Goal: Information Seeking & Learning: Learn about a topic

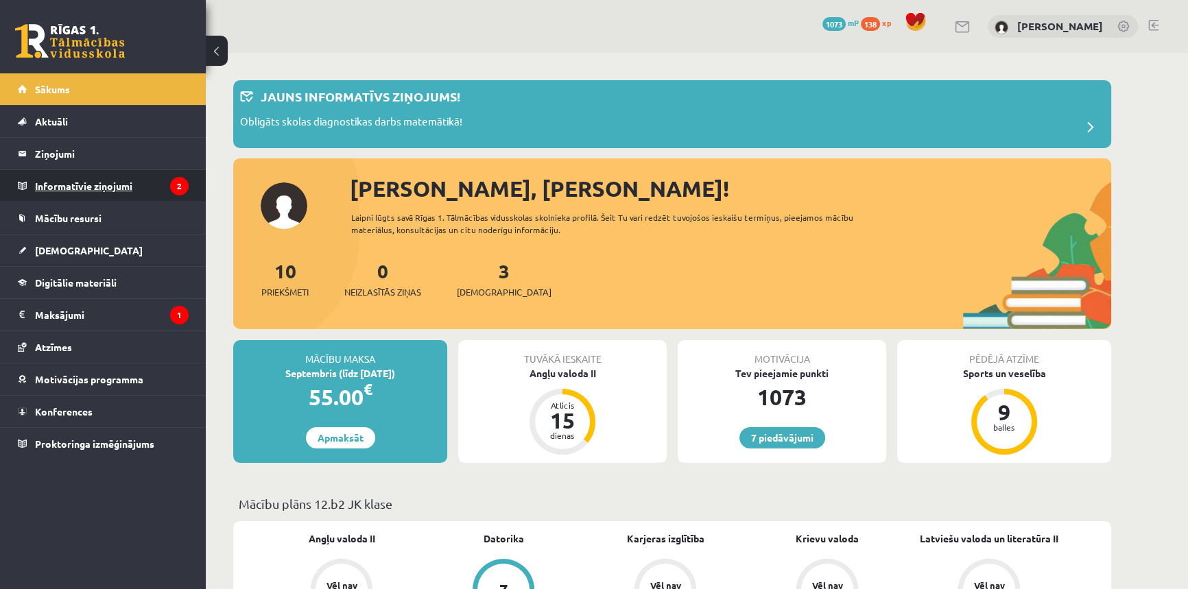
click at [139, 186] on legend "Informatīvie ziņojumi 2" at bounding box center [112, 186] width 154 height 32
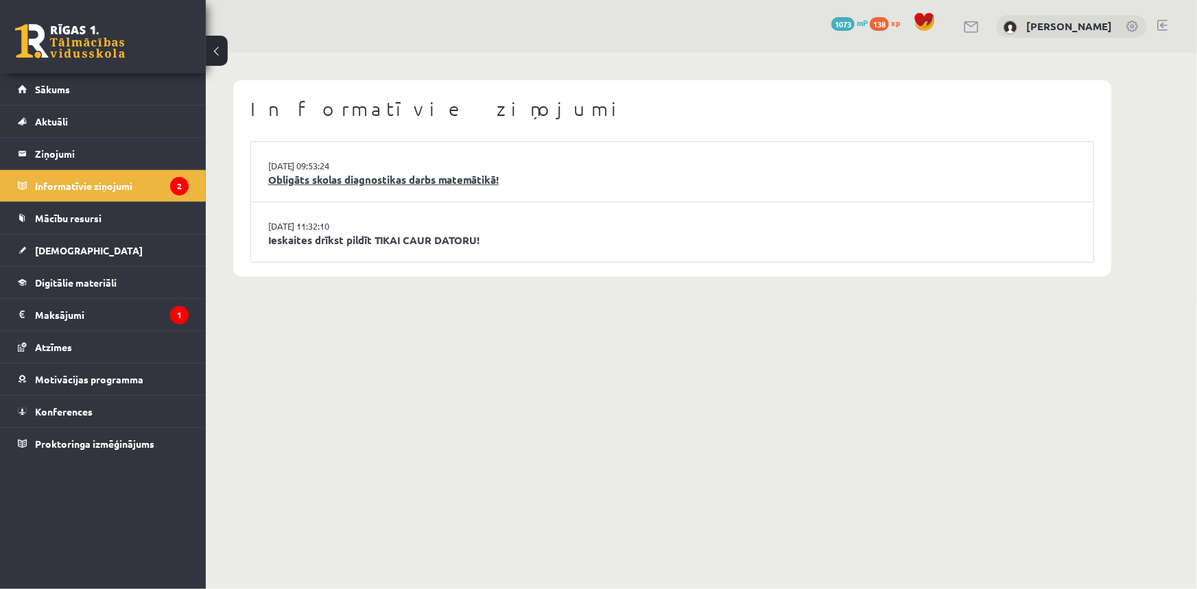
click at [369, 185] on link "Obligāts skolas diagnostikas darbs matemātikā!" at bounding box center [672, 180] width 808 height 16
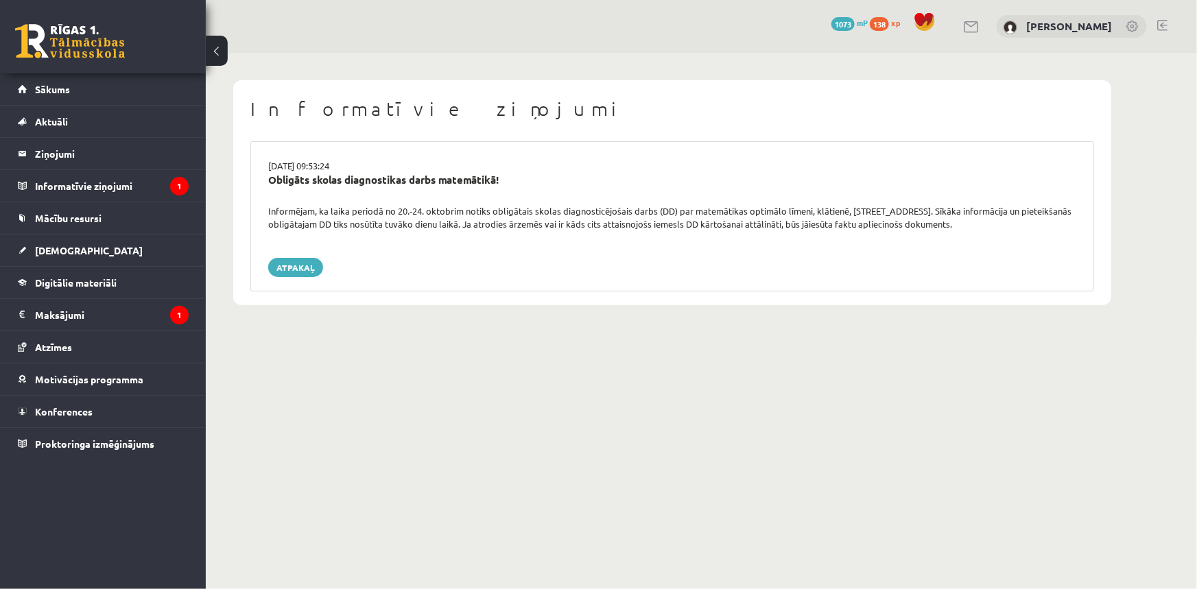
drag, startPoint x: 662, startPoint y: 259, endPoint x: 652, endPoint y: 254, distance: 11.7
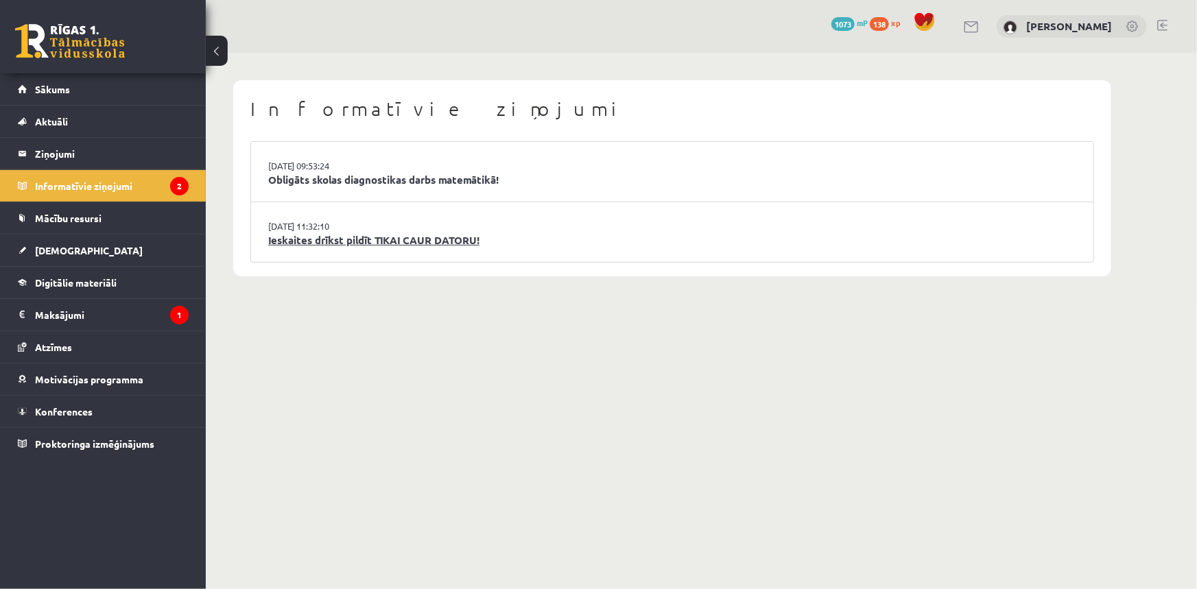
click at [339, 247] on link "Ieskaites drīkst pildīt TIKAI CAUR DATORU!" at bounding box center [672, 241] width 808 height 16
click at [121, 243] on link "[DEMOGRAPHIC_DATA]" at bounding box center [103, 251] width 171 height 32
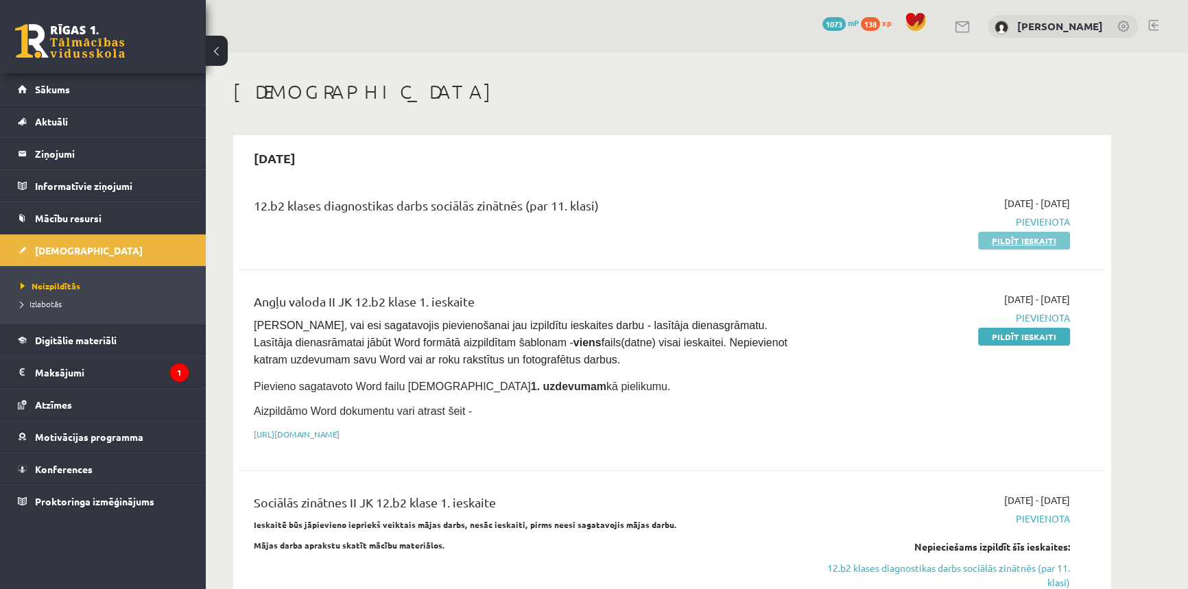
click at [1033, 236] on link "Pildīt ieskaiti" at bounding box center [1024, 241] width 92 height 18
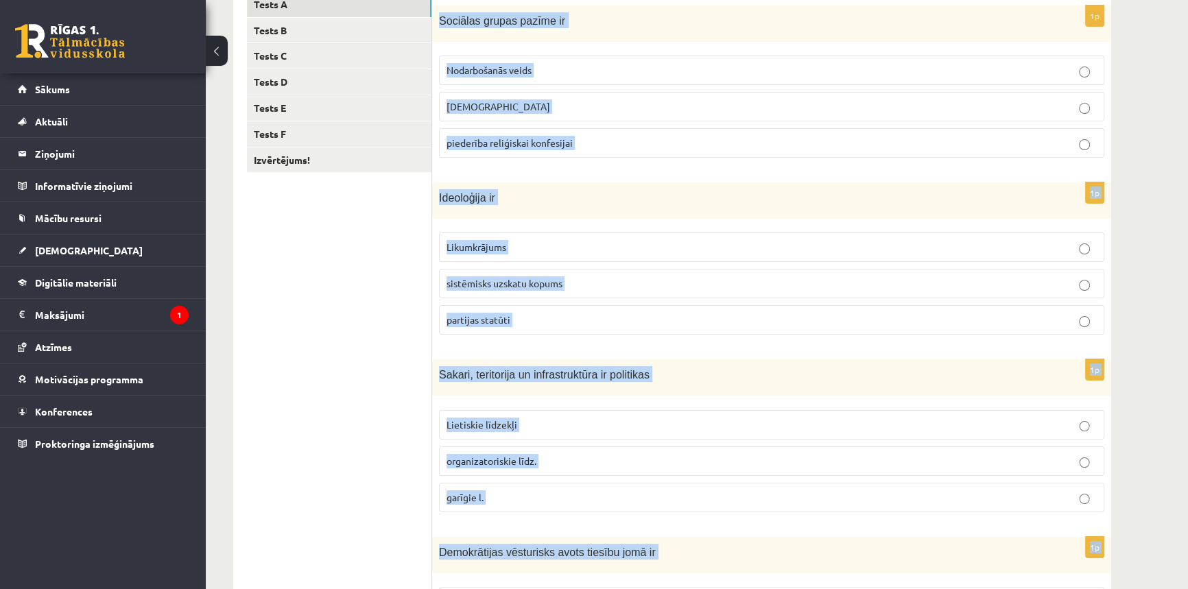
scroll to position [582, 0]
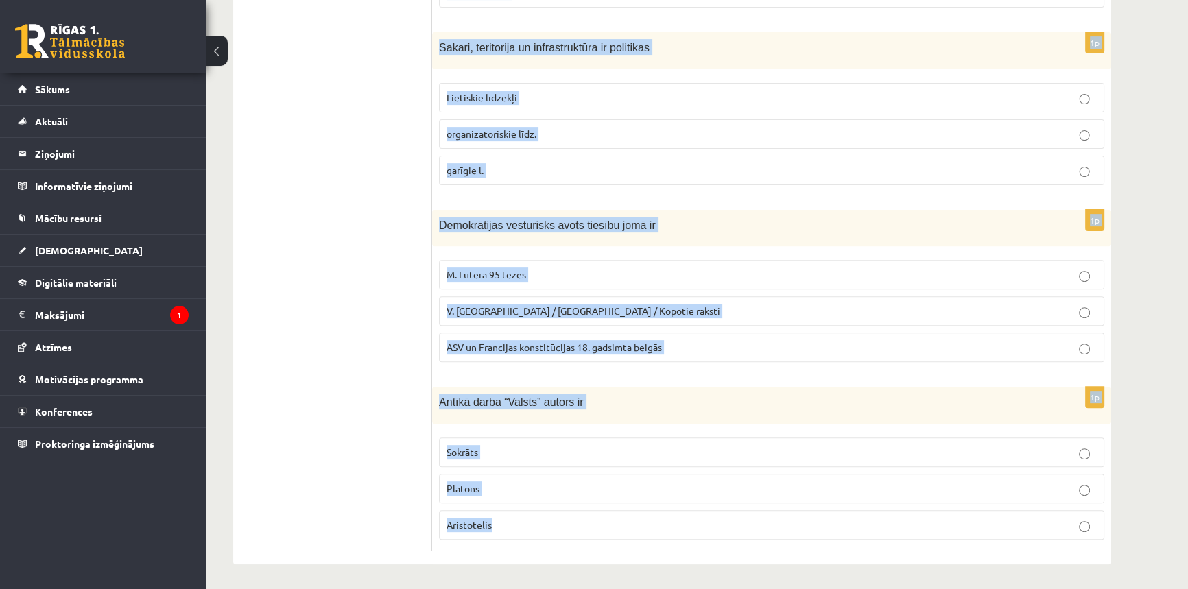
drag, startPoint x: 439, startPoint y: 208, endPoint x: 1094, endPoint y: 554, distance: 740.3
click at [1094, 554] on div "1p Sociālas grupas pazīme ir Nodarbošanās veids individuālisms piederība reliģi…" at bounding box center [771, 108] width 679 height 915
copy form "Sociālas grupas pazīme ir Nodarbošanās veids individuālisms piederība reliģiska…"
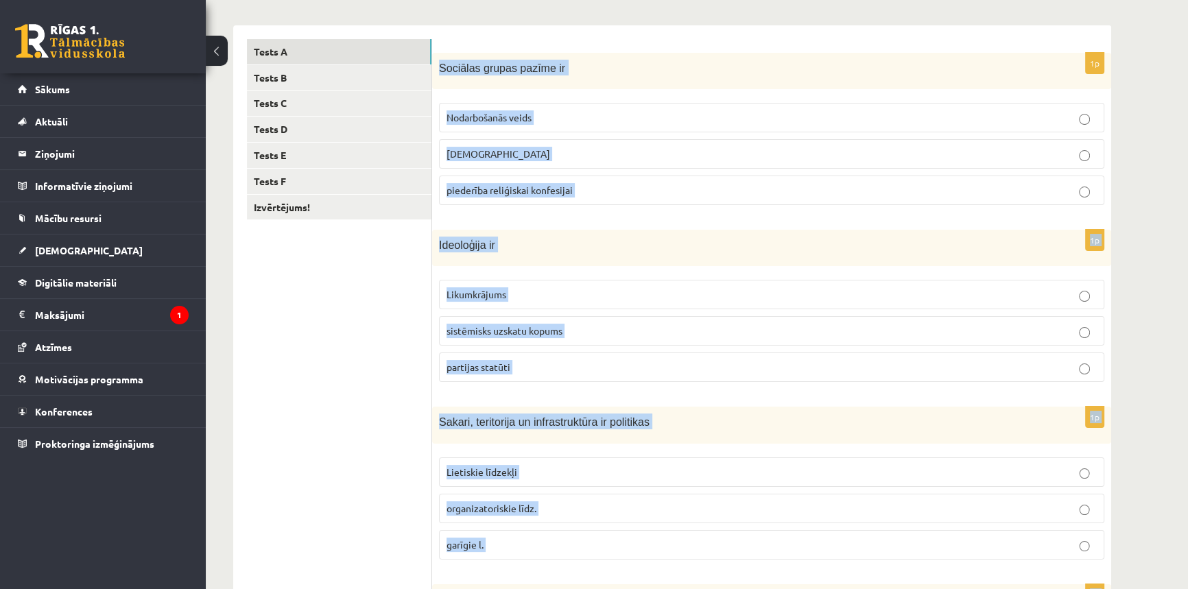
click at [1168, 209] on div "12.b2 klases diagnosticējošais darbs Sociālās zinātnēs II par 11.klases mācību …" at bounding box center [697, 406] width 983 height 1121
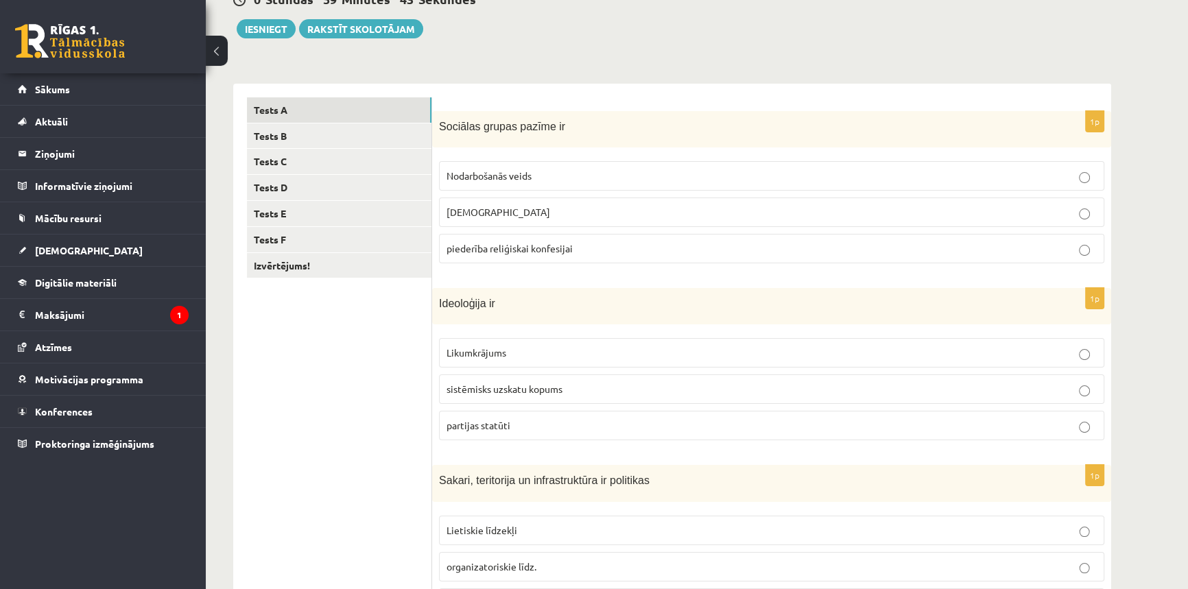
scroll to position [82, 0]
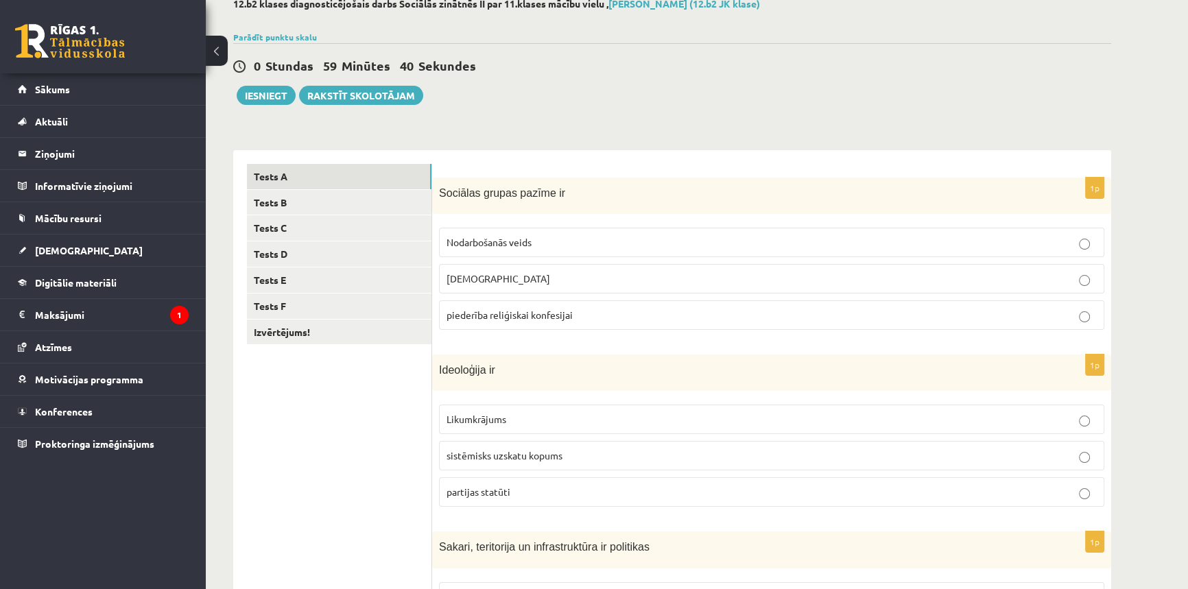
click at [558, 240] on p "Nodarbošanās veids" at bounding box center [772, 242] width 650 height 14
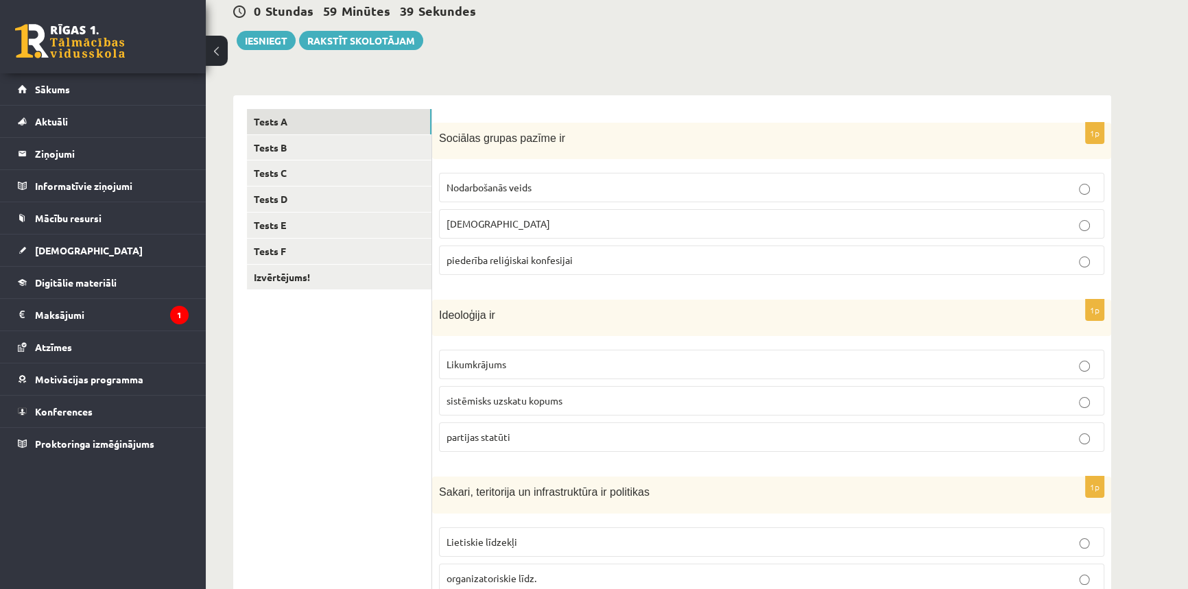
scroll to position [207, 0]
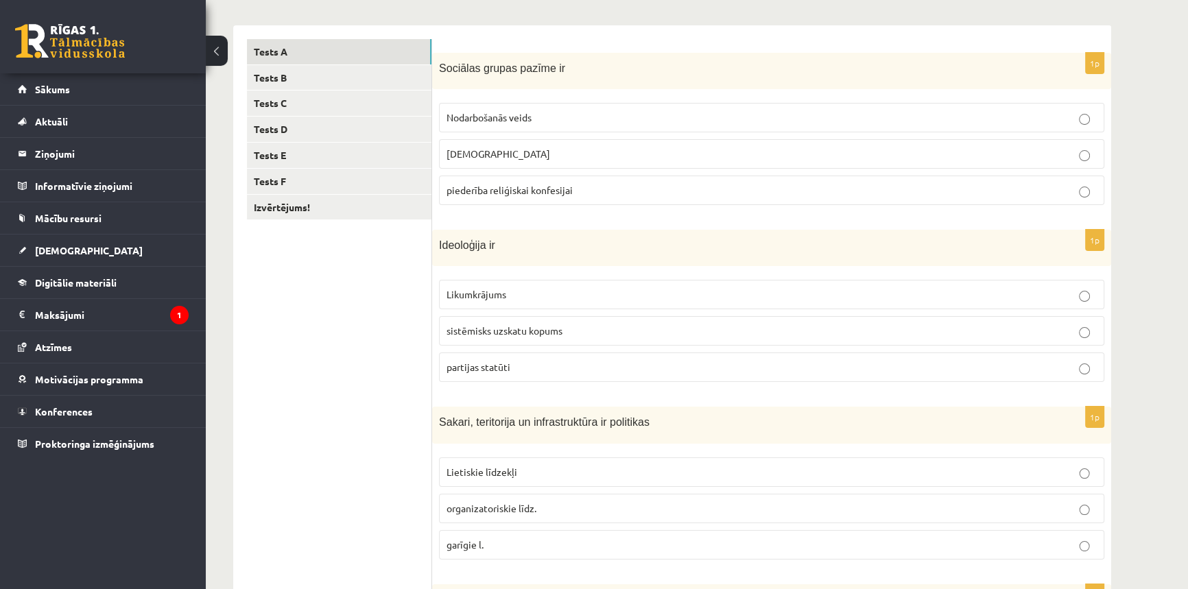
click at [565, 331] on p "sistēmisks uzskatu kopums" at bounding box center [772, 331] width 650 height 14
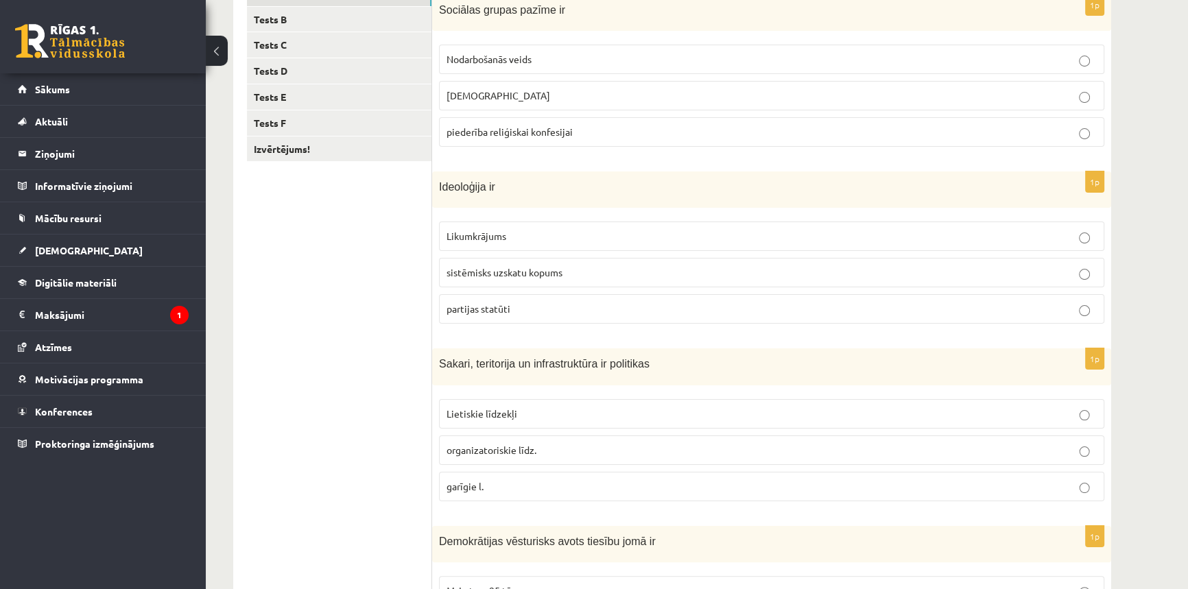
scroll to position [332, 0]
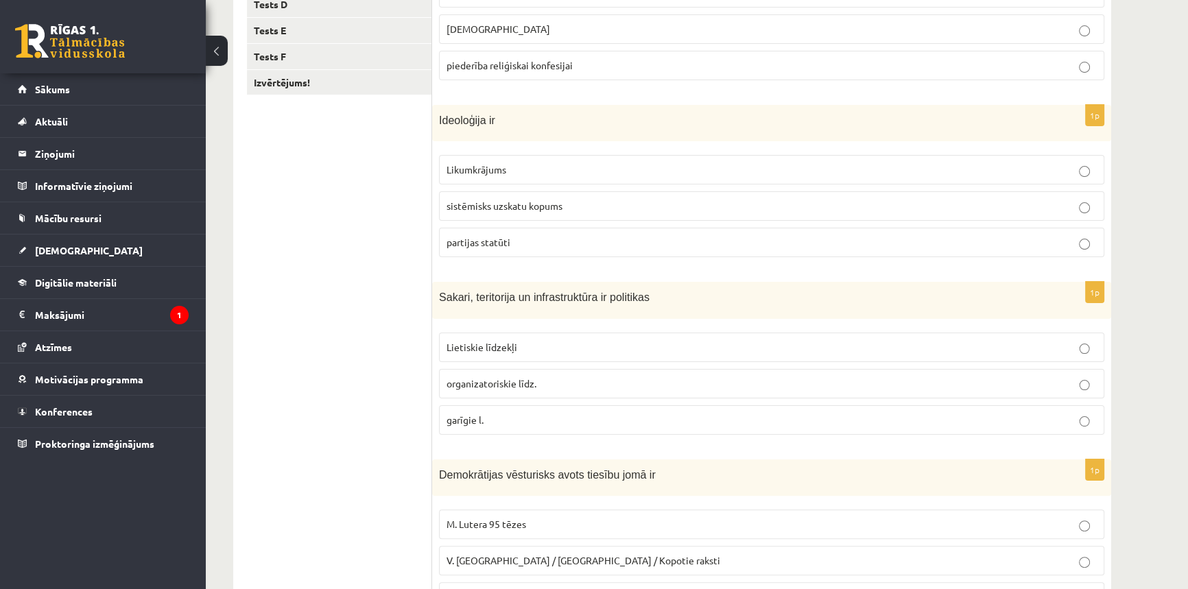
click at [542, 349] on p "Lietiskie līdzekļi" at bounding box center [772, 347] width 650 height 14
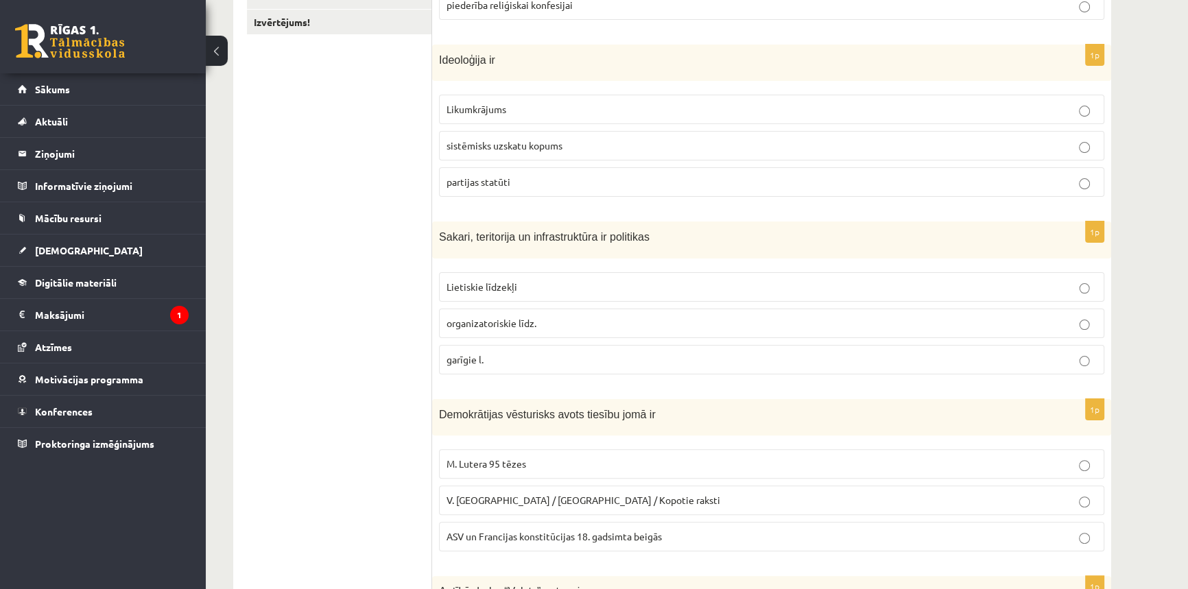
scroll to position [457, 0]
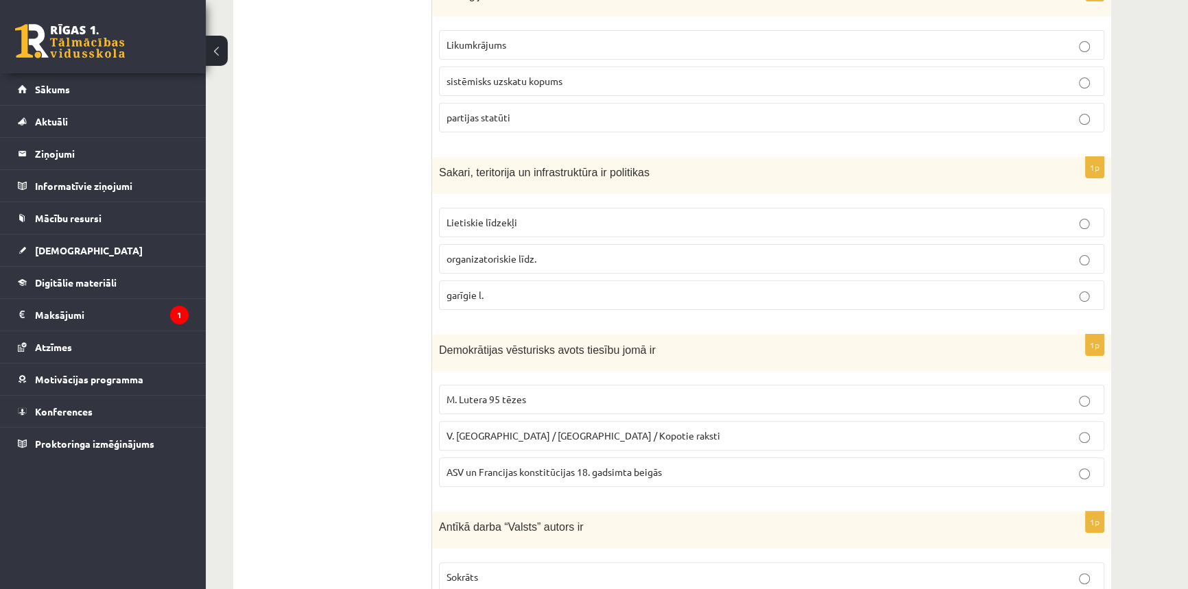
click at [581, 466] on span "ASV un Francijas konstitūcijas 18. gadsimta beigās" at bounding box center [554, 472] width 215 height 12
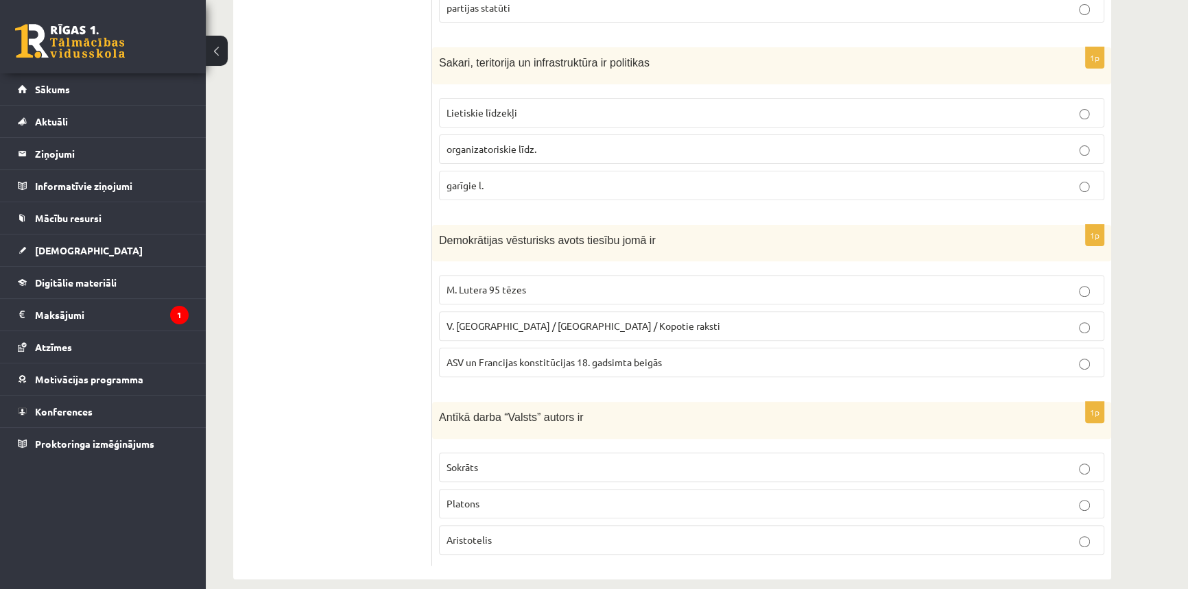
scroll to position [582, 0]
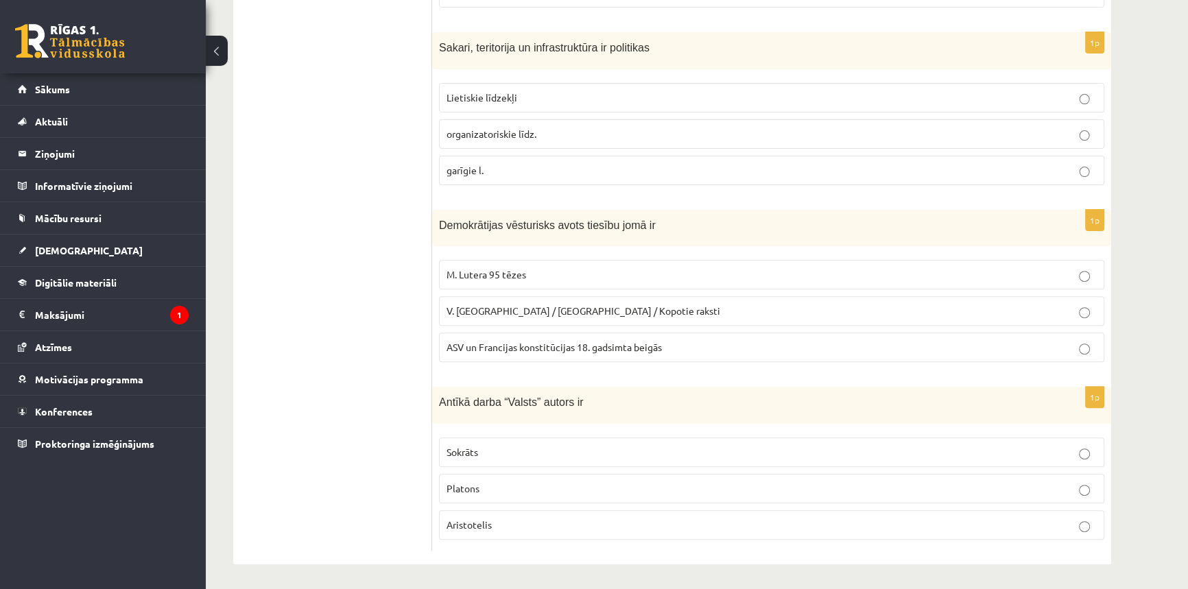
click at [527, 486] on p "Platons" at bounding box center [772, 489] width 650 height 14
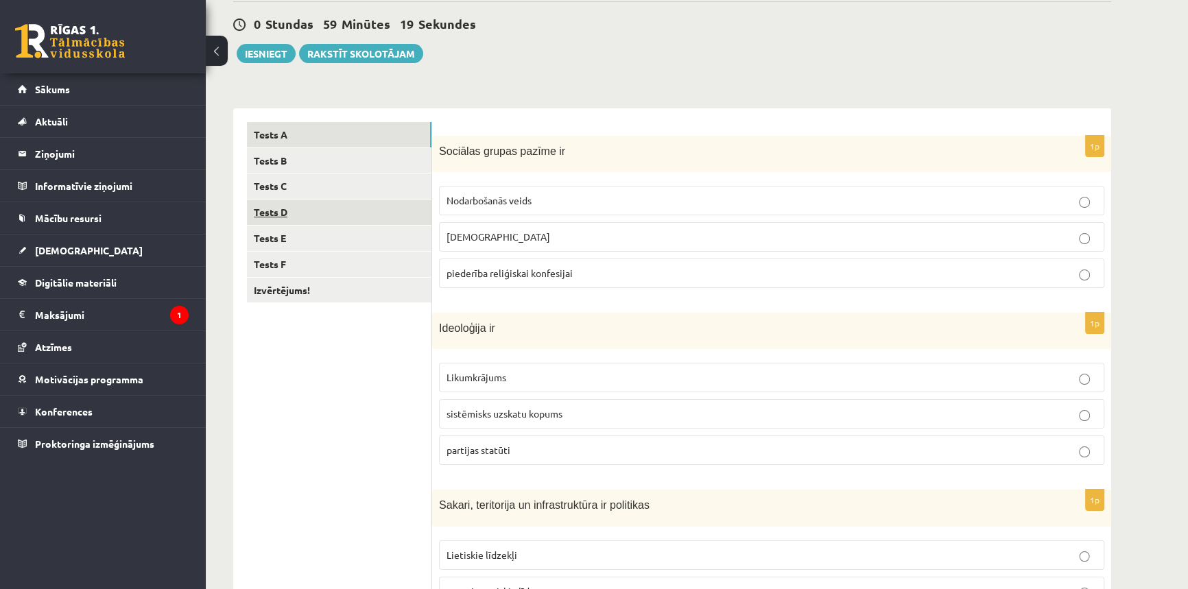
scroll to position [0, 0]
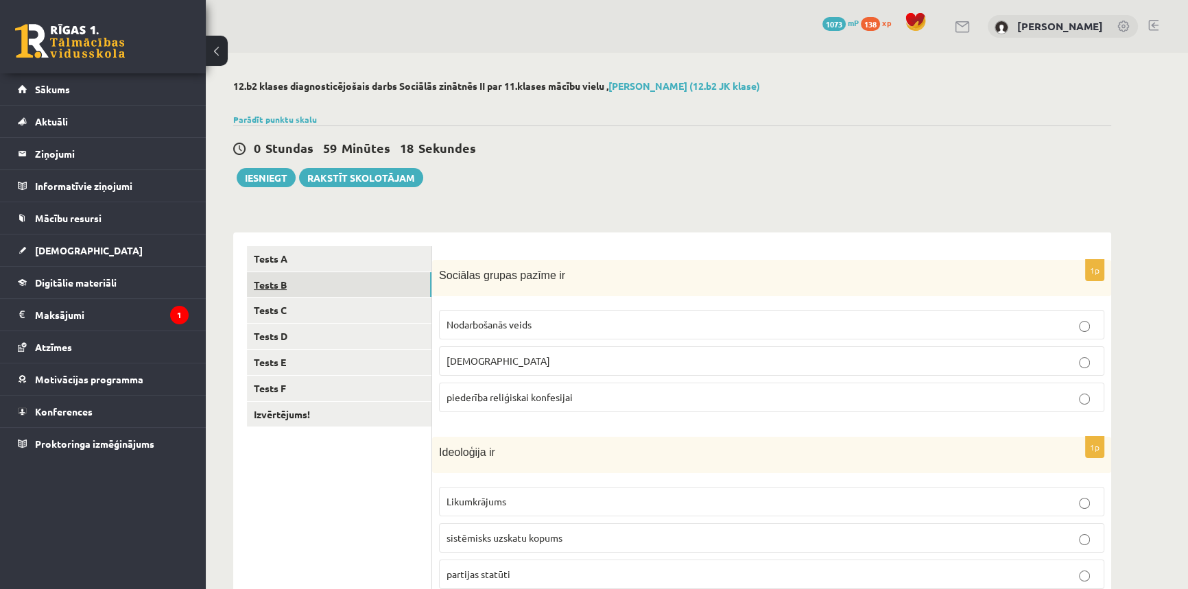
click at [293, 287] on link "Tests B" at bounding box center [339, 284] width 185 height 25
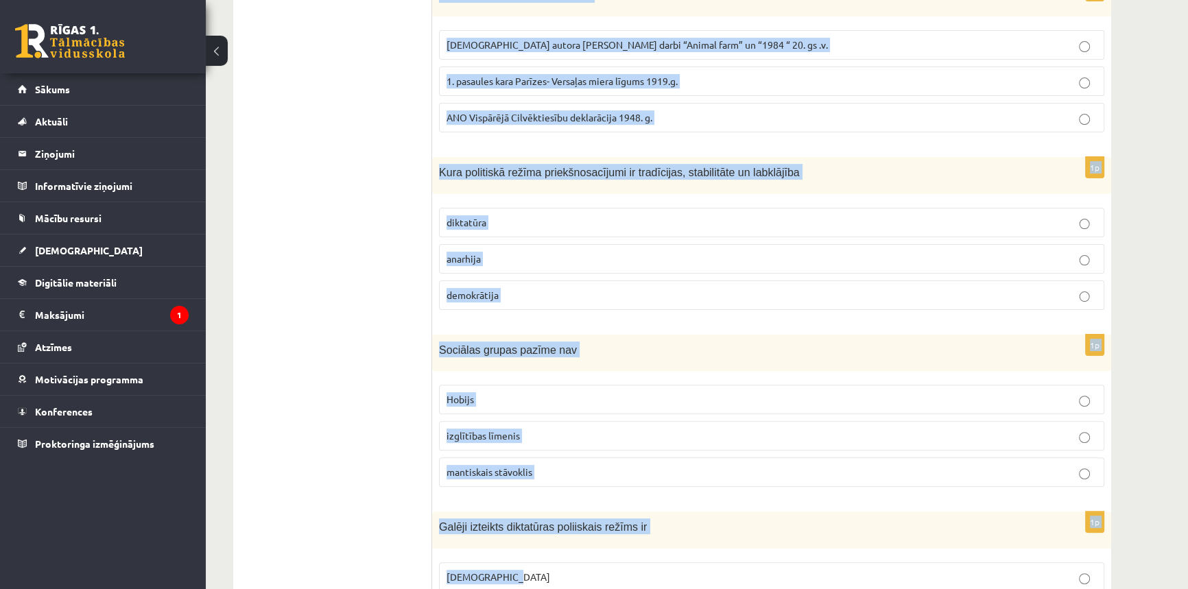
scroll to position [582, 0]
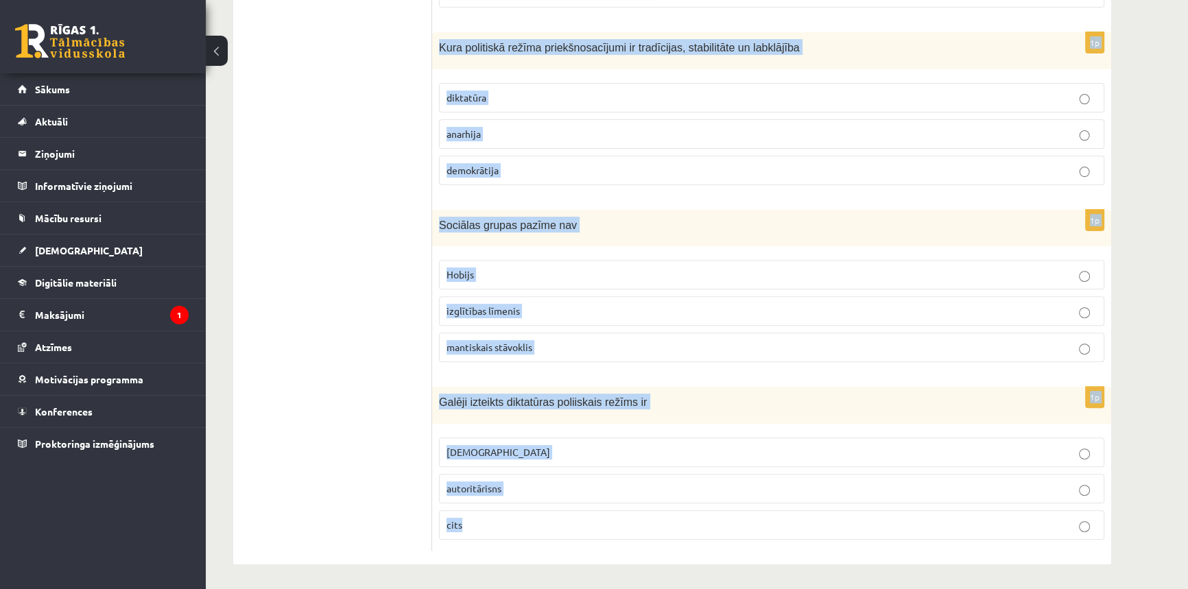
drag, startPoint x: 438, startPoint y: 213, endPoint x: 1138, endPoint y: 544, distance: 774.3
click at [1138, 544] on div "12.b2 klases diagnosticējošais darbs Sociālās zinātnēs II par 11.klases mācību …" at bounding box center [672, 31] width 933 height 1121
copy form "Parlaments un partijas ir demokrātiskas politikas Garīgie līdzekļi organizatori…"
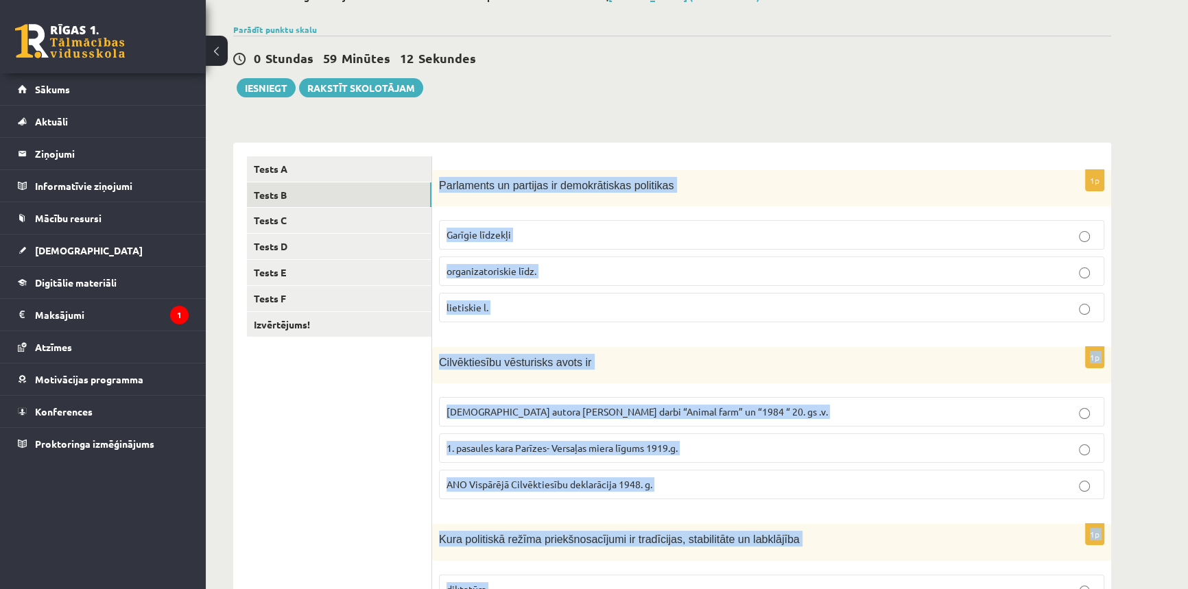
scroll to position [0, 0]
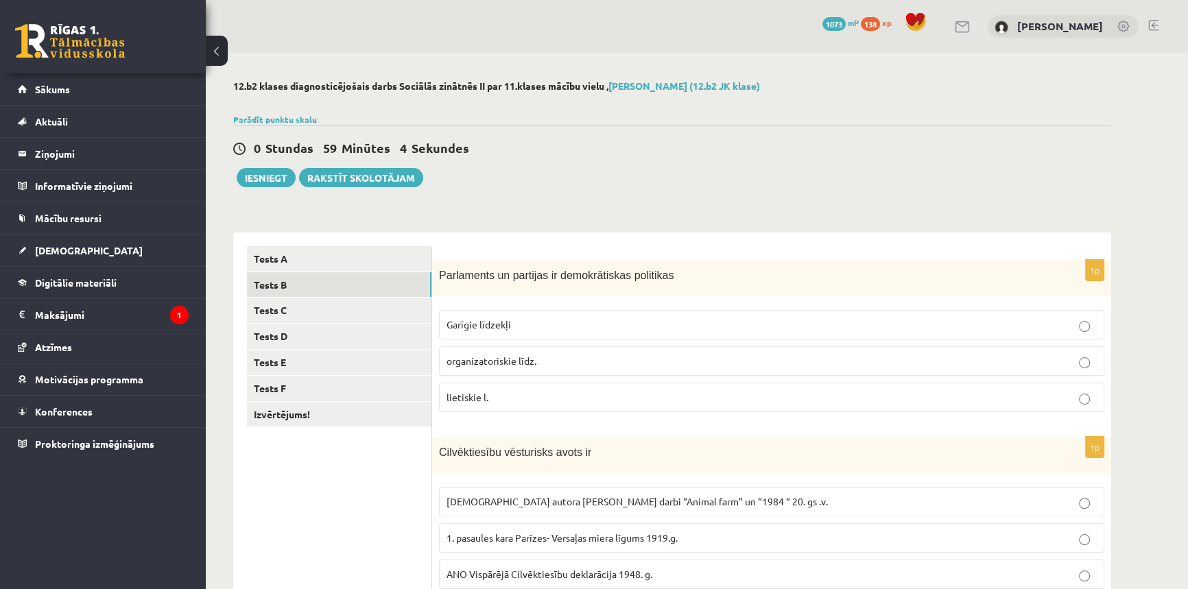
click at [543, 358] on p "organizatoriskie līdz." at bounding box center [772, 361] width 650 height 14
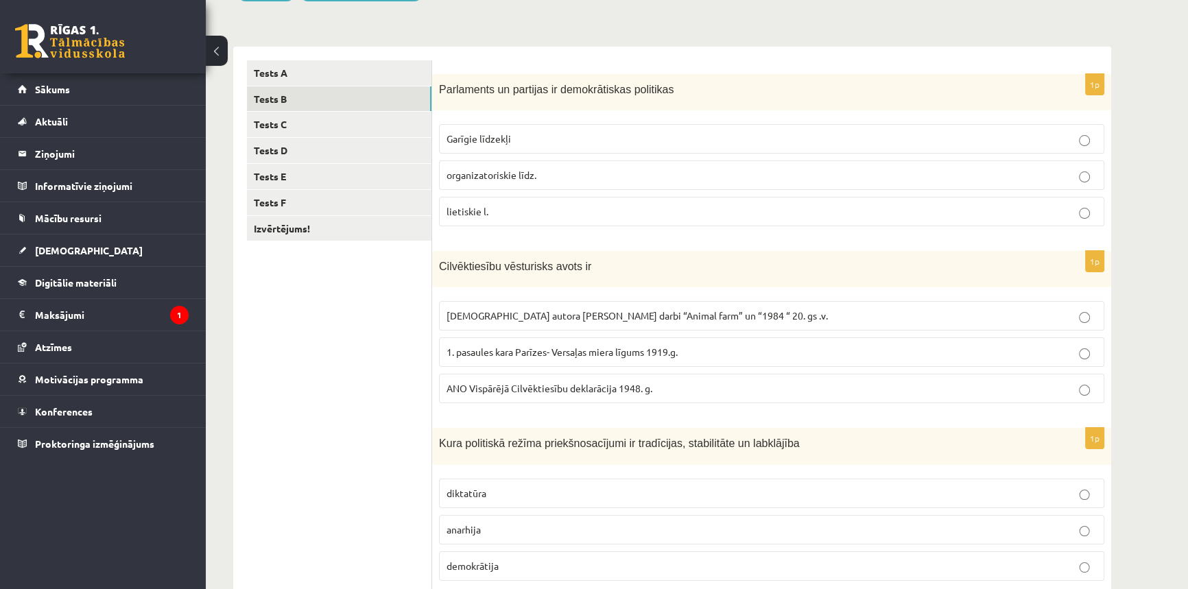
scroll to position [187, 0]
click at [604, 393] on p "ANO Vispārējā Cilvēktiesību deklarācija 1948. g." at bounding box center [772, 388] width 650 height 14
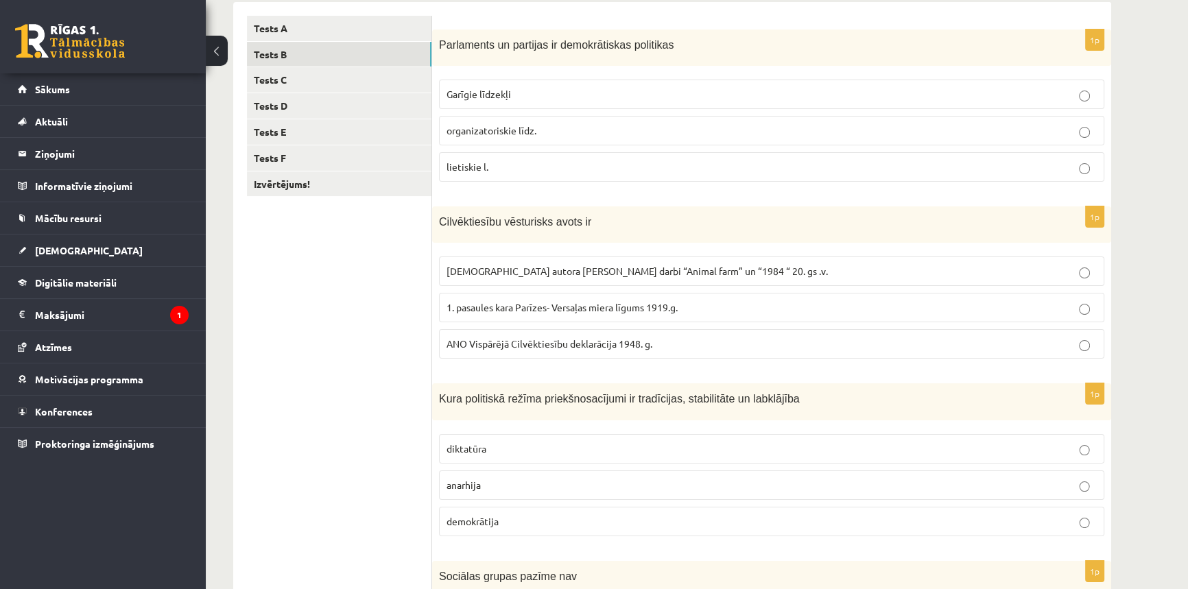
scroll to position [249, 0]
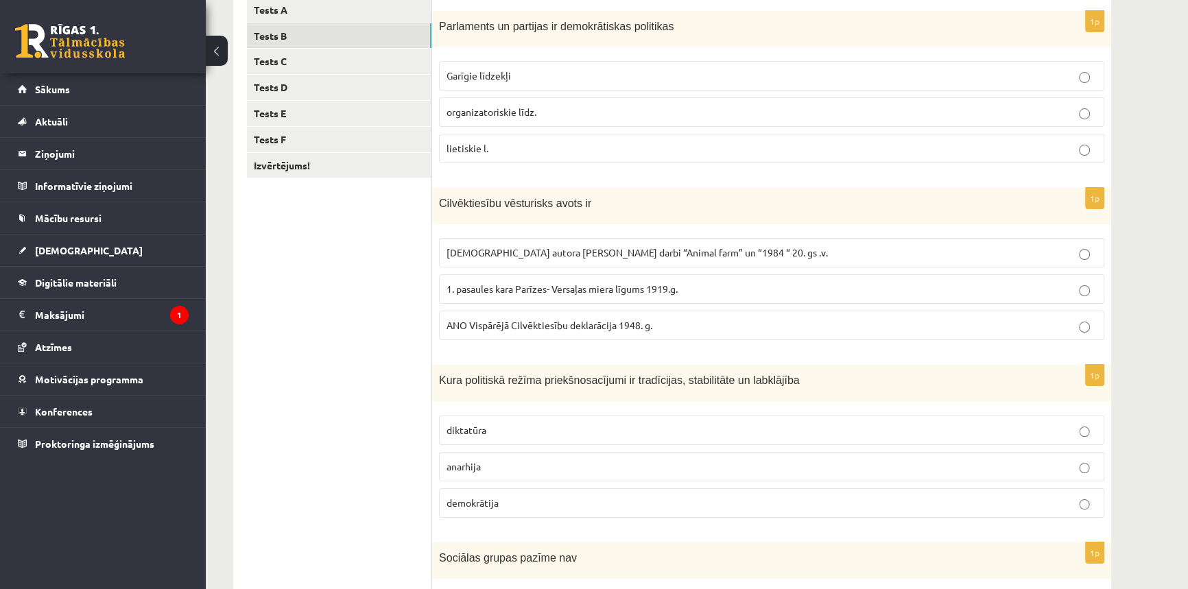
click at [506, 500] on p "demokrātija" at bounding box center [772, 503] width 650 height 14
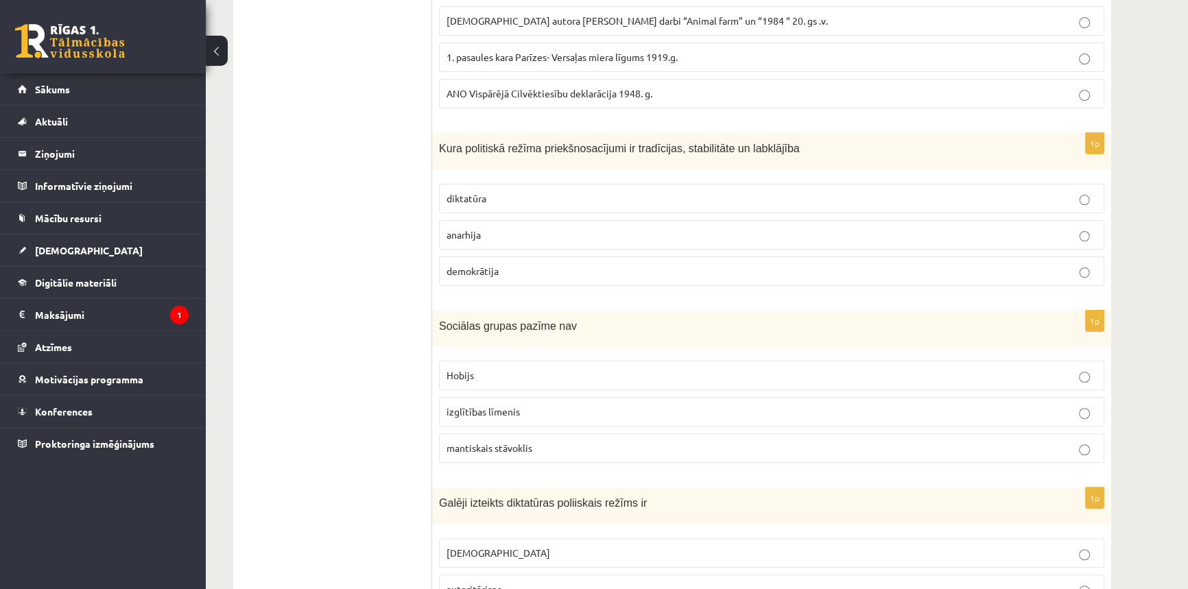
scroll to position [499, 0]
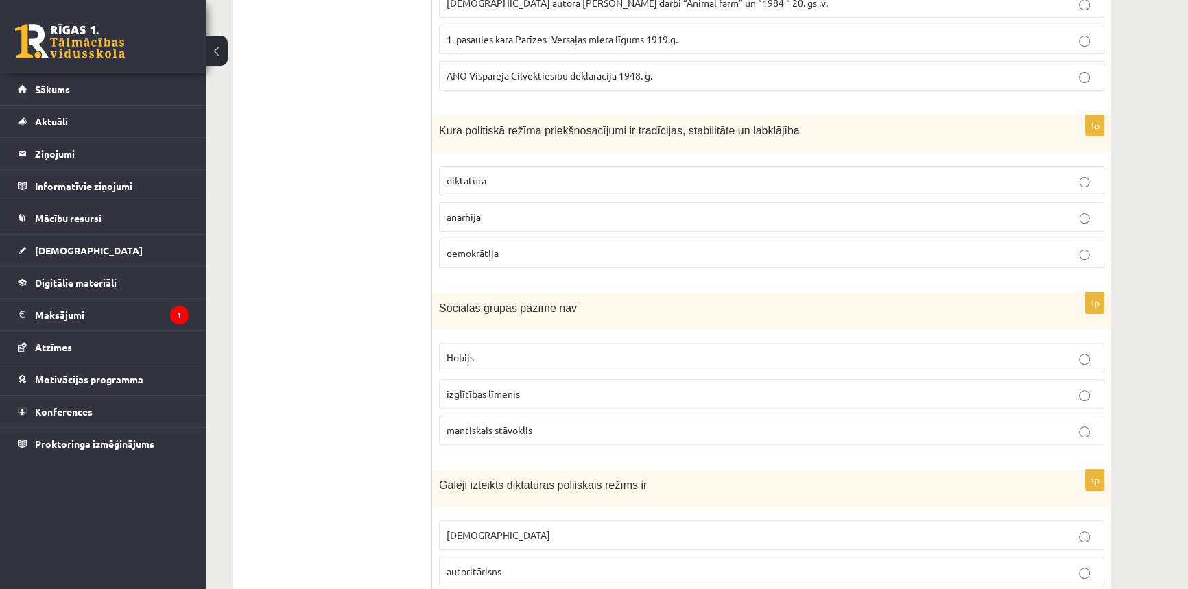
click at [542, 360] on p "Hobijs" at bounding box center [772, 358] width 650 height 14
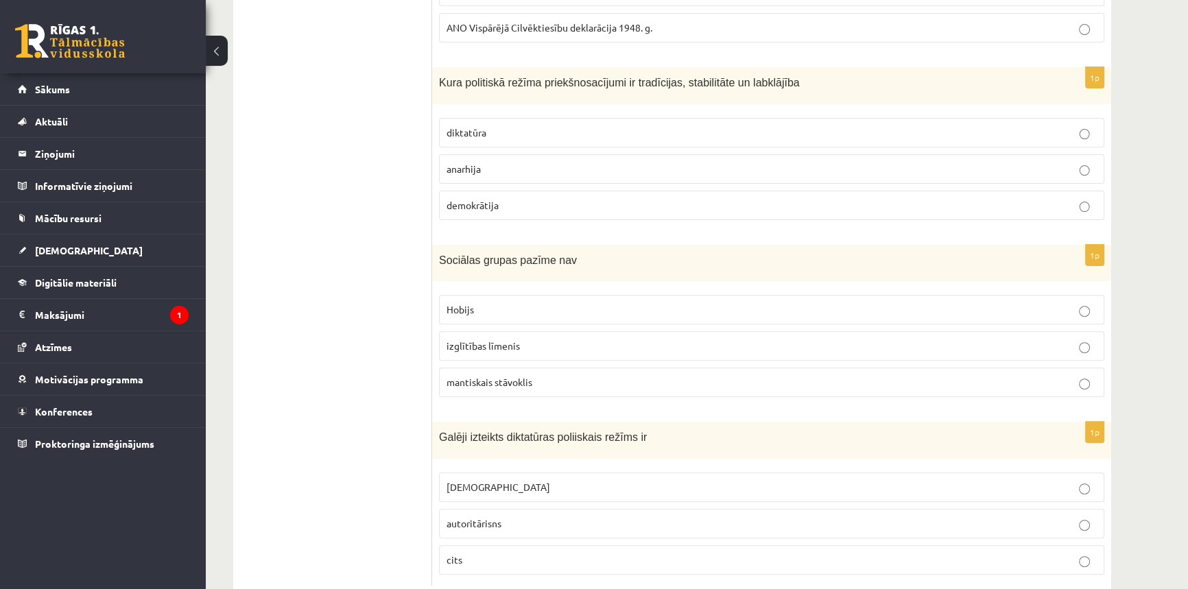
scroll to position [582, 0]
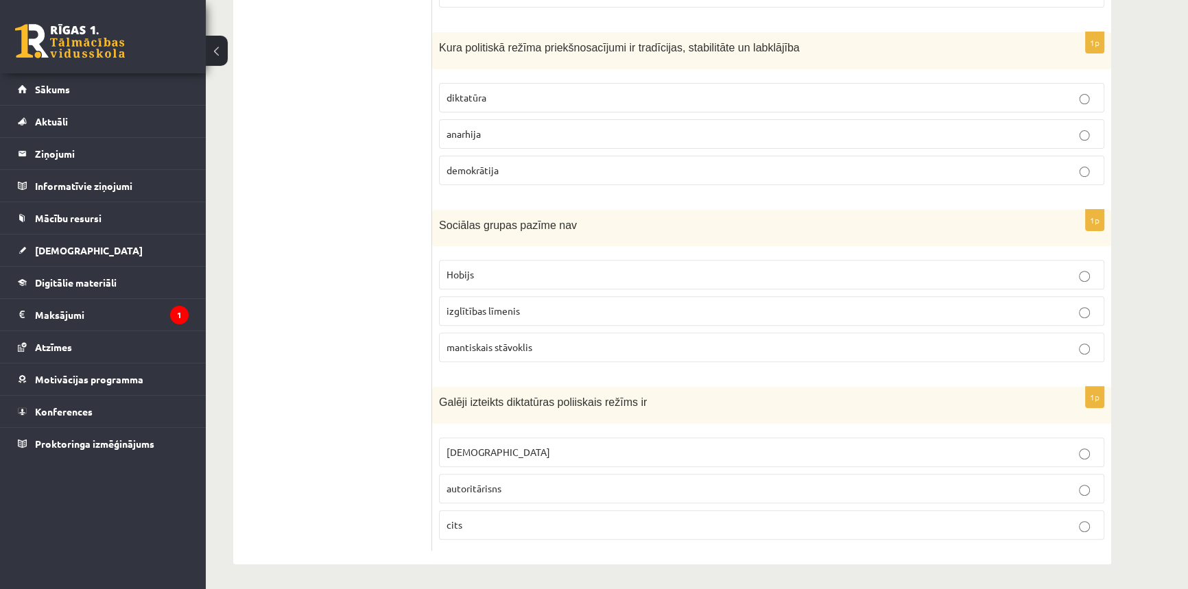
click at [541, 454] on p "totalitārisms" at bounding box center [772, 452] width 650 height 14
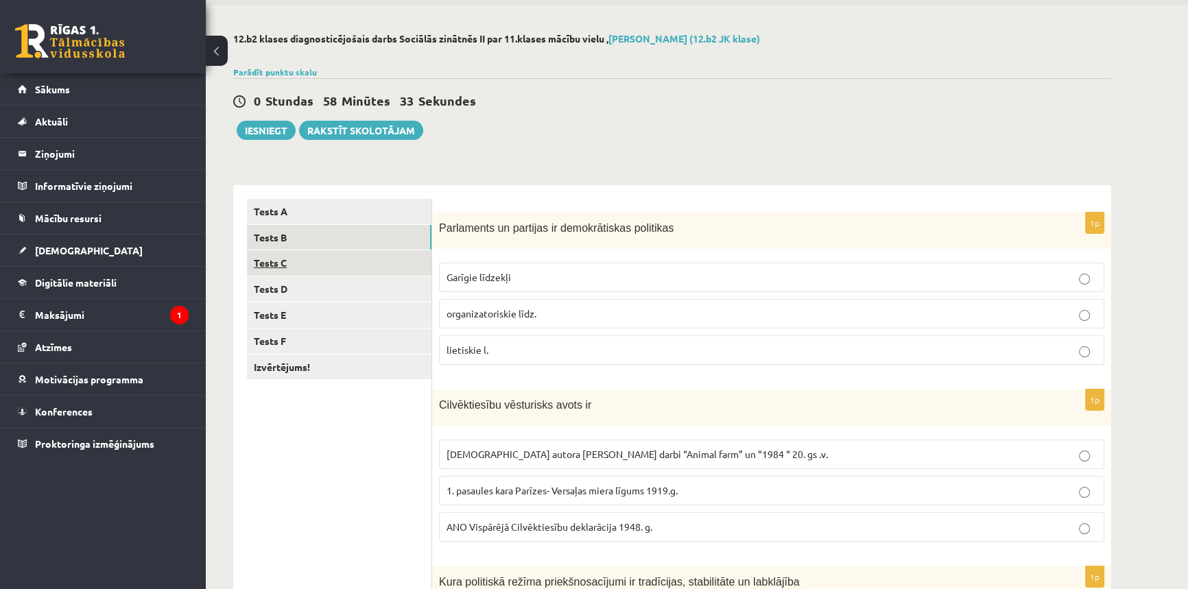
scroll to position [0, 0]
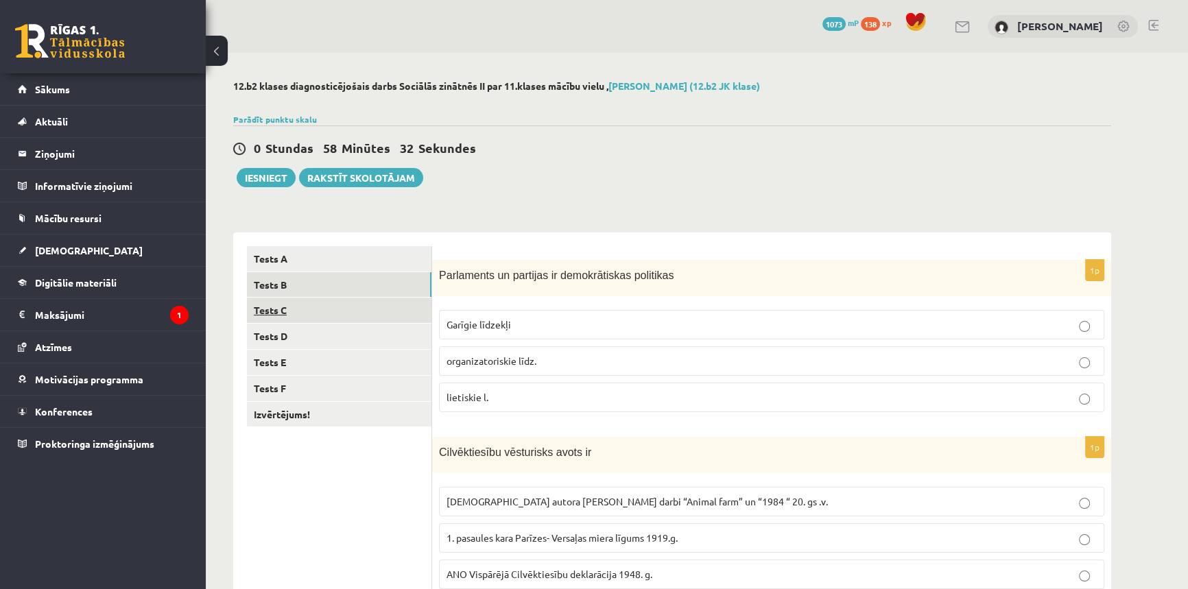
click at [342, 319] on link "Tests C" at bounding box center [339, 310] width 185 height 25
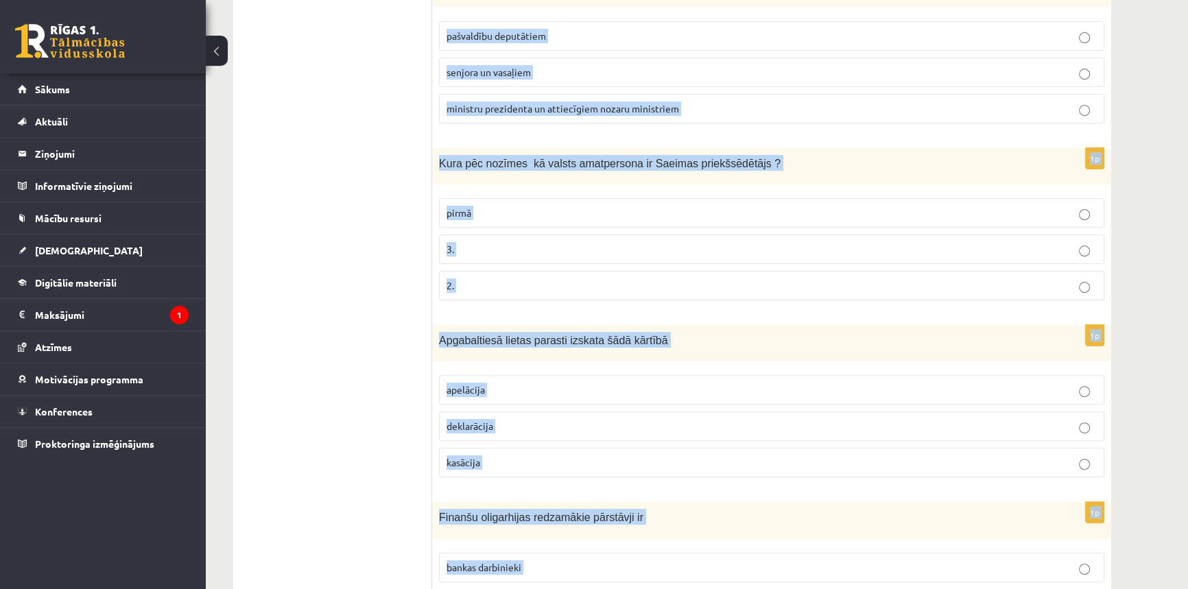
scroll to position [583, 0]
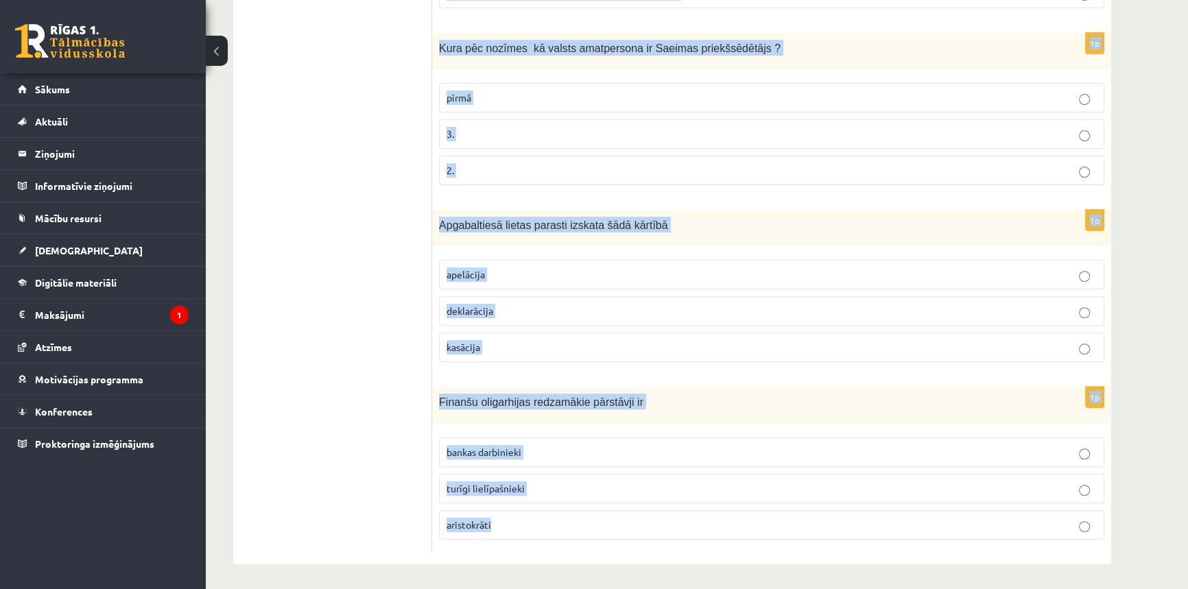
drag, startPoint x: 436, startPoint y: 271, endPoint x: 1152, endPoint y: 537, distance: 764.2
click at [1152, 537] on div "12.b2 klases diagnosticējošais darbs Sociālās zinātnēs II par 11.klases mācību …" at bounding box center [697, 31] width 983 height 1122
copy form "Despots kā monarhs ieguvis varu tādā ceļā kā mantošana apvērsums vēlēšanas 1p M…"
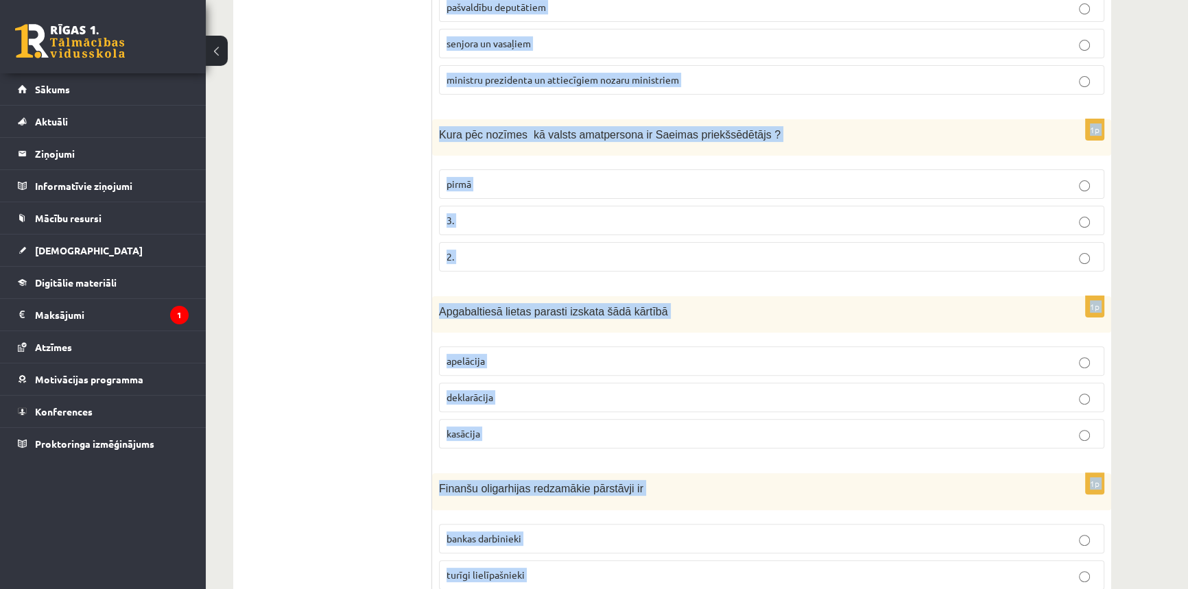
scroll to position [84, 0]
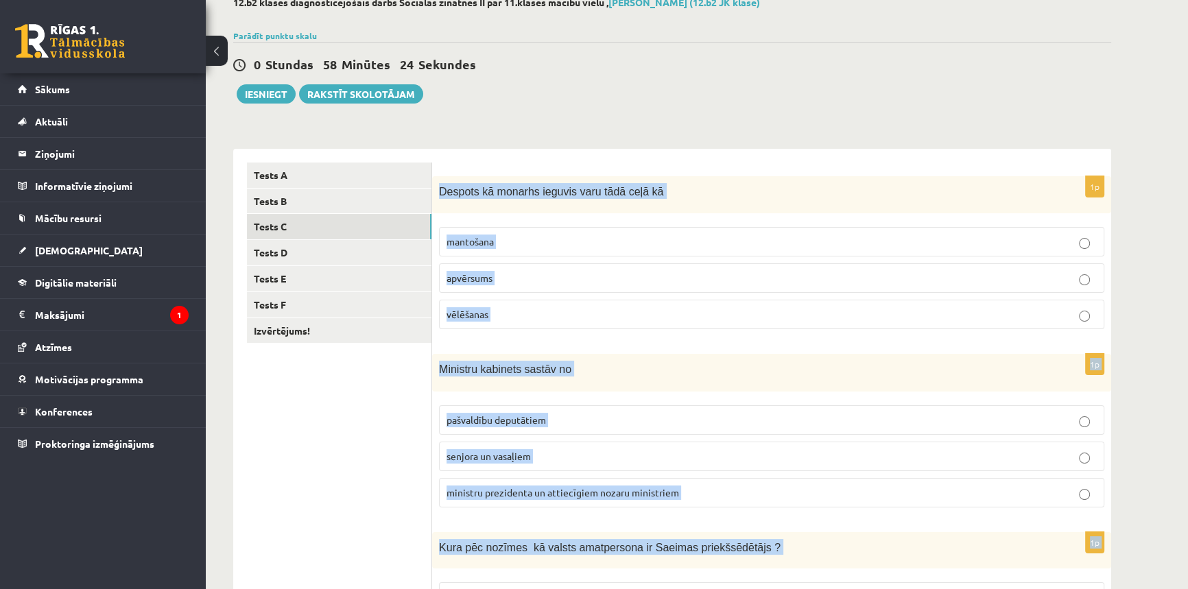
click at [1185, 190] on div "12.b2 klases diagnosticējošais darbs Sociālās zinātnēs II par 11.klases mācību …" at bounding box center [697, 530] width 983 height 1122
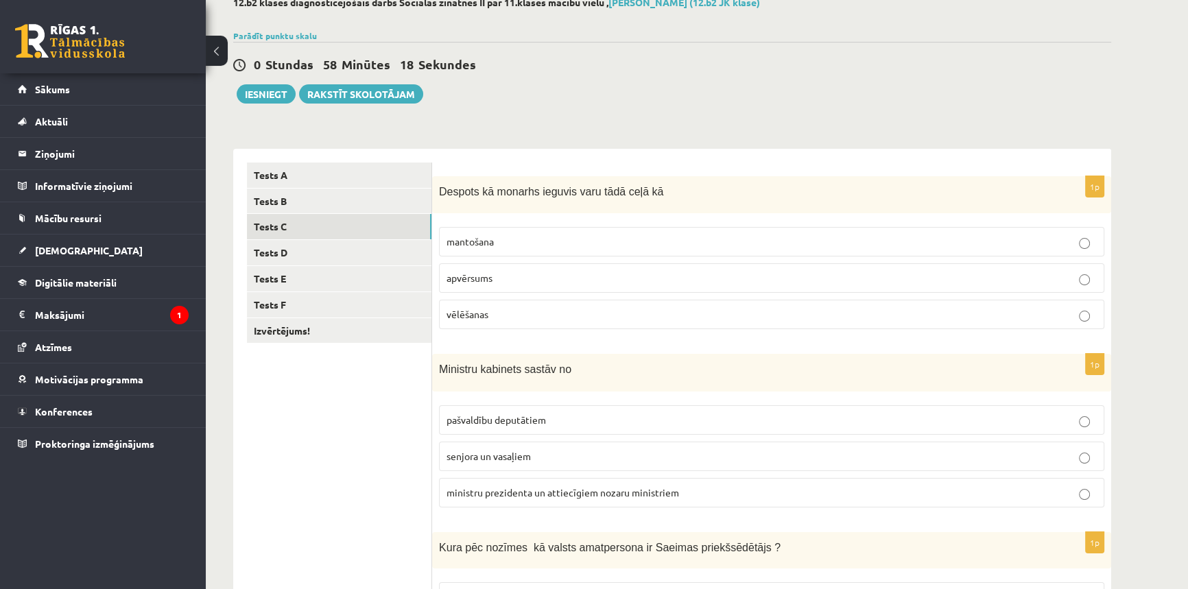
click at [497, 280] on p "apvērsums" at bounding box center [772, 278] width 650 height 14
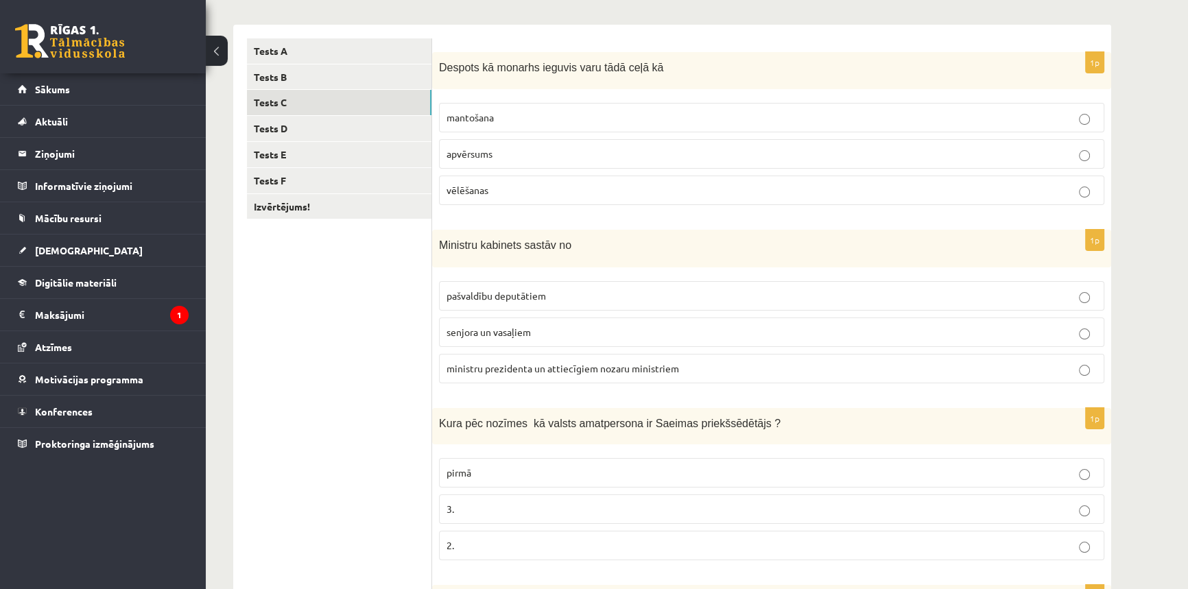
scroll to position [209, 0]
click at [533, 357] on label "ministru prezidenta un attiecīgiem nozaru ministriem" at bounding box center [772, 368] width 666 height 30
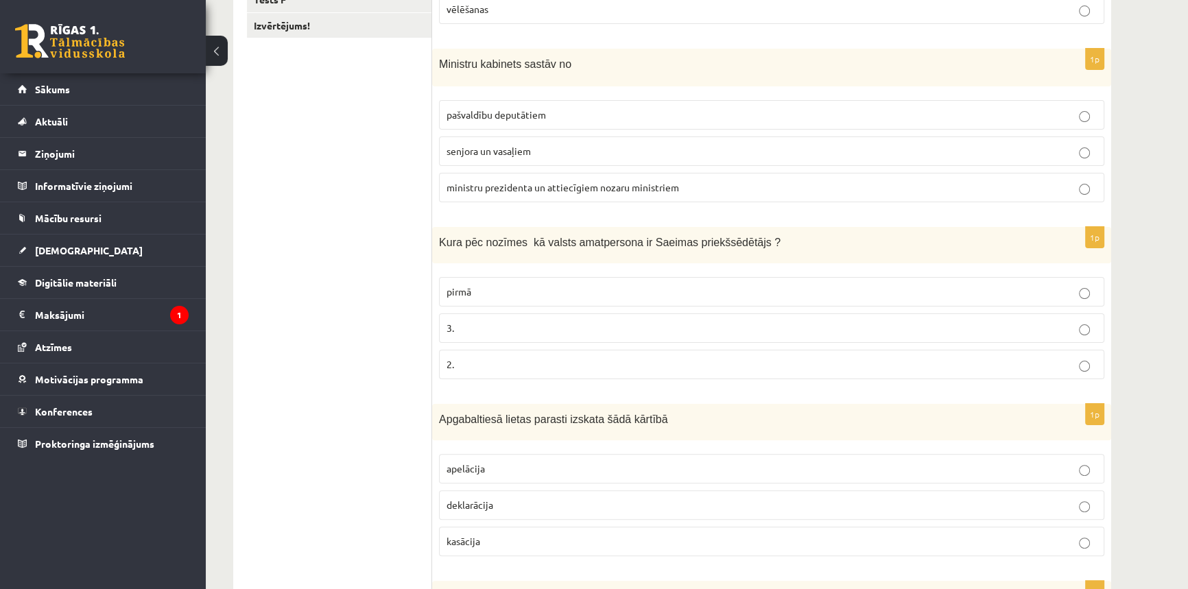
scroll to position [396, 0]
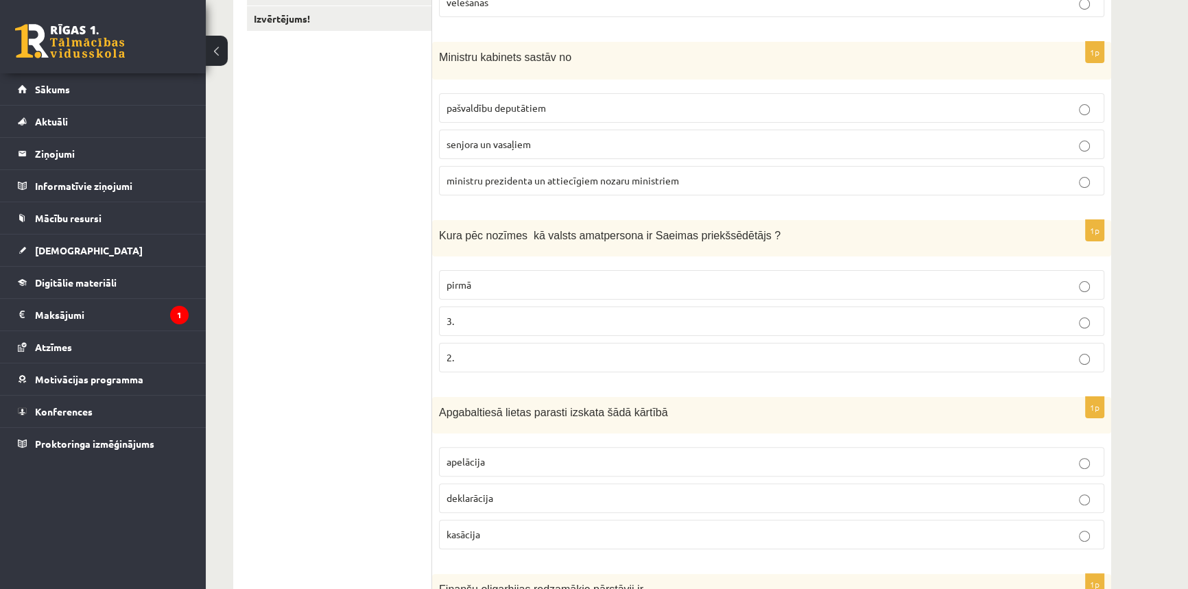
click at [589, 345] on label "2." at bounding box center [772, 358] width 666 height 30
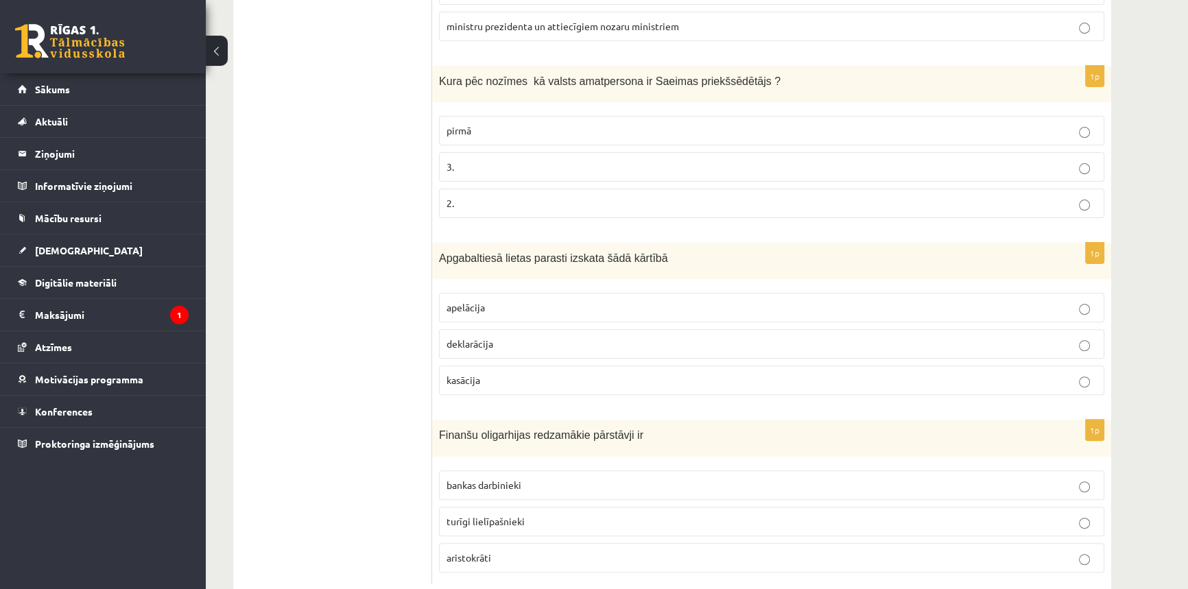
scroll to position [583, 0]
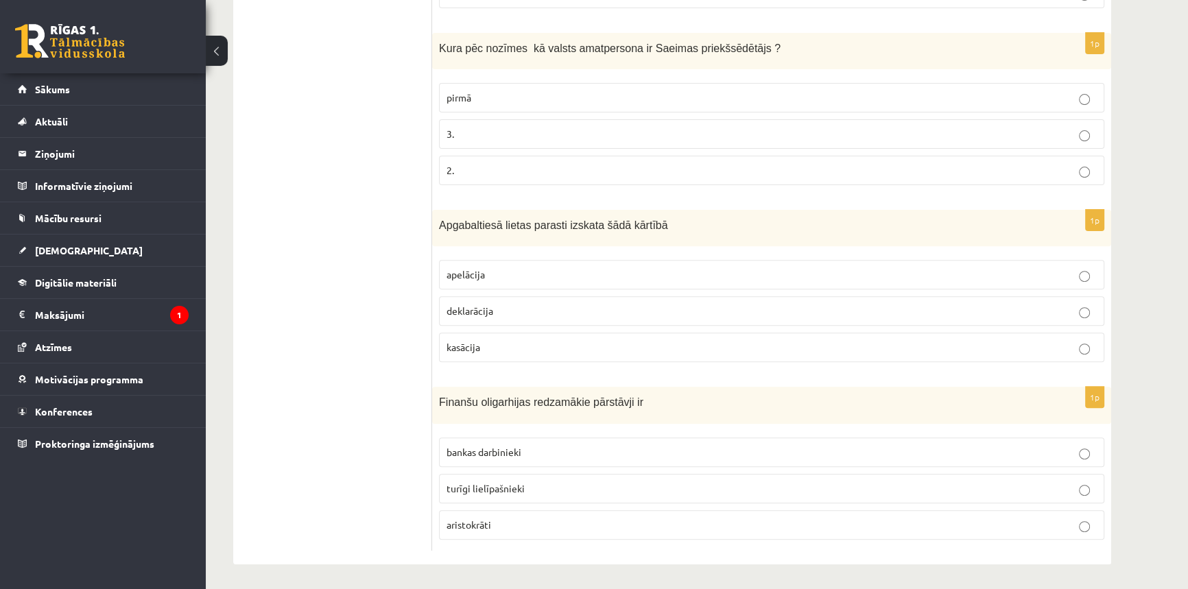
click at [547, 273] on p "apelācija" at bounding box center [772, 275] width 650 height 14
click at [478, 490] on span "turīgi lielīpašnieki" at bounding box center [486, 488] width 78 height 12
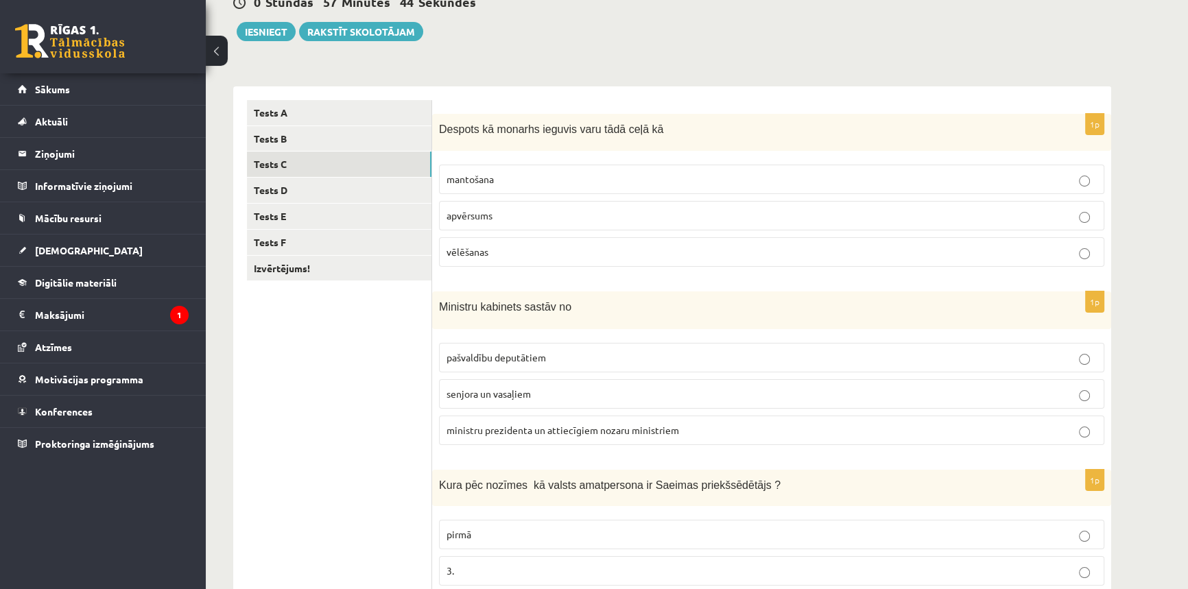
scroll to position [0, 0]
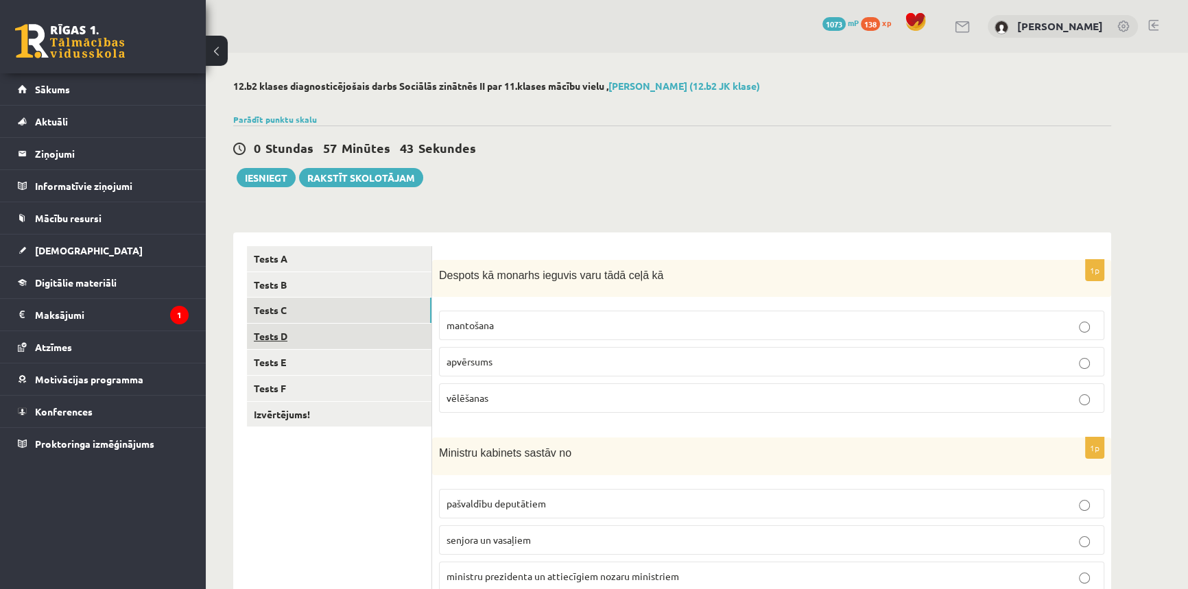
click at [346, 336] on link "Tests D" at bounding box center [339, 336] width 185 height 25
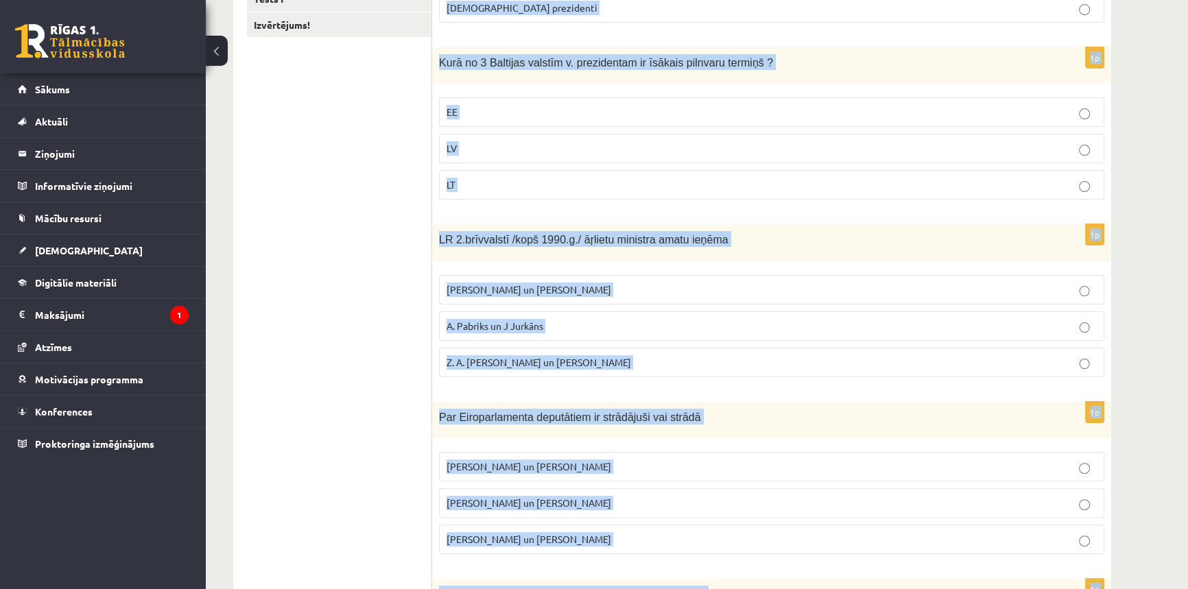
scroll to position [581, 0]
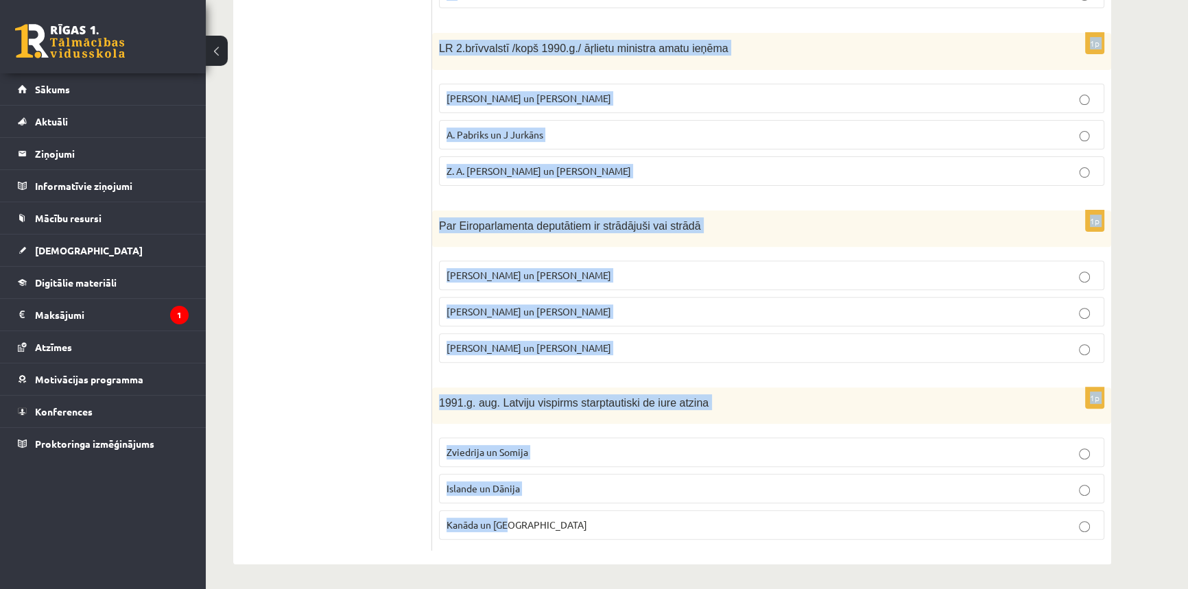
drag, startPoint x: 435, startPoint y: 274, endPoint x: 1131, endPoint y: 526, distance: 739.7
click at [1131, 526] on div "12.b2 klases diagnosticējošais darbs Sociālās zinātnēs II par 11.klases mācību …" at bounding box center [672, 32] width 933 height 1120
copy form "1993. un 2018. g. Latvijā/ Rīgā un Aglonā viesojās Romas pāvesti Beļģijas un Nī…"
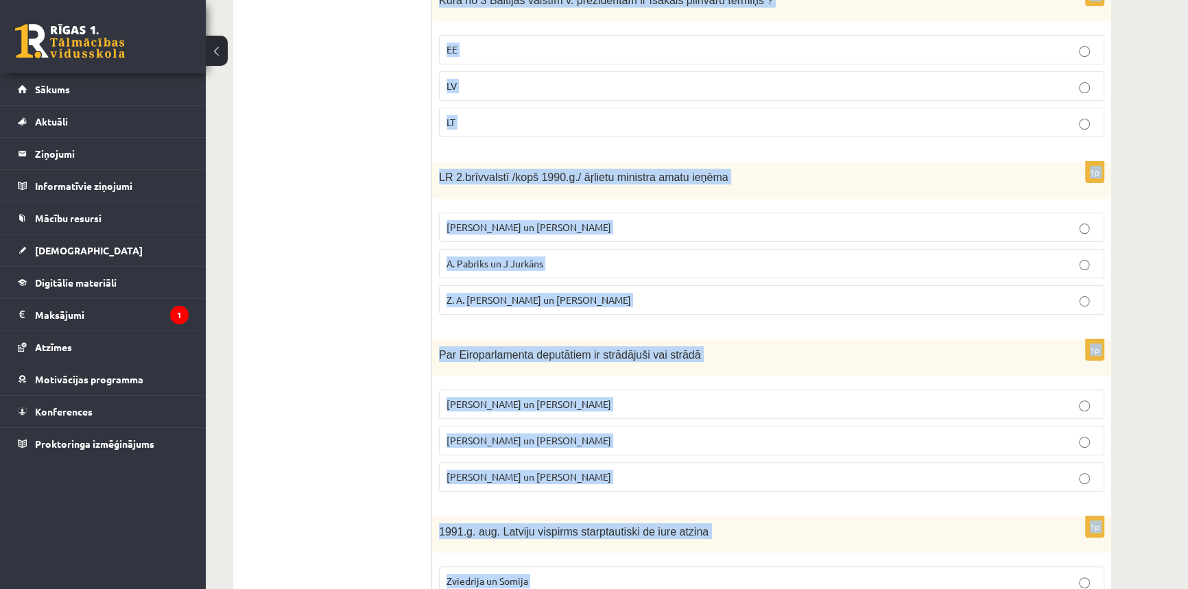
scroll to position [269, 0]
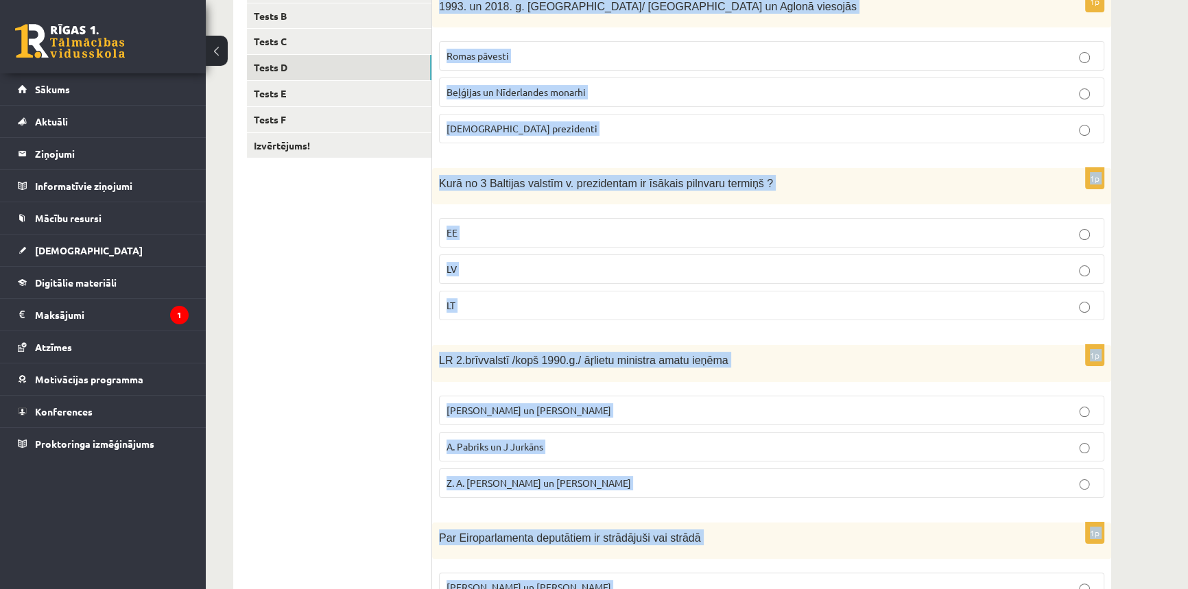
click at [1139, 268] on div "12.b2 klases diagnosticējošais darbs Sociālās zinātnēs II par 11.klases mācību …" at bounding box center [697, 344] width 983 height 1120
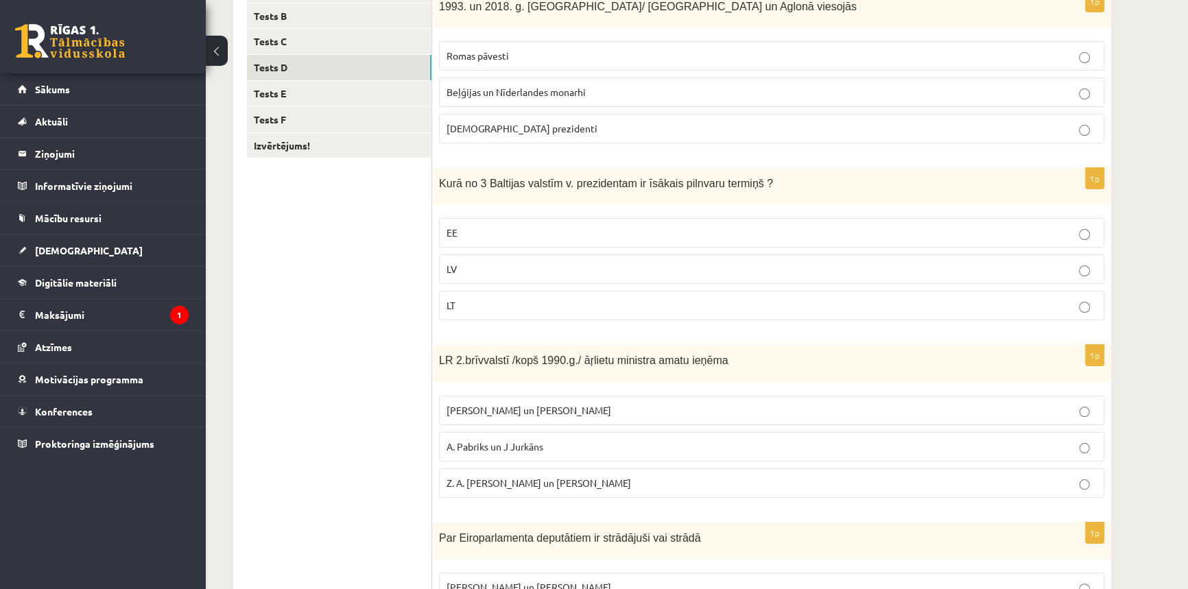
scroll to position [0, 0]
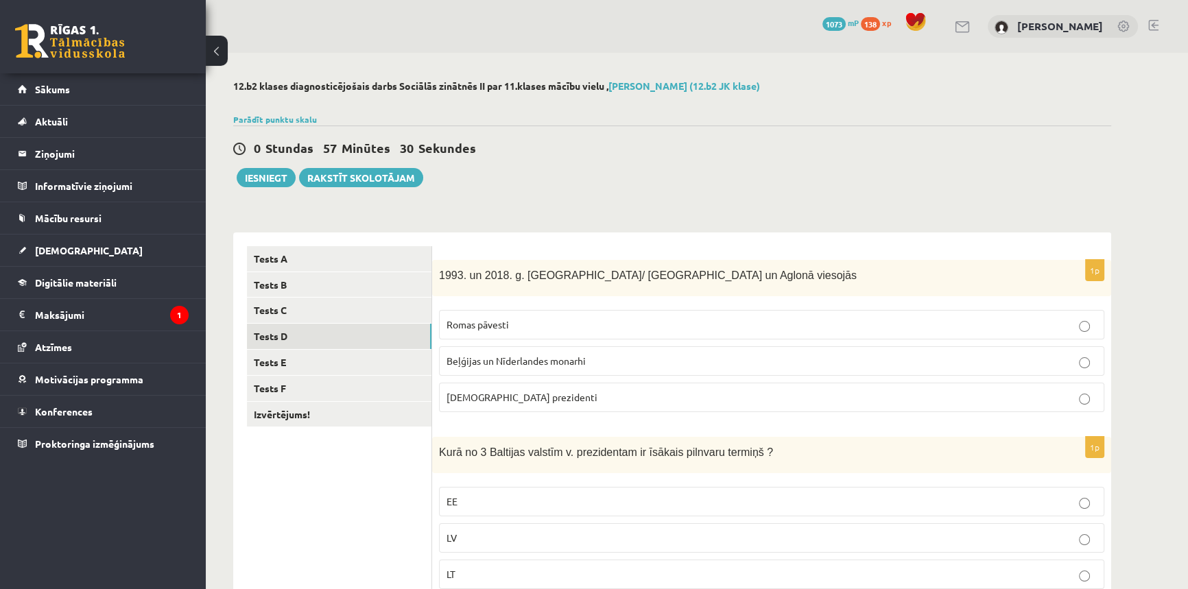
click at [560, 318] on p "Romas pāvesti" at bounding box center [772, 325] width 650 height 14
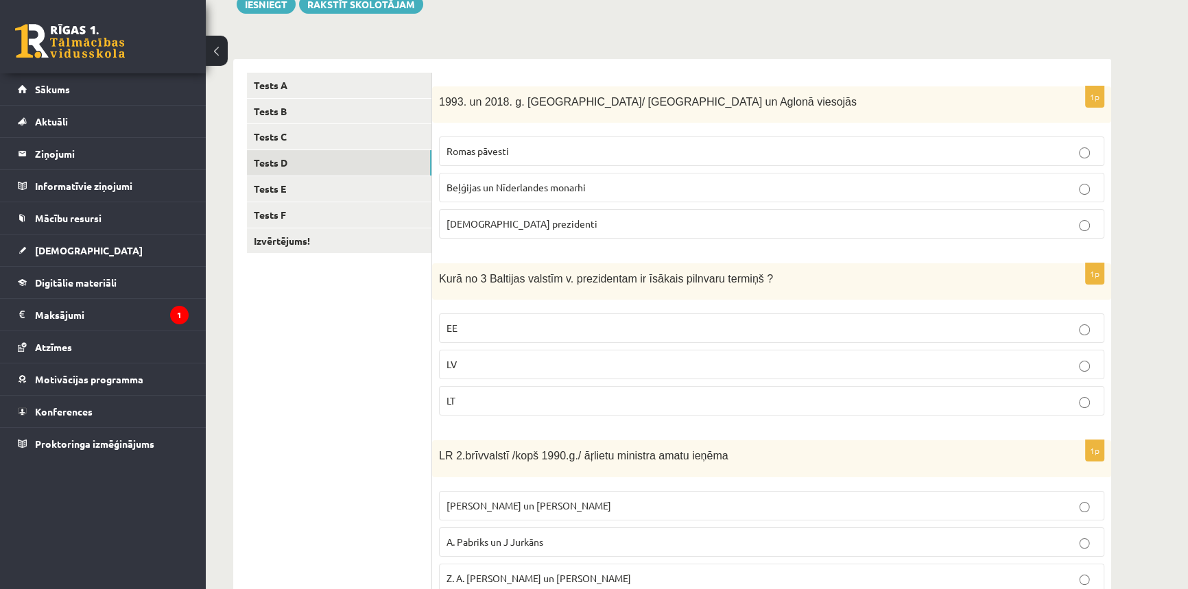
scroll to position [187, 0]
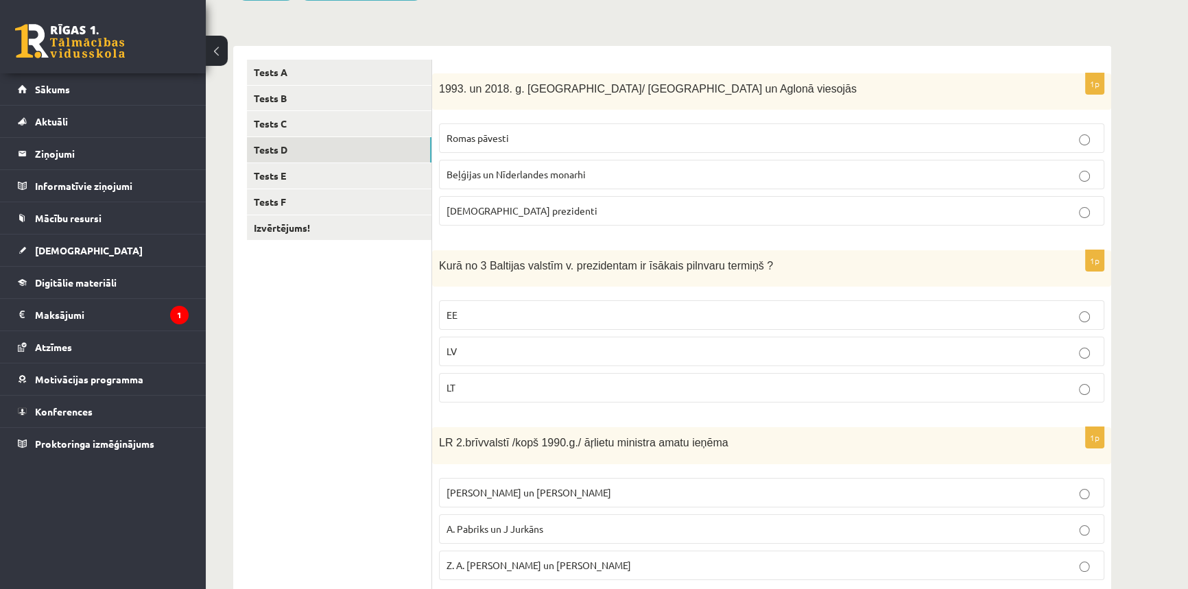
click at [599, 304] on label "EE" at bounding box center [772, 316] width 666 height 30
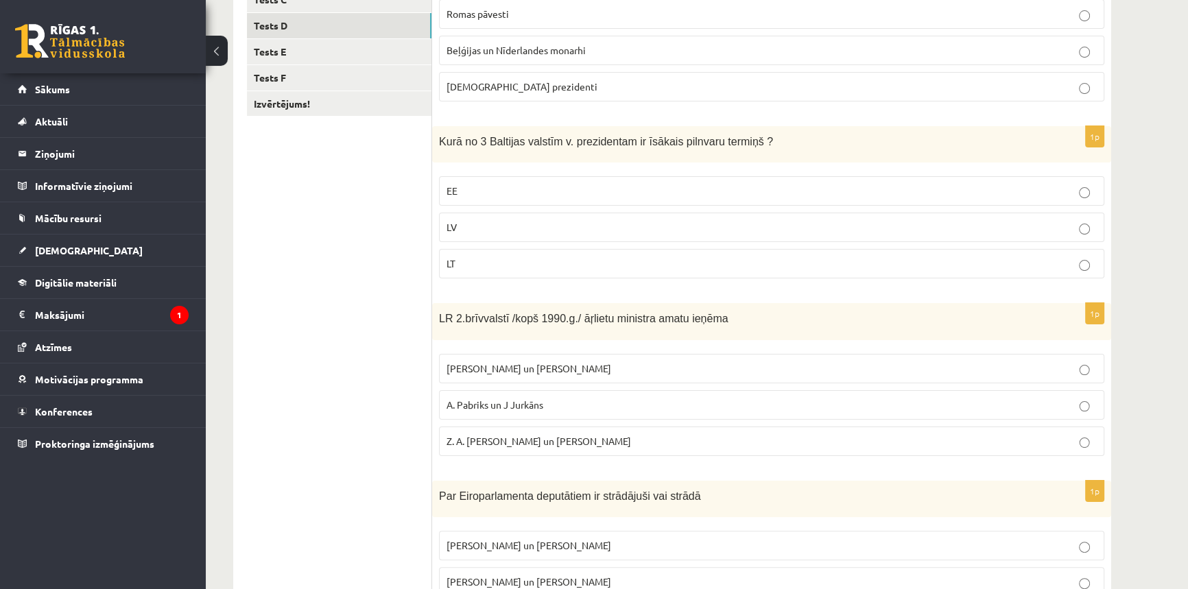
scroll to position [311, 0]
click at [487, 221] on p "LV" at bounding box center [772, 227] width 650 height 14
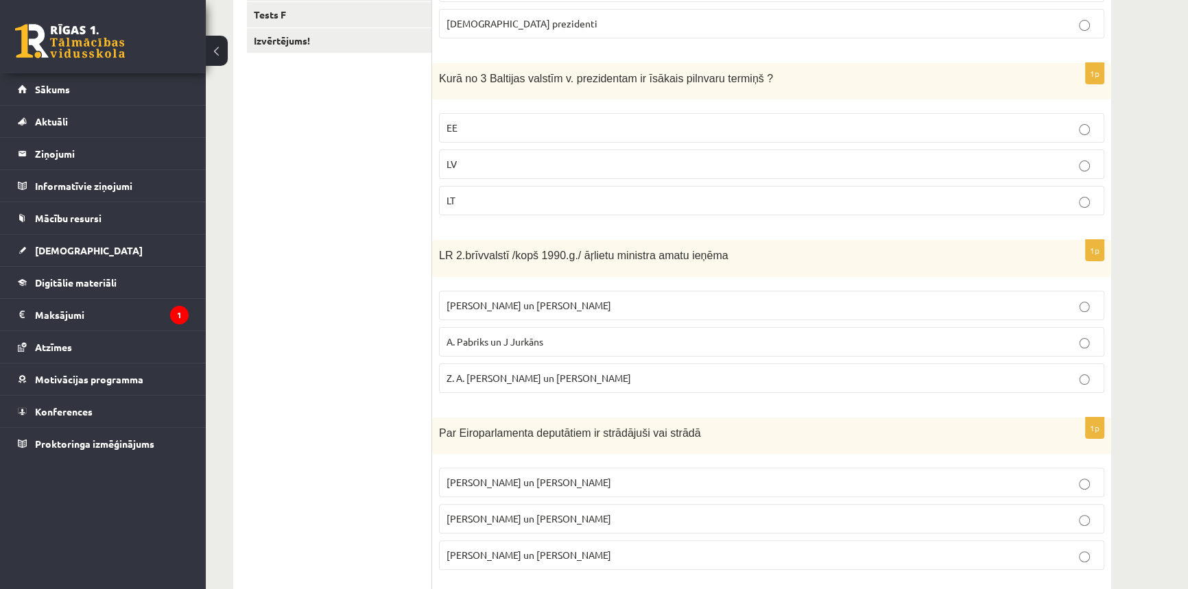
click at [537, 338] on span "A. Pabriks un J Jurkāns" at bounding box center [495, 342] width 97 height 12
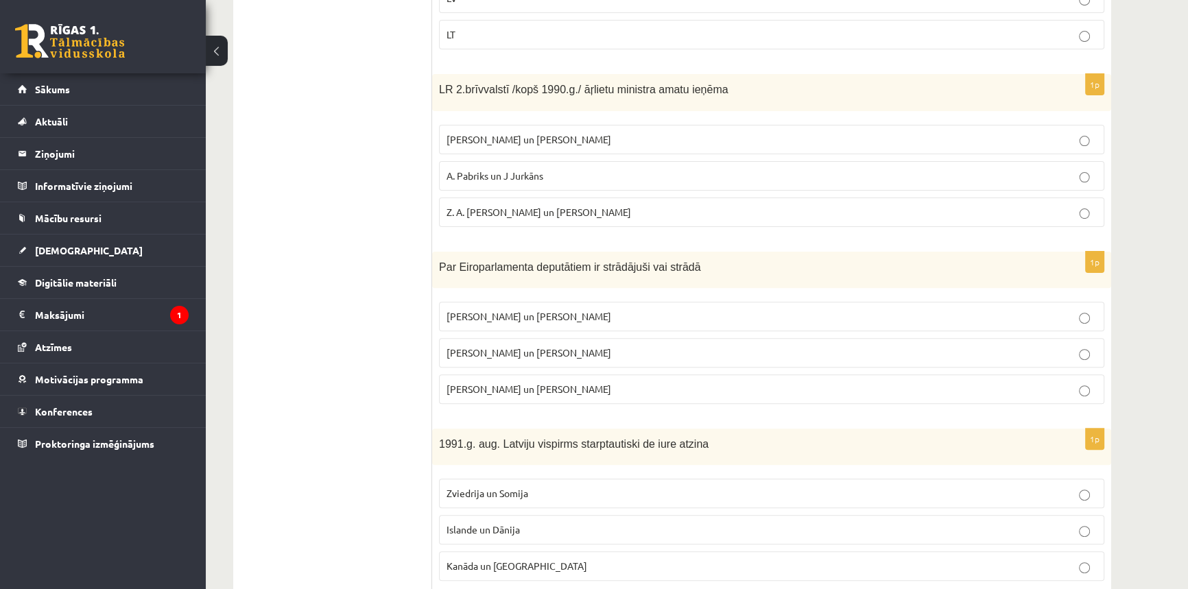
scroll to position [561, 0]
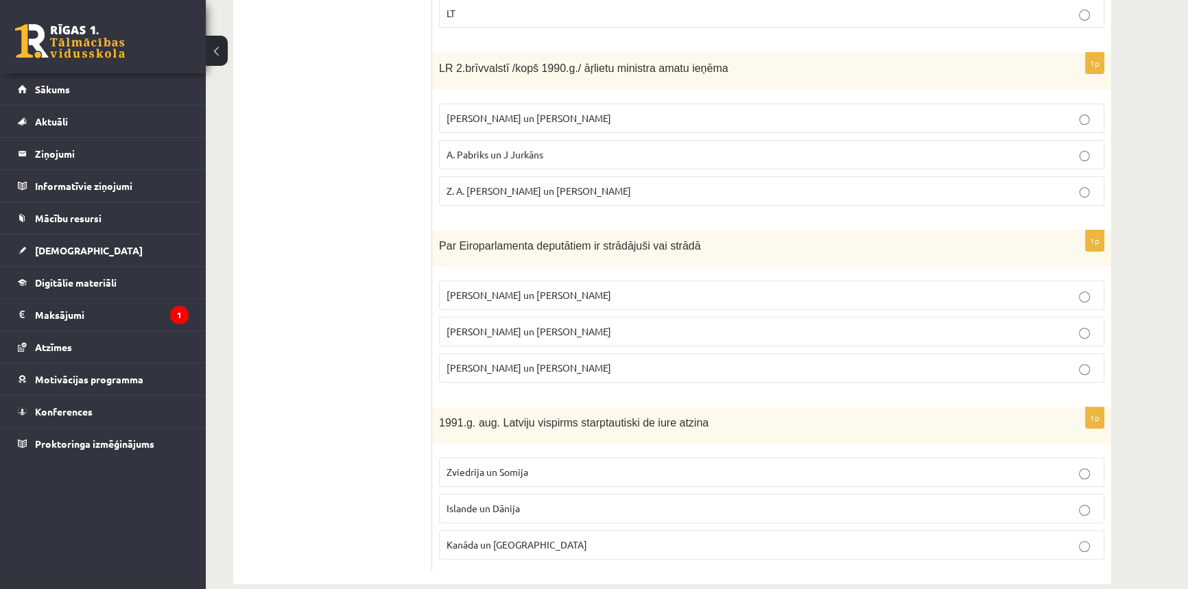
click at [550, 325] on p "I. Vaidere un N. Ušakovs" at bounding box center [772, 332] width 650 height 14
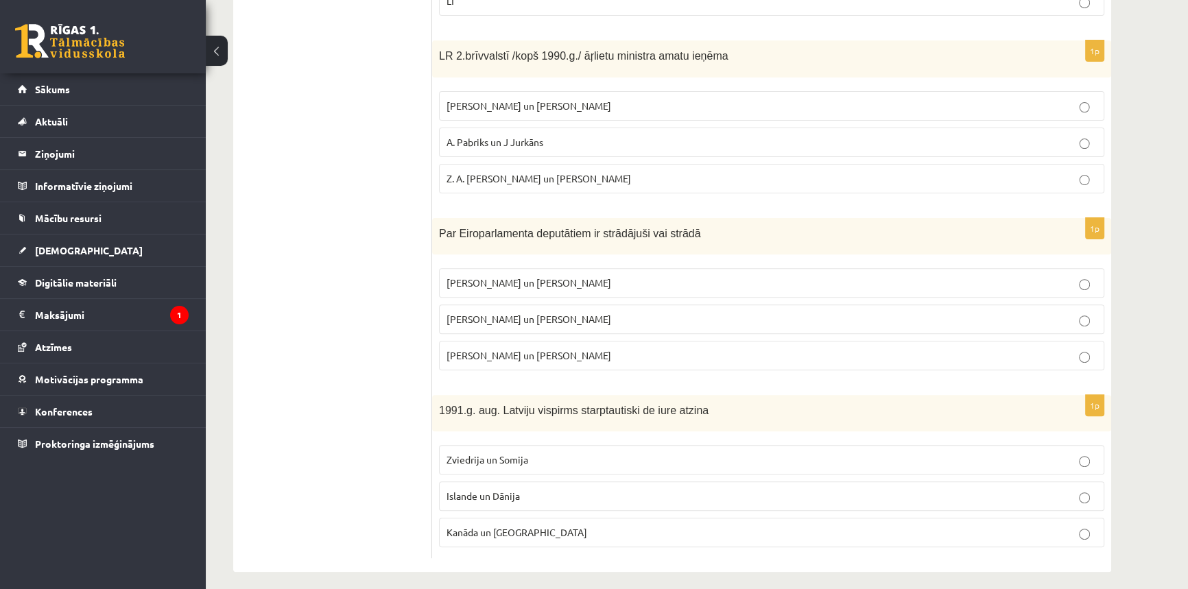
scroll to position [581, 0]
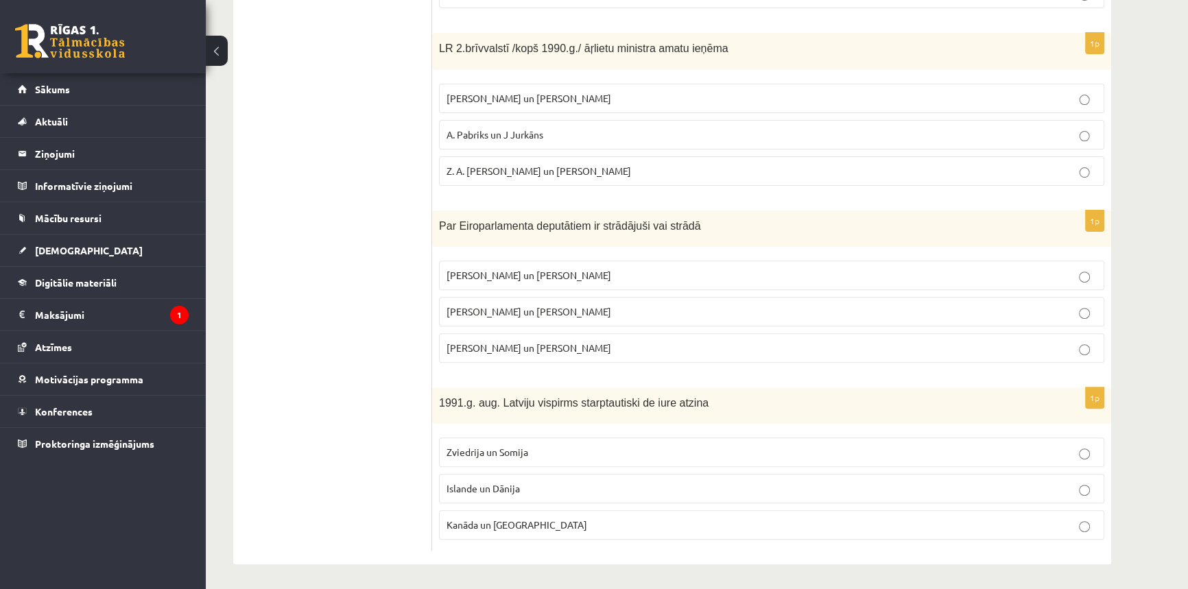
click at [553, 482] on p "Islande un Dānija" at bounding box center [772, 489] width 650 height 14
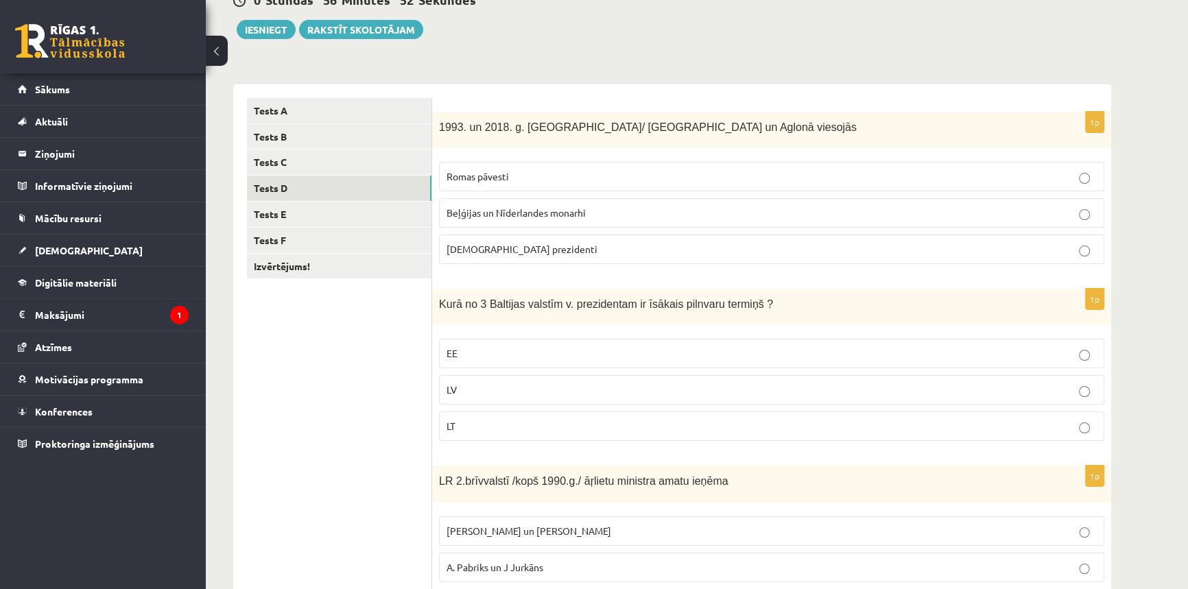
scroll to position [20, 0]
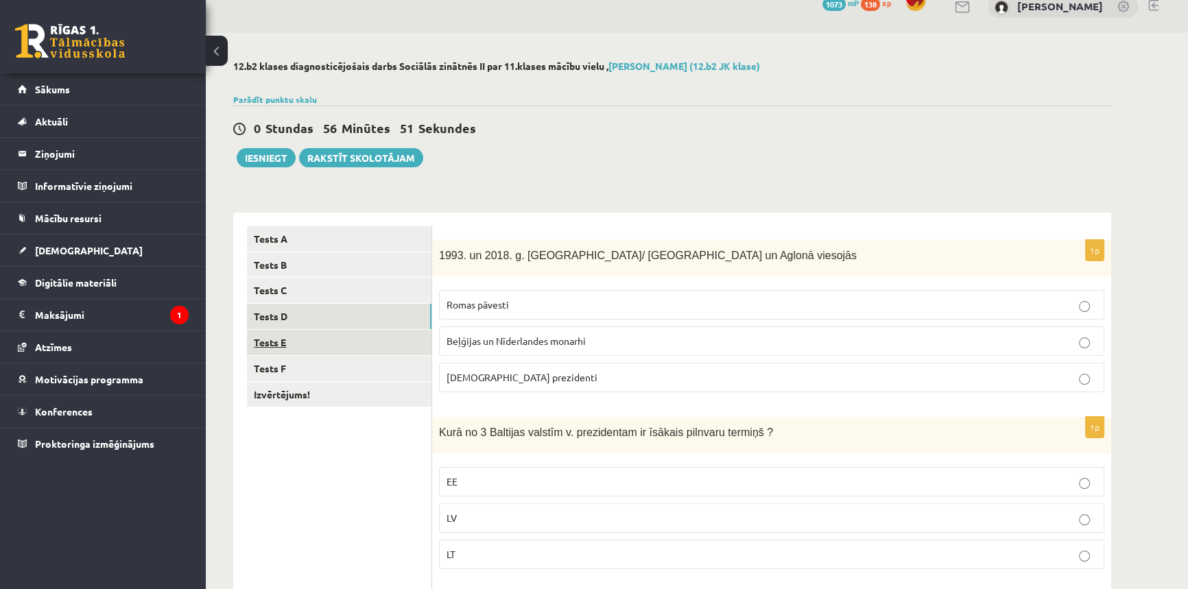
click at [368, 346] on link "Tests E" at bounding box center [339, 342] width 185 height 25
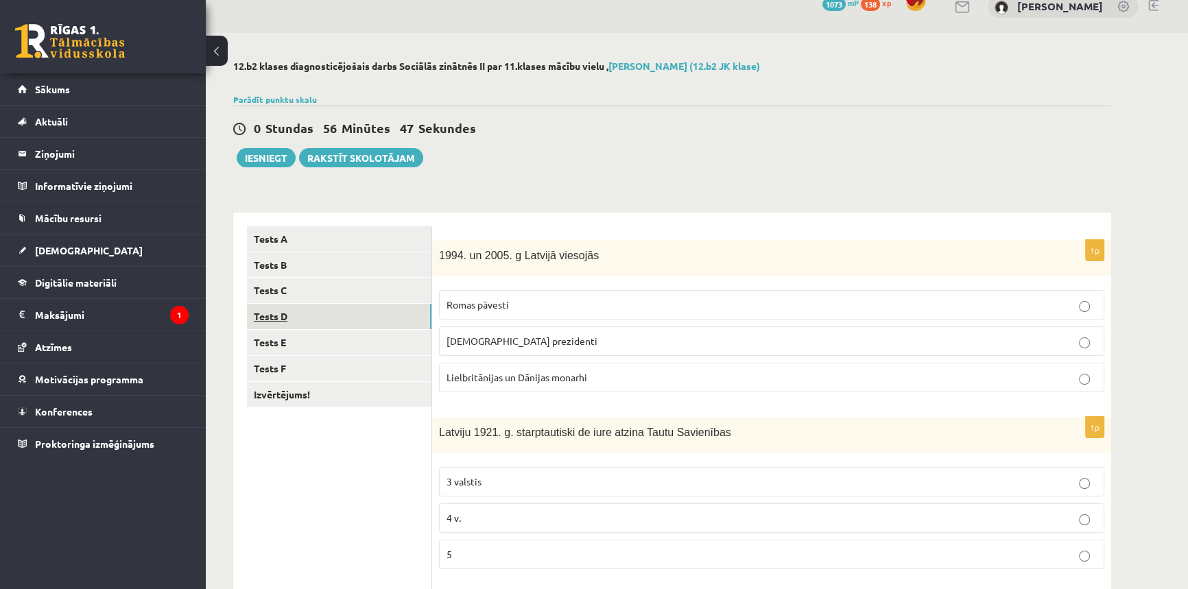
click at [357, 315] on link "Tests D" at bounding box center [339, 316] width 185 height 25
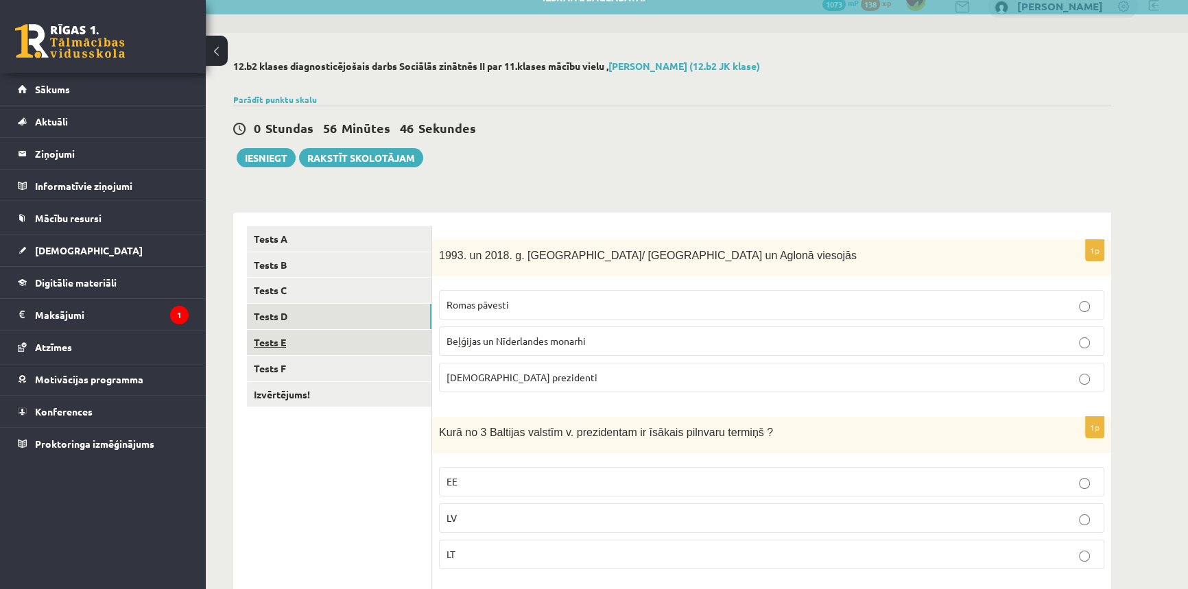
click at [342, 342] on link "Tests E" at bounding box center [339, 342] width 185 height 25
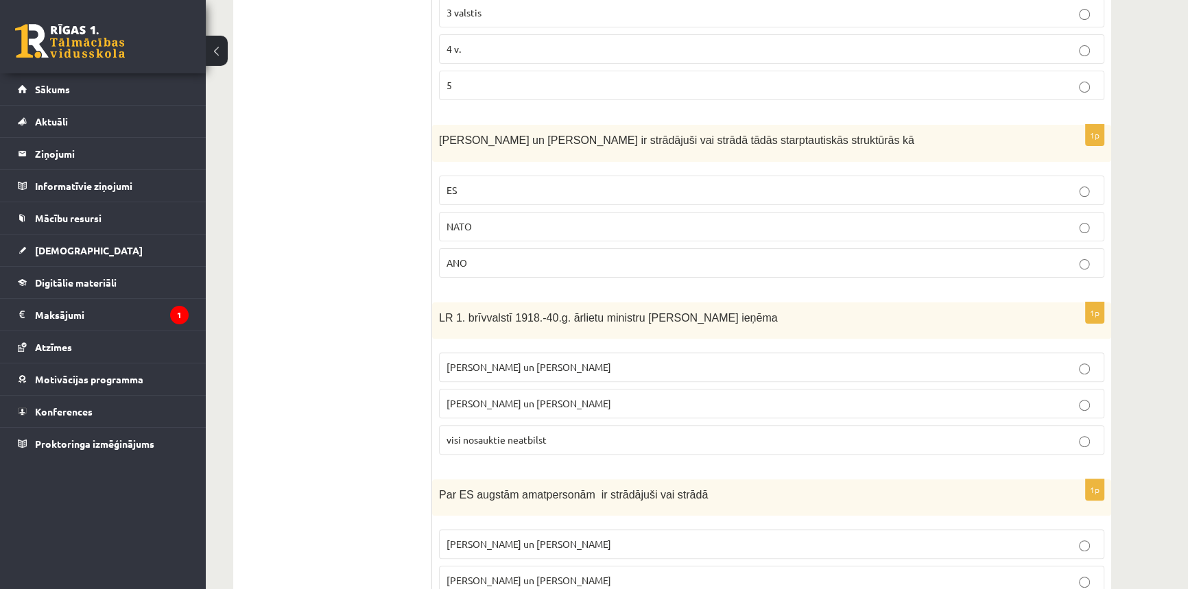
scroll to position [581, 0]
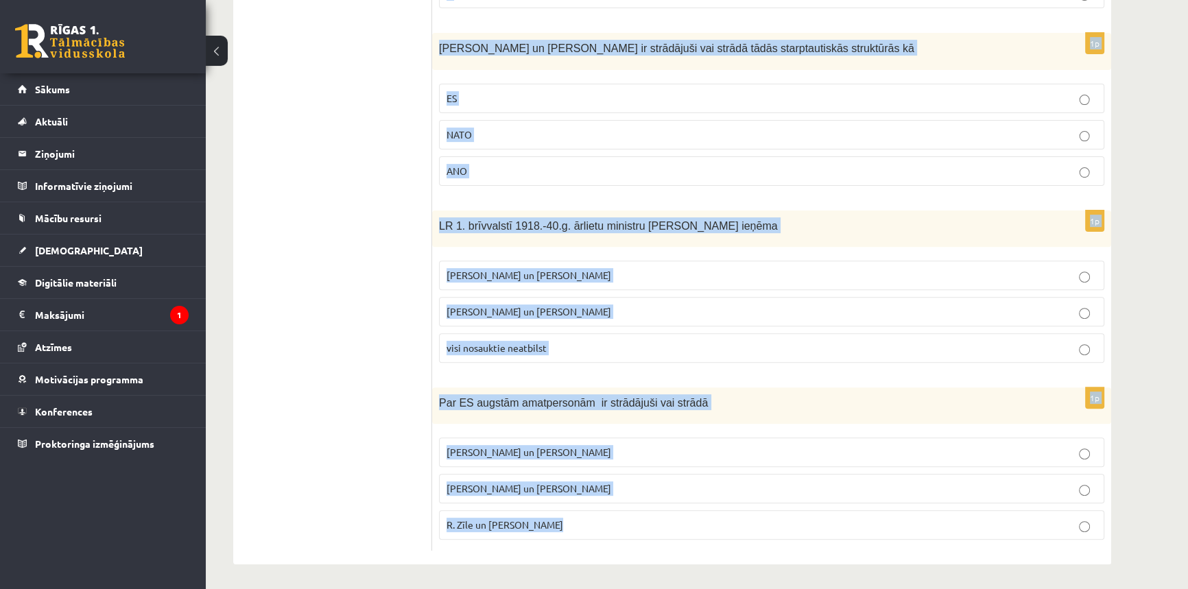
drag, startPoint x: 438, startPoint y: 255, endPoint x: 1088, endPoint y: 531, distance: 706.1
click at [1088, 531] on form "1p 1994. un 2005. g Latvijā viesojās Romas pāvesti ASV prezidenti Lielbritānija…" at bounding box center [772, 108] width 652 height 886
copy form "1994. un 2005. g Latvijā viesojās Romas pāvesti ASV prezidenti Lielbritānijas u…"
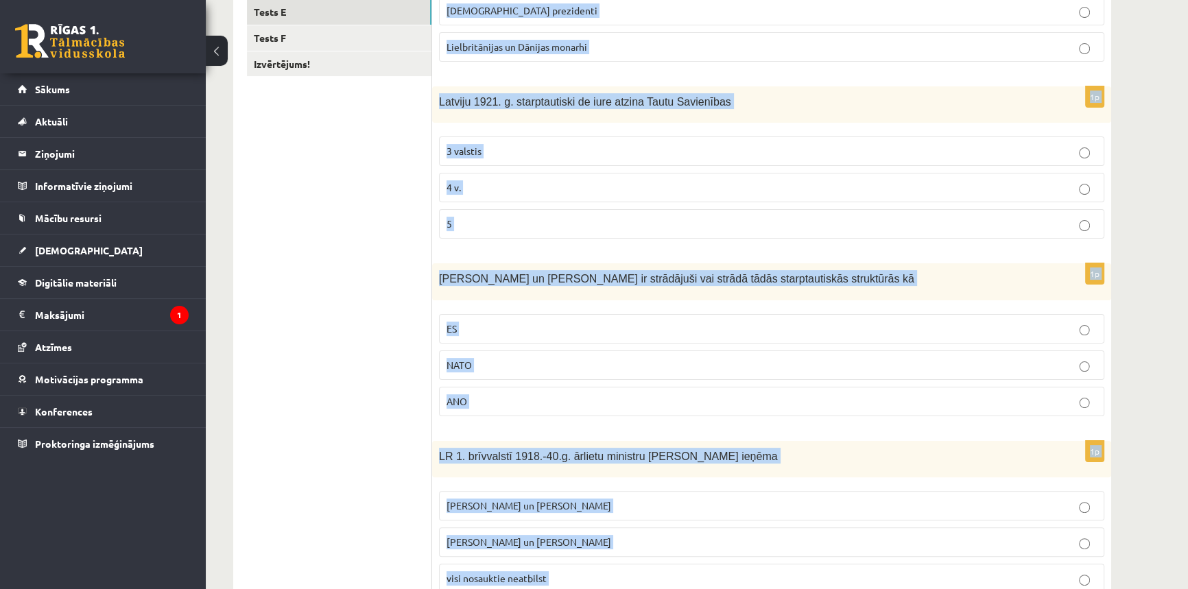
scroll to position [144, 0]
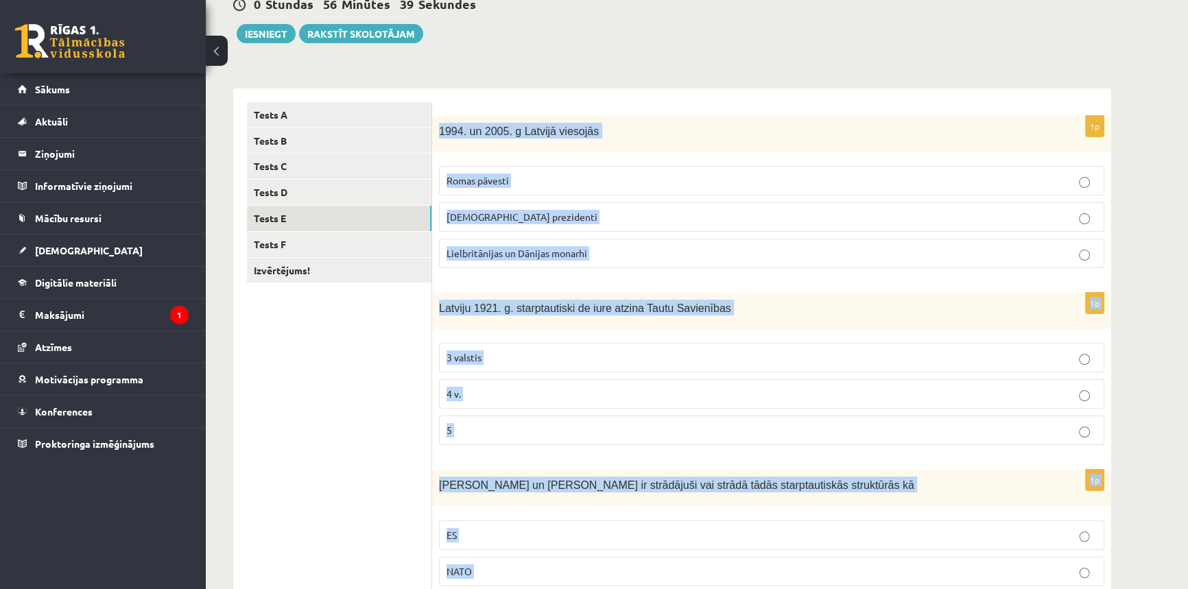
click at [1112, 222] on div "12.b2 klases diagnosticējošais darbs Sociālās zinātnēs II par 11.klases mācību …" at bounding box center [672, 469] width 933 height 1120
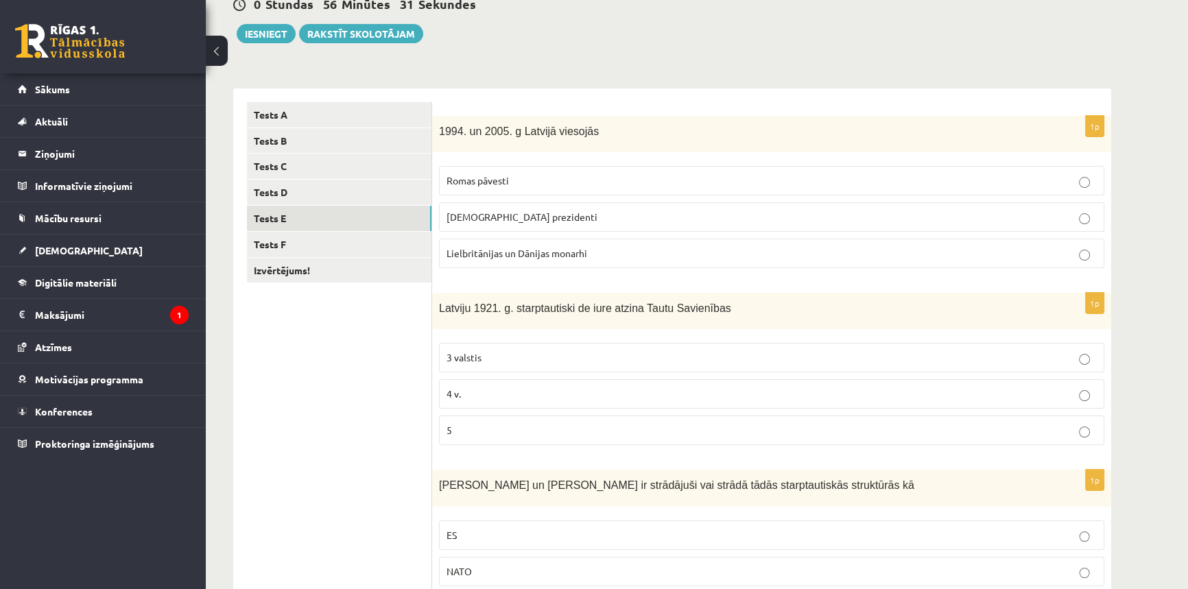
drag, startPoint x: 513, startPoint y: 212, endPoint x: 501, endPoint y: 217, distance: 12.6
click at [512, 213] on p "ASV prezidenti" at bounding box center [772, 217] width 650 height 14
click at [609, 396] on p "4 v." at bounding box center [772, 394] width 650 height 14
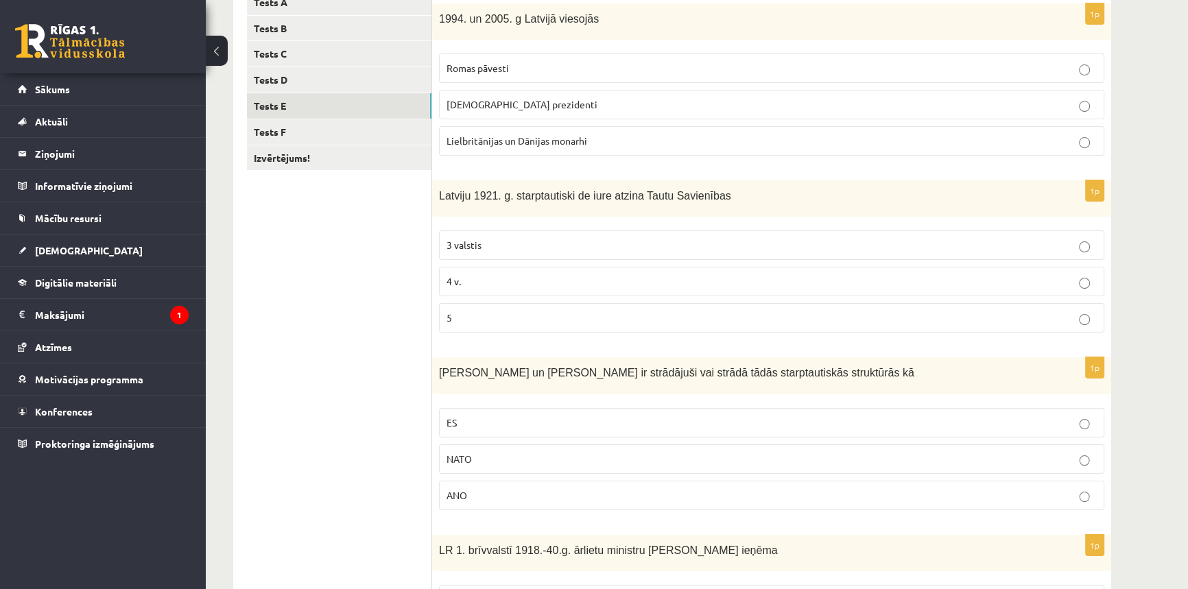
scroll to position [269, 0]
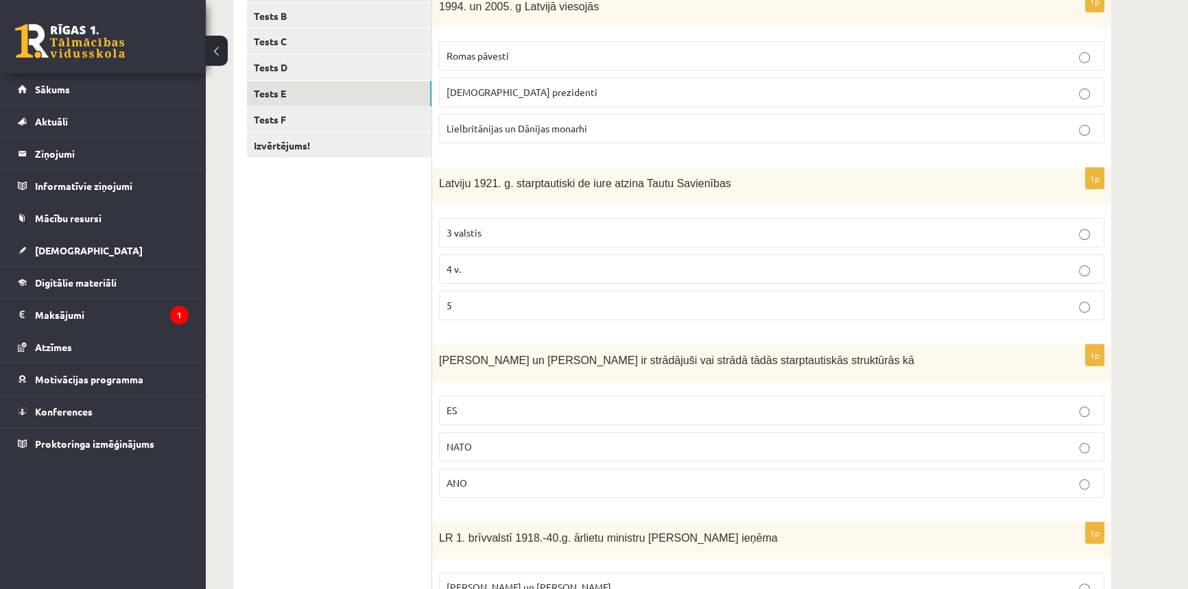
click at [524, 445] on p "NATO" at bounding box center [772, 447] width 650 height 14
click at [559, 396] on label "ES" at bounding box center [772, 411] width 666 height 30
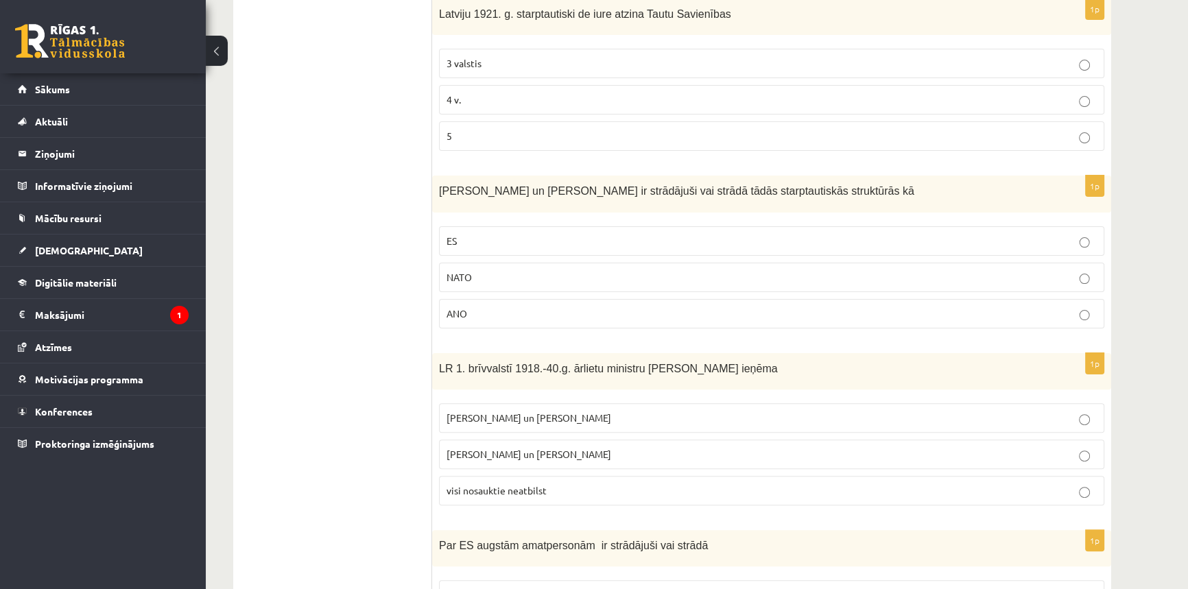
scroll to position [456, 0]
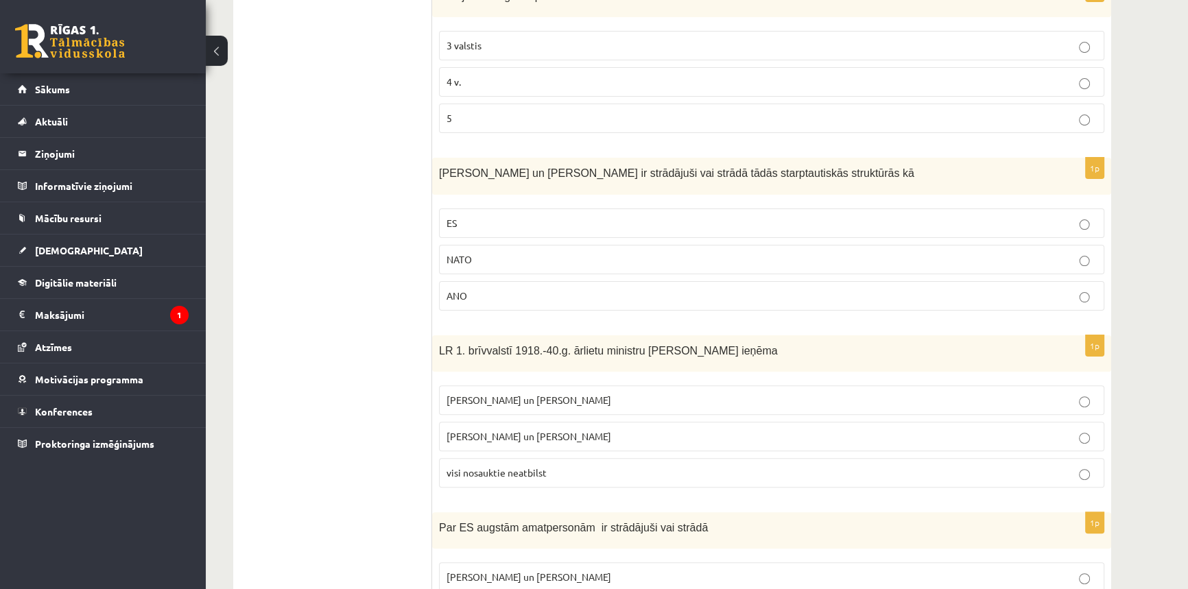
click at [545, 401] on span "Z. Meierovics un V. Munters" at bounding box center [529, 400] width 165 height 12
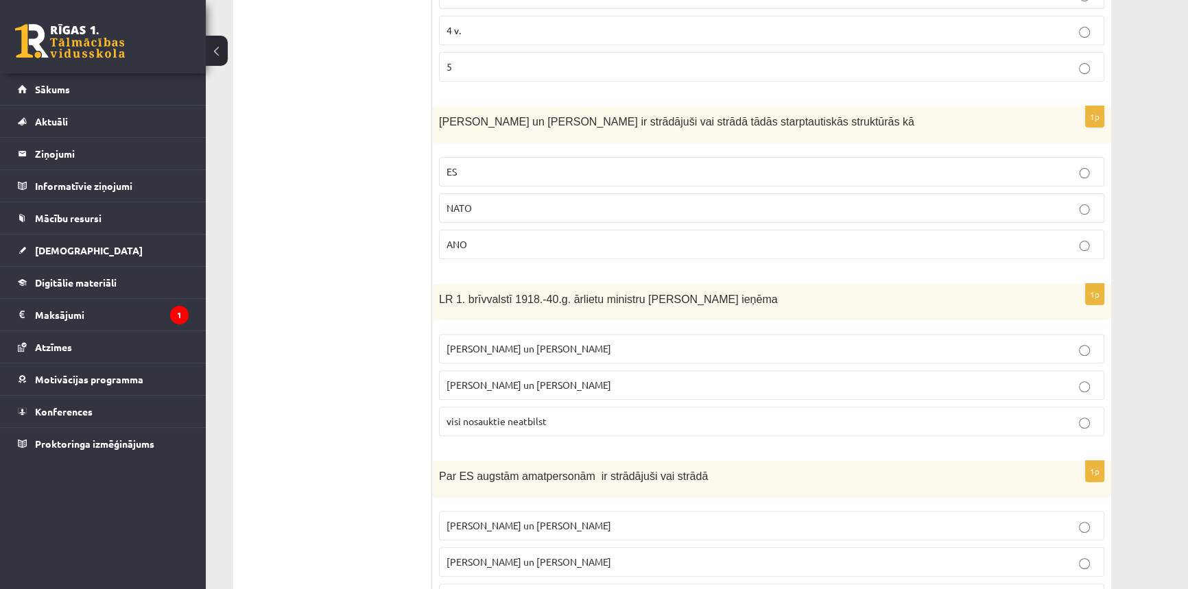
scroll to position [581, 0]
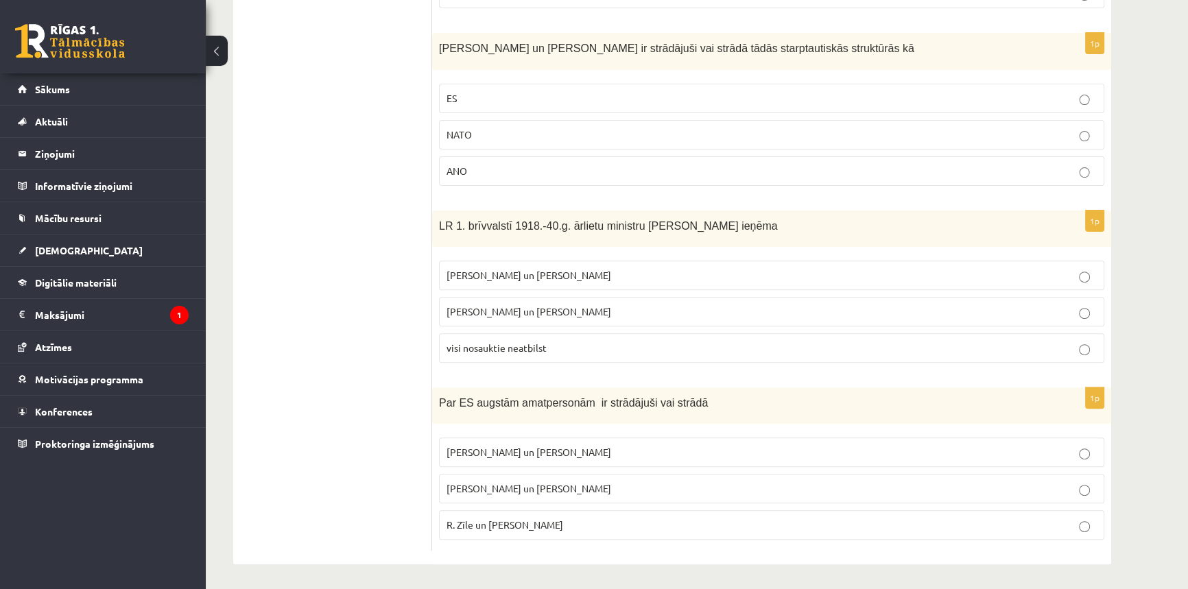
click at [536, 450] on span "M. Zālīte un Z. Liepiņš" at bounding box center [529, 452] width 165 height 12
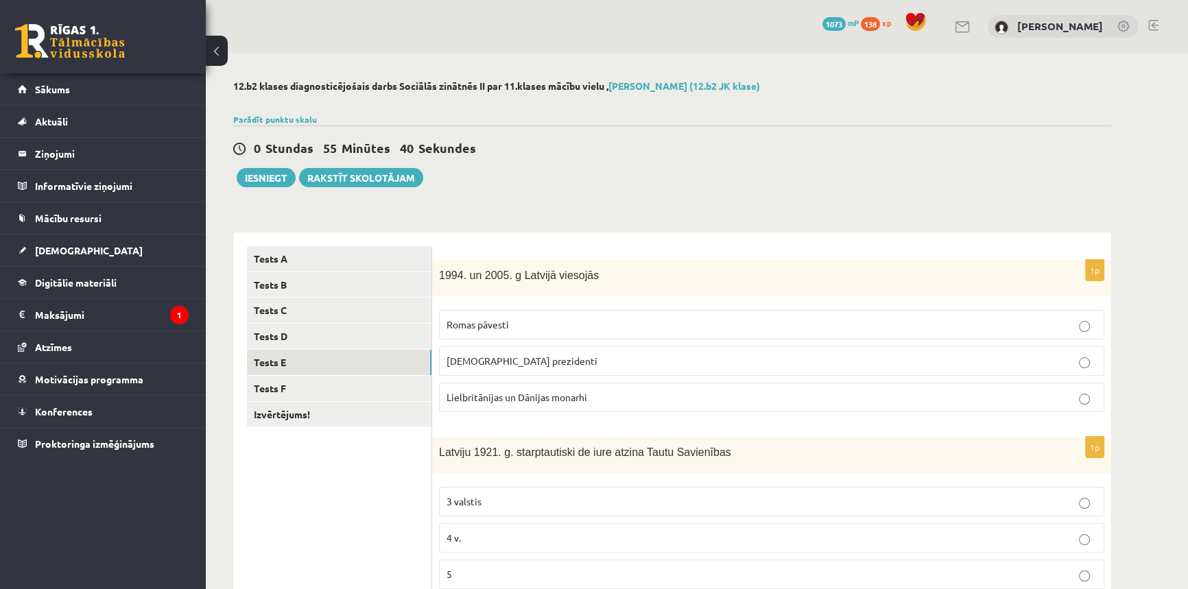
scroll to position [0, 0]
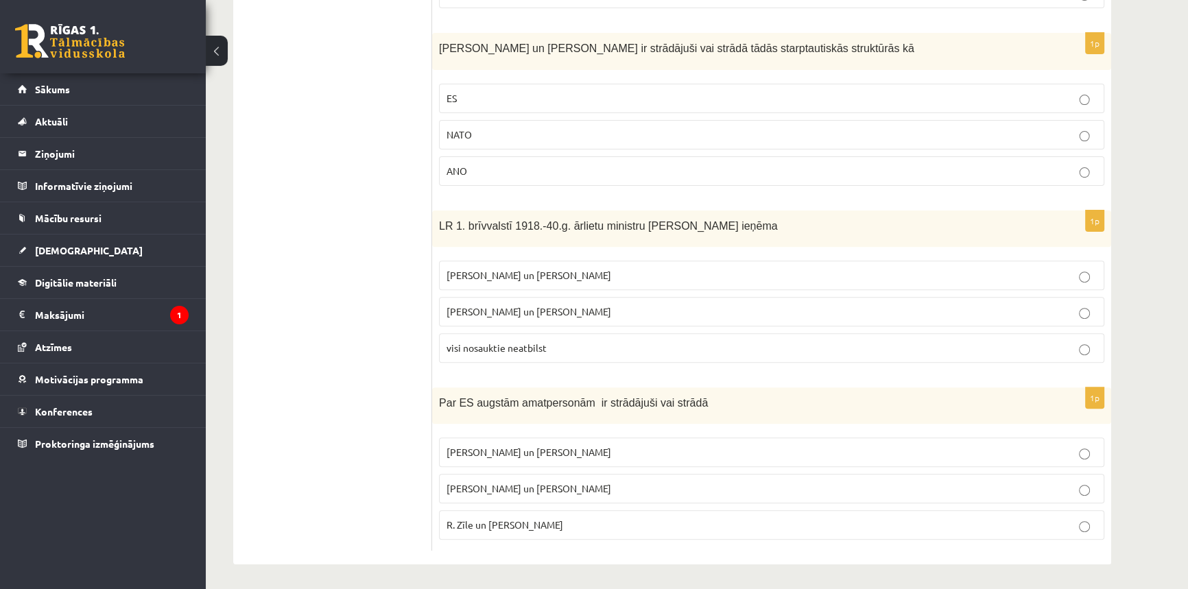
click at [581, 524] on p "R. Zīle un V.Dombrovskis" at bounding box center [772, 525] width 650 height 14
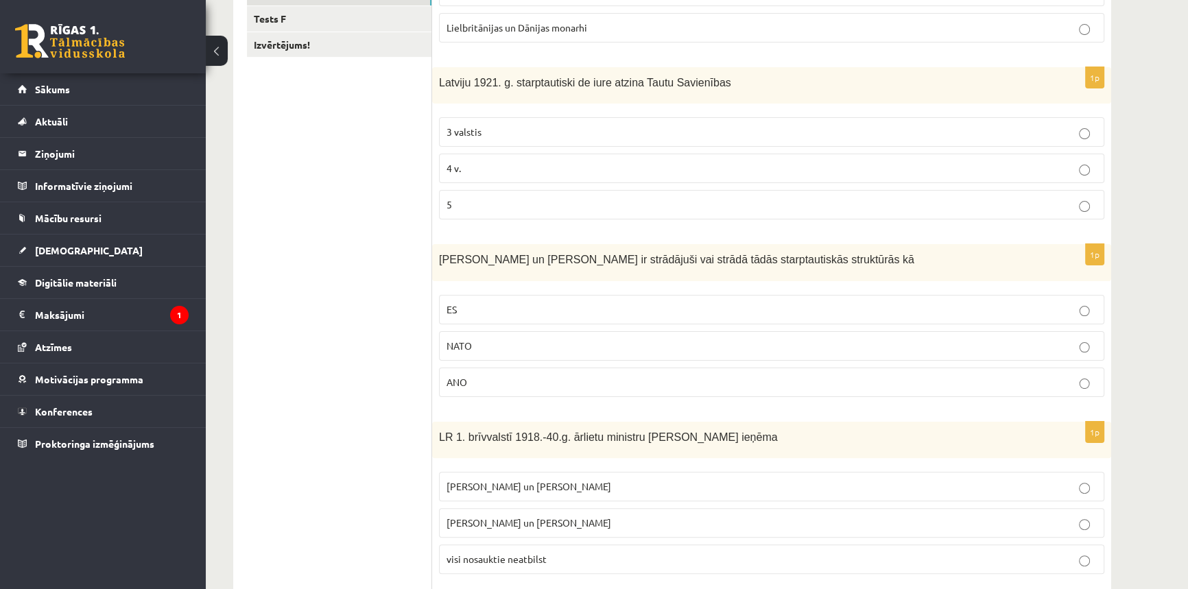
scroll to position [20, 0]
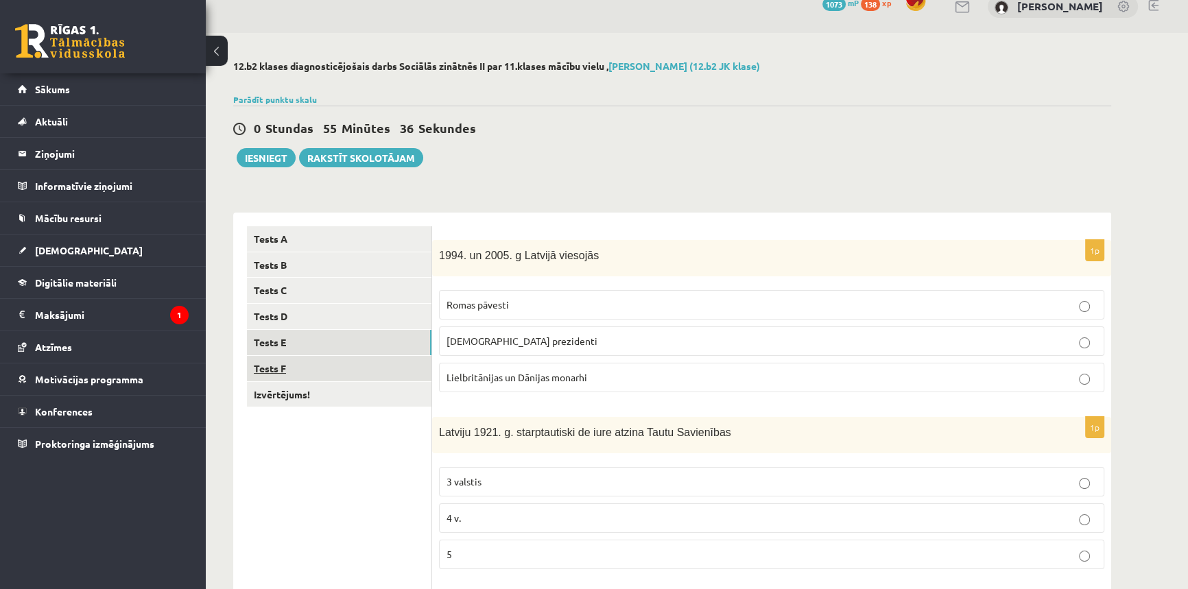
click at [325, 366] on link "Tests F" at bounding box center [339, 368] width 185 height 25
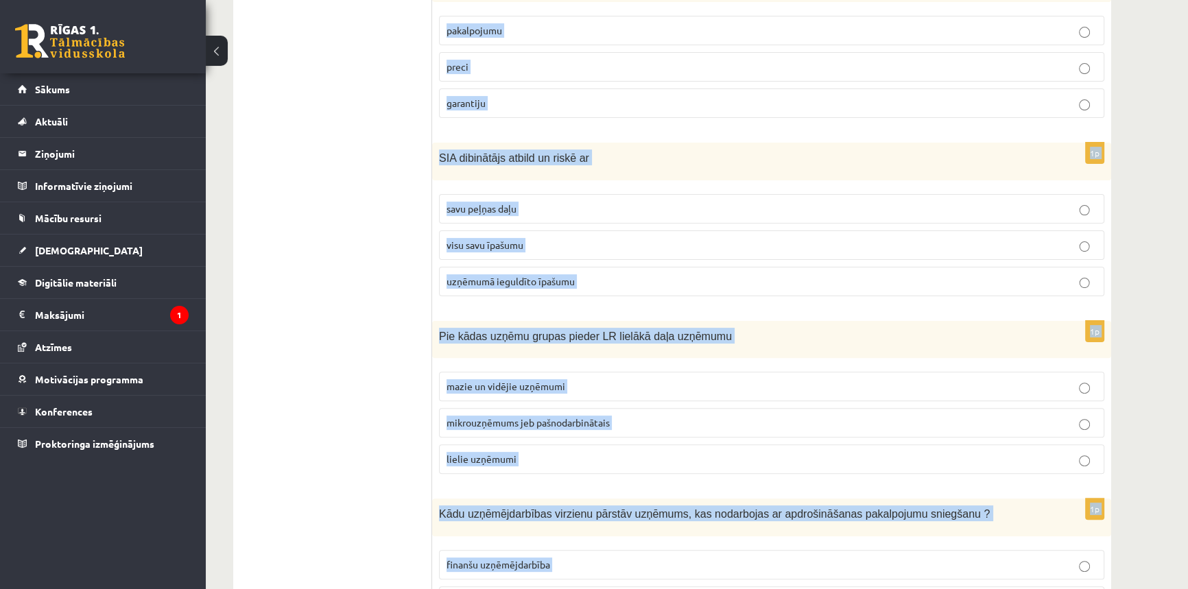
scroll to position [585, 0]
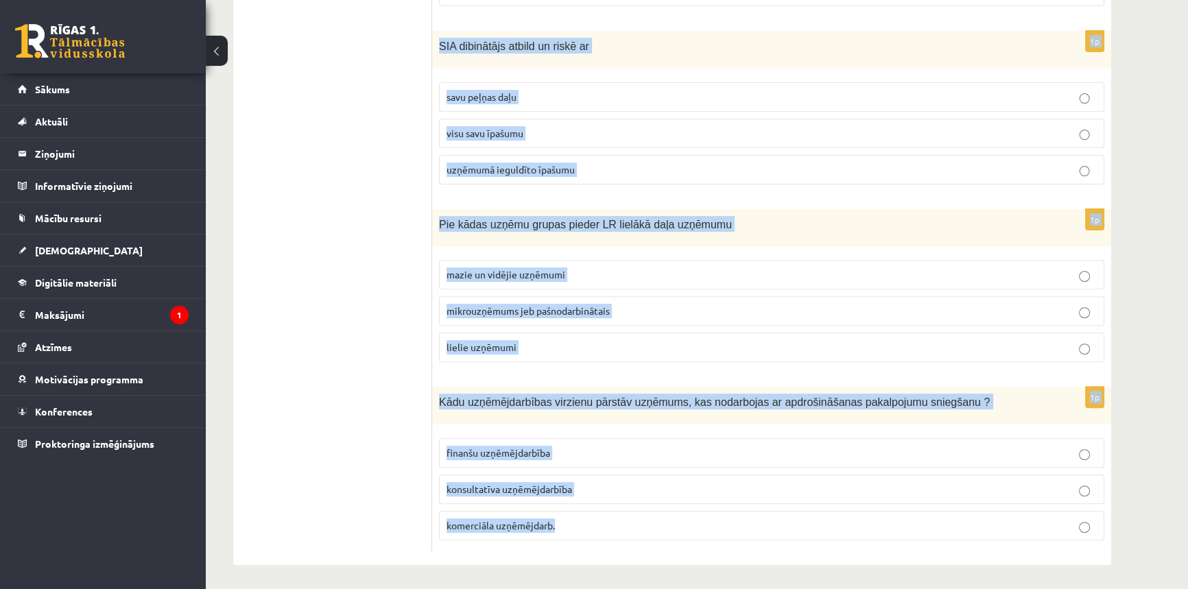
drag, startPoint x: 442, startPoint y: 249, endPoint x: 952, endPoint y: 542, distance: 588.6
click at [952, 542] on form "1p Pie kapitālsabiedrībām pieder ģimenes uzņēmumi un individuālie komersanti A/…" at bounding box center [772, 106] width 652 height 891
copy form "ie kapitālsabiedrībām pieder ģimenes uzņēmumi un individuālie komersanti A/S un…"
click at [1120, 286] on div "12.b2 klases diagnosticējošais darbs Sociālās zinātnēs II par 11.klases mācību …" at bounding box center [672, 30] width 933 height 1125
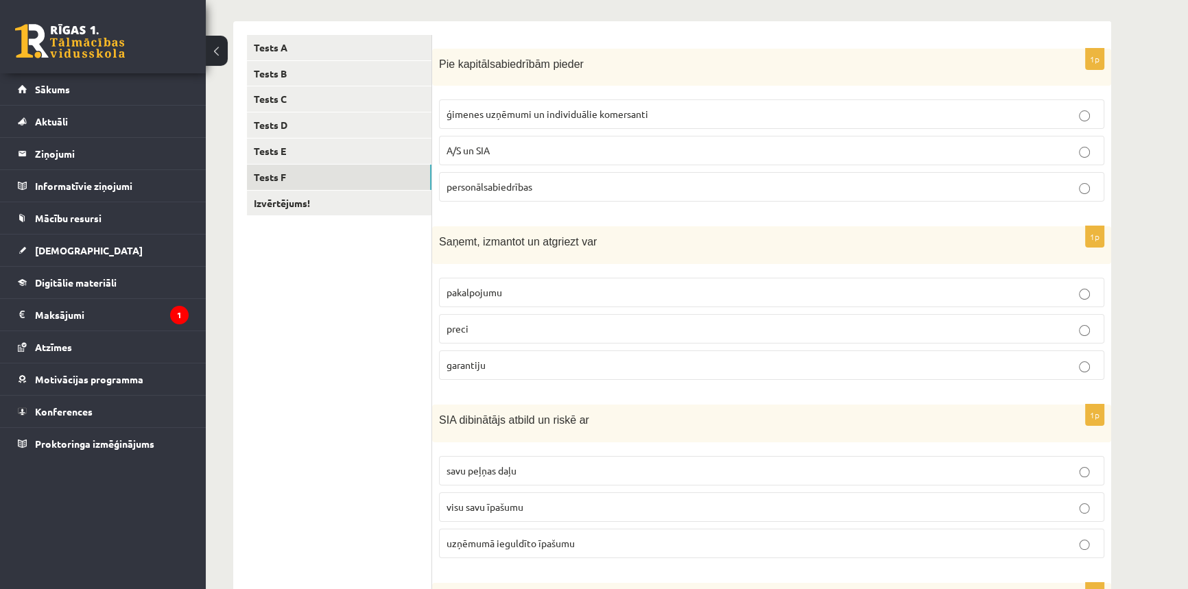
click at [1136, 226] on div "12.b2 klases diagnosticējošais darbs Sociālās zinātnēs II par 11.klases mācību …" at bounding box center [672, 404] width 933 height 1125
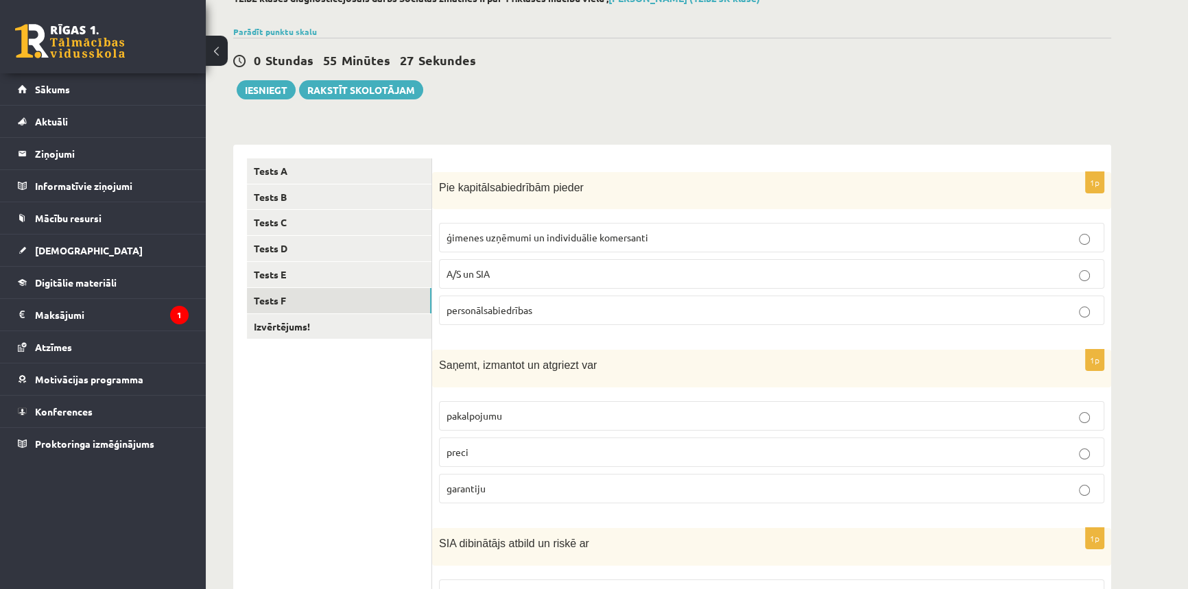
scroll to position [86, 0]
click at [491, 279] on p "A/S un SIA" at bounding box center [772, 275] width 650 height 14
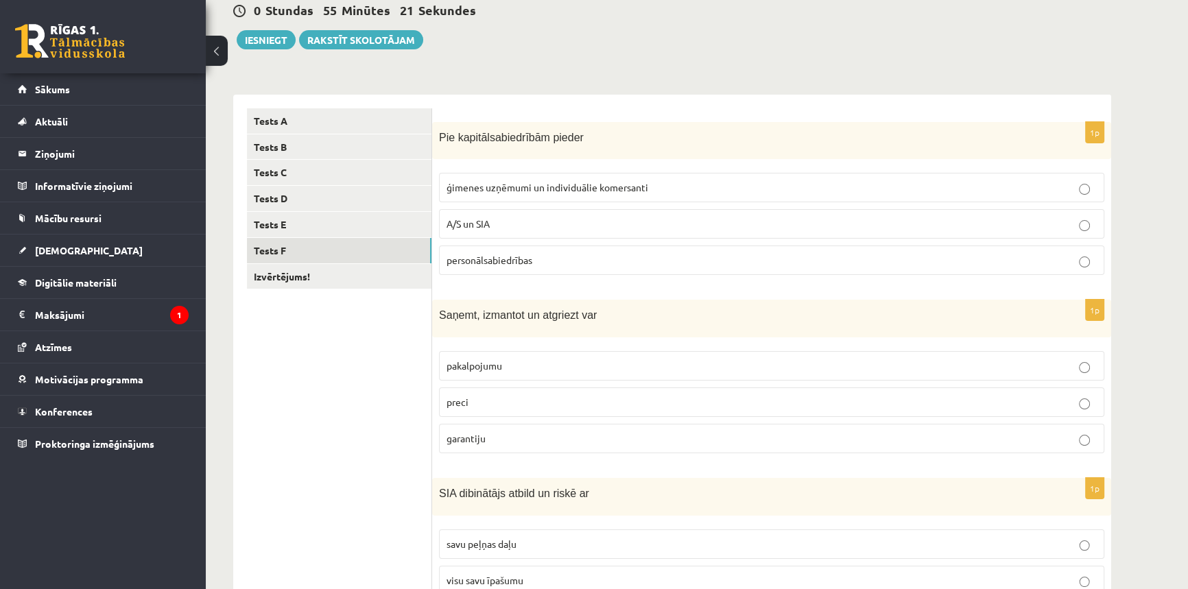
scroll to position [211, 0]
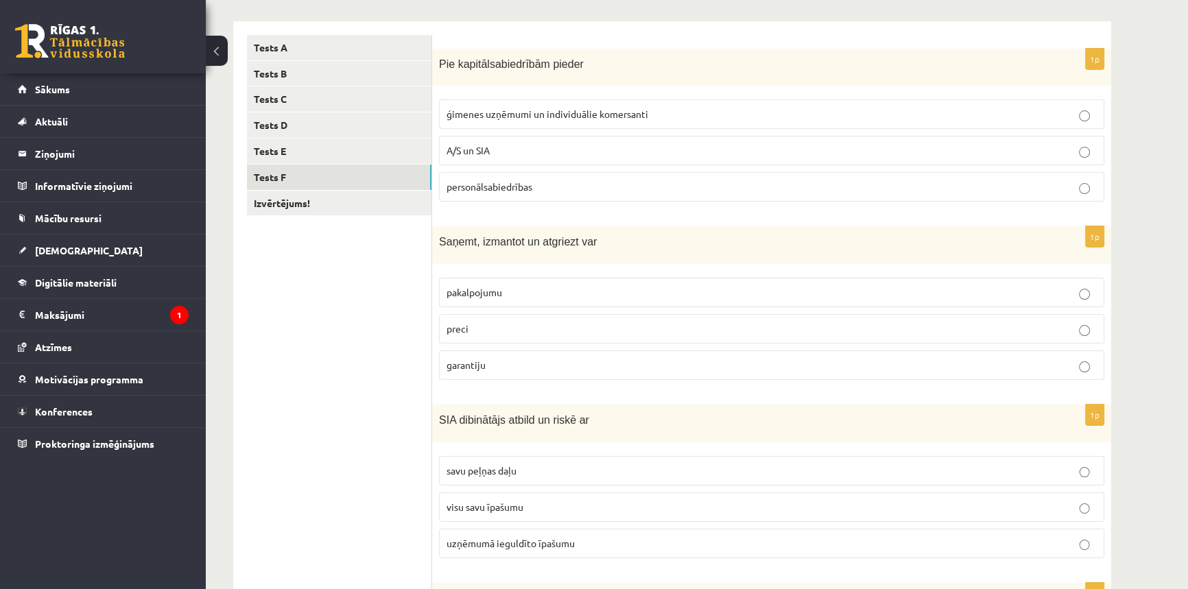
click at [587, 322] on p "preci" at bounding box center [772, 329] width 650 height 14
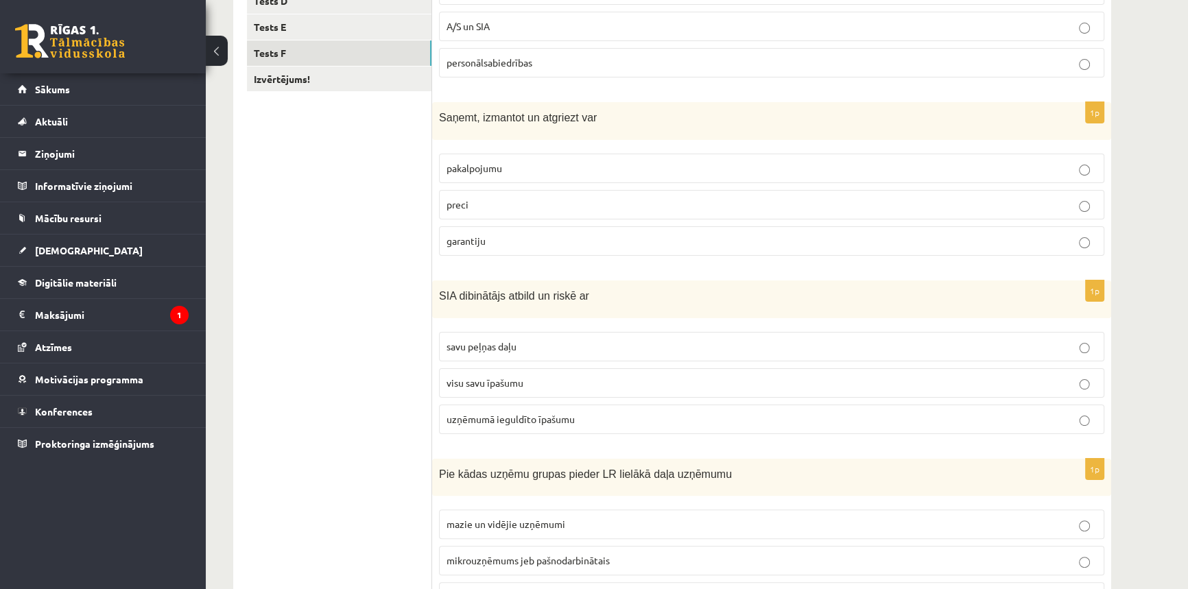
scroll to position [336, 0]
click at [520, 422] on p "uzņēmumā ieguldīto īpašumu" at bounding box center [772, 419] width 650 height 14
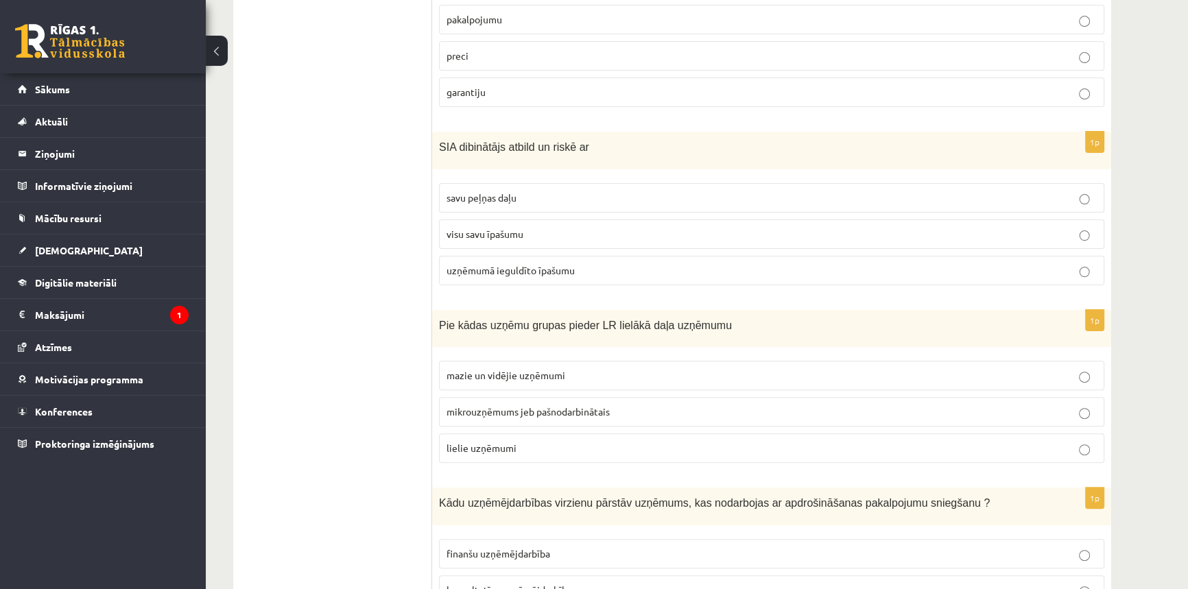
scroll to position [523, 0]
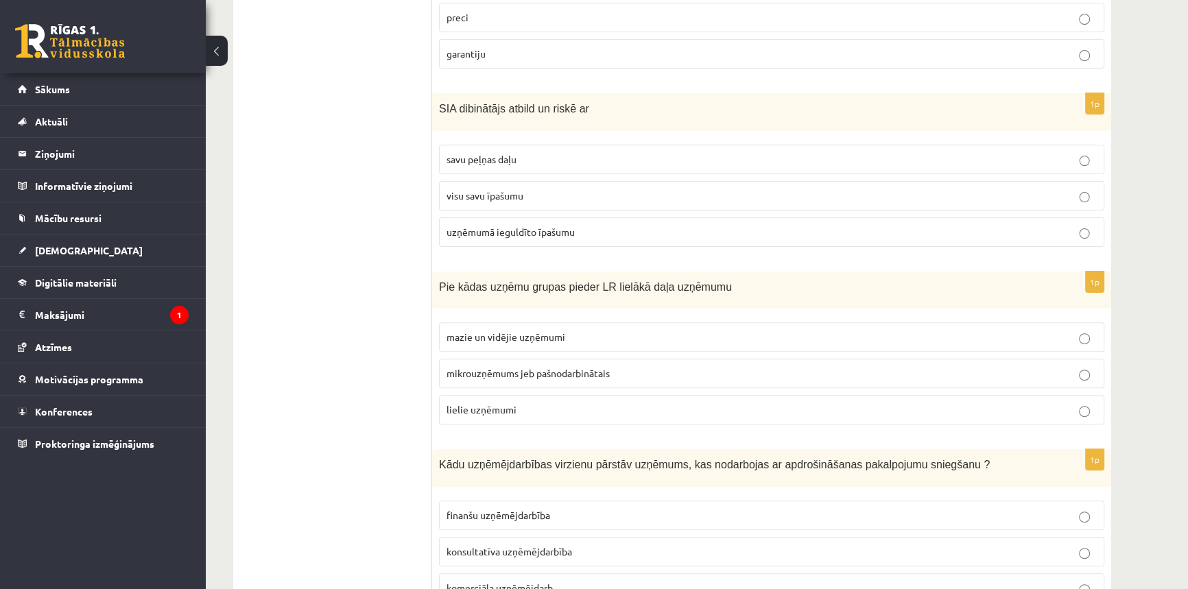
click at [546, 338] on span "mazie un vidējie uzņēmumi" at bounding box center [506, 337] width 119 height 12
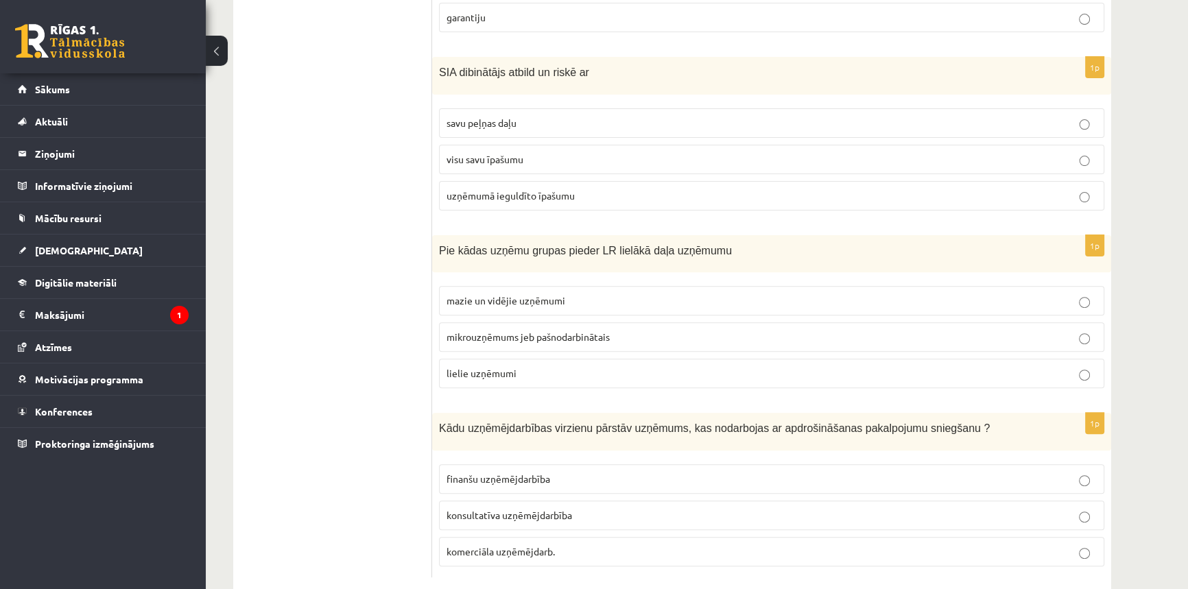
scroll to position [585, 0]
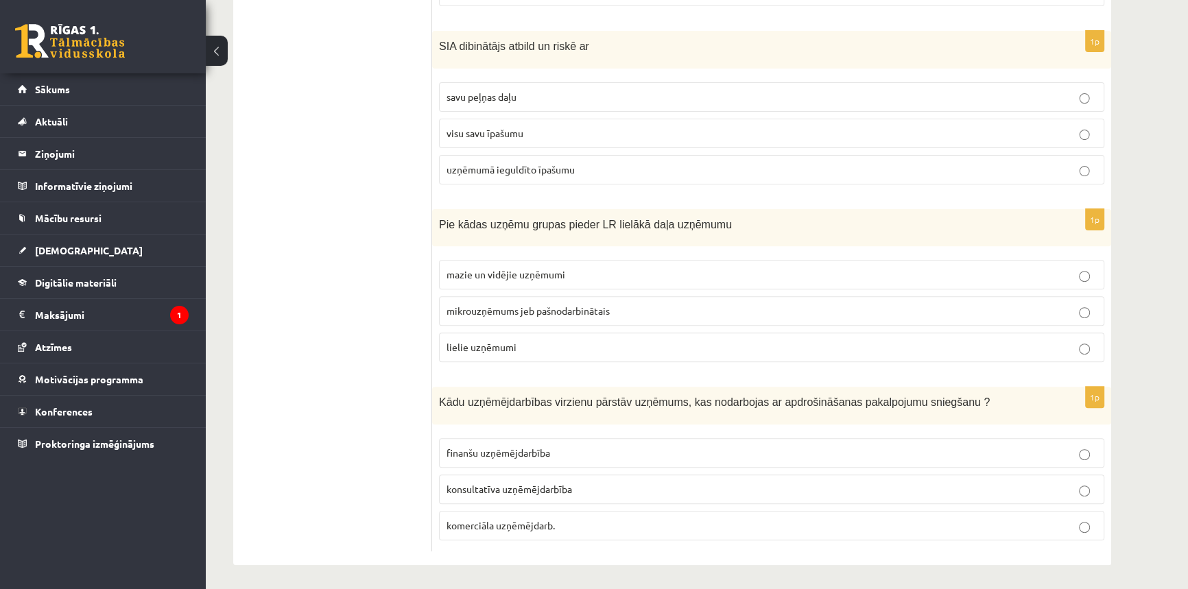
click at [556, 454] on p "finanšu uzņēmējdarbība" at bounding box center [772, 453] width 650 height 14
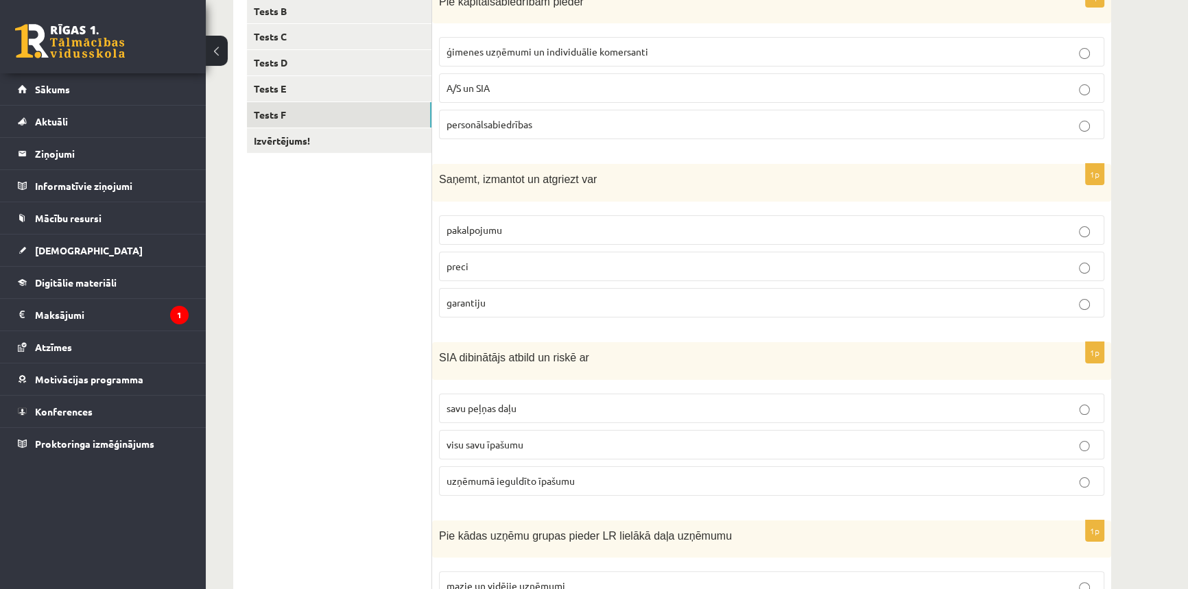
scroll to position [0, 0]
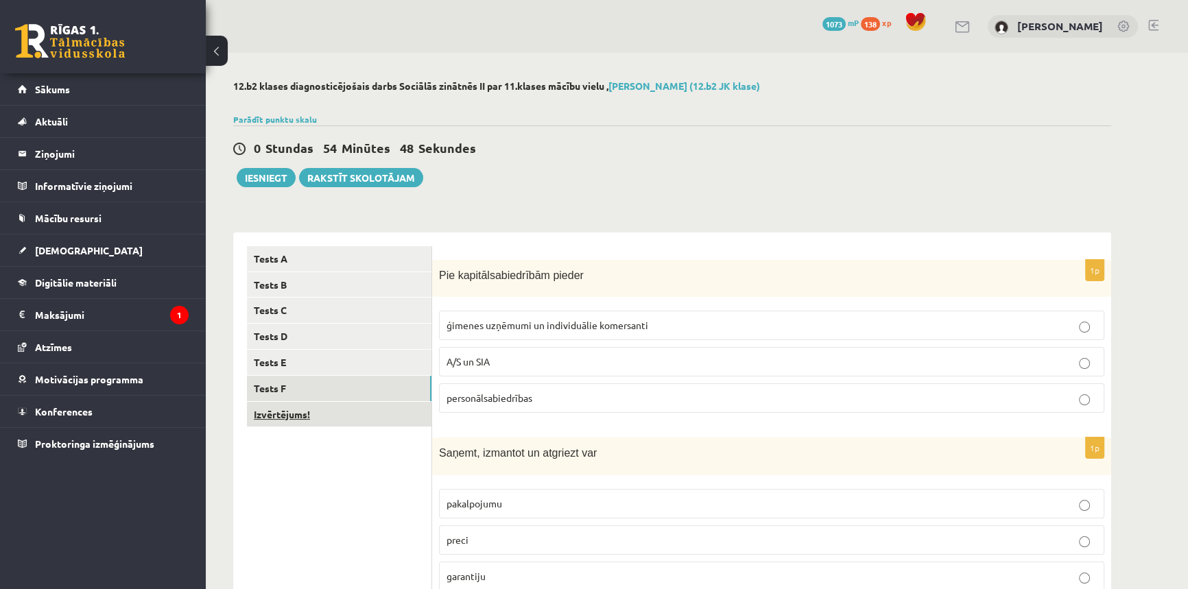
click at [319, 417] on link "Izvērtējums!" at bounding box center [339, 414] width 185 height 25
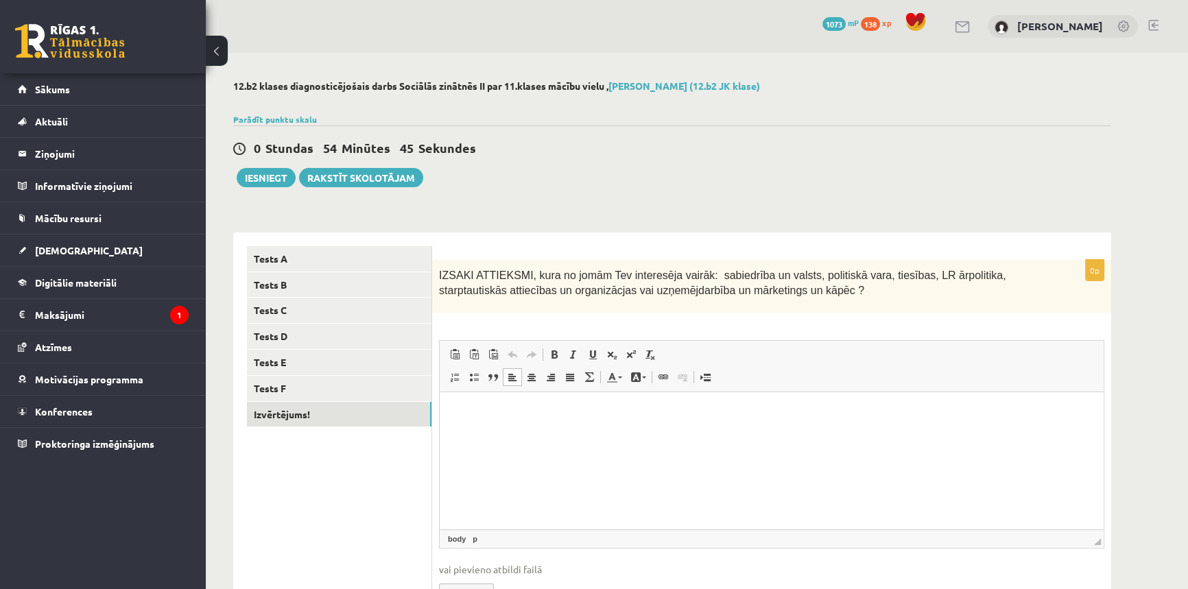
click at [644, 434] on html at bounding box center [772, 413] width 664 height 42
drag, startPoint x: 702, startPoint y: 286, endPoint x: 431, endPoint y: 257, distance: 272.6
click at [431, 257] on div "**********" at bounding box center [672, 436] width 878 height 407
click at [701, 301] on div "IZSAKI ATTIEKSMI, kura no jomām Tev interesēja vairāk: sabiedrība un valsts, po…" at bounding box center [771, 286] width 679 height 53
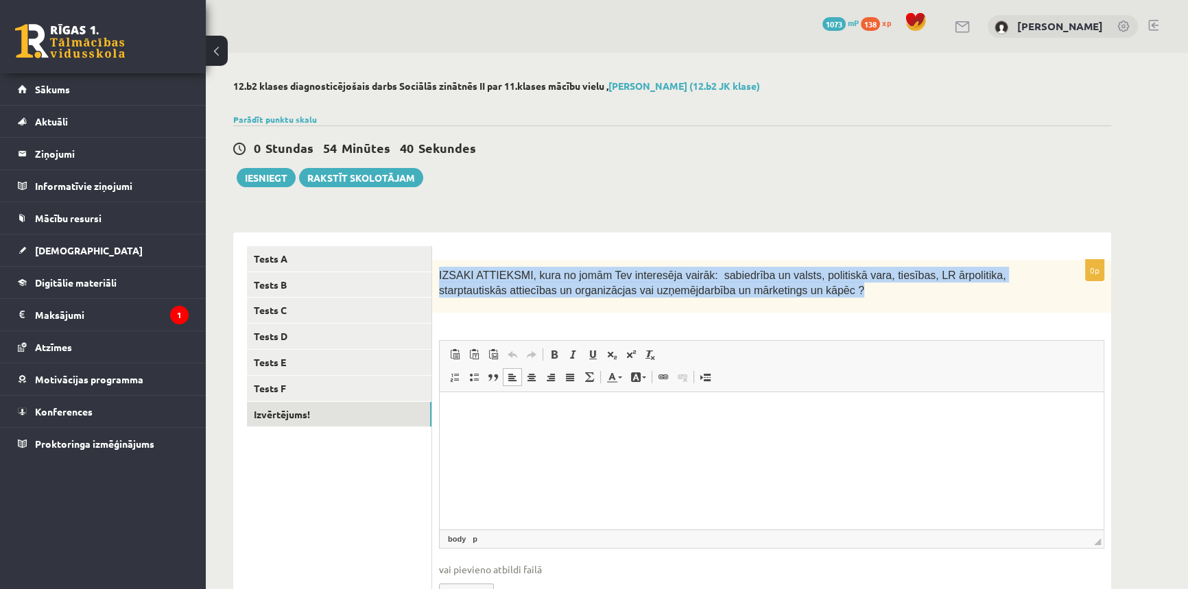
drag, startPoint x: 437, startPoint y: 273, endPoint x: 766, endPoint y: 294, distance: 329.3
click at [766, 294] on div "IZSAKI ATTIEKSMI, kura no jomām Tev interesēja vairāk: sabiedrība un valsts, po…" at bounding box center [771, 286] width 679 height 53
copy span "IZSAKI ATTIEKSMI, kura no jomām Tev interesēja vairāk: sabiedrība un valsts, po…"
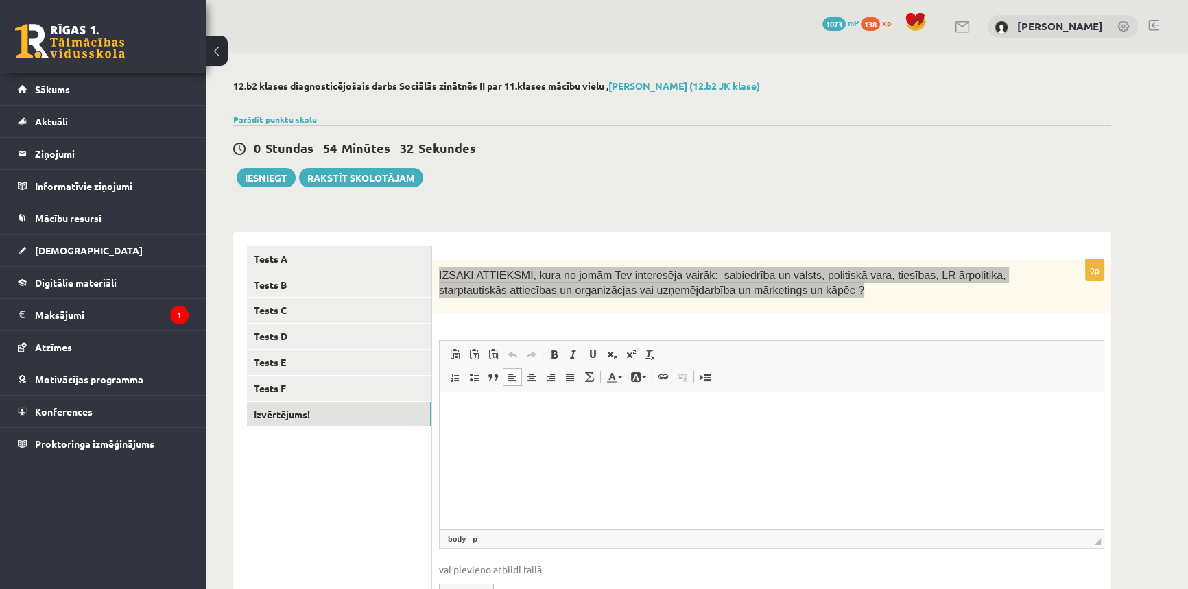
click at [671, 410] on p "Editor, wiswyg-editor-user-answer-47024850784280" at bounding box center [772, 413] width 637 height 14
click at [687, 434] on html at bounding box center [772, 413] width 664 height 42
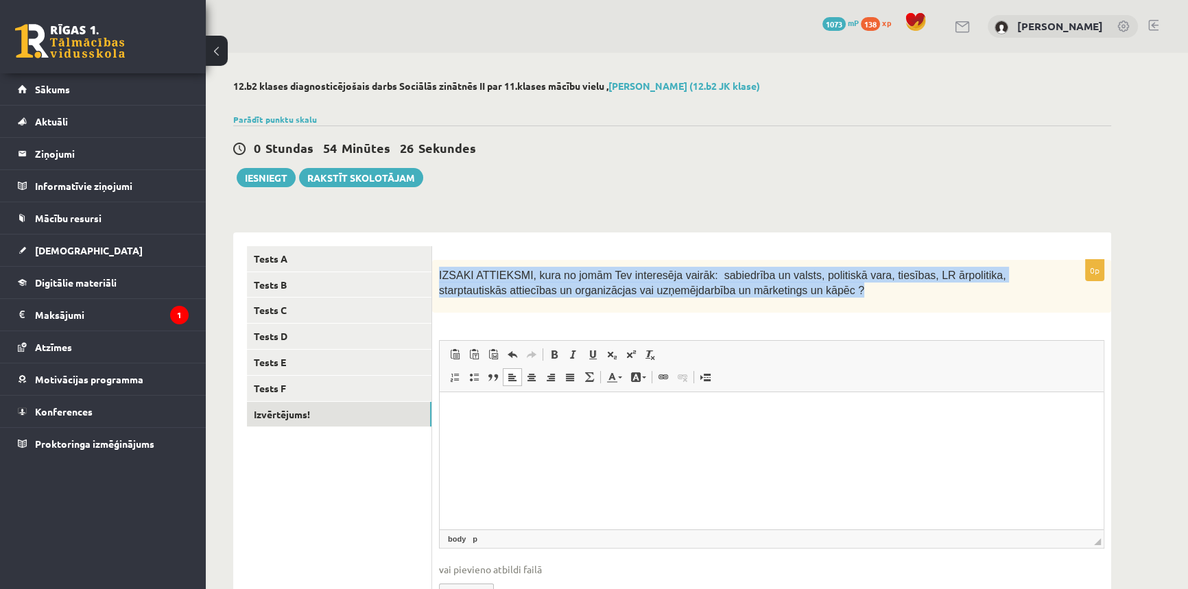
click at [651, 301] on div "IZSAKI ATTIEKSMI, kura no jomām Tev interesēja vairāk: sabiedrība un valsts, po…" at bounding box center [771, 286] width 679 height 53
click at [791, 307] on div "IZSAKI ATTIEKSMI, kura no jomām Tev interesēja vairāk: sabiedrība un valsts, po…" at bounding box center [771, 286] width 679 height 53
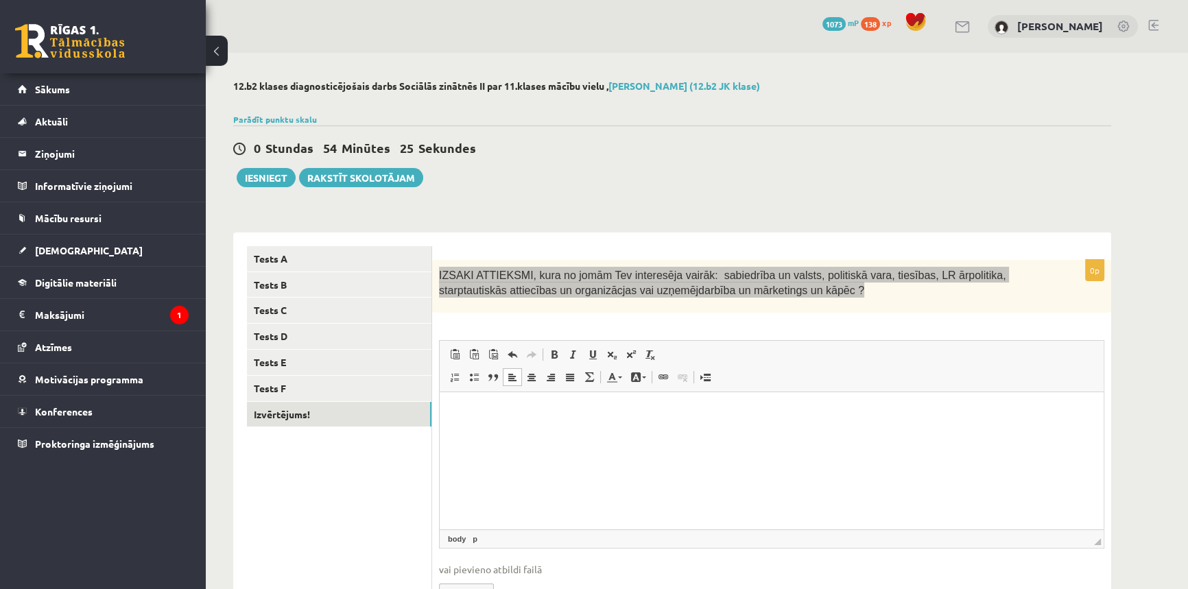
click at [683, 431] on html at bounding box center [772, 413] width 664 height 42
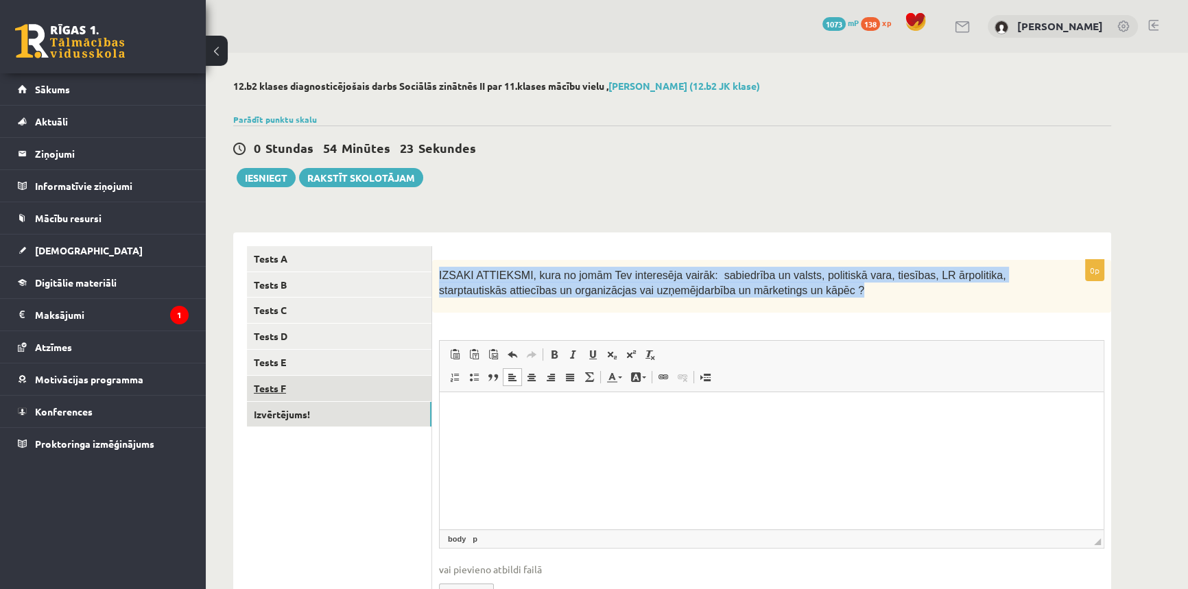
click at [273, 390] on link "Tests F" at bounding box center [339, 388] width 185 height 25
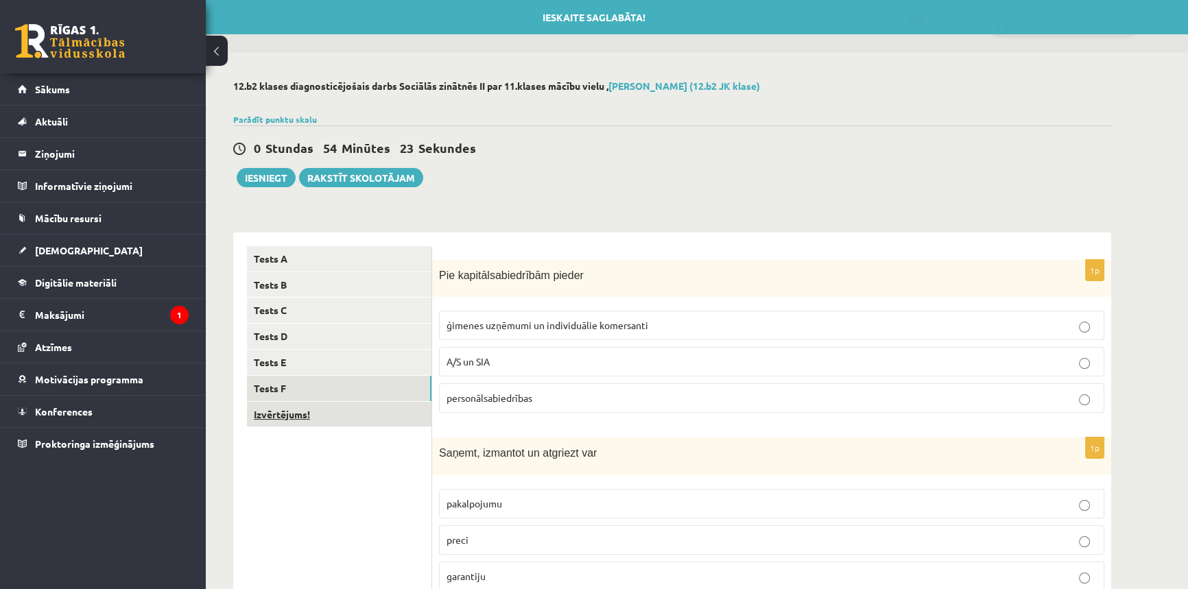
click at [274, 410] on link "Izvērtējums!" at bounding box center [339, 414] width 185 height 25
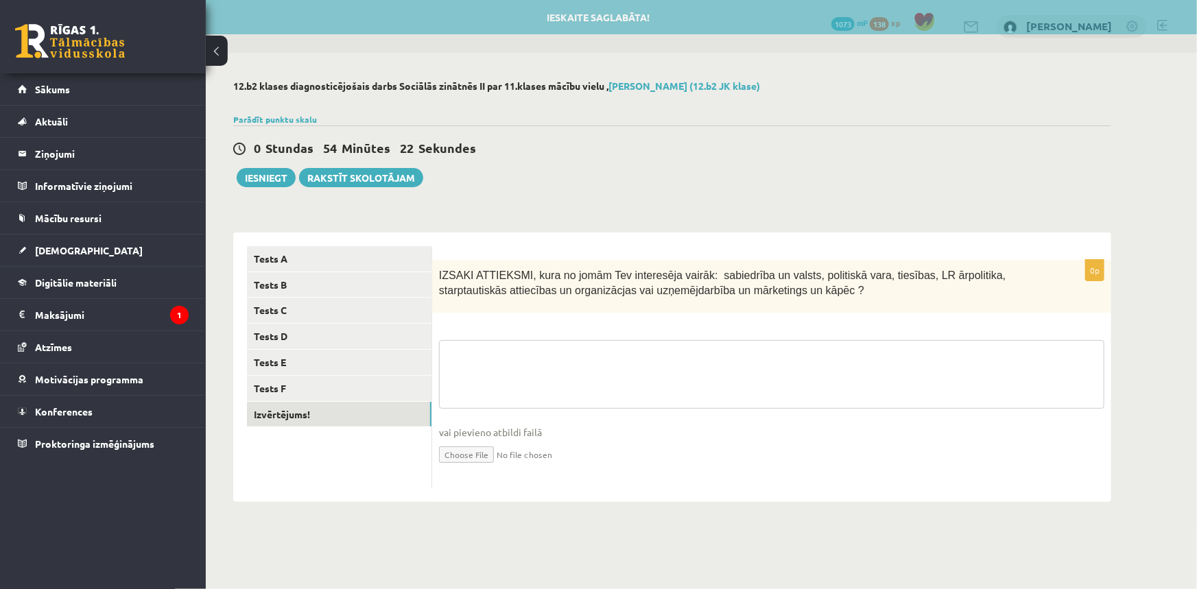
click at [497, 364] on textarea at bounding box center [772, 374] width 666 height 69
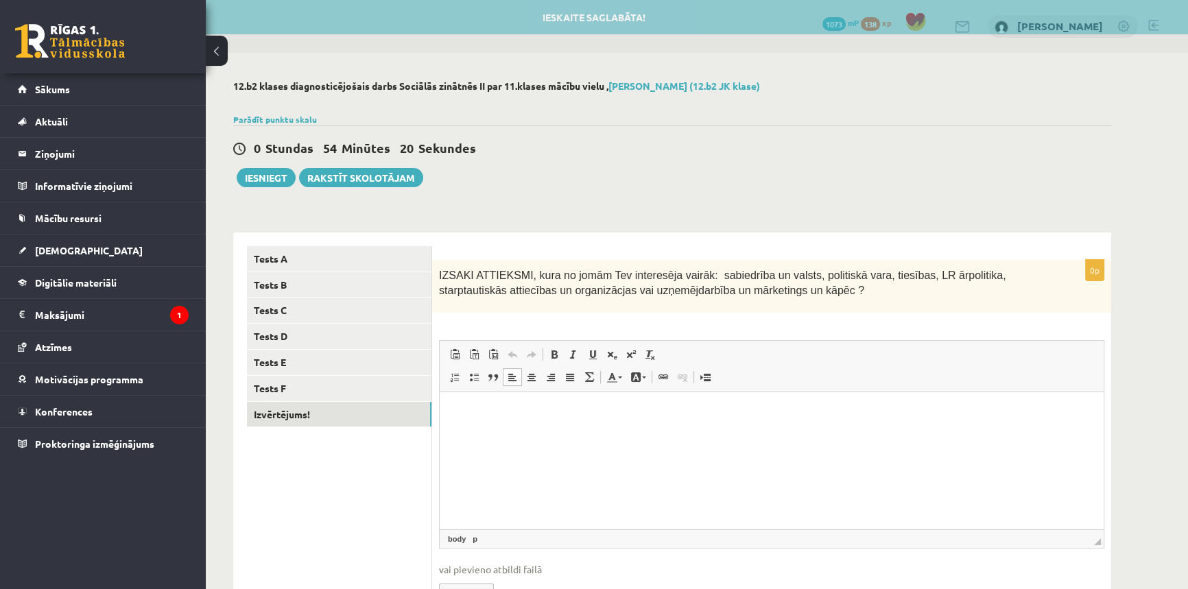
click at [474, 422] on html at bounding box center [772, 413] width 664 height 42
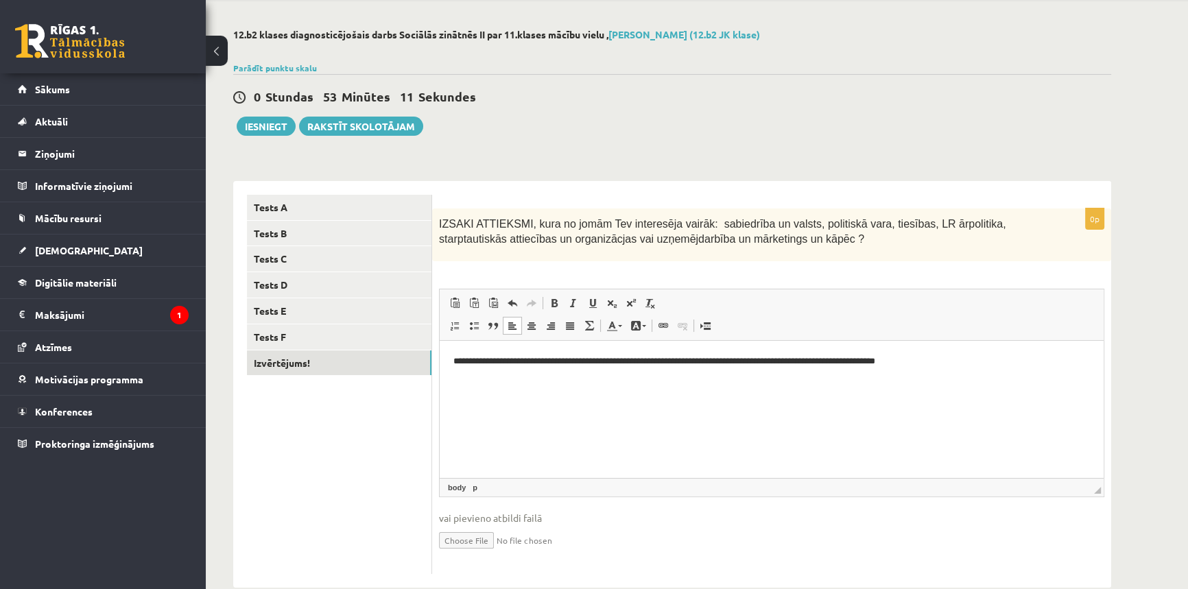
scroll to position [77, 0]
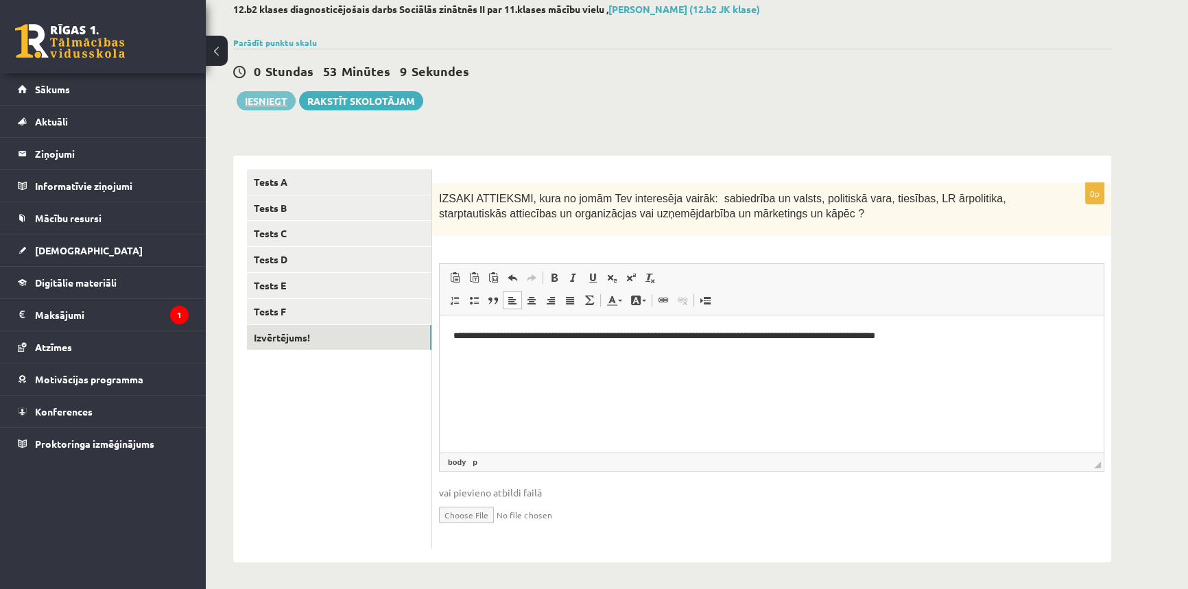
click at [272, 97] on button "Iesniegt" at bounding box center [266, 100] width 59 height 19
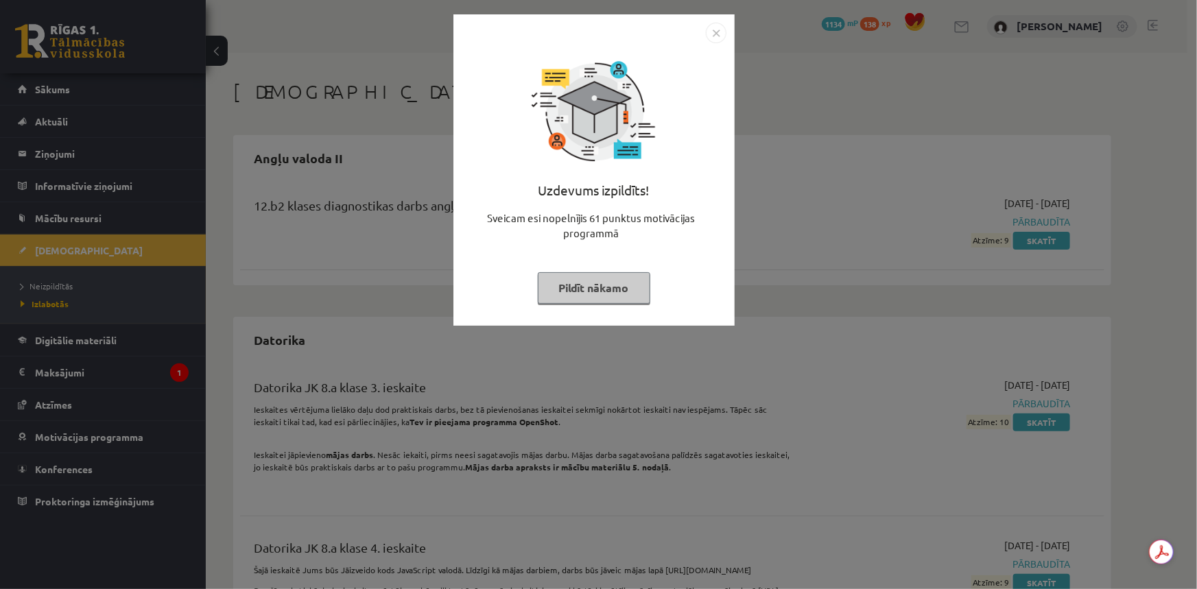
click at [602, 285] on button "Pildīt nākamo" at bounding box center [594, 288] width 113 height 32
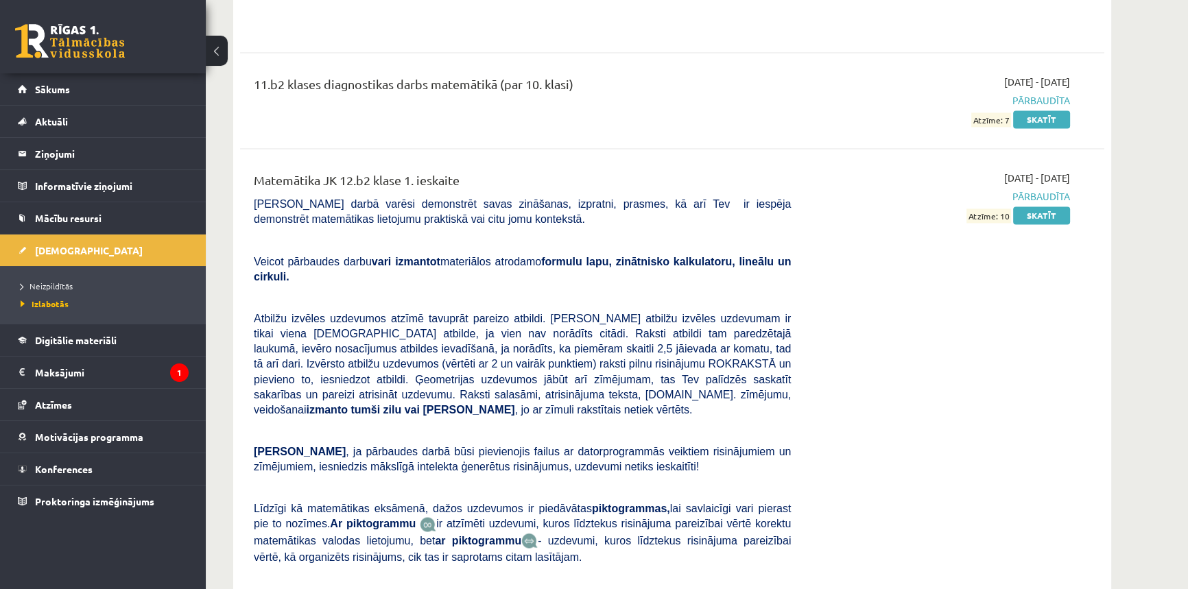
scroll to position [9792, 0]
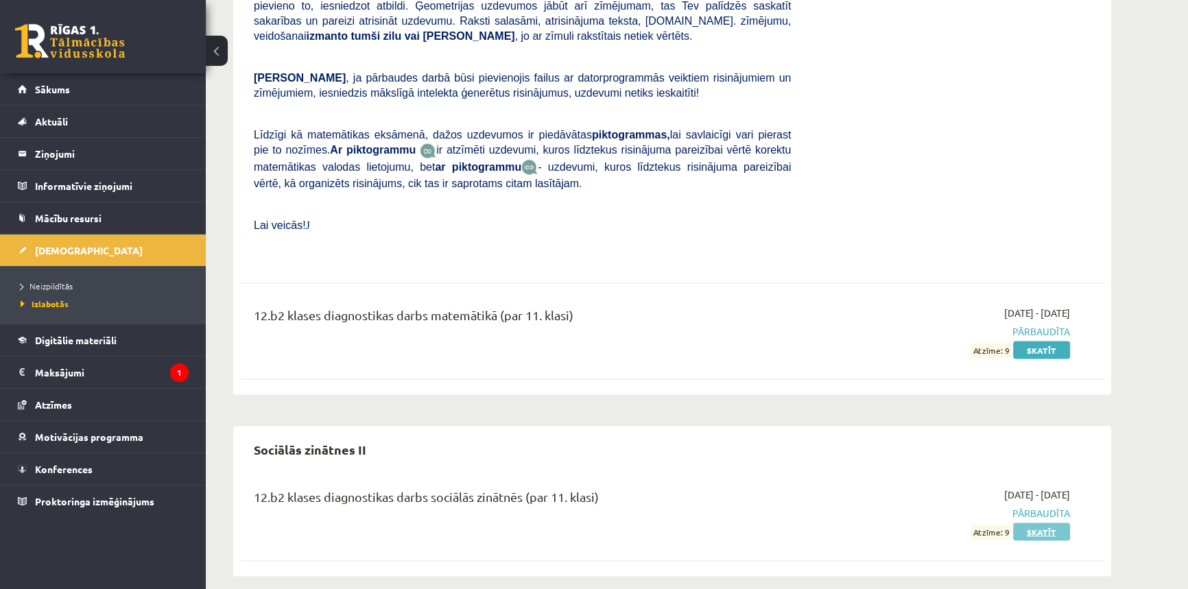
click at [1034, 523] on link "Skatīt" at bounding box center [1041, 532] width 57 height 18
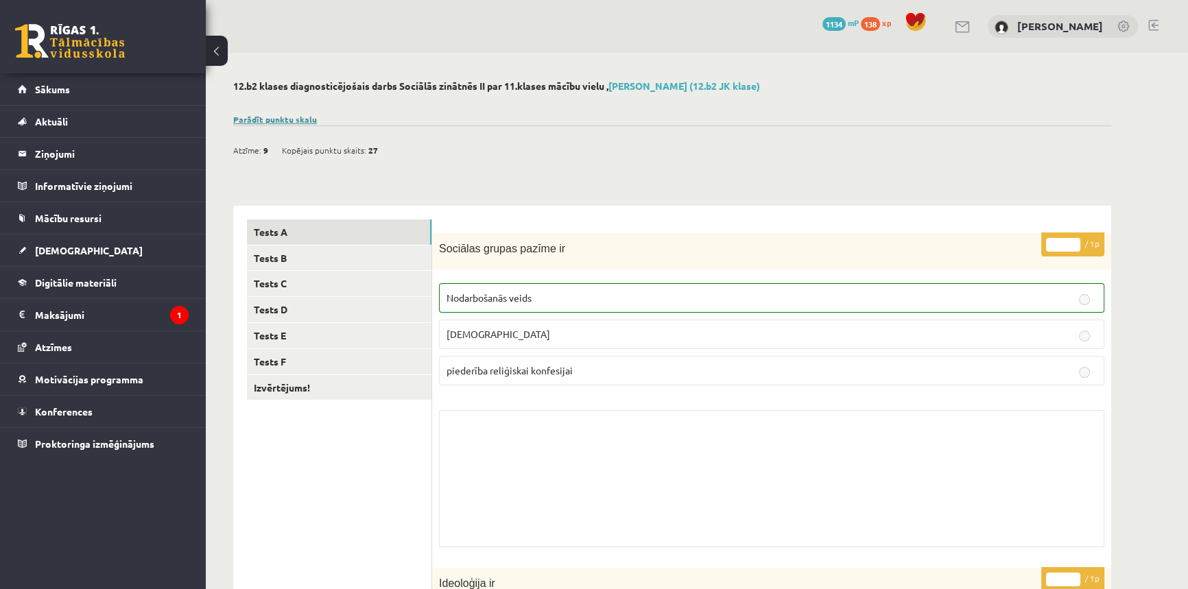
click at [299, 119] on link "Parādīt punktu skalu" at bounding box center [275, 119] width 84 height 11
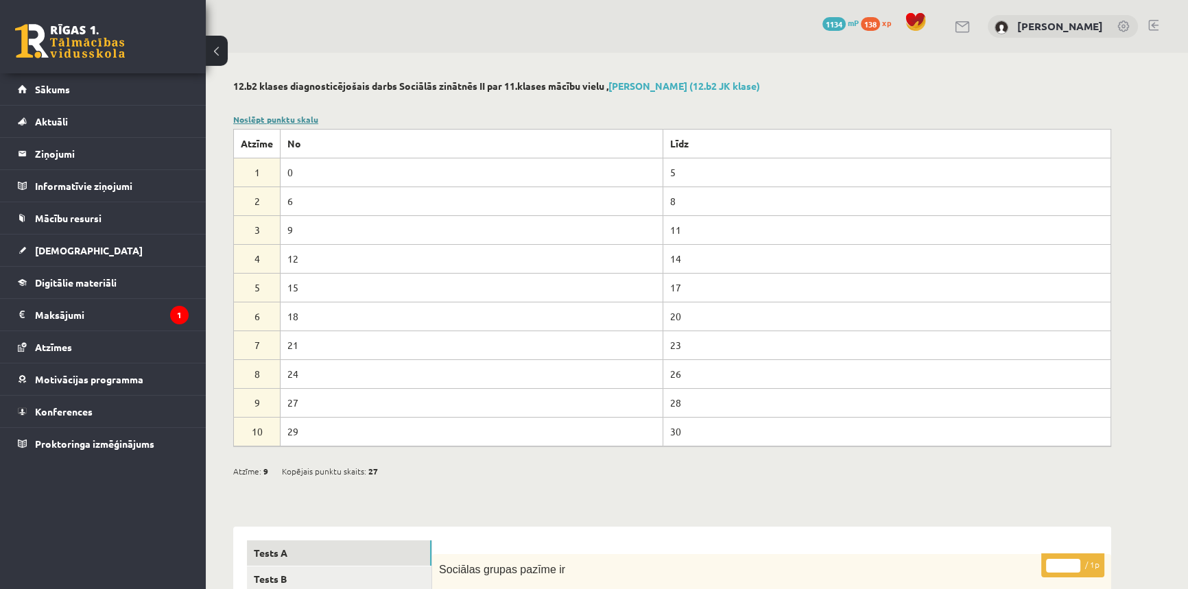
click at [299, 119] on link "Noslēpt punktu skalu" at bounding box center [275, 119] width 85 height 11
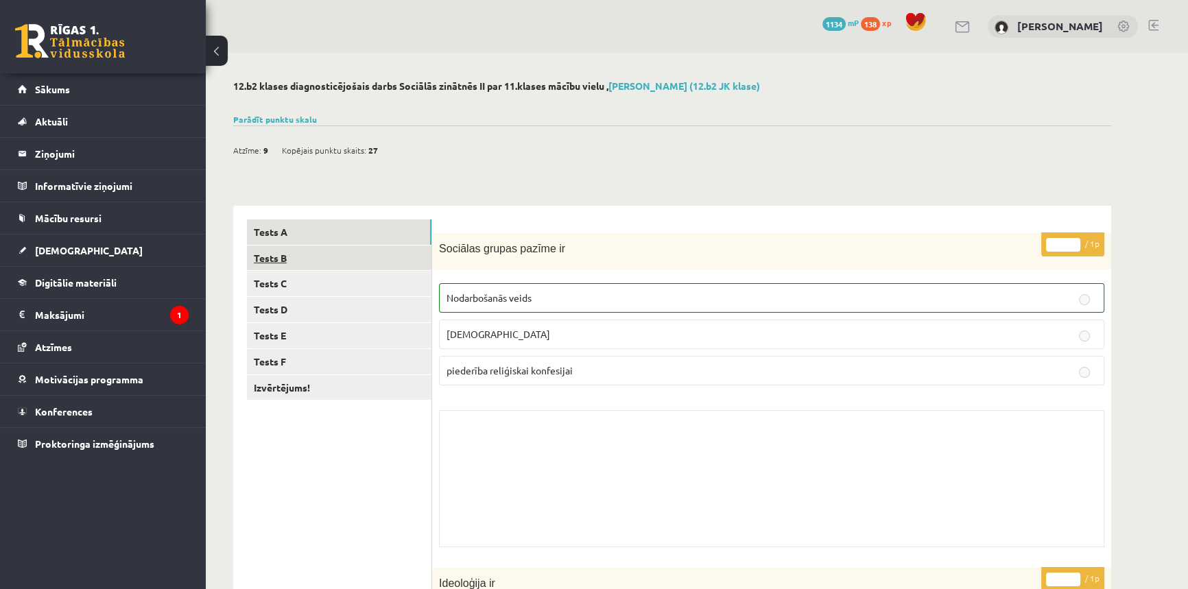
click at [299, 247] on link "Tests B" at bounding box center [339, 258] width 185 height 25
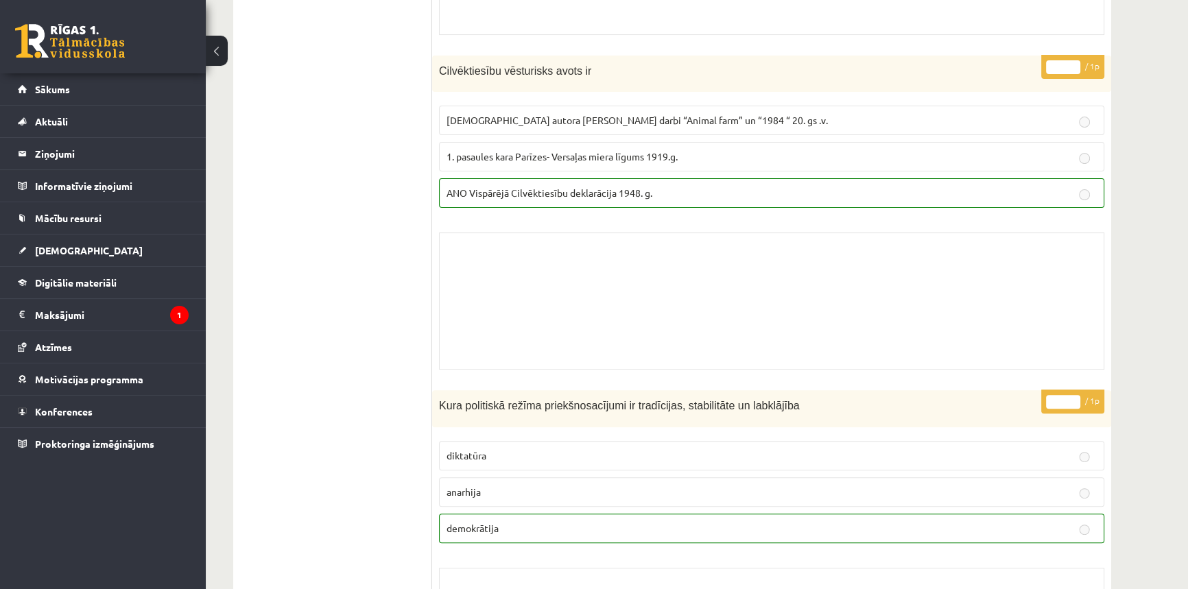
scroll to position [158, 0]
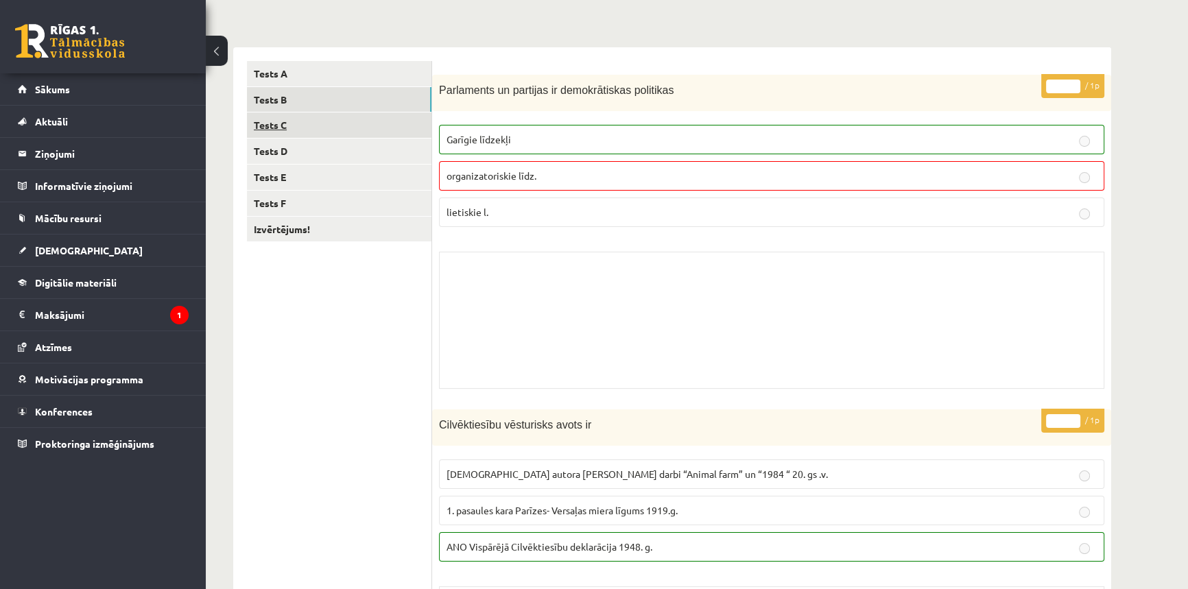
click at [318, 131] on link "Tests C" at bounding box center [339, 125] width 185 height 25
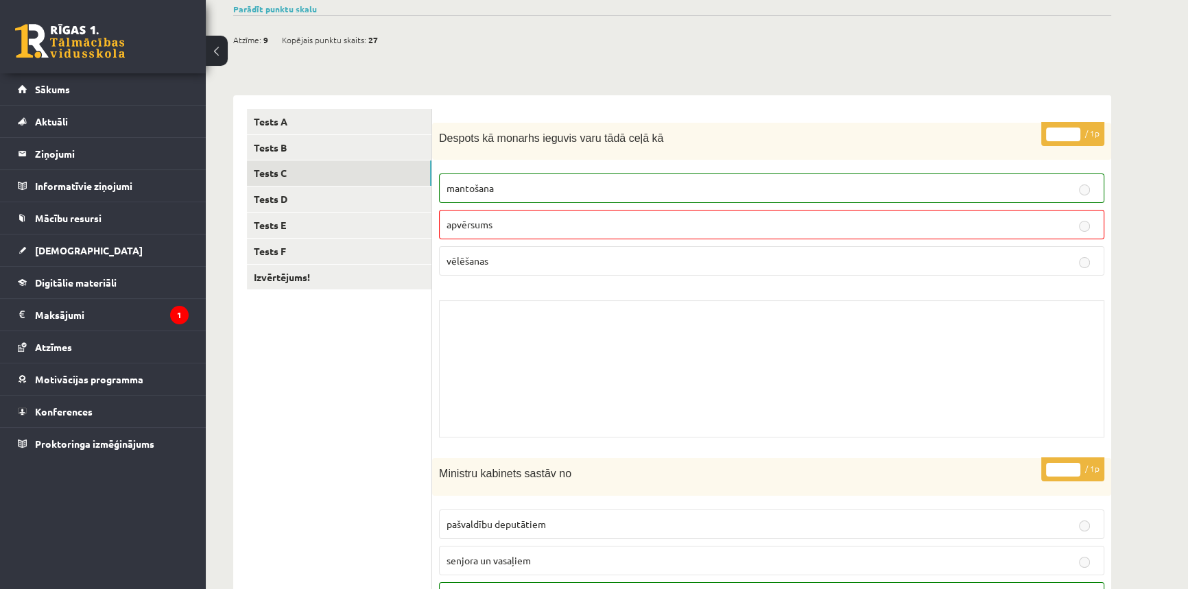
scroll to position [0, 0]
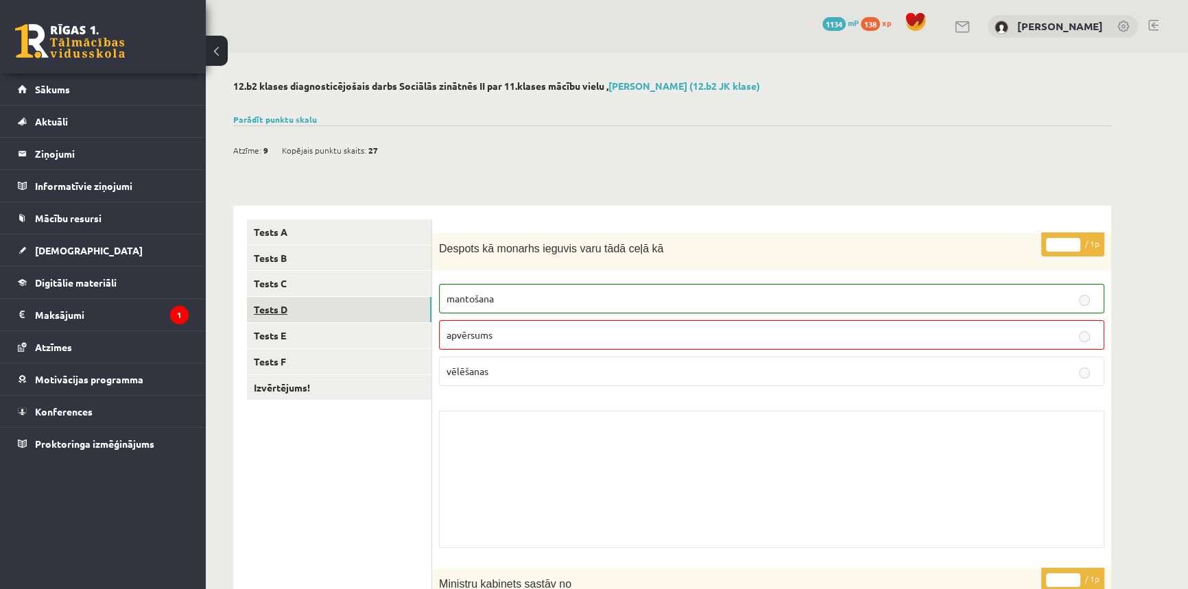
click at [299, 303] on link "Tests D" at bounding box center [339, 309] width 185 height 25
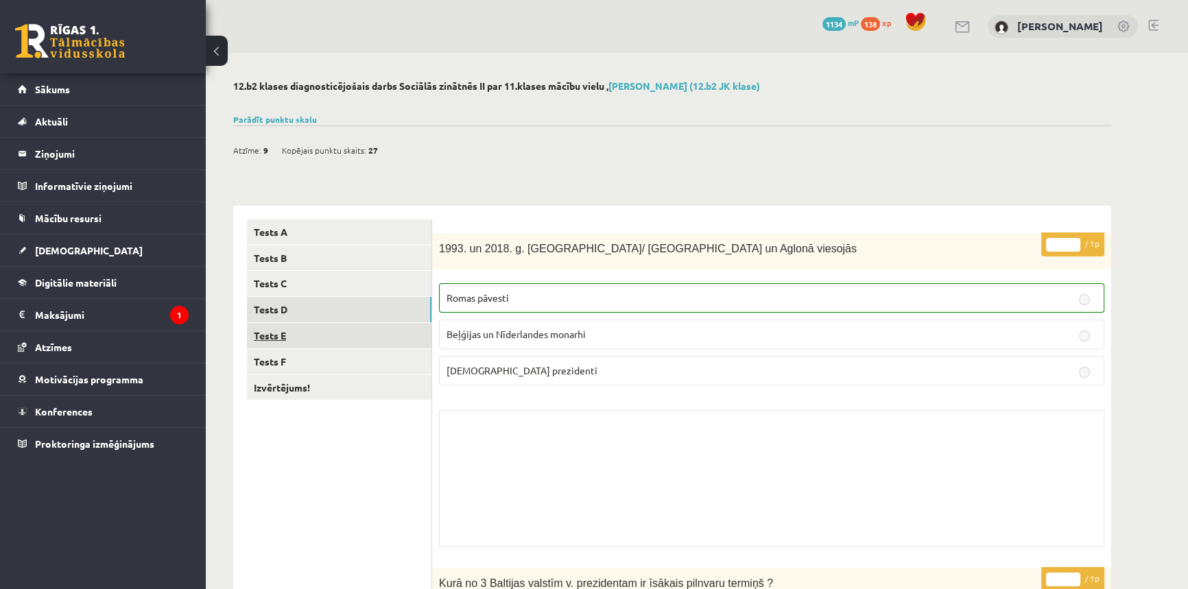
click at [351, 324] on link "Tests E" at bounding box center [339, 335] width 185 height 25
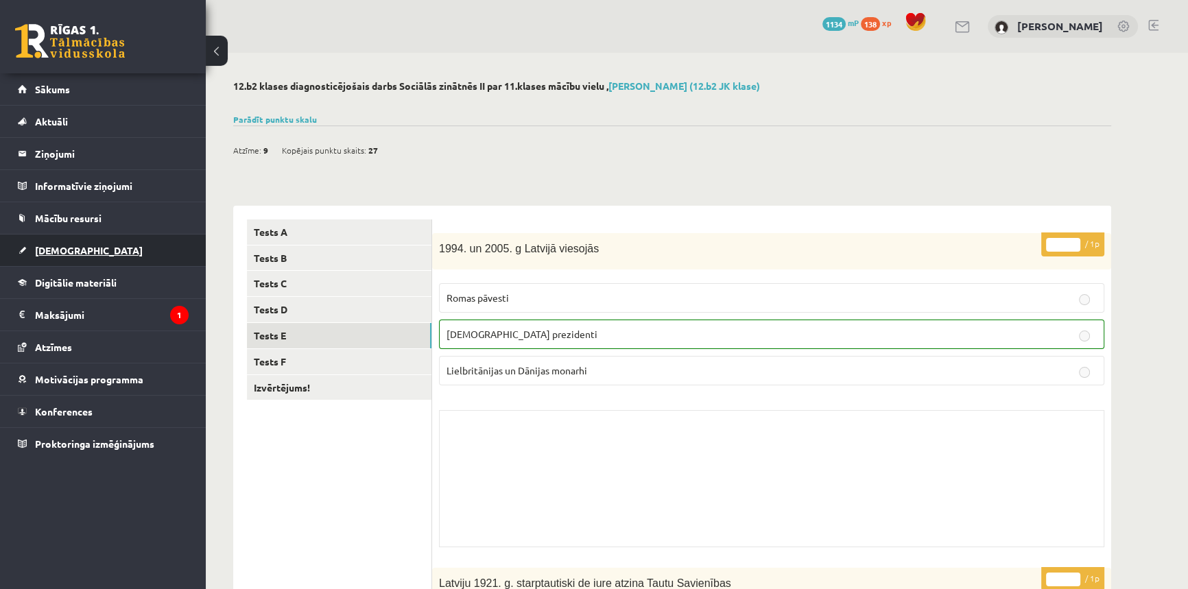
click at [70, 239] on link "[DEMOGRAPHIC_DATA]" at bounding box center [103, 251] width 171 height 32
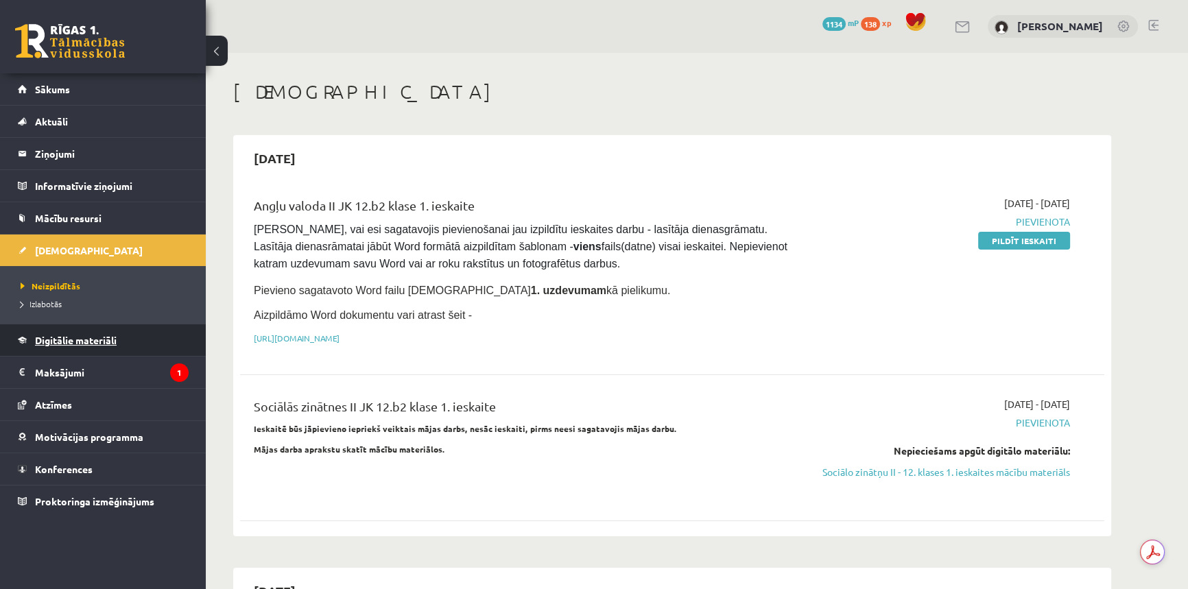
click at [103, 341] on span "Digitālie materiāli" at bounding box center [76, 340] width 82 height 12
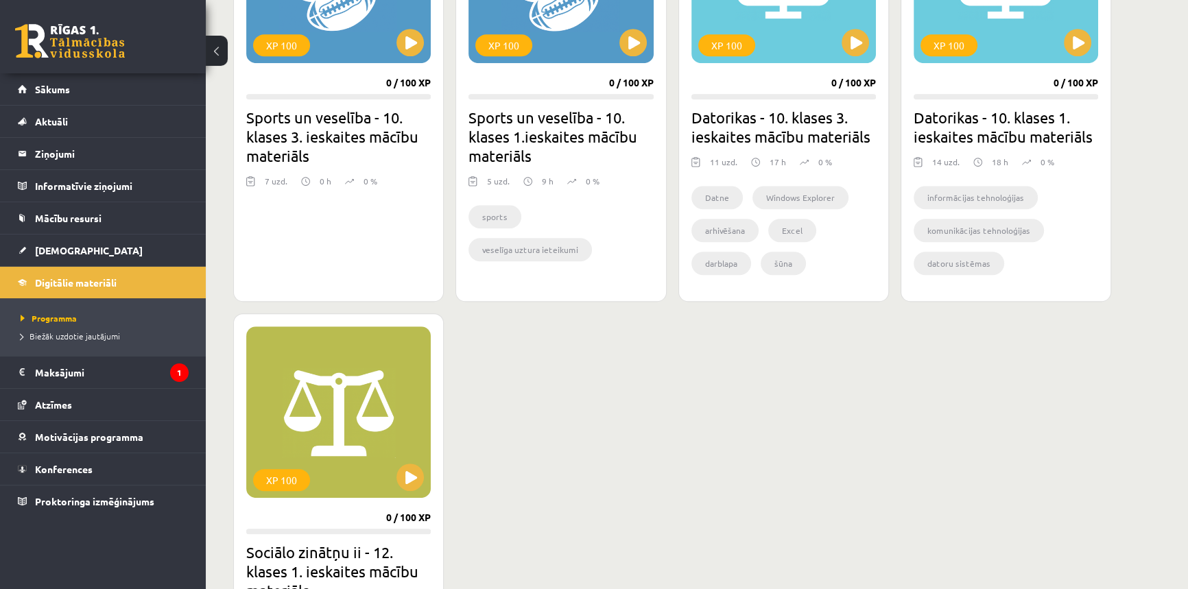
scroll to position [1060, 0]
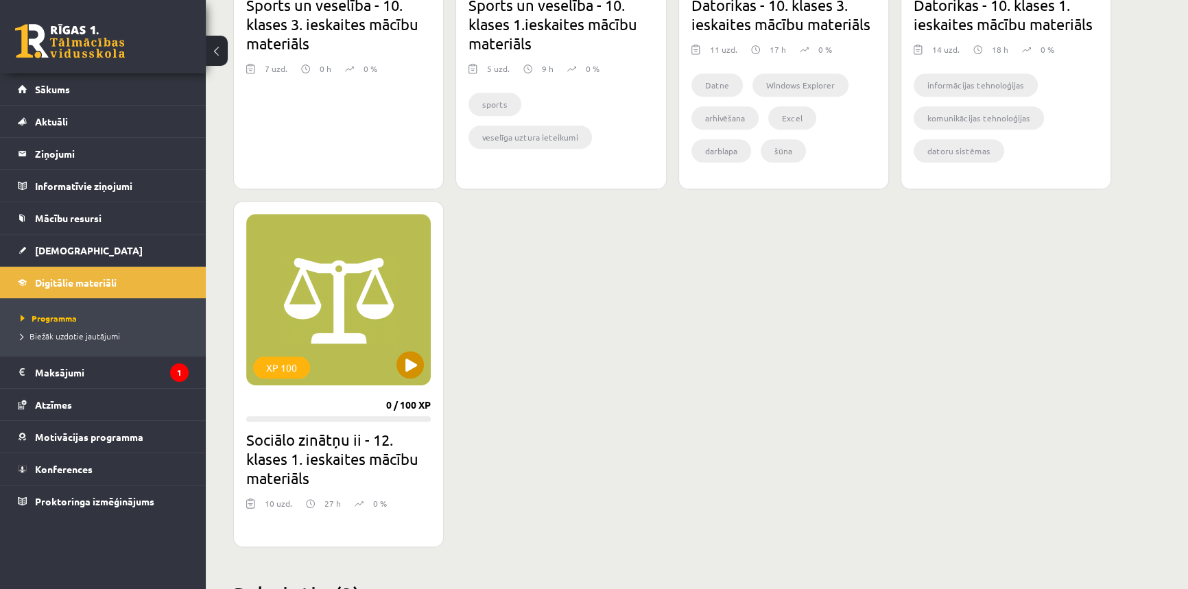
click at [366, 283] on div "XP 100" at bounding box center [338, 300] width 185 height 172
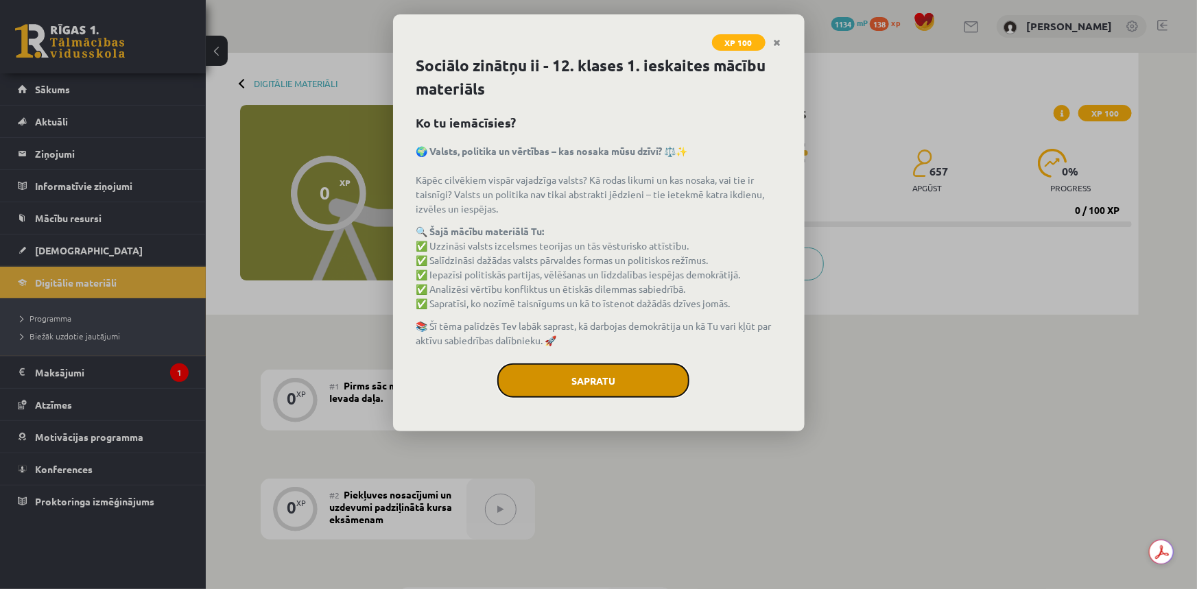
click at [602, 373] on button "Sapratu" at bounding box center [593, 381] width 192 height 34
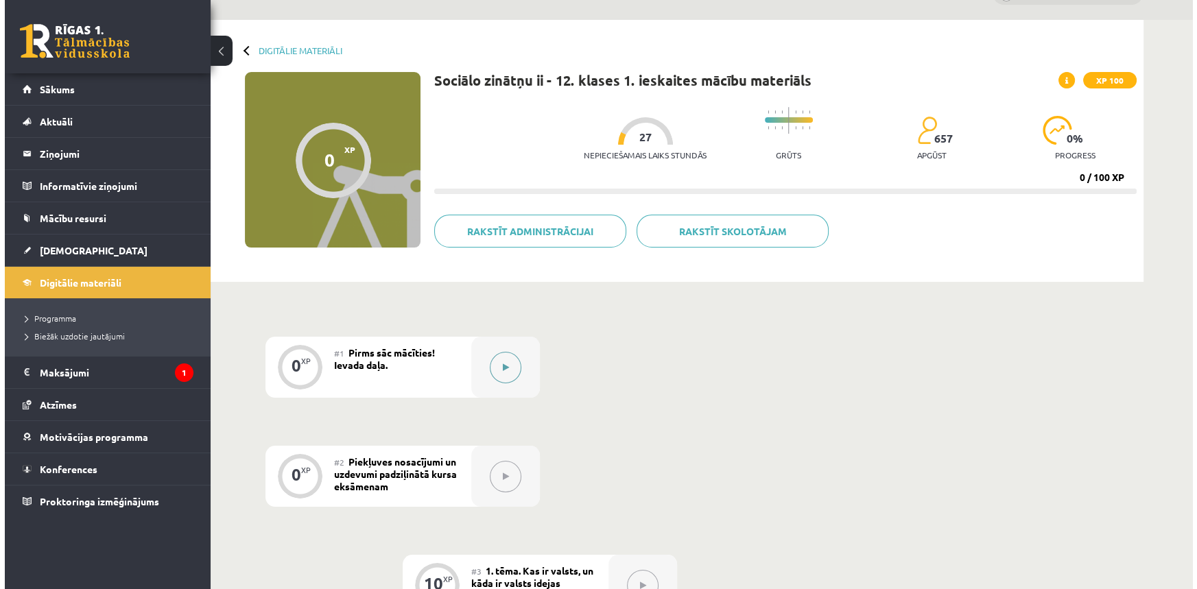
scroll to position [62, 0]
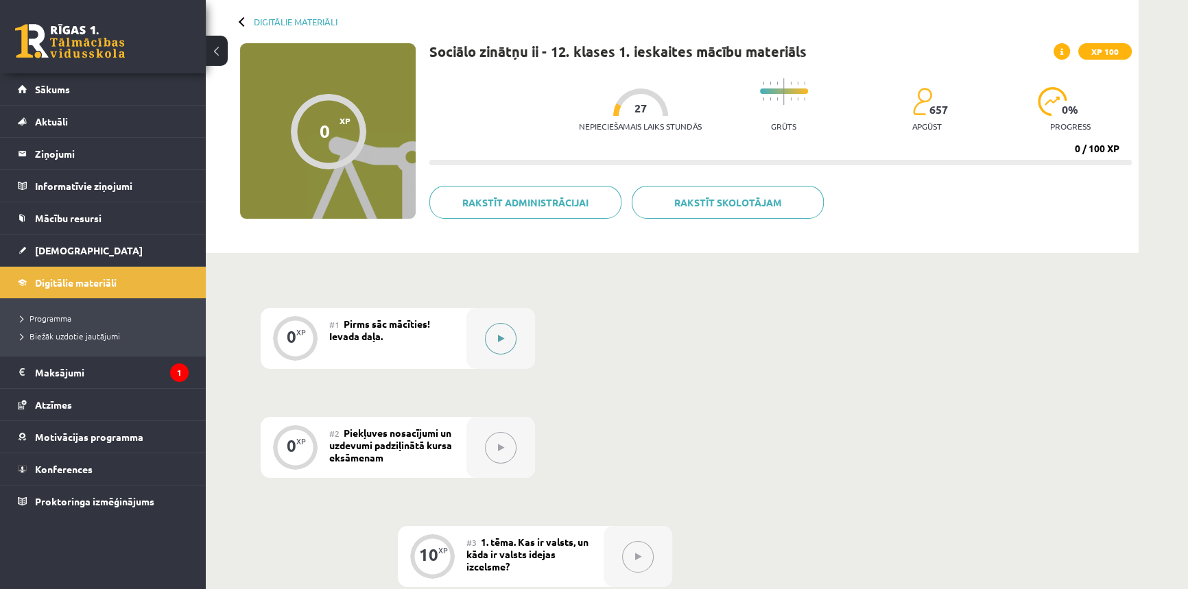
click at [489, 336] on button at bounding box center [501, 339] width 32 height 32
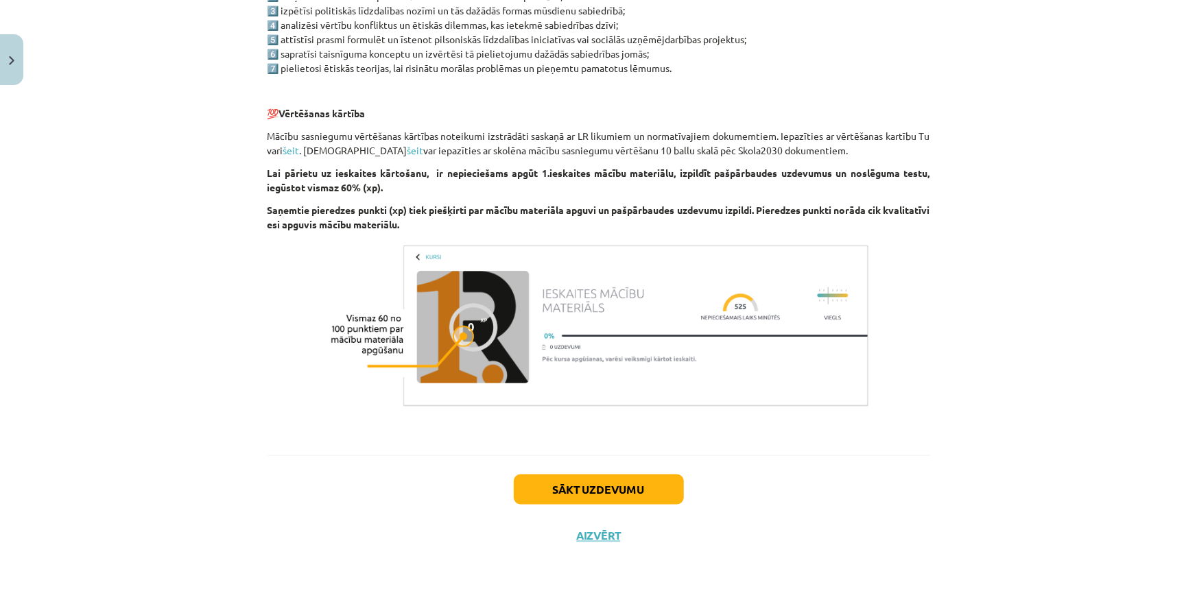
scroll to position [787, 0]
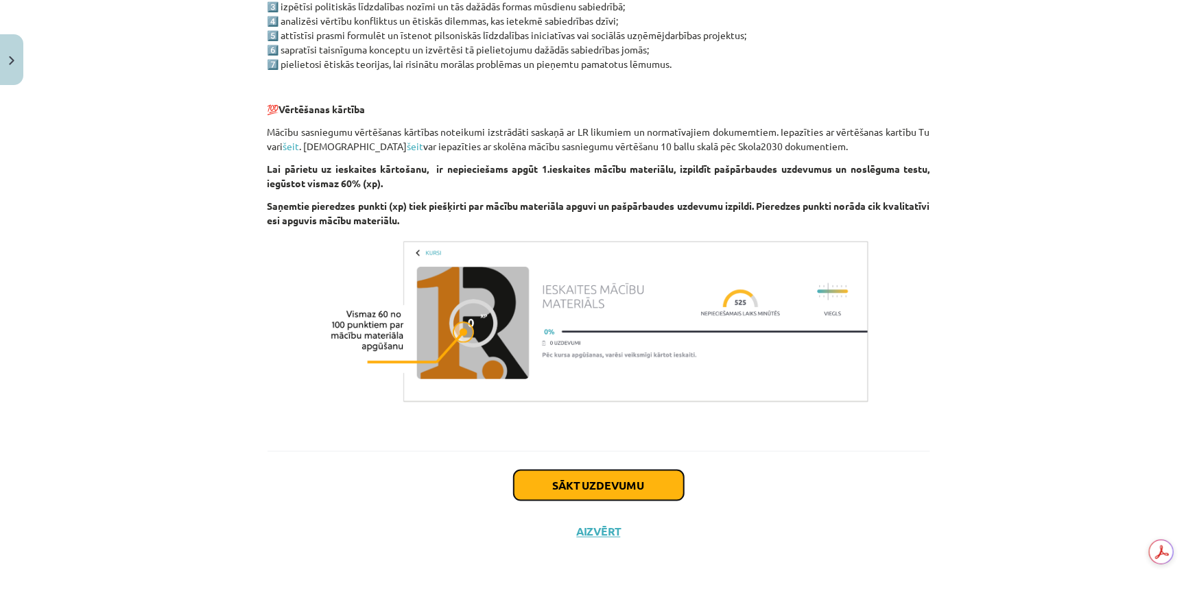
click at [565, 484] on button "Sākt uzdevumu" at bounding box center [599, 486] width 170 height 30
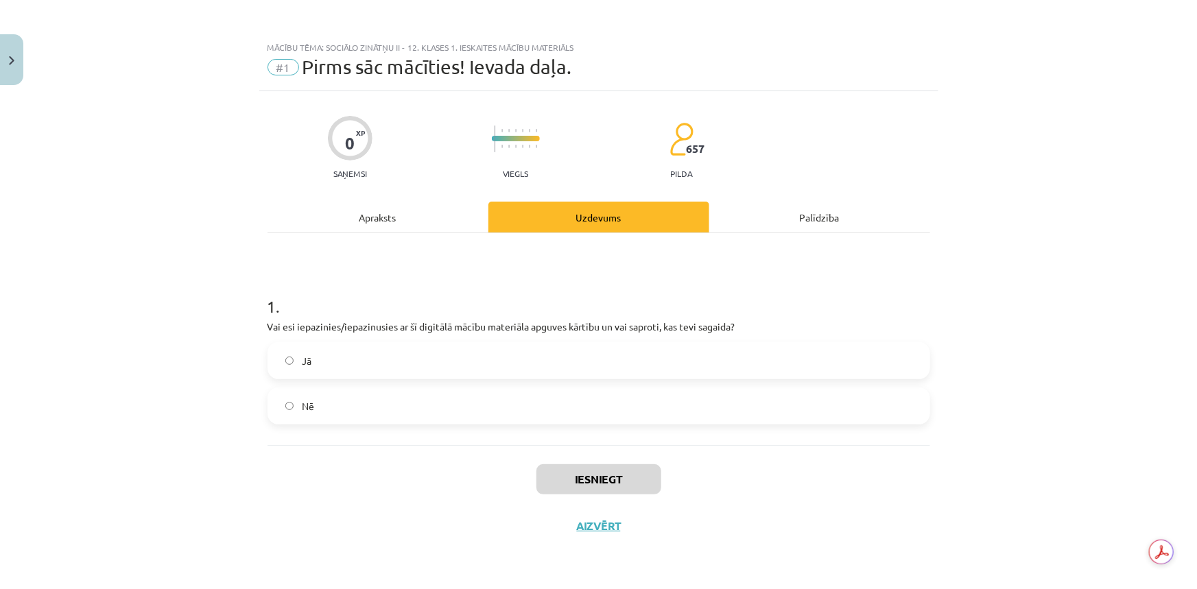
click at [311, 367] on span "Jā" at bounding box center [307, 361] width 10 height 14
click at [624, 477] on button "Iesniegt" at bounding box center [599, 480] width 125 height 30
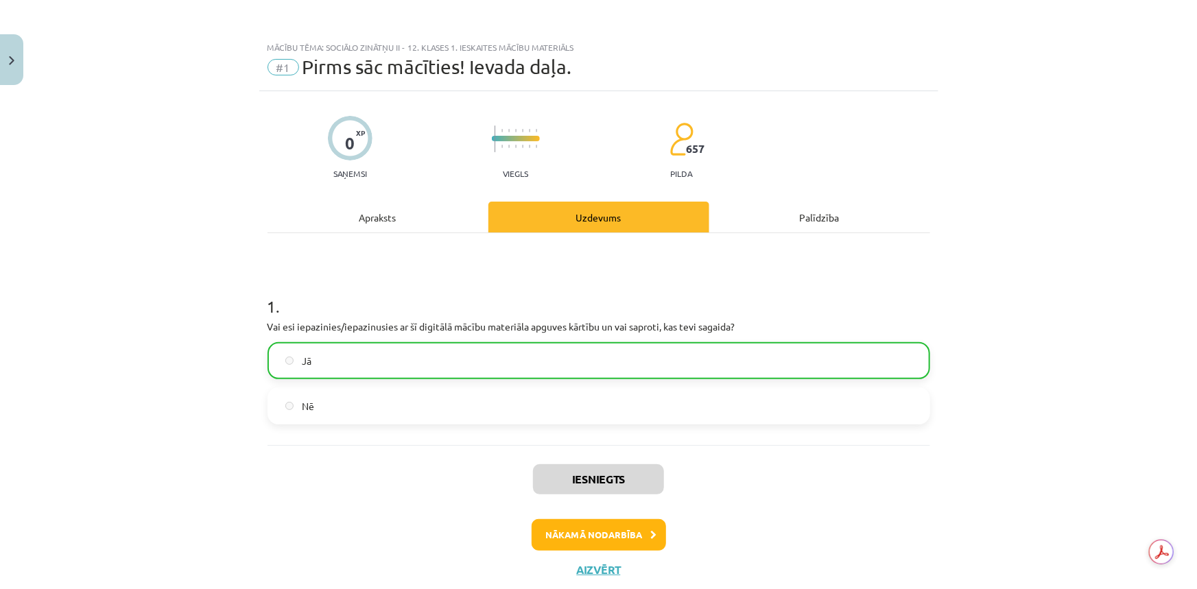
scroll to position [37, 0]
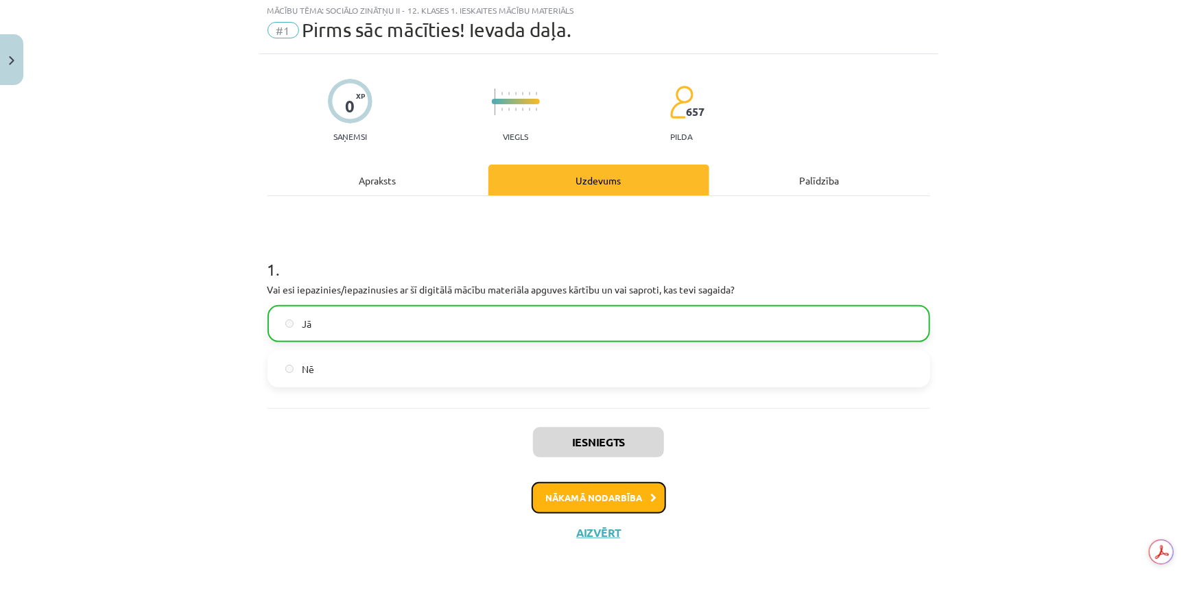
click at [601, 482] on button "Nākamā nodarbība" at bounding box center [599, 498] width 134 height 32
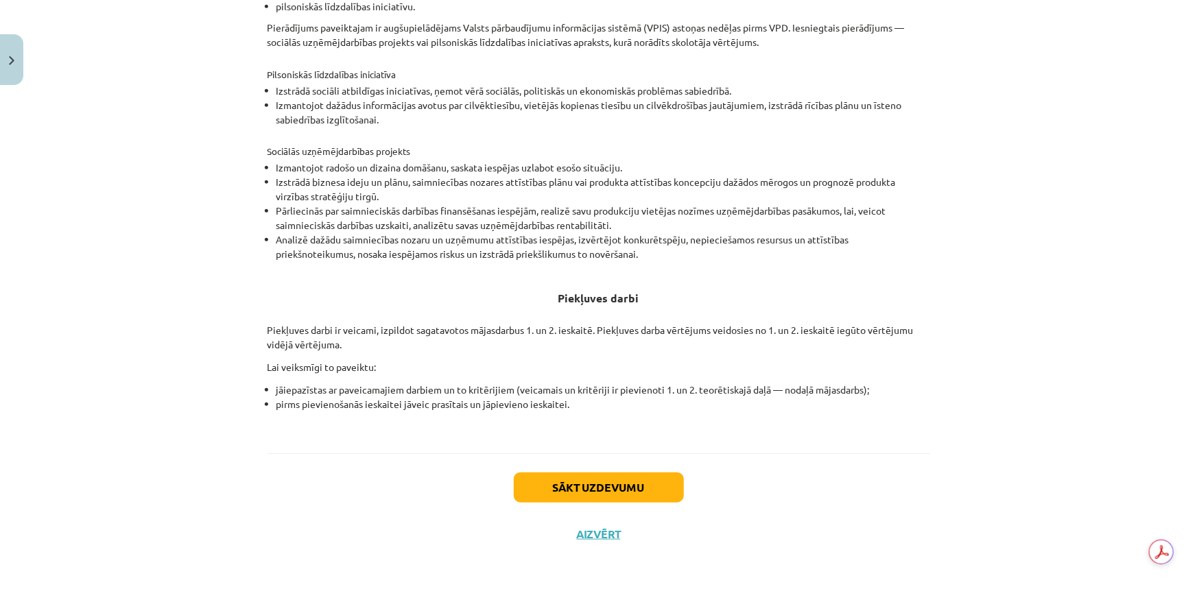
scroll to position [395, 0]
click at [610, 485] on button "Sākt uzdevumu" at bounding box center [599, 486] width 170 height 30
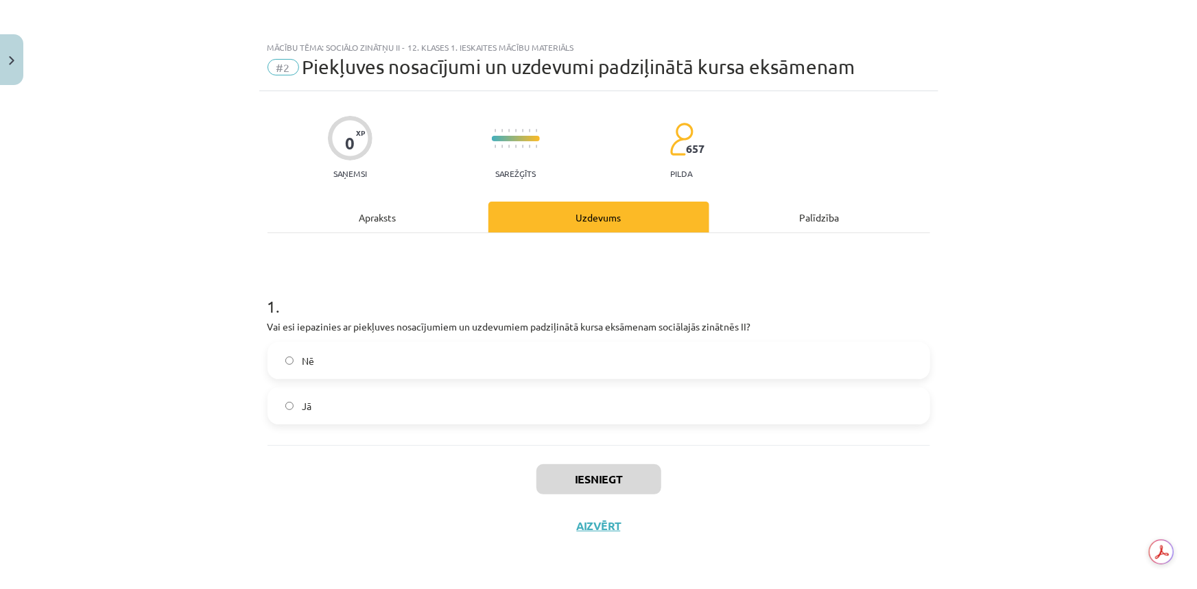
scroll to position [0, 0]
click at [432, 351] on label "Nē" at bounding box center [599, 361] width 660 height 34
click at [596, 469] on button "Iesniegt" at bounding box center [599, 480] width 125 height 30
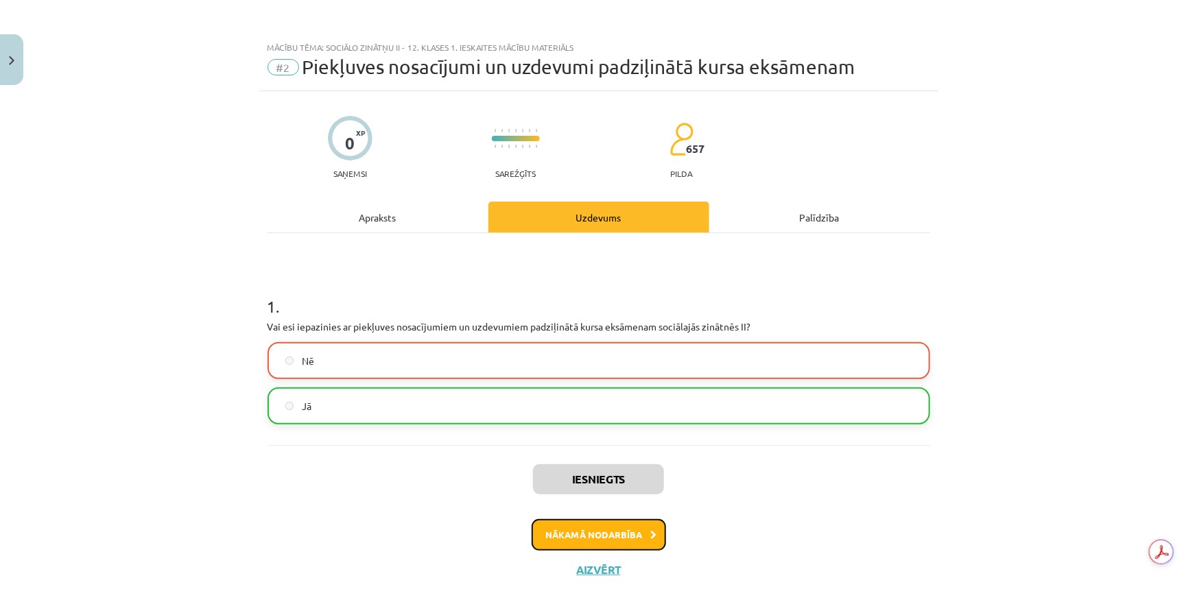
click at [600, 530] on button "Nākamā nodarbība" at bounding box center [599, 535] width 134 height 32
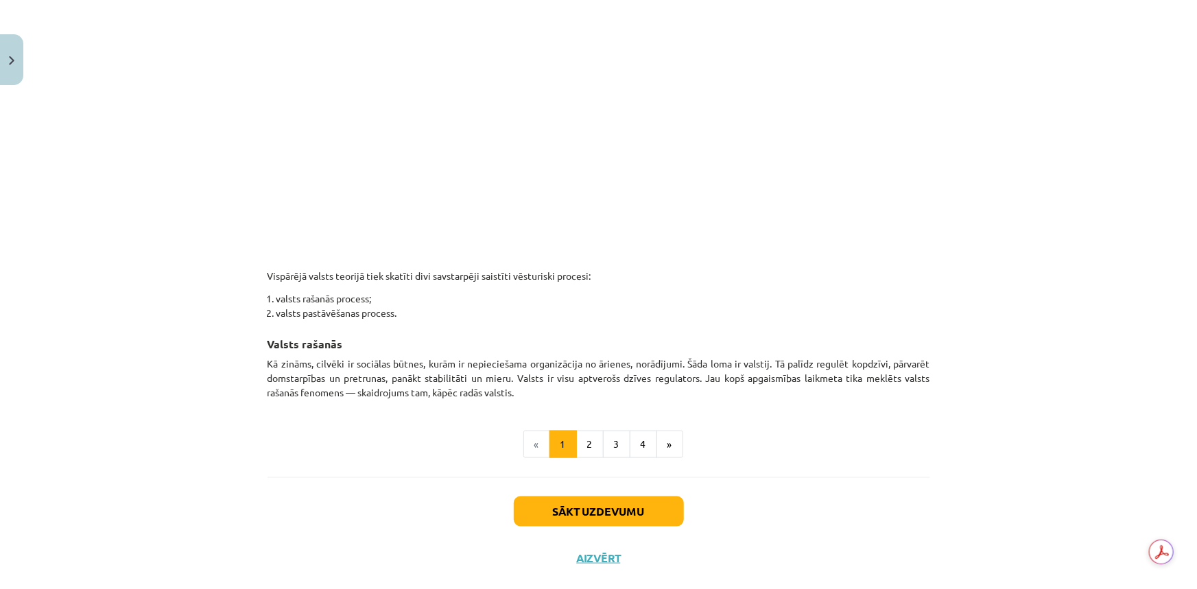
scroll to position [658, 0]
click at [607, 501] on button "Sākt uzdevumu" at bounding box center [599, 511] width 170 height 30
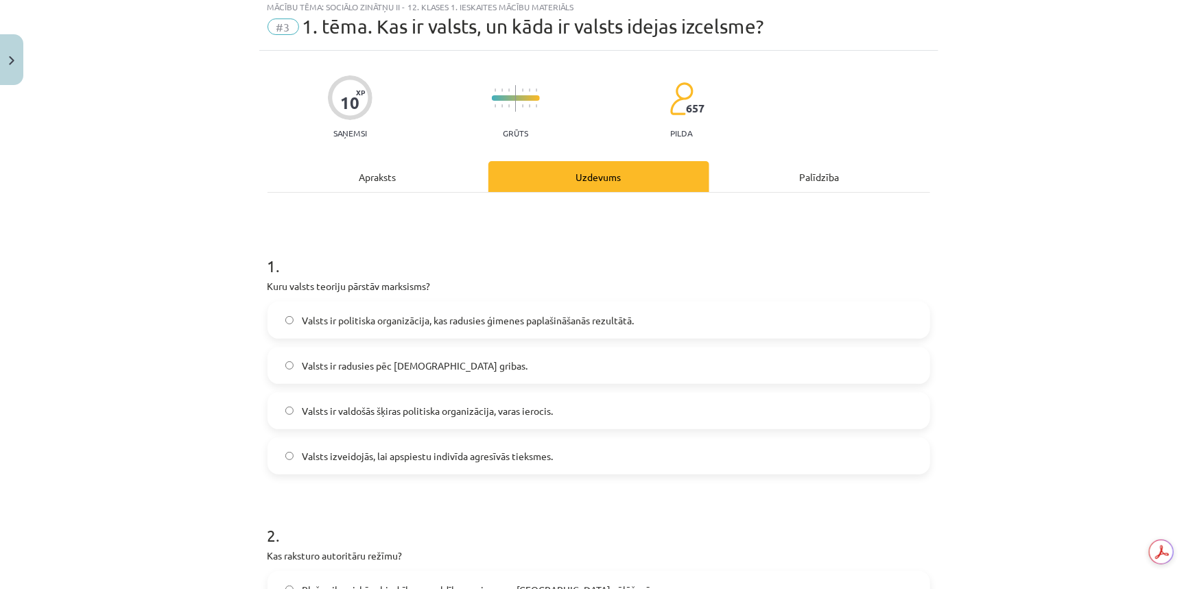
scroll to position [34, 0]
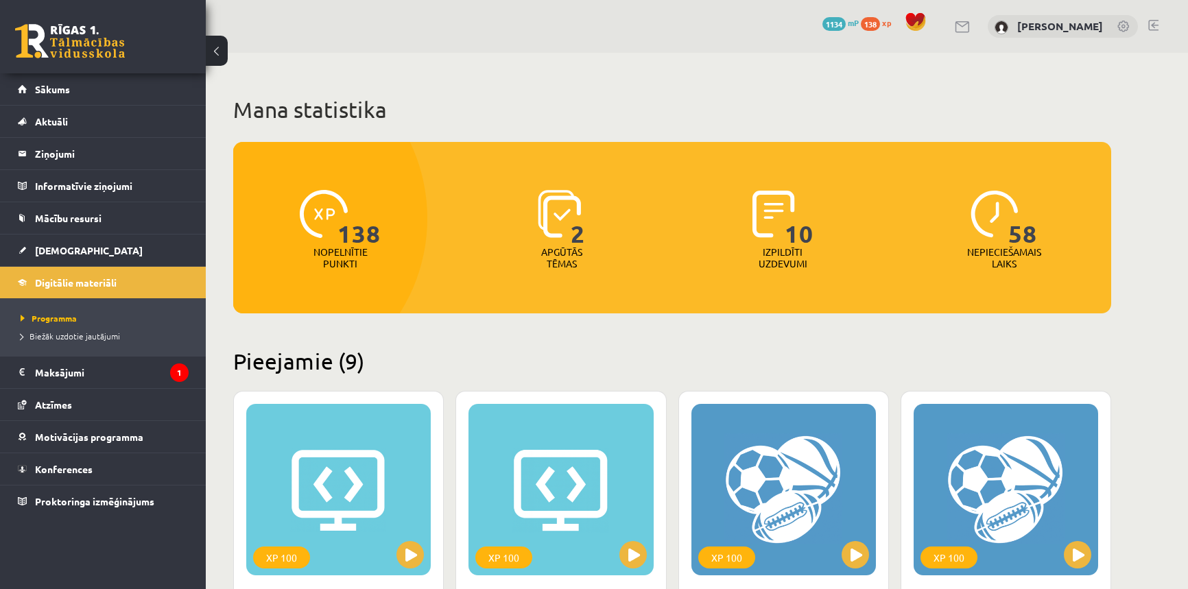
scroll to position [1059, 0]
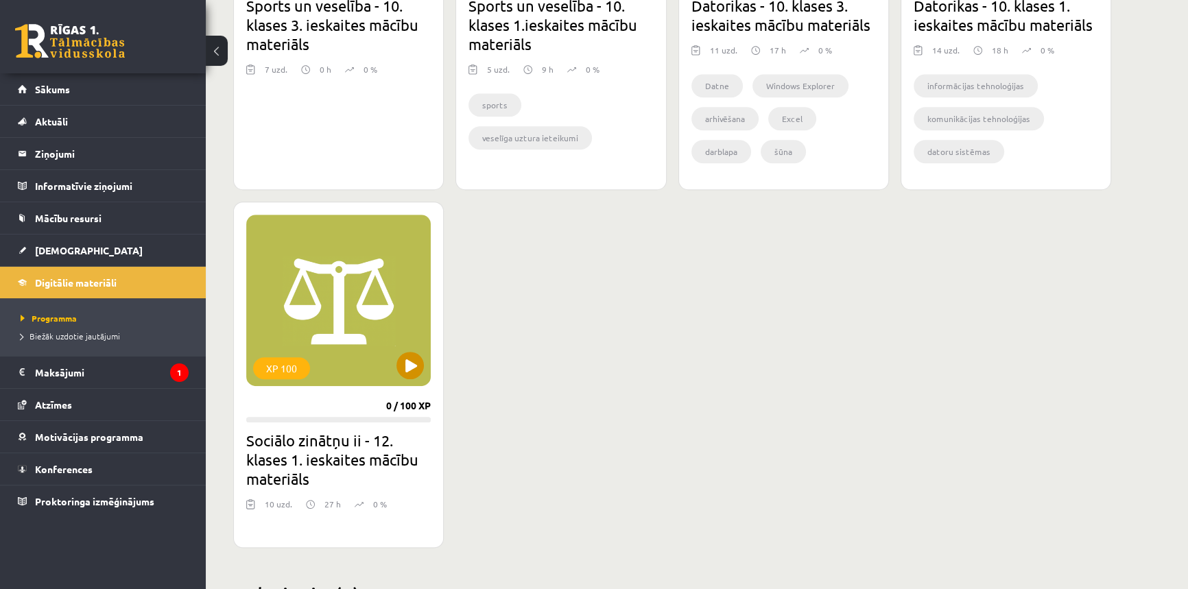
click at [368, 304] on div "XP 100" at bounding box center [338, 301] width 185 height 172
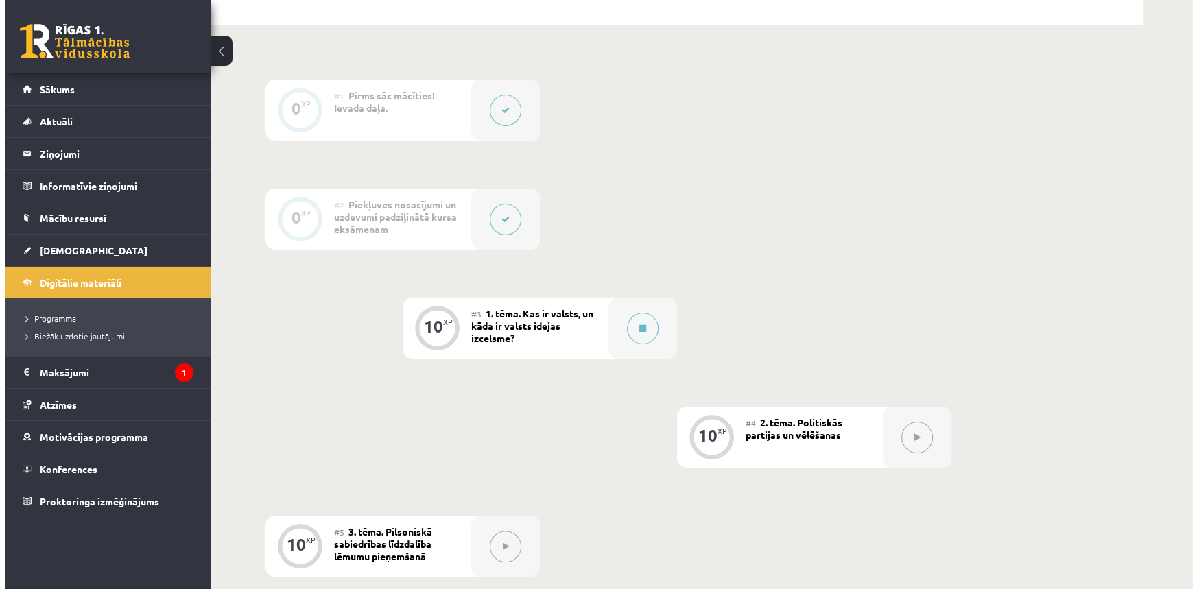
scroll to position [311, 0]
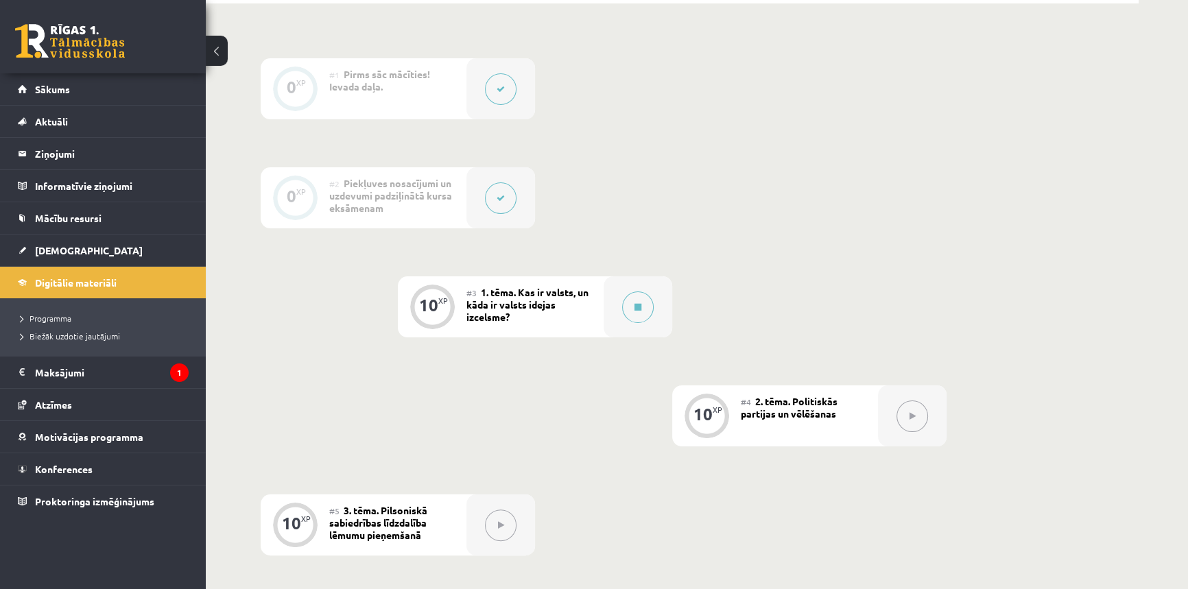
click at [501, 299] on span "1. tēma. Kas ir valsts, un kāda ir valsts idejas izcelsme?" at bounding box center [528, 304] width 122 height 37
click at [644, 295] on button at bounding box center [638, 308] width 32 height 32
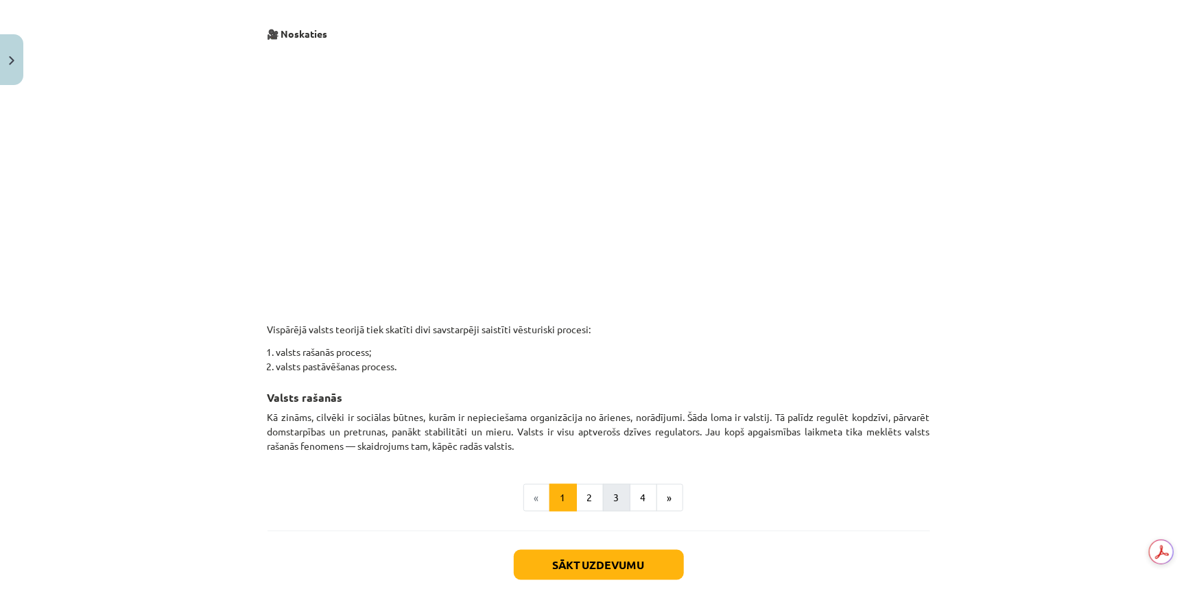
scroll to position [682, 0]
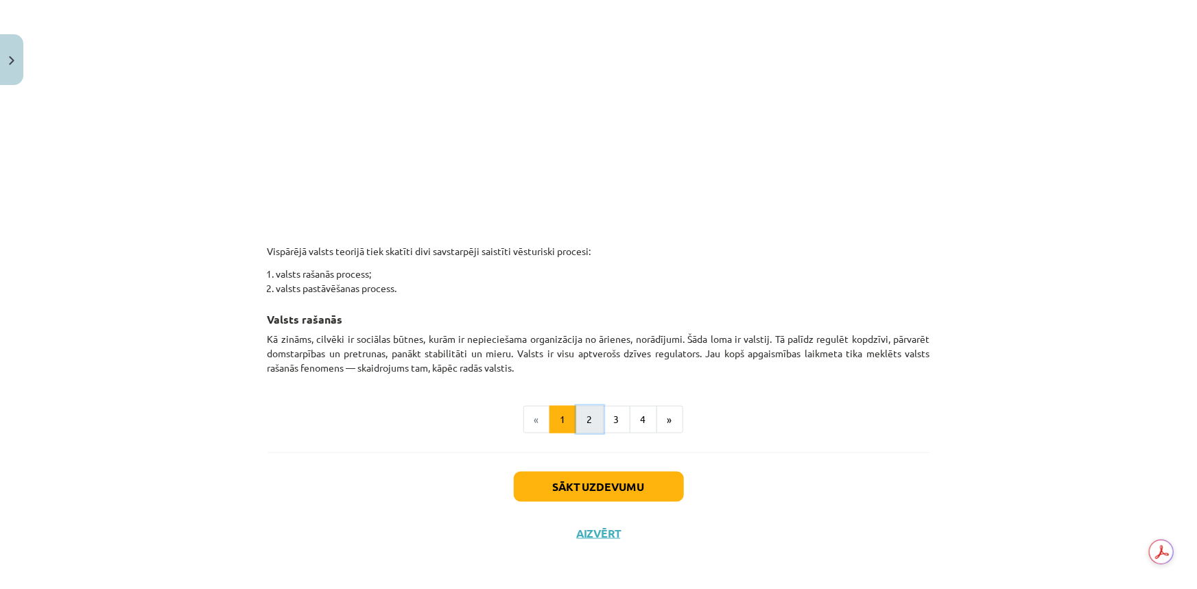
click at [587, 428] on button "2" at bounding box center [589, 419] width 27 height 27
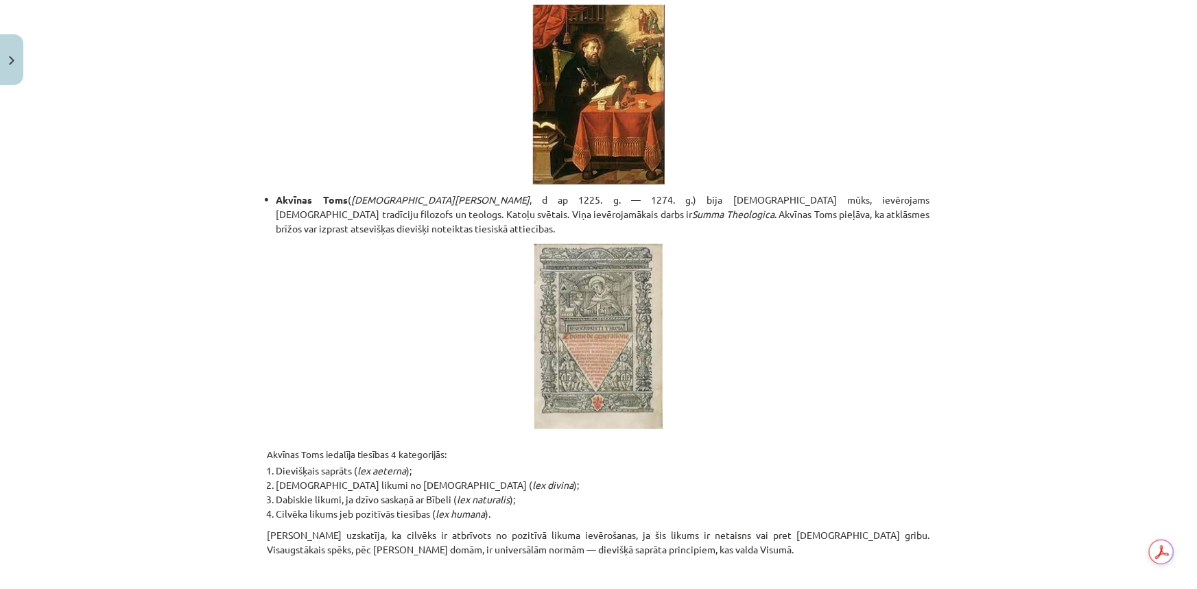
scroll to position [557, 0]
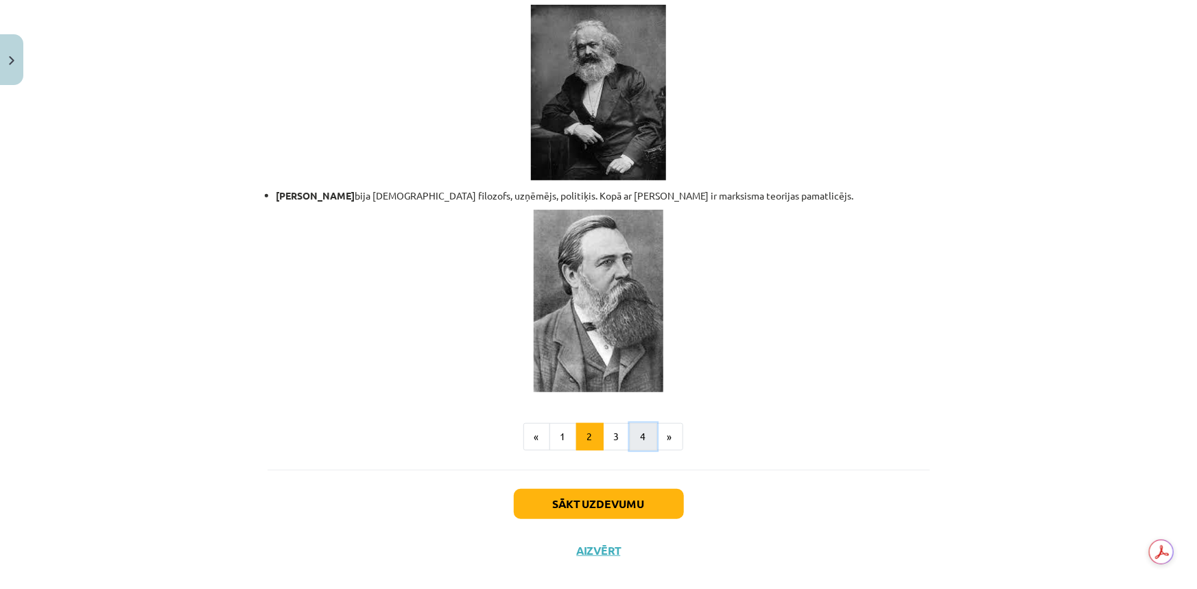
click at [642, 423] on button "4" at bounding box center [643, 436] width 27 height 27
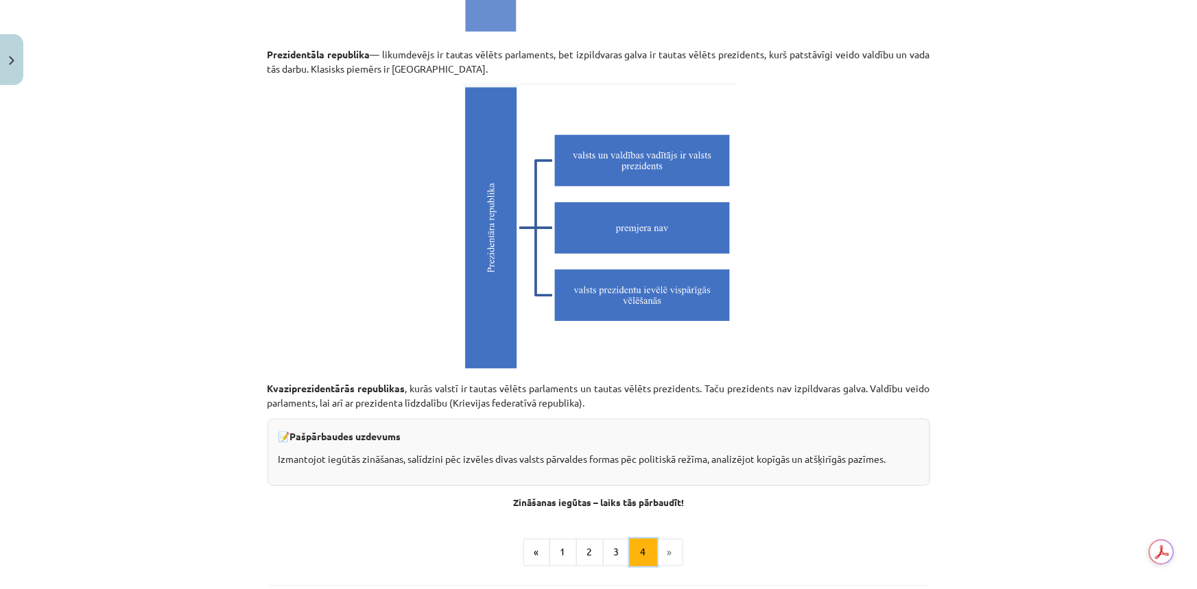
scroll to position [3687, 0]
click at [561, 549] on button "1" at bounding box center [563, 552] width 27 height 27
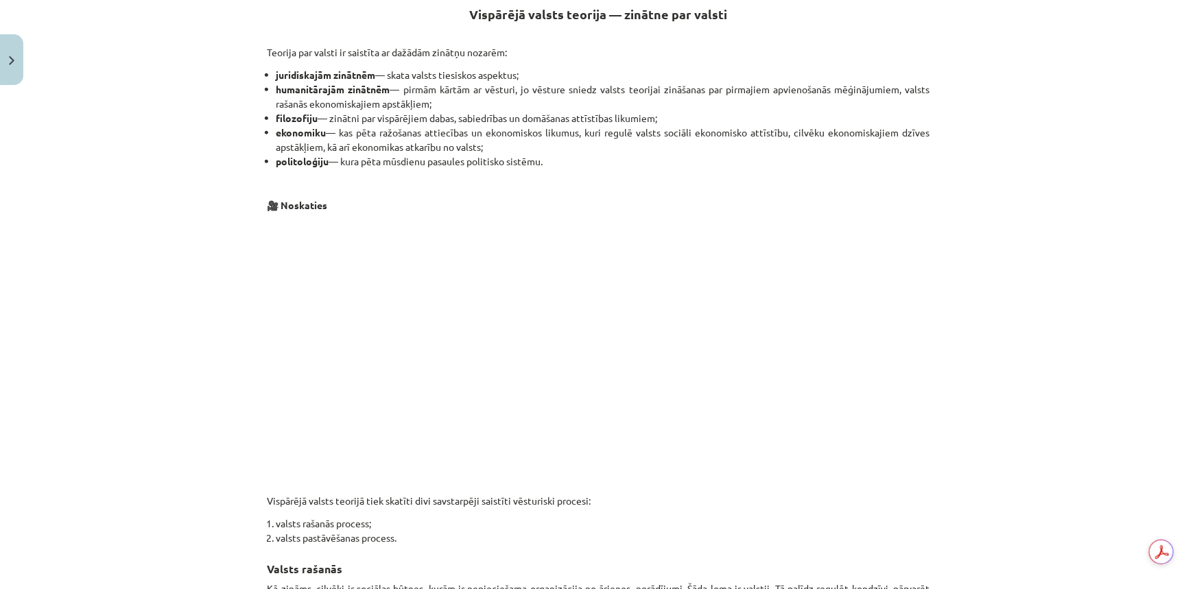
scroll to position [338, 0]
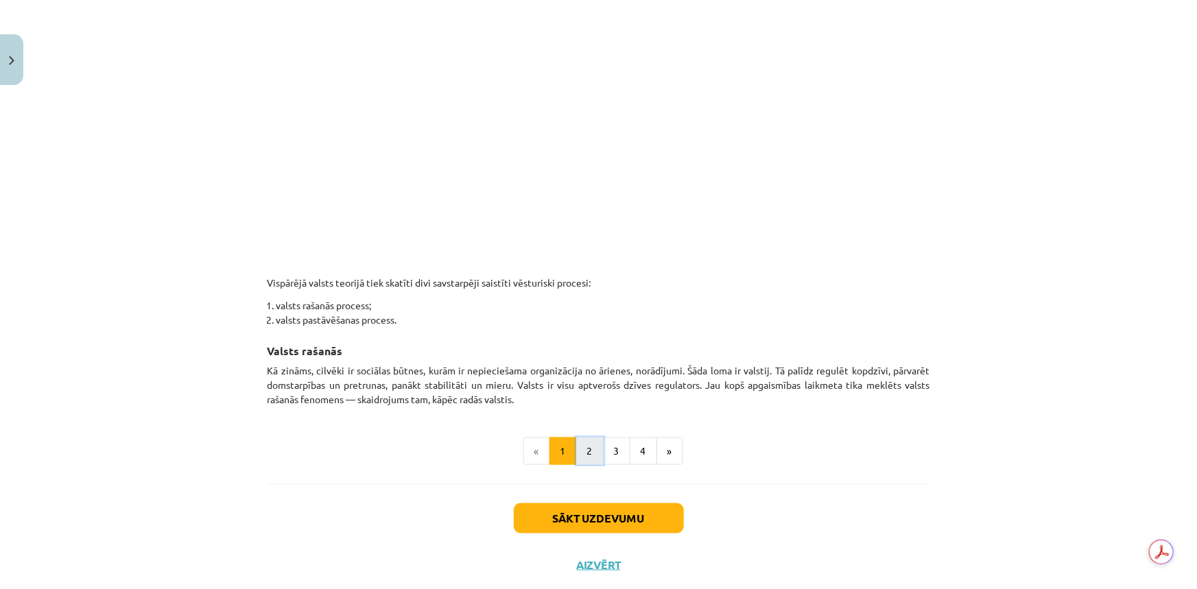
click at [580, 446] on button "2" at bounding box center [589, 451] width 27 height 27
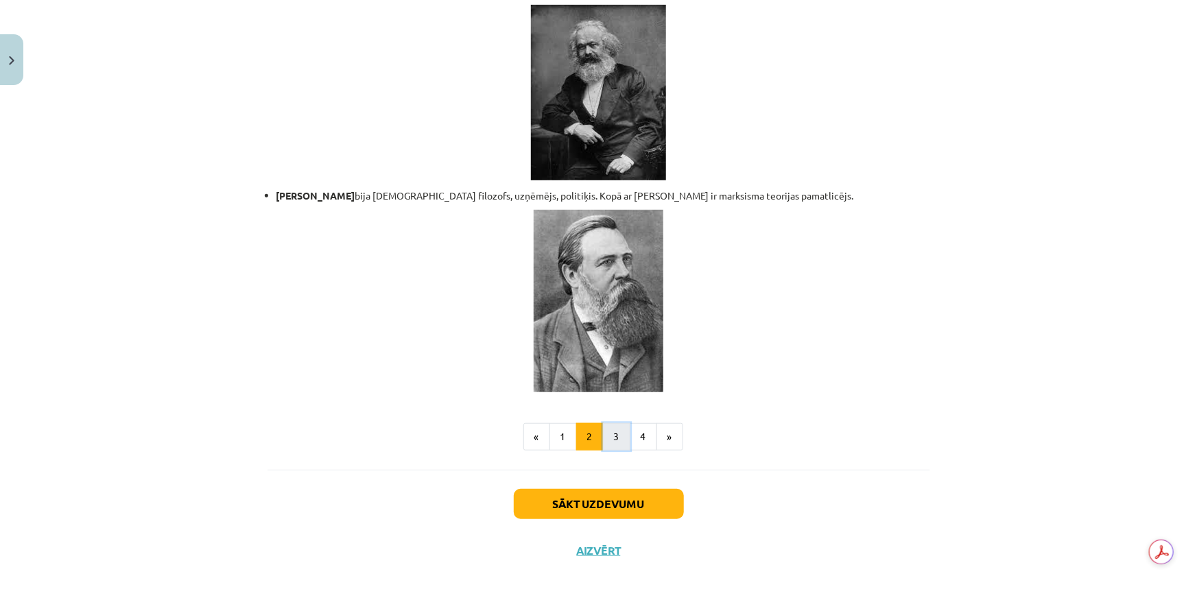
click at [613, 428] on button "3" at bounding box center [616, 436] width 27 height 27
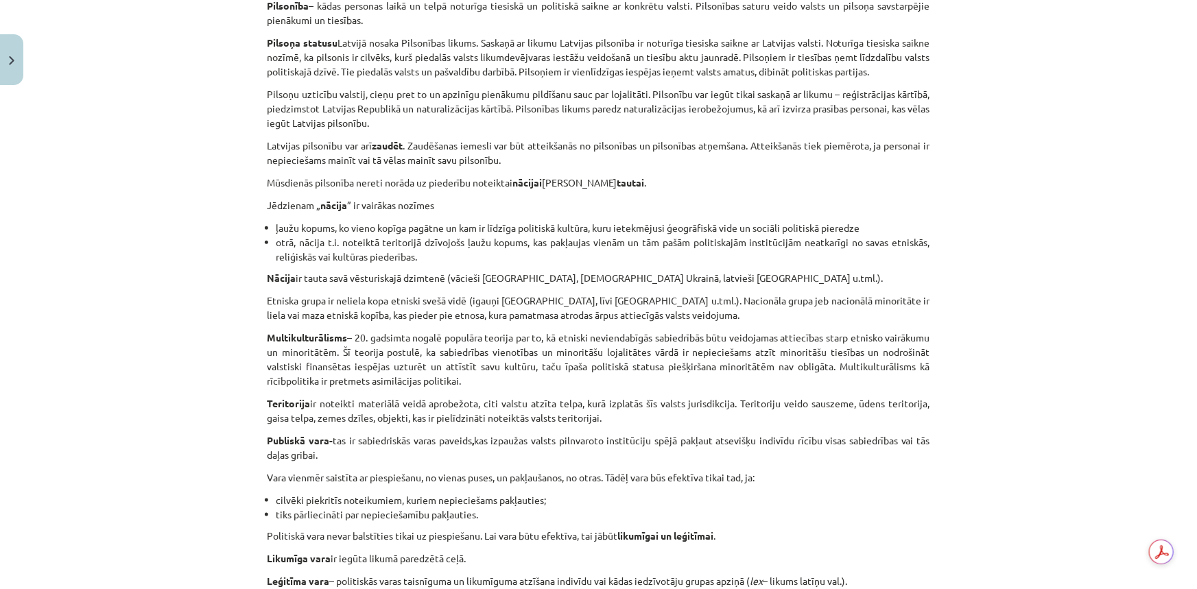
scroll to position [736, 0]
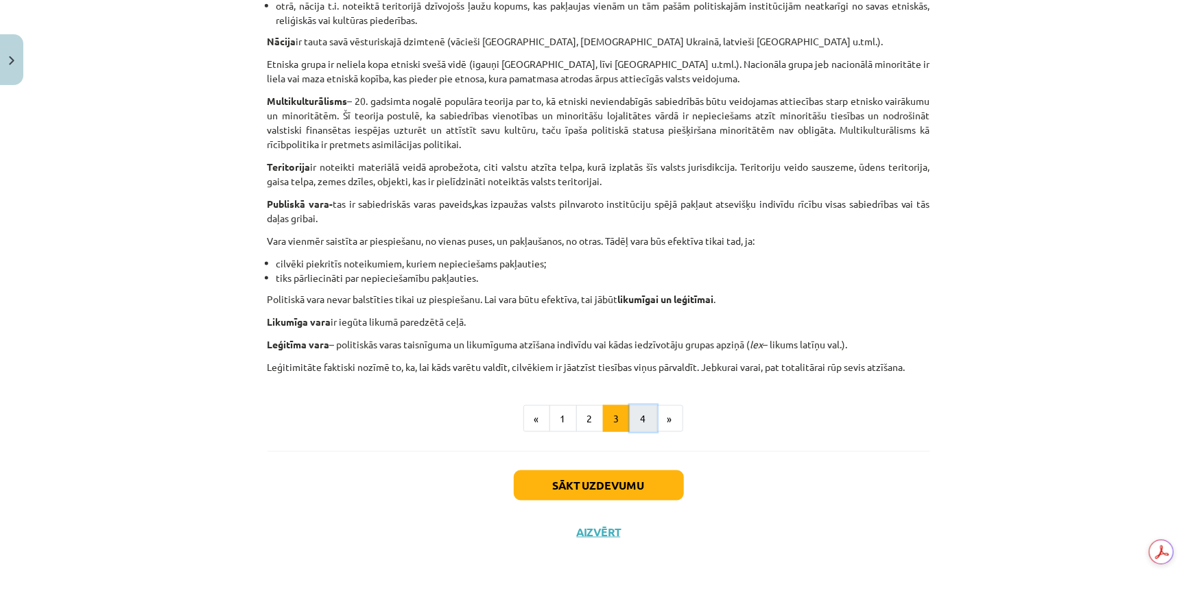
click at [642, 416] on button "4" at bounding box center [643, 418] width 27 height 27
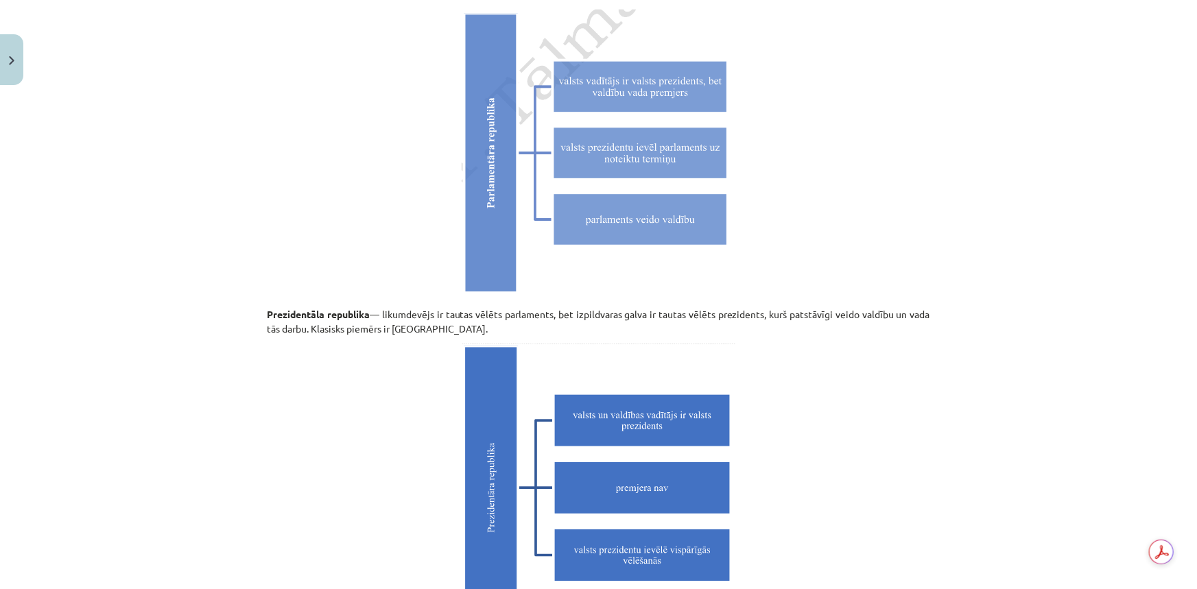
scroll to position [3821, 0]
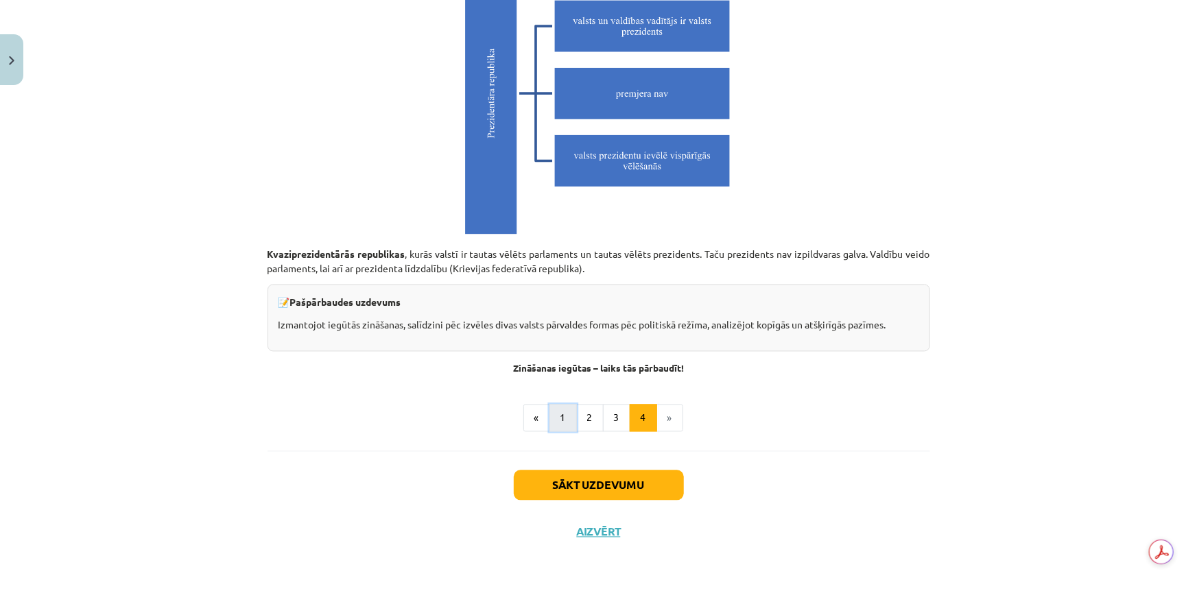
click at [563, 416] on button "1" at bounding box center [563, 418] width 27 height 27
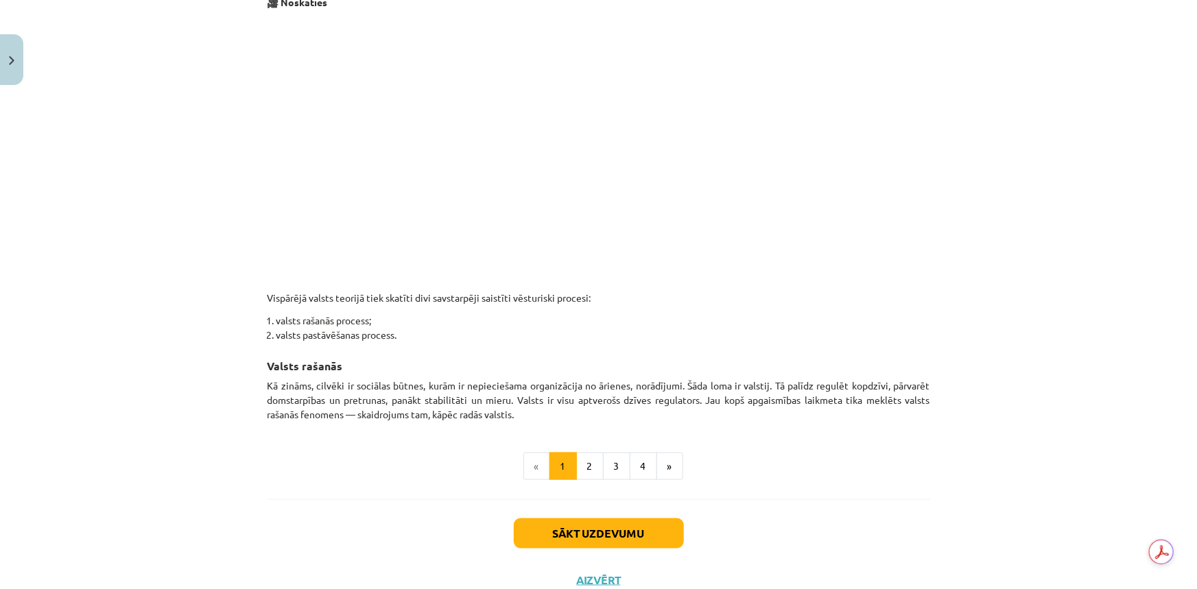
scroll to position [682, 0]
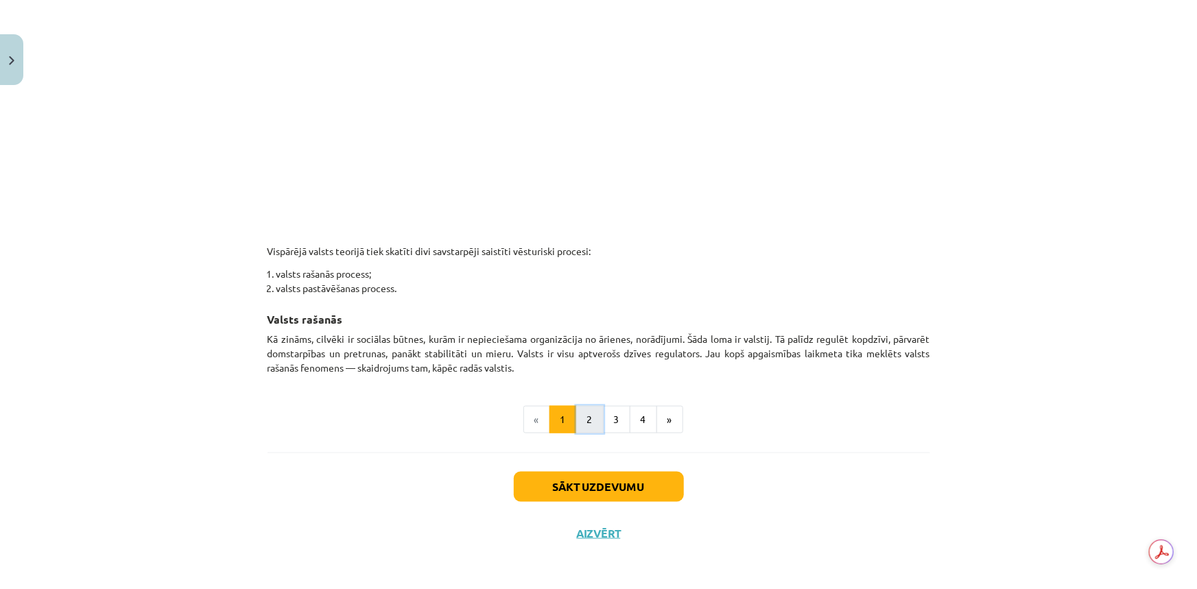
click at [580, 423] on button "2" at bounding box center [589, 419] width 27 height 27
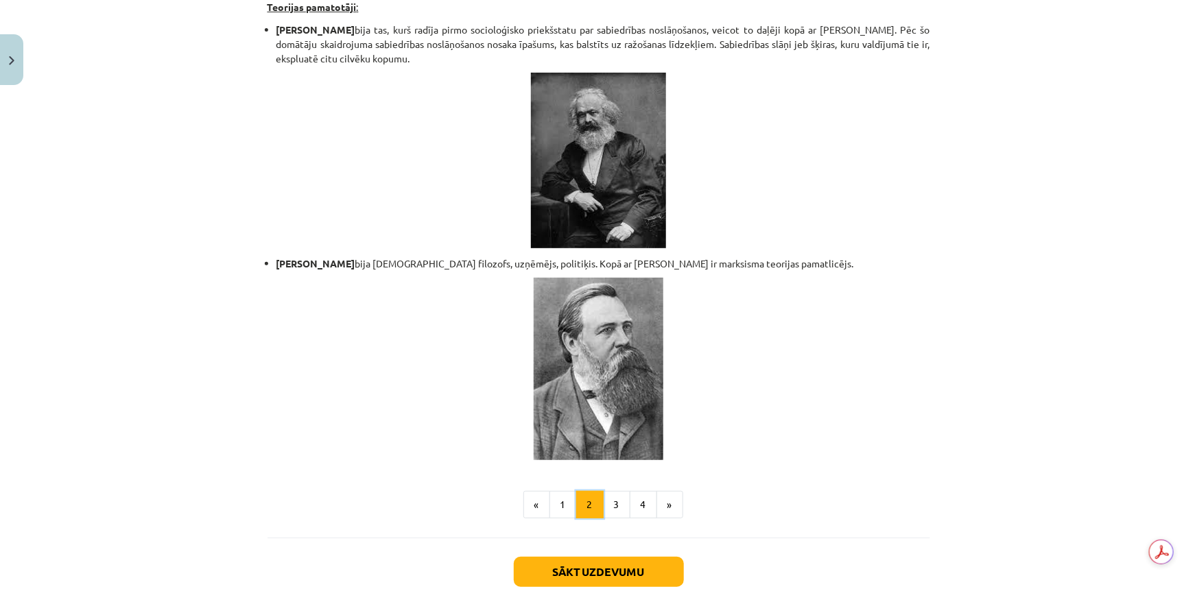
scroll to position [2812, 0]
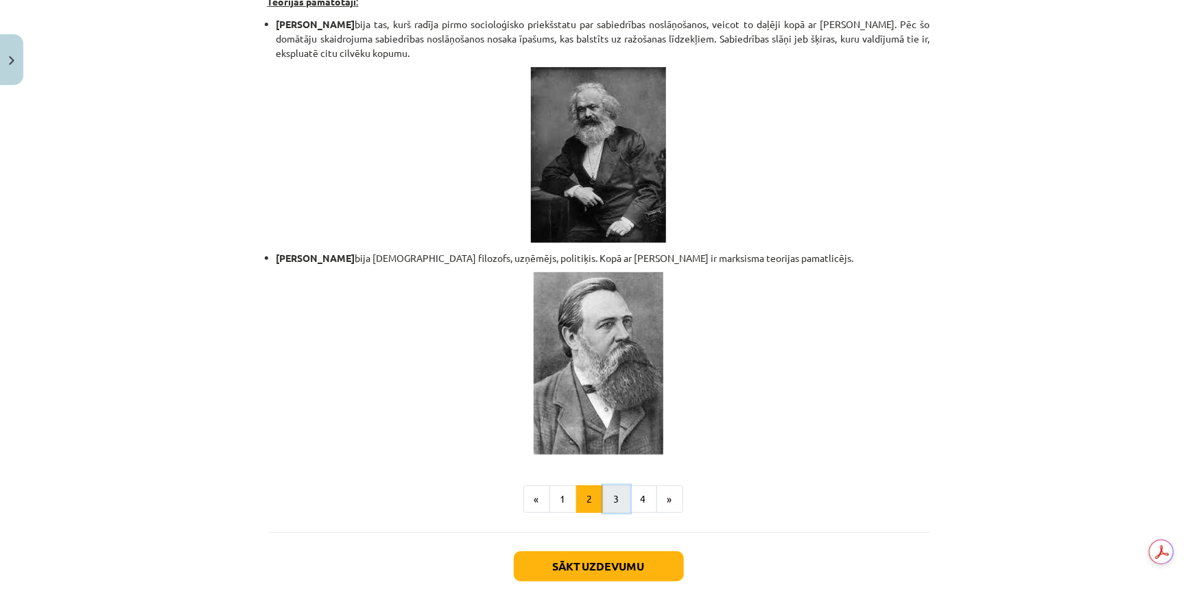
click at [617, 486] on button "3" at bounding box center [616, 499] width 27 height 27
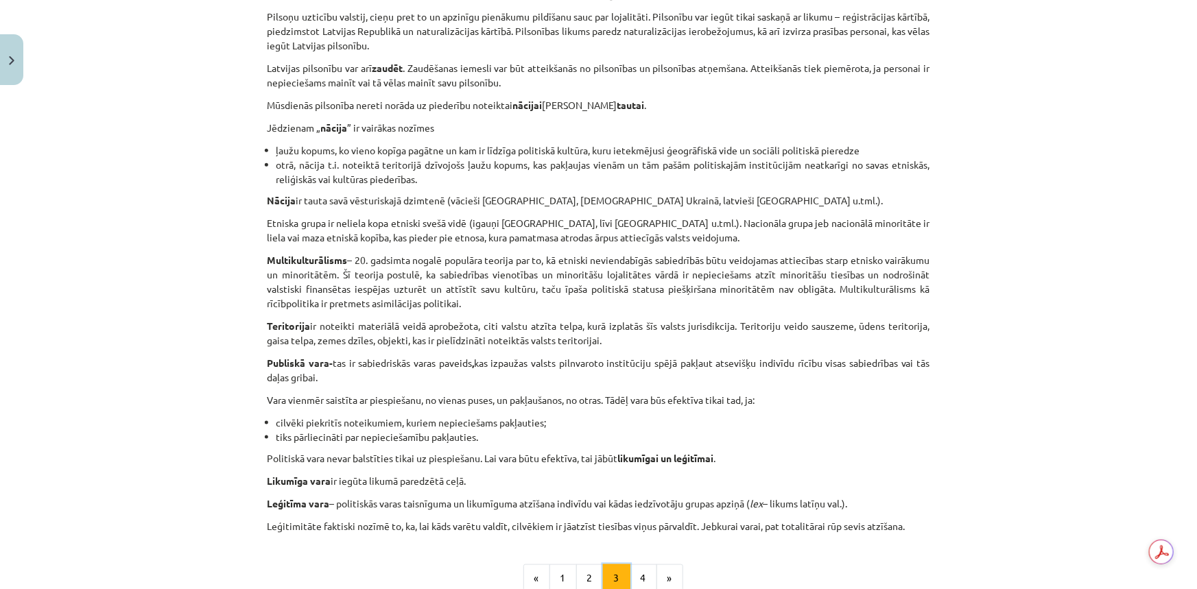
scroll to position [620, 0]
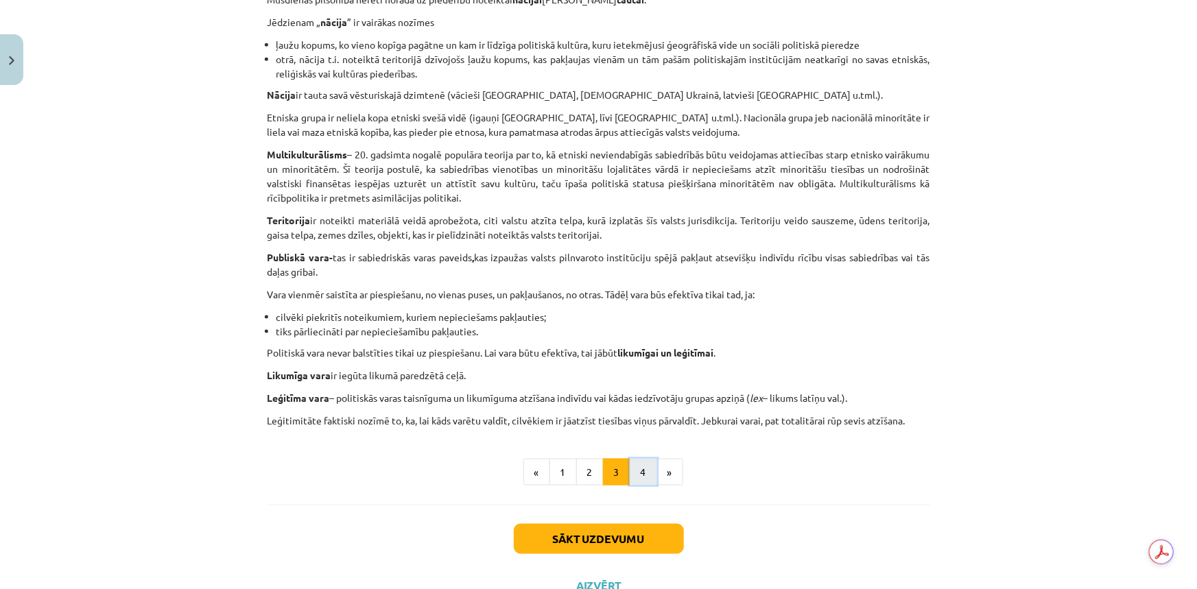
click at [643, 473] on button "4" at bounding box center [643, 472] width 27 height 27
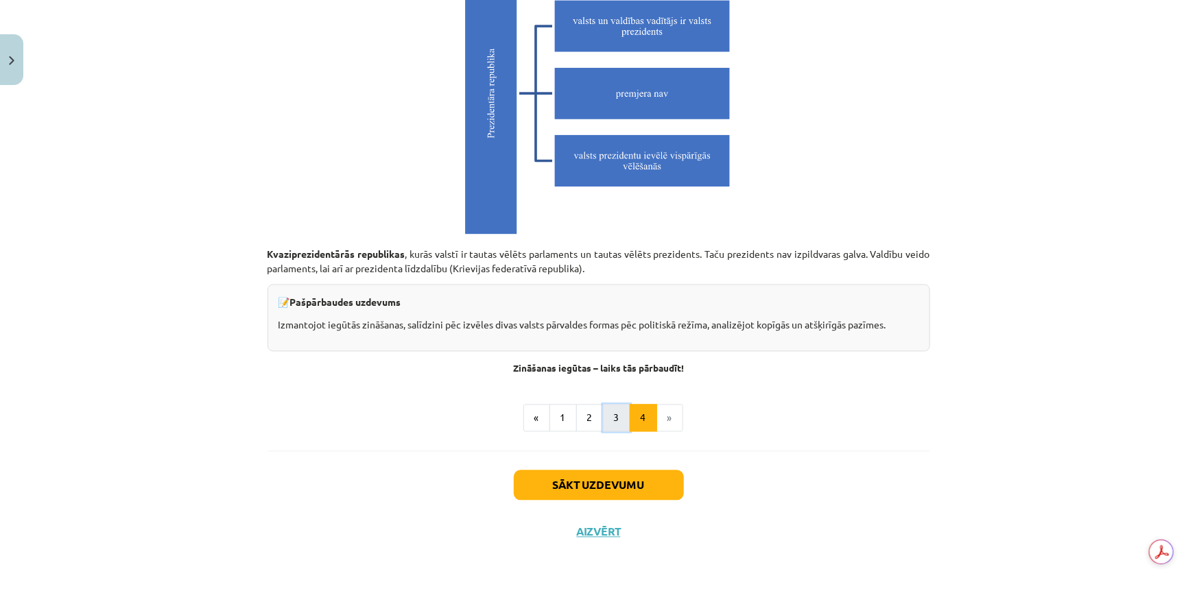
click at [605, 423] on button "3" at bounding box center [616, 418] width 27 height 27
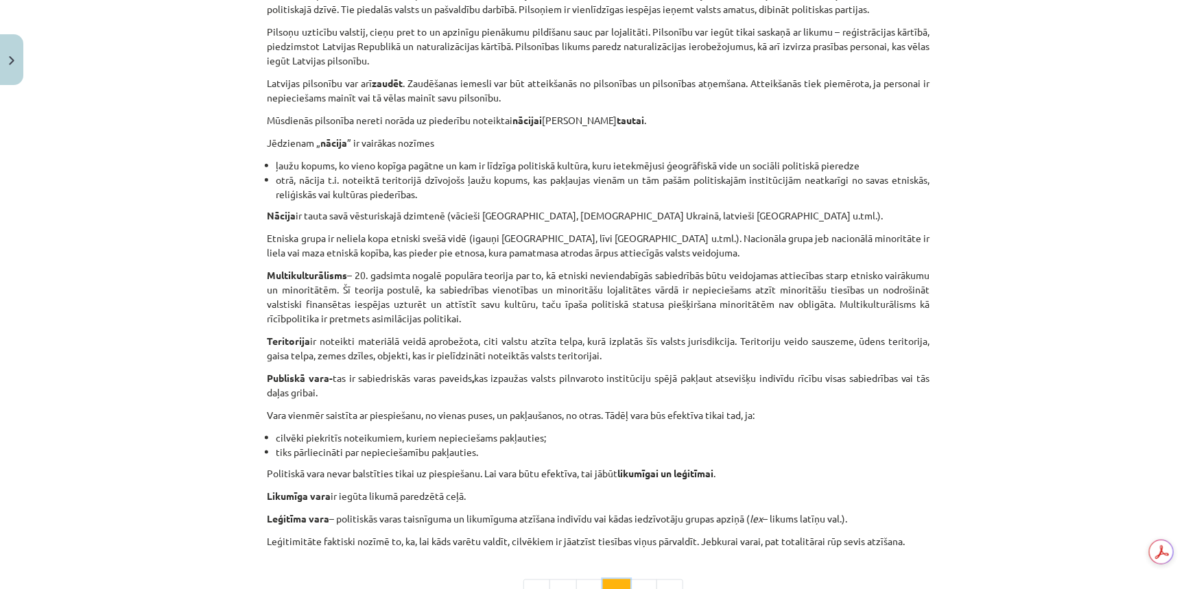
scroll to position [624, 0]
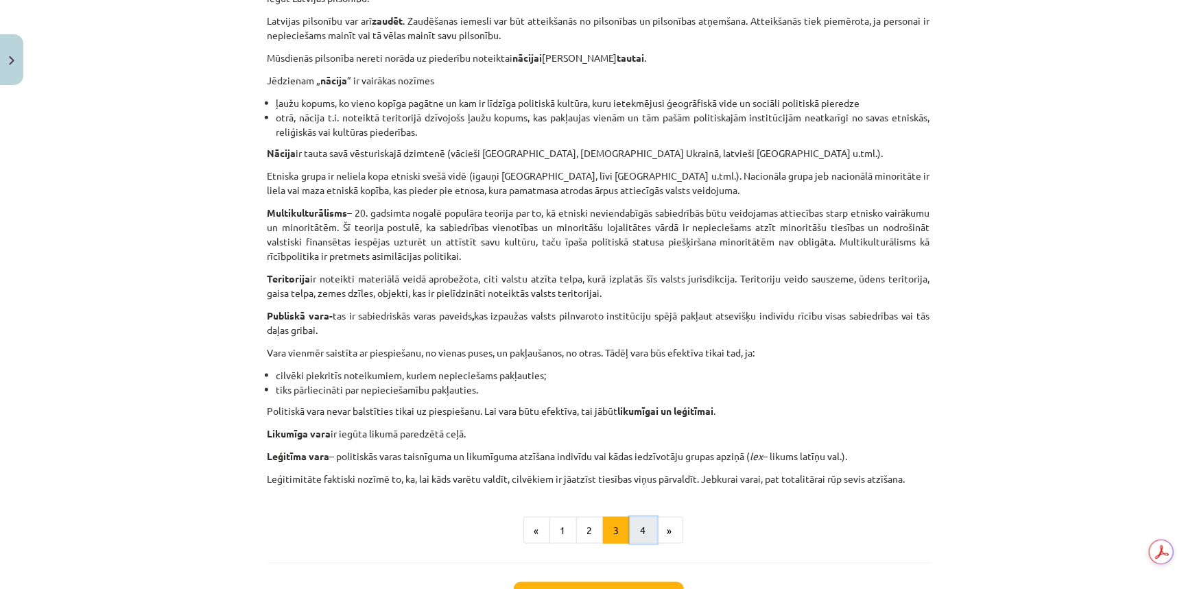
click at [646, 527] on button "4" at bounding box center [643, 530] width 27 height 27
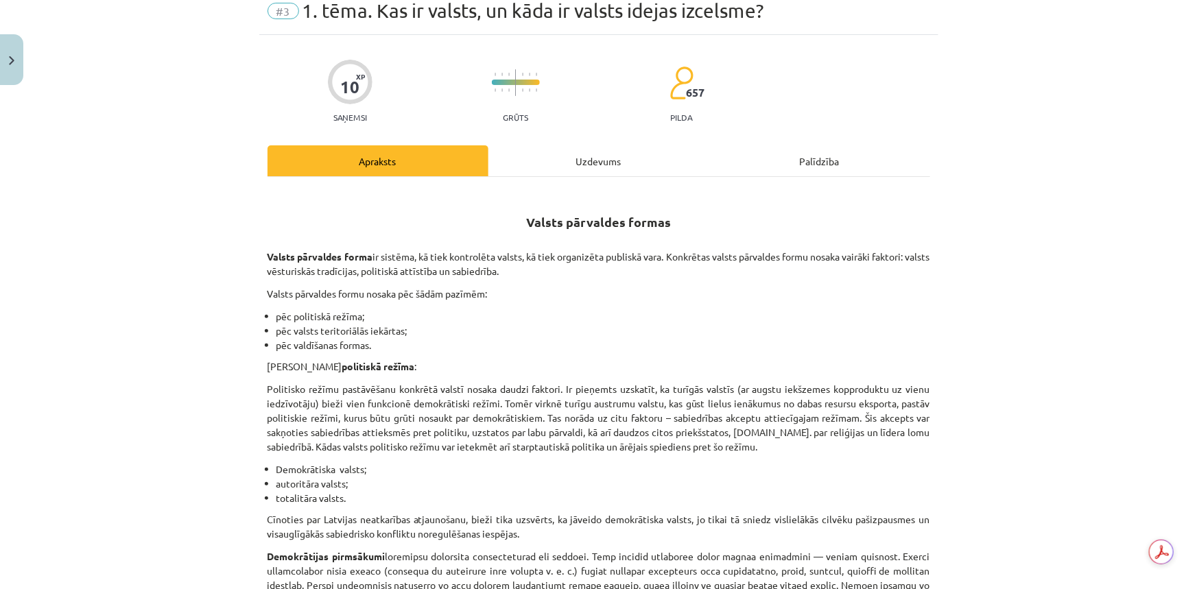
scroll to position [0, 0]
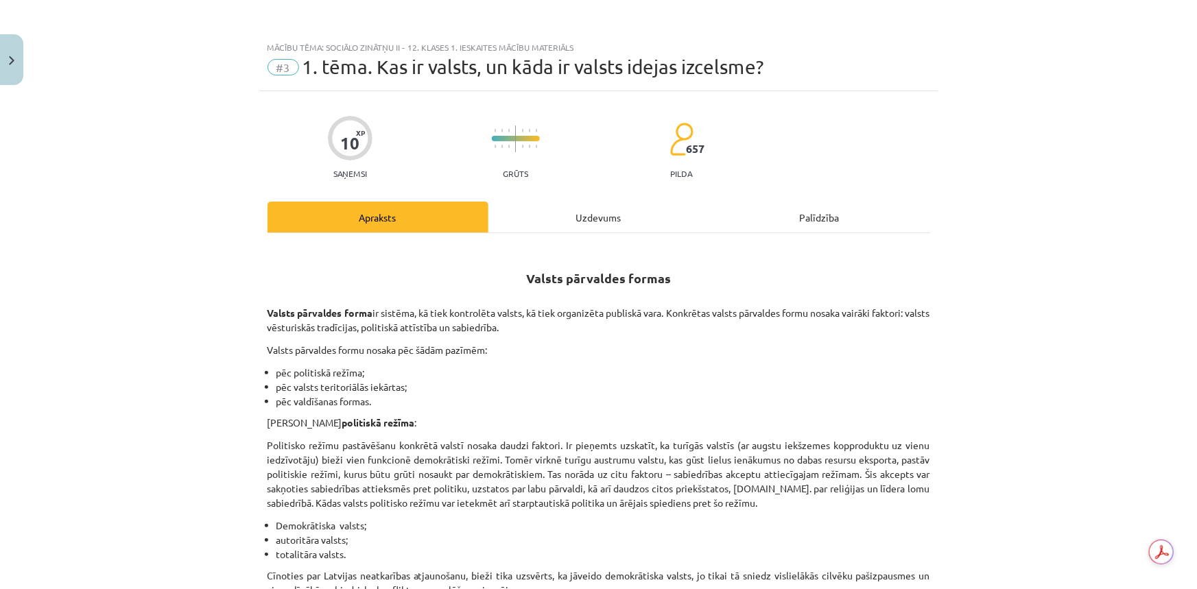
drag, startPoint x: 1012, startPoint y: 257, endPoint x: 1015, endPoint y: 85, distance: 172.3
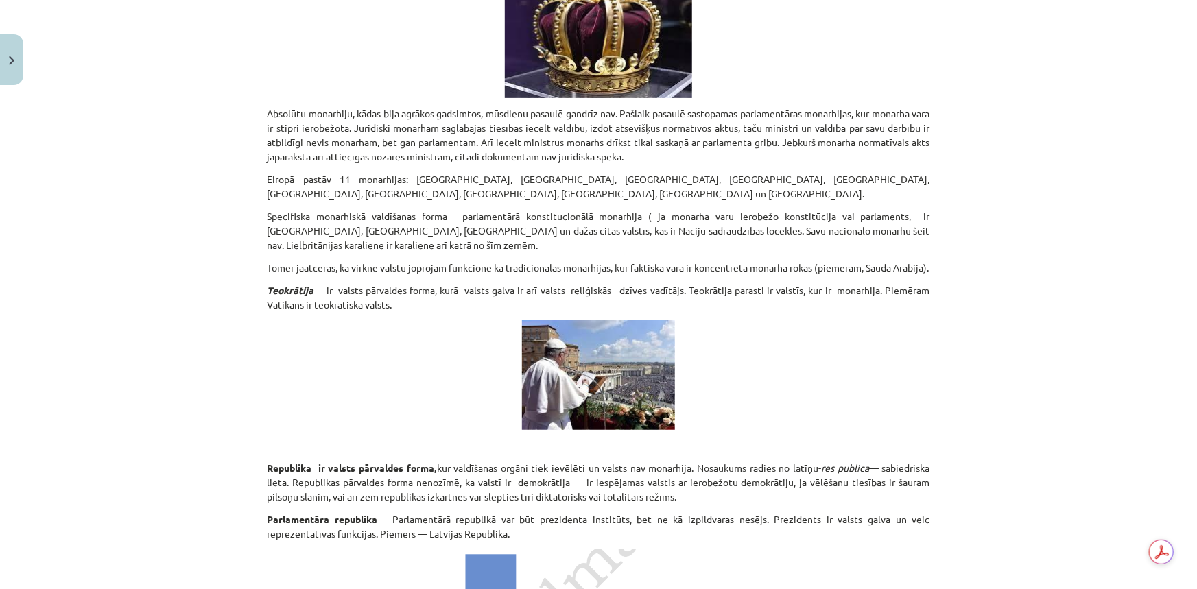
scroll to position [2885, 0]
drag, startPoint x: 658, startPoint y: 412, endPoint x: 962, endPoint y: 366, distance: 307.4
click at [962, 366] on div "Mācību tēma: Sociālo zinātņu ii - 12. klases 1. ieskaites mācību materiāls #3 1…" at bounding box center [598, 294] width 1197 height 589
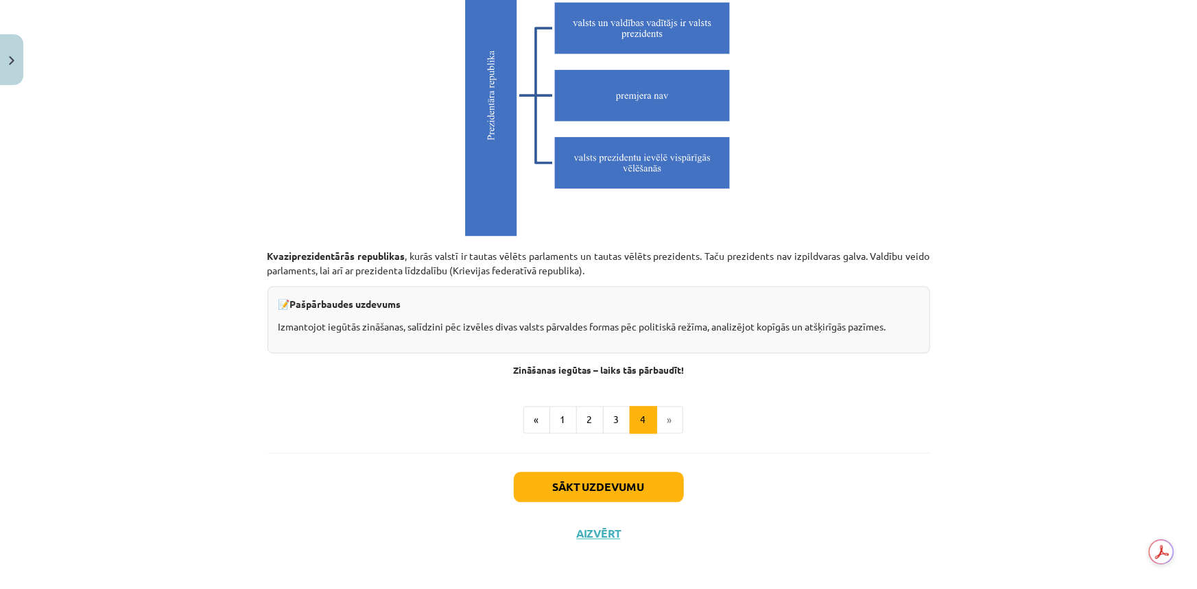
scroll to position [3821, 0]
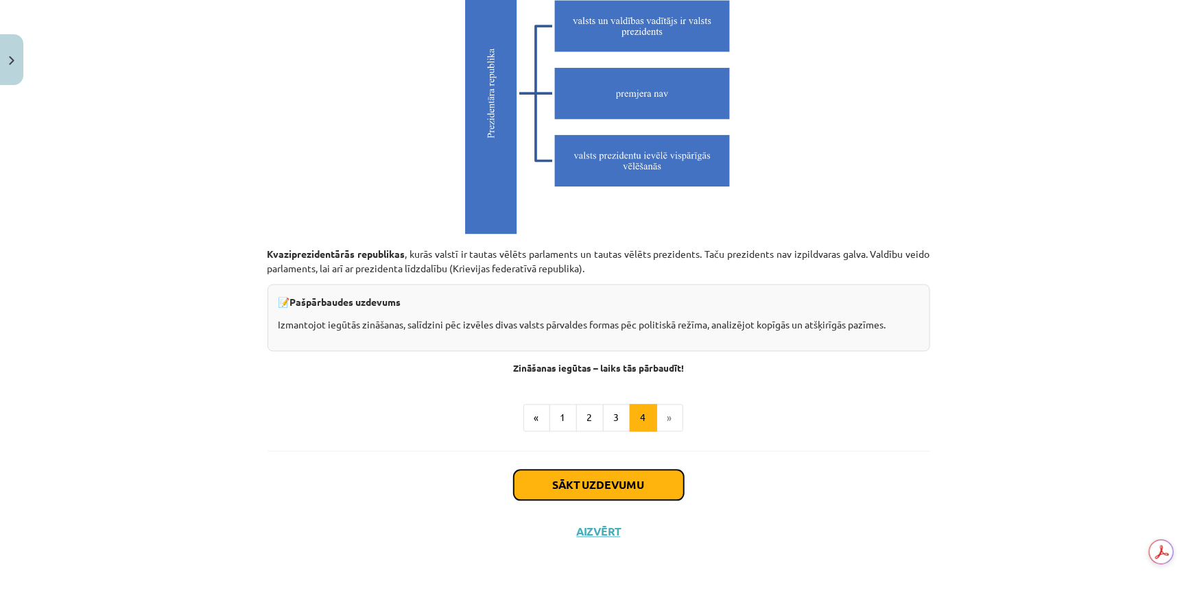
click at [604, 489] on button "Sākt uzdevumu" at bounding box center [599, 486] width 170 height 30
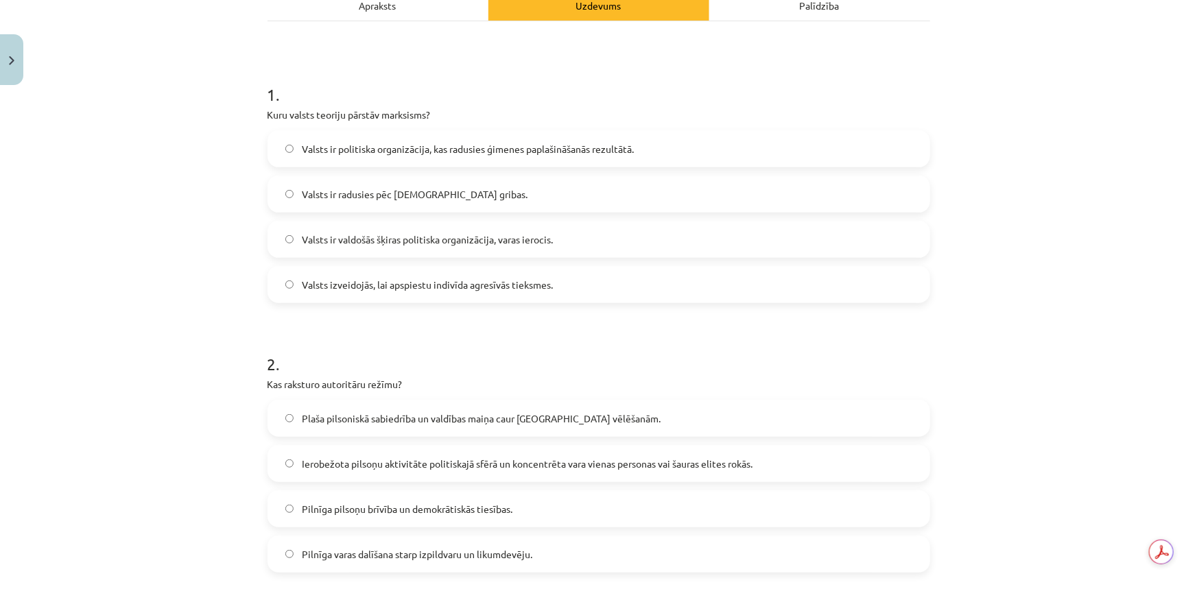
scroll to position [408, 0]
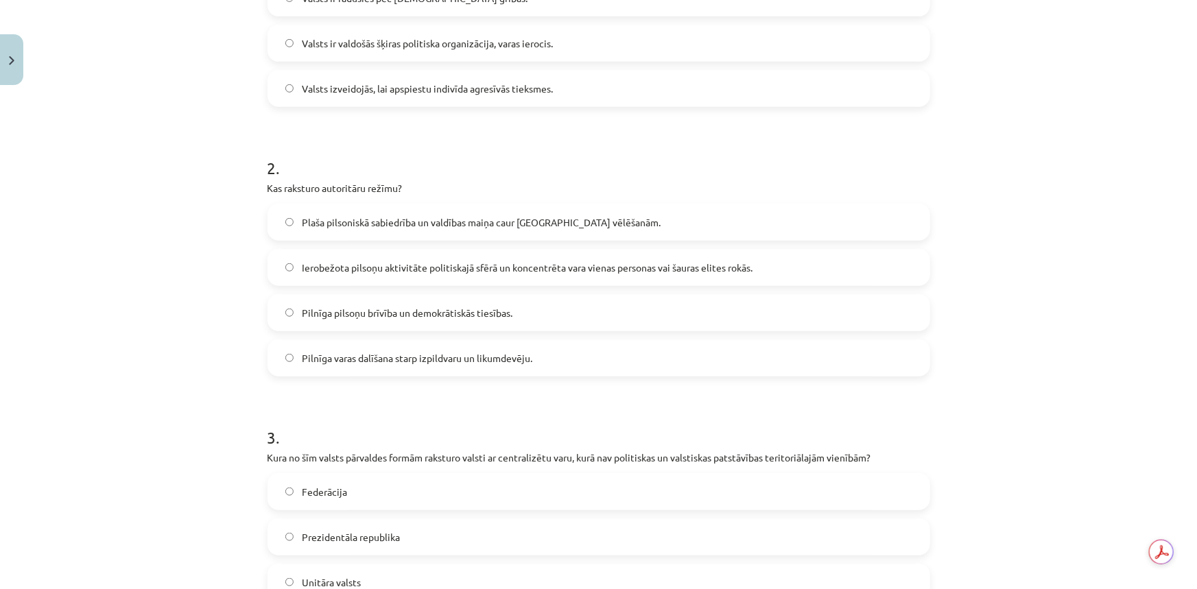
drag, startPoint x: 737, startPoint y: 273, endPoint x: 744, endPoint y: 268, distance: 8.9
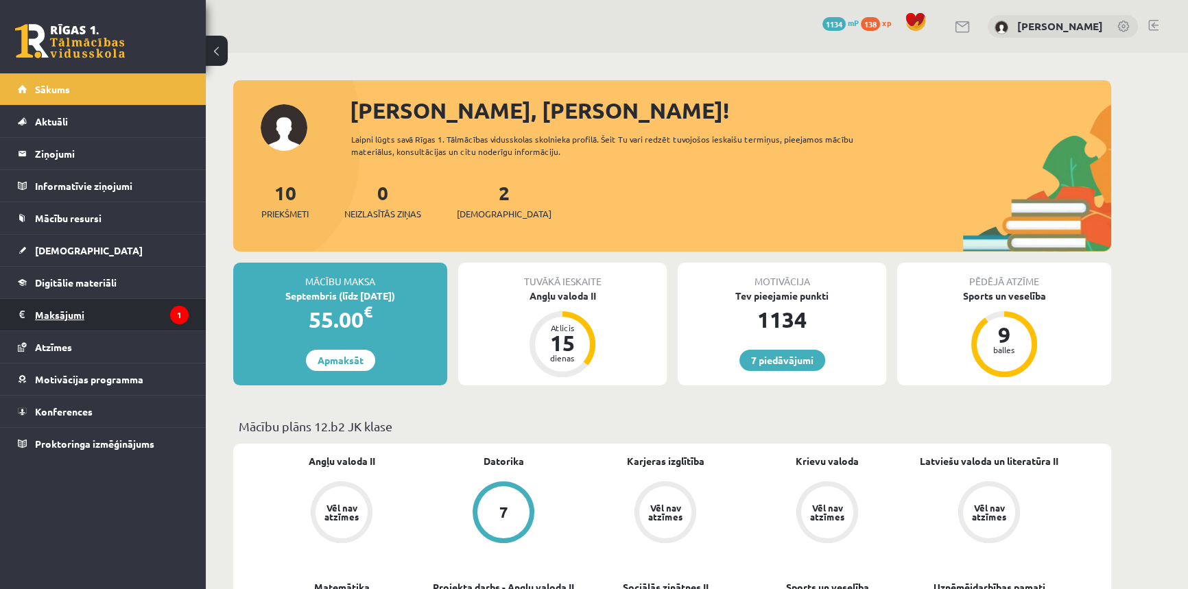
click at [88, 315] on legend "Maksājumi 1" at bounding box center [112, 315] width 154 height 32
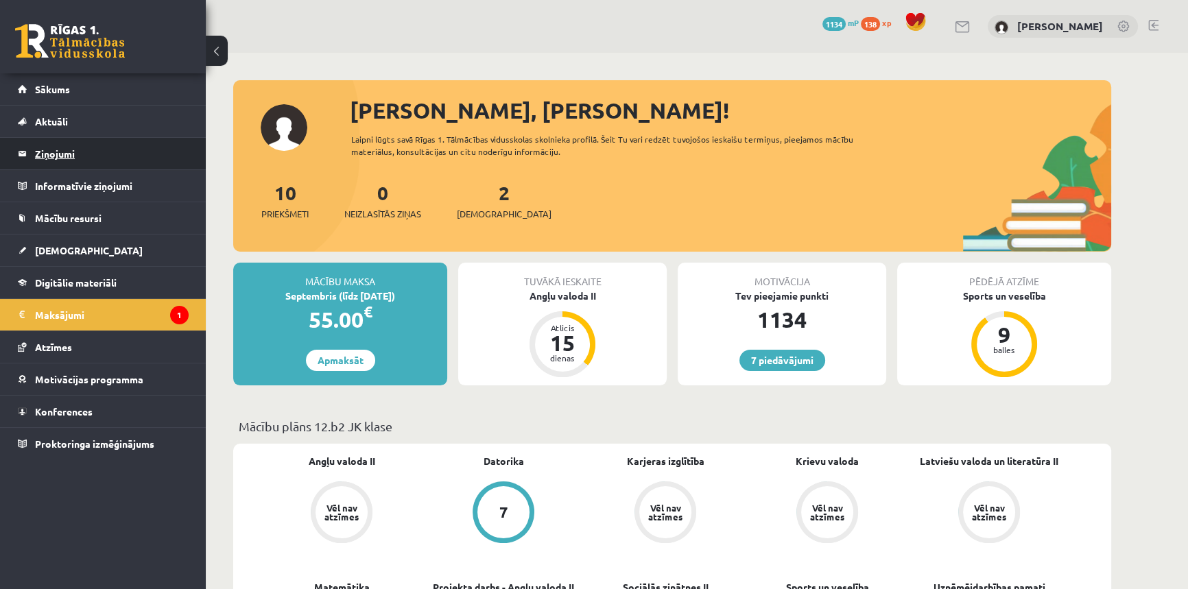
click at [62, 149] on legend "Ziņojumi 0" at bounding box center [112, 154] width 154 height 32
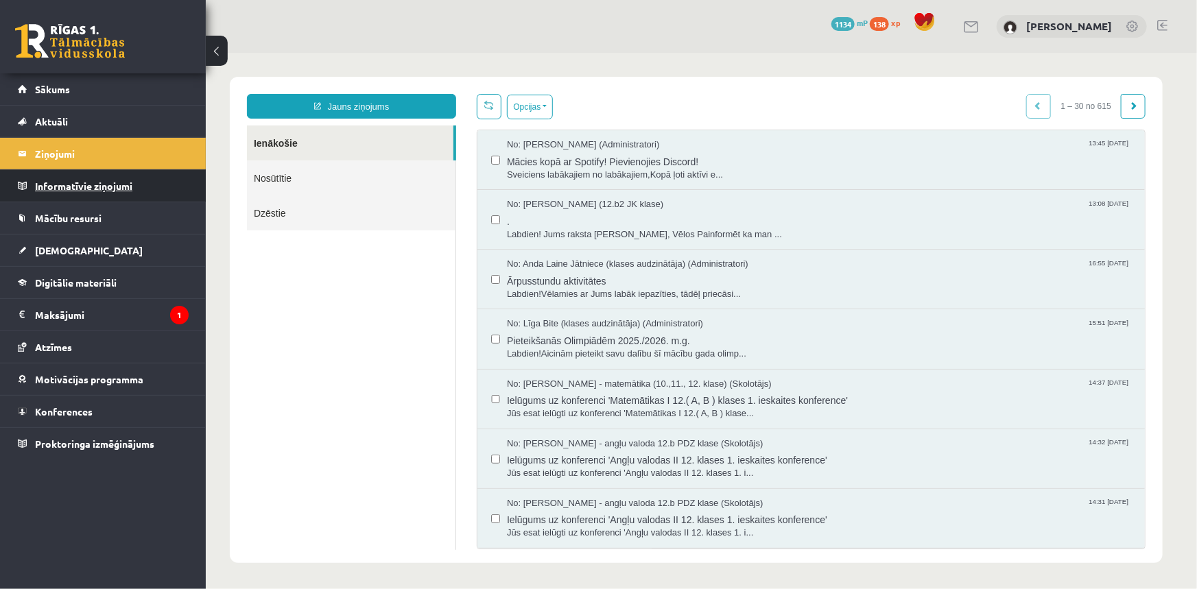
click at [62, 173] on legend "Informatīvie ziņojumi 0" at bounding box center [112, 186] width 154 height 32
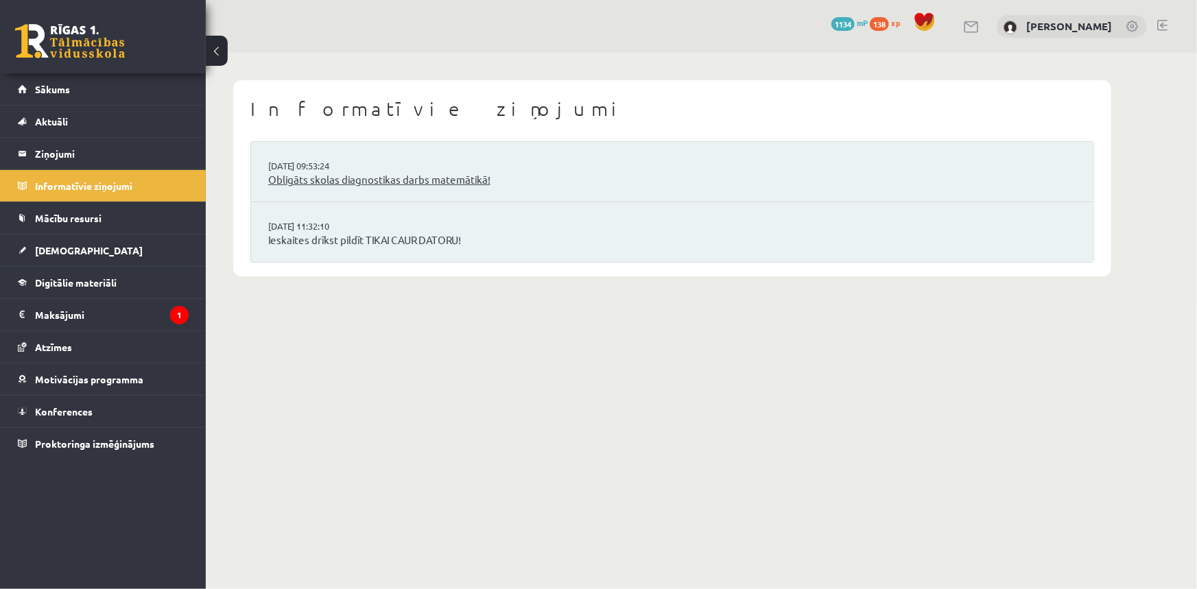
click at [420, 175] on link "Obligāts skolas diagnostikas darbs matemātikā!" at bounding box center [672, 180] width 808 height 16
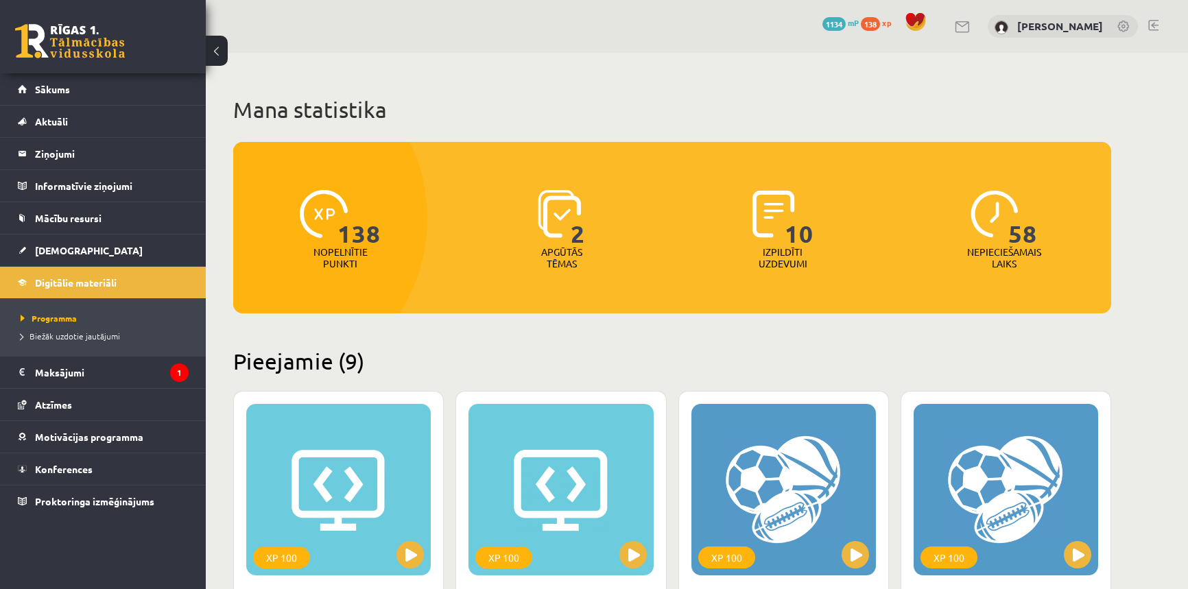
scroll to position [1059, 0]
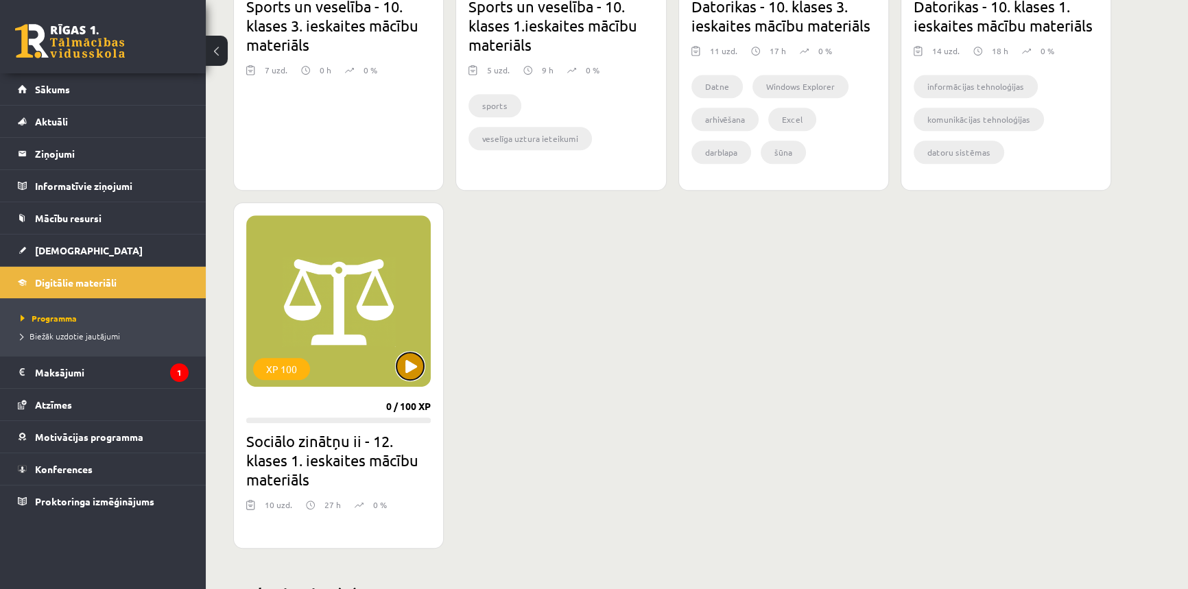
click at [415, 366] on button at bounding box center [410, 366] width 27 height 27
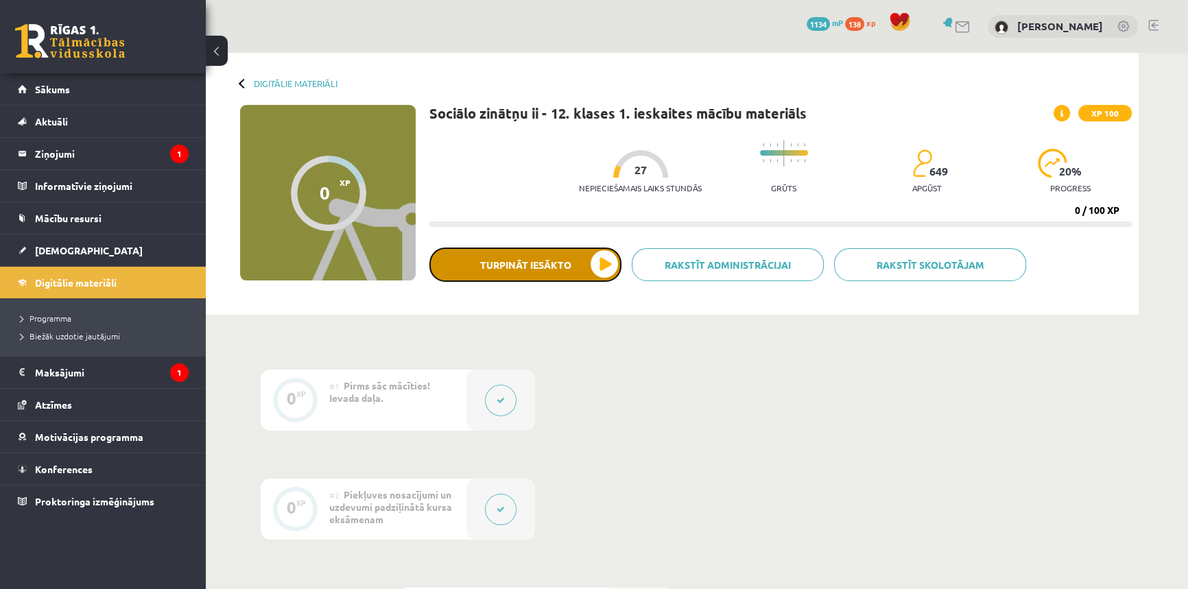
click at [552, 270] on button "Turpināt iesākto" at bounding box center [526, 265] width 192 height 34
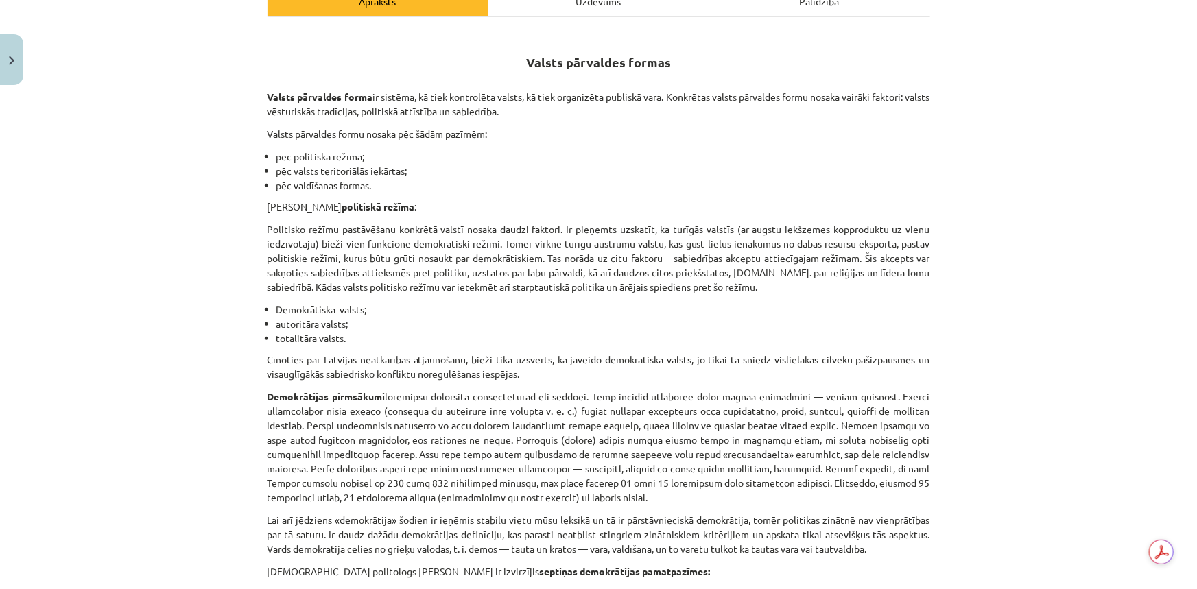
scroll to position [249, 0]
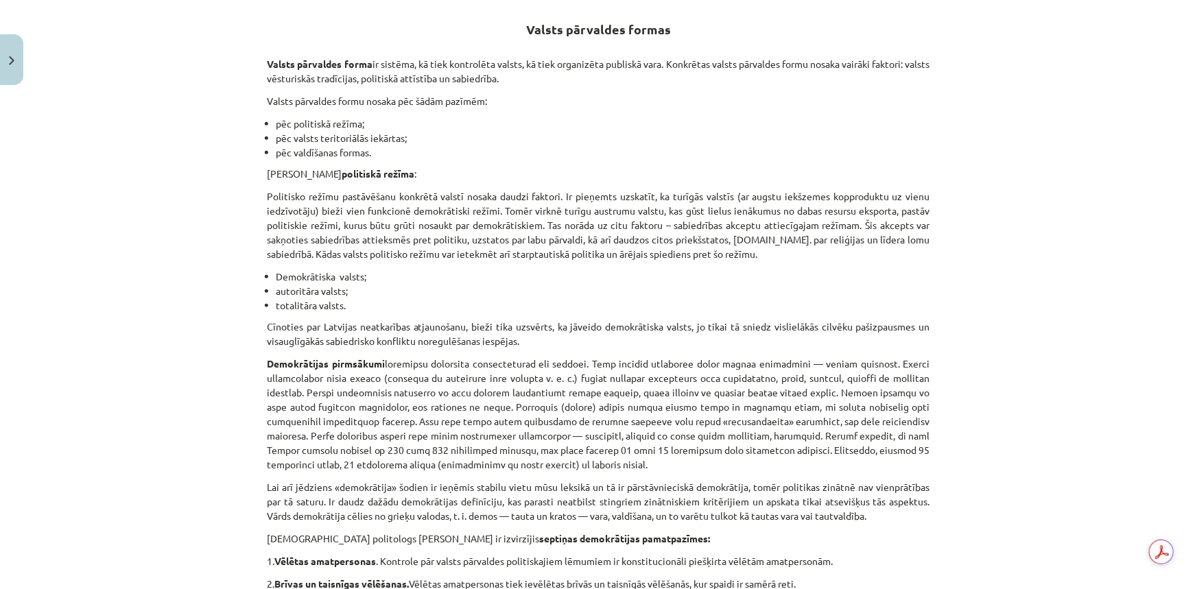
click at [901, 238] on p "Politisko režīmu pastāvēšanu konkrētā valstī nosaka daudzi faktori. Ir pieņemts…" at bounding box center [599, 225] width 663 height 72
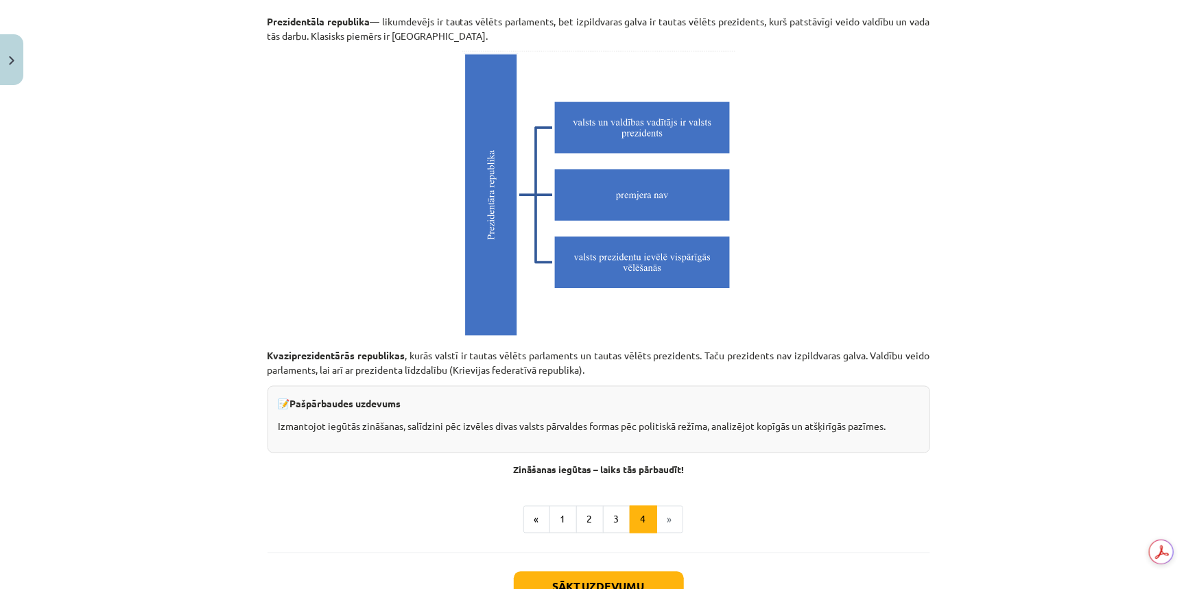
scroll to position [3821, 0]
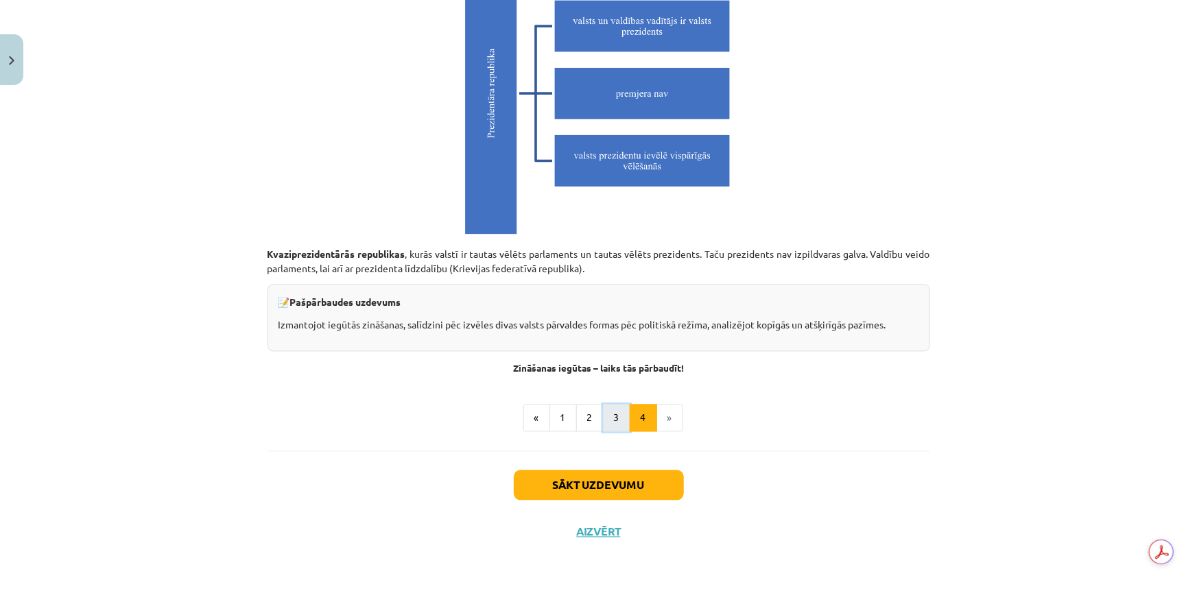
click at [609, 419] on button "3" at bounding box center [616, 418] width 27 height 27
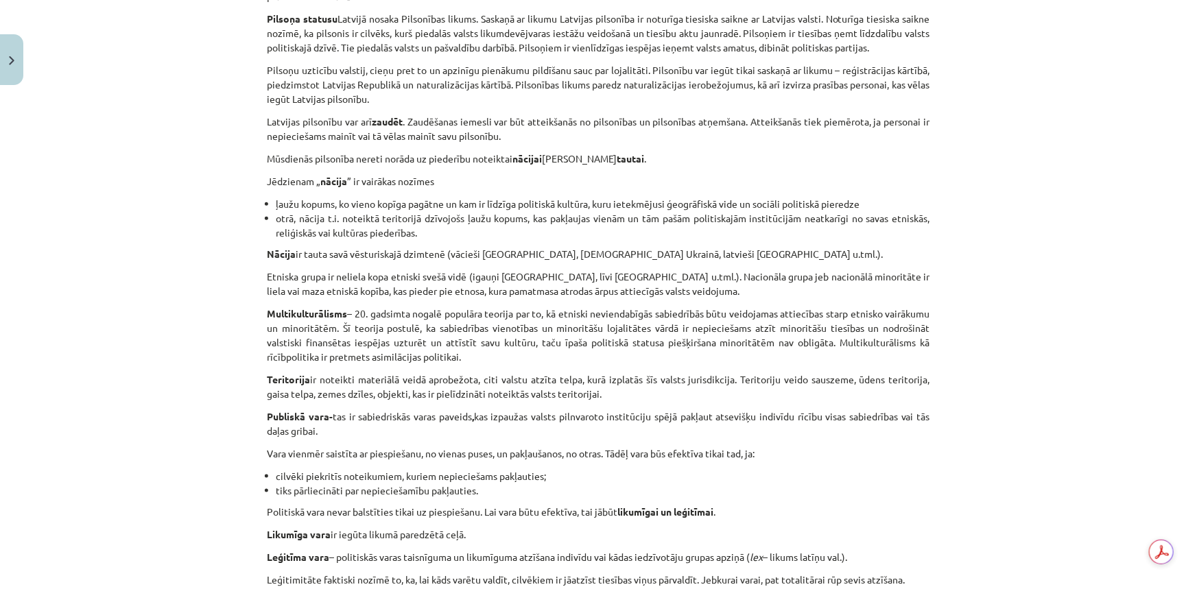
scroll to position [736, 0]
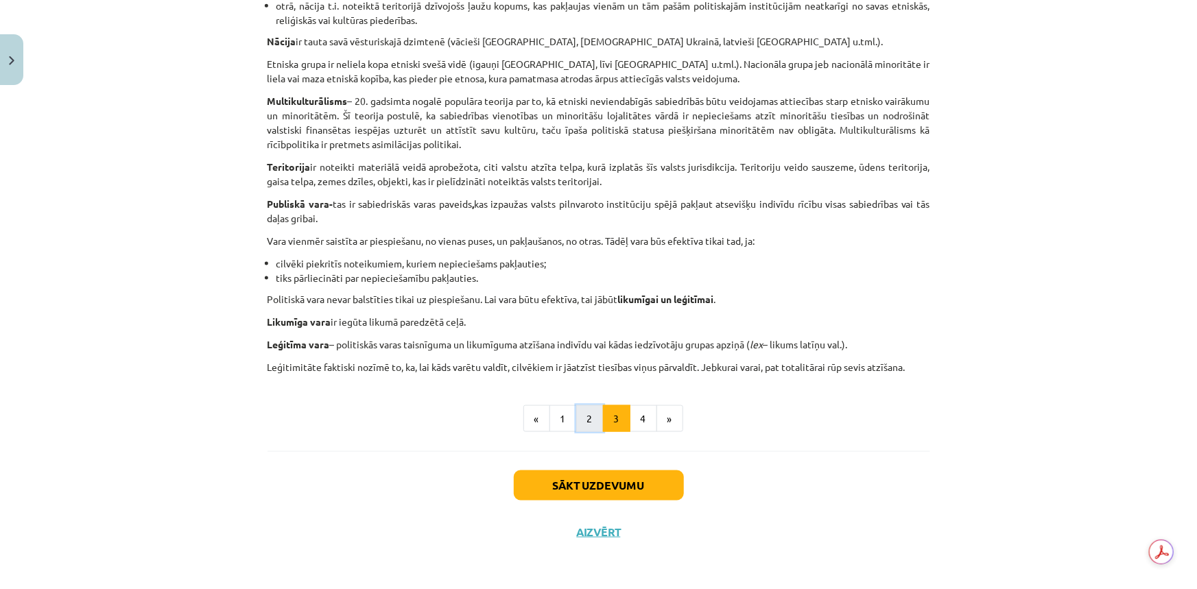
click at [589, 419] on button "2" at bounding box center [589, 418] width 27 height 27
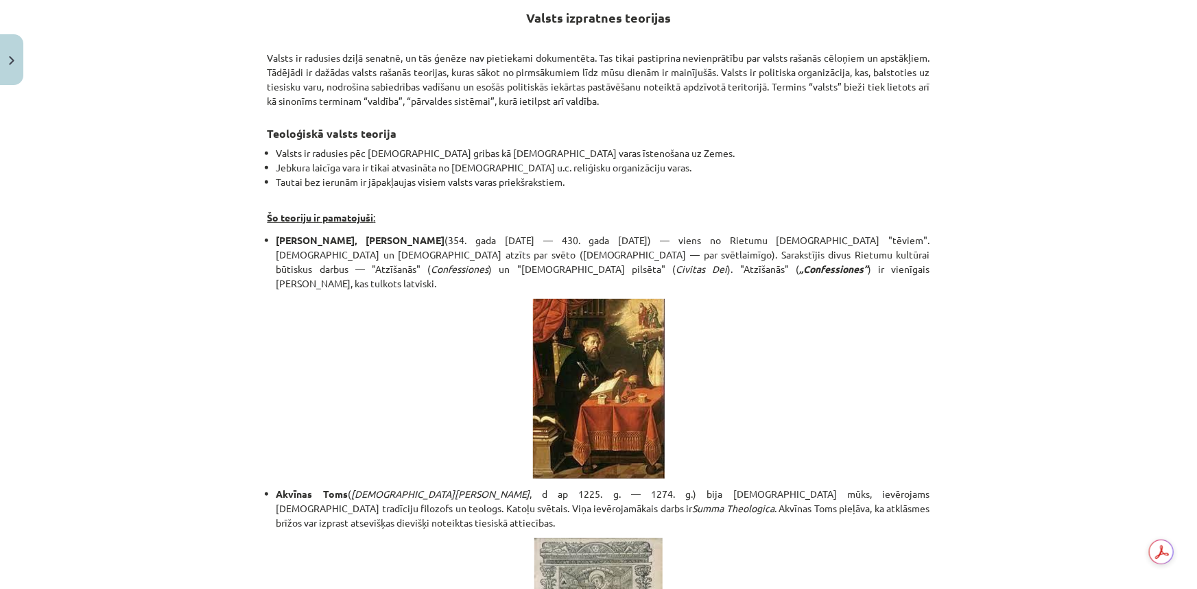
scroll to position [2523, 0]
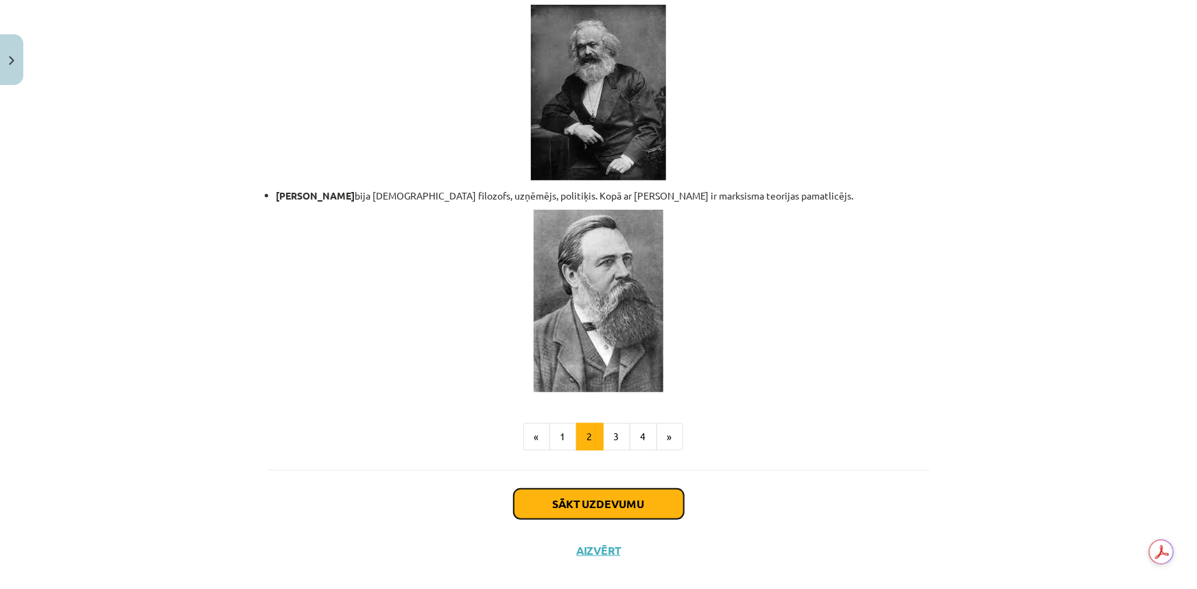
click at [631, 491] on button "Sākt uzdevumu" at bounding box center [599, 504] width 170 height 30
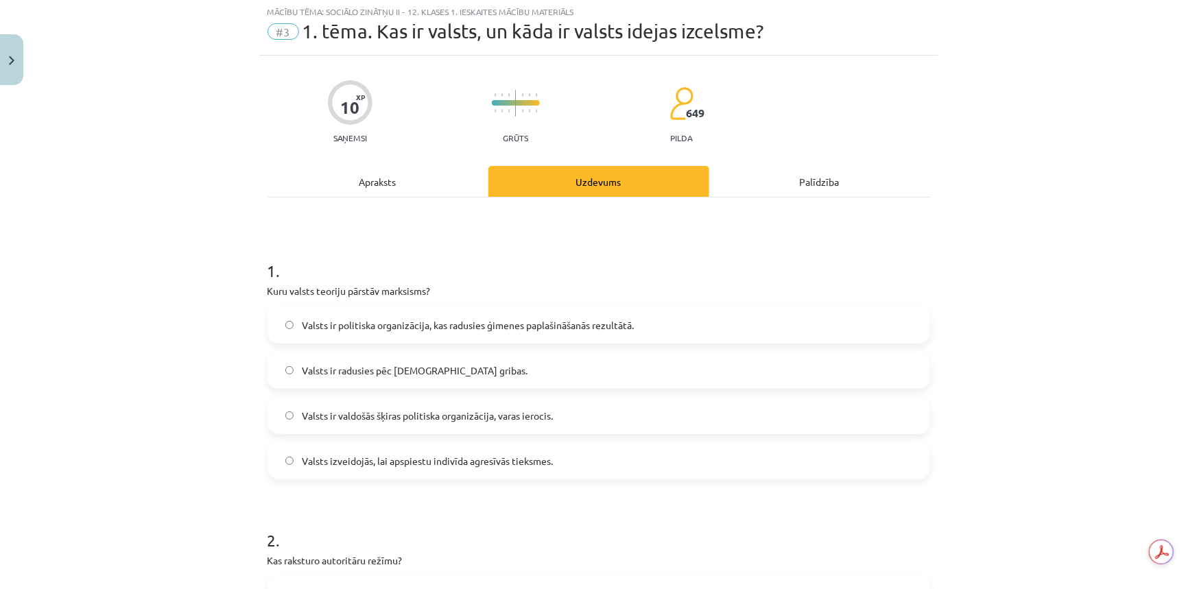
scroll to position [34, 0]
click at [527, 413] on span "Valsts ir valdošās šķiras politiska organizācija, varas ierocis." at bounding box center [427, 417] width 251 height 14
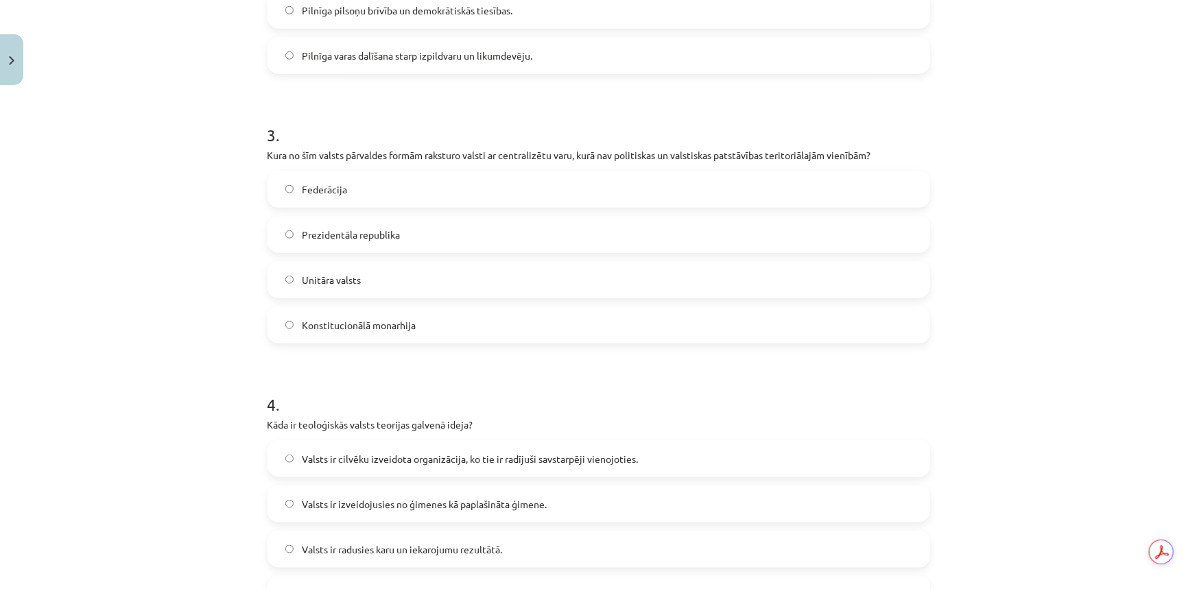
scroll to position [1163, 0]
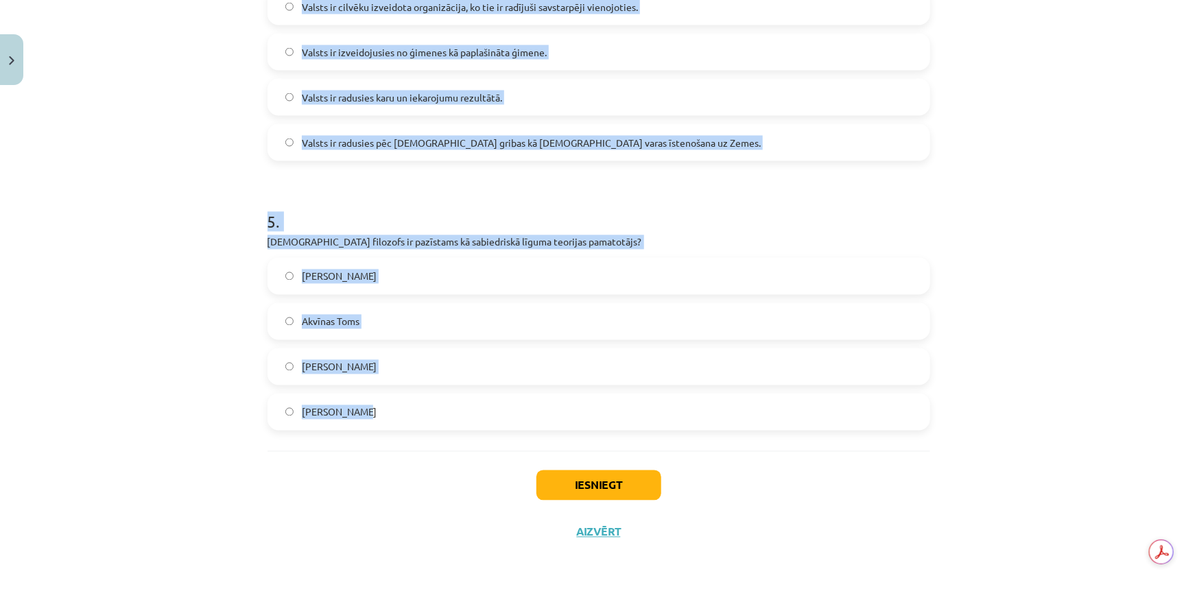
drag, startPoint x: 255, startPoint y: 102, endPoint x: 768, endPoint y: 408, distance: 597.2
copy form "2 . Kas raksturo autoritāru režīmu? Plaša pilsoniskā sabiedrība un valdības mai…"
click at [724, 240] on p "Kurš filozofs ir pazīstams kā sabiedriskā līguma teorijas pamatotājs?" at bounding box center [599, 242] width 663 height 14
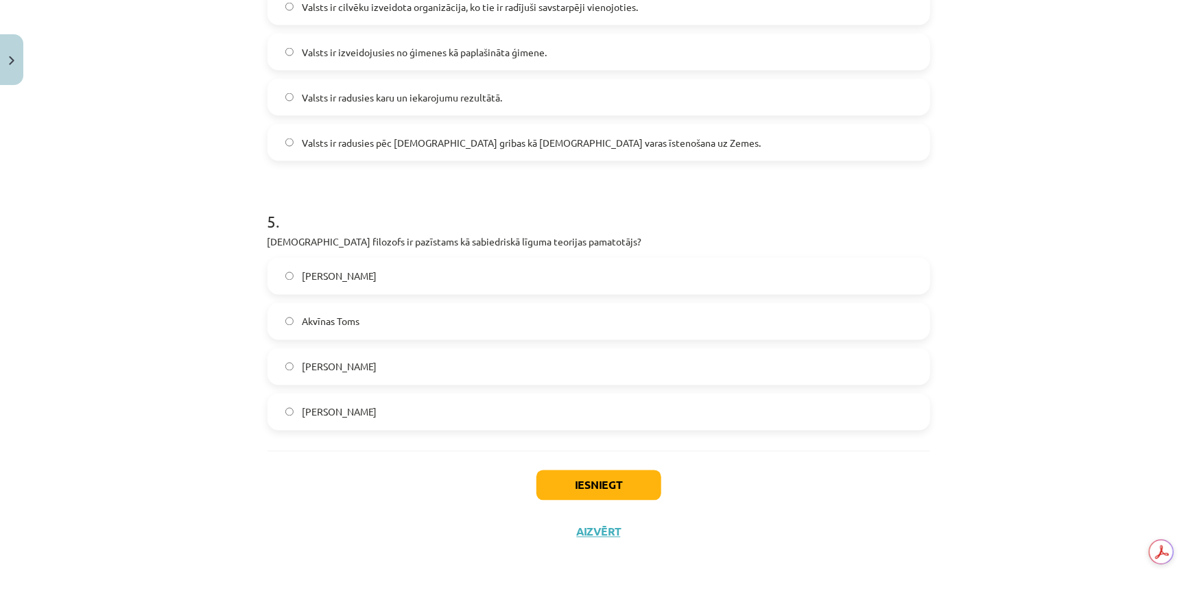
click at [490, 263] on label "Tomass Hobss" at bounding box center [599, 276] width 660 height 34
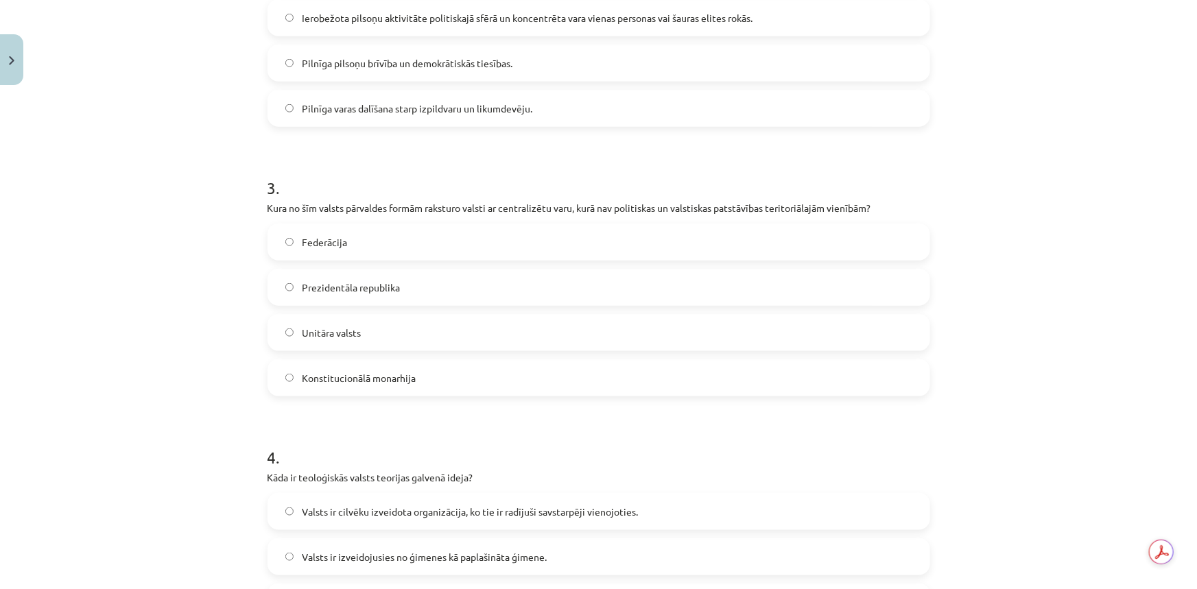
scroll to position [539, 0]
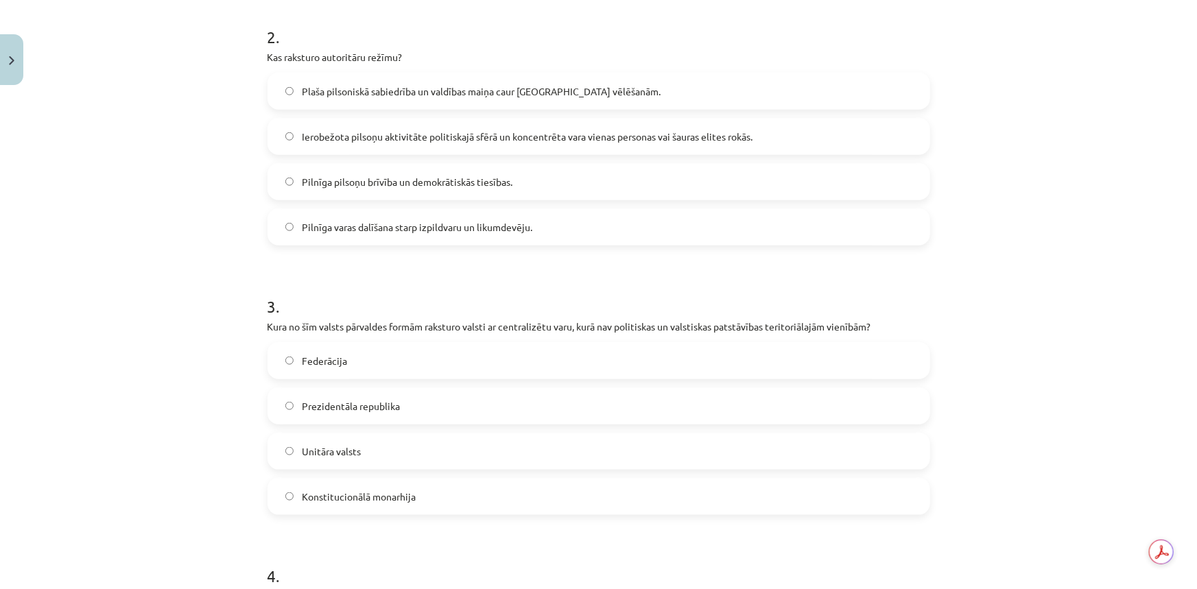
click at [478, 137] on span "Ierobežota pilsoņu aktivitāte politiskajā sfērā un koncentrēta vara vienas pers…" at bounding box center [527, 137] width 451 height 14
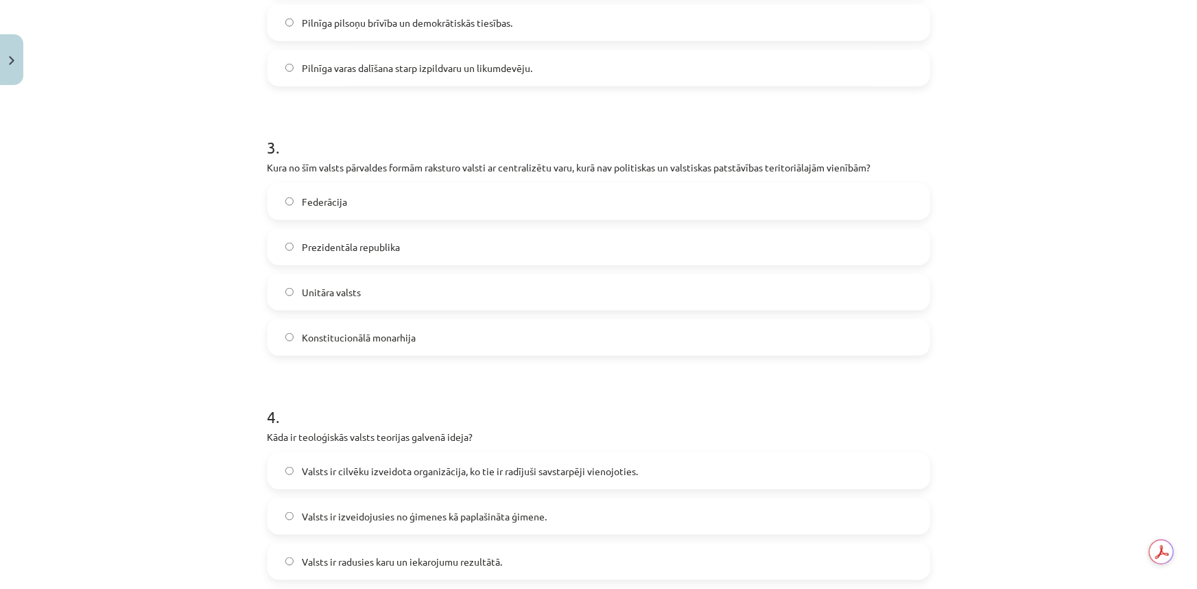
scroll to position [727, 0]
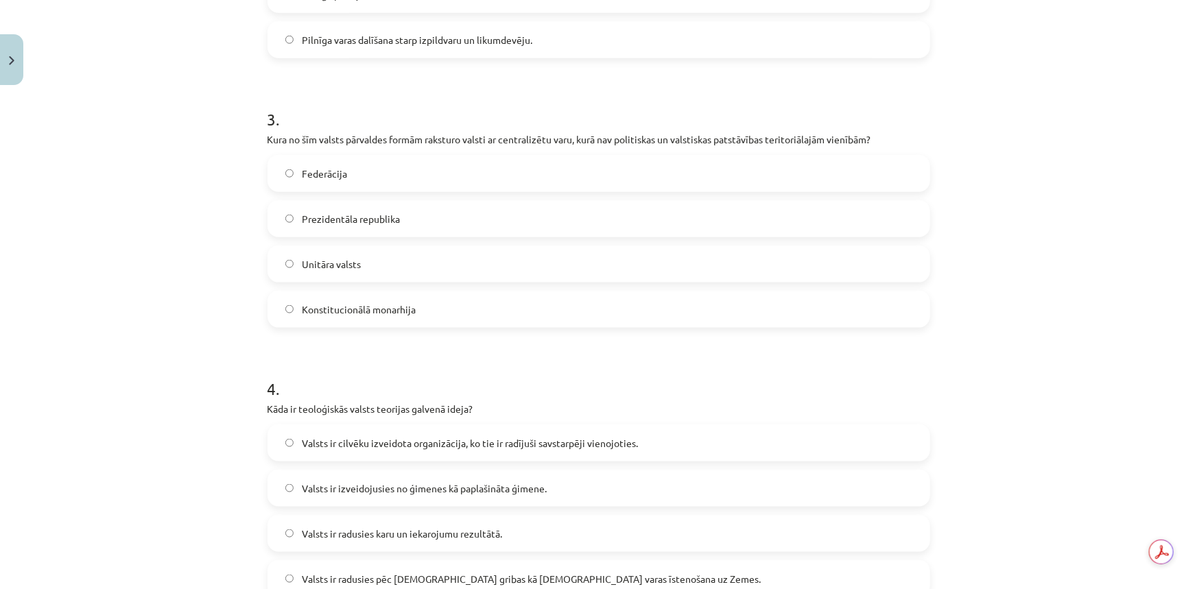
click at [446, 254] on label "Unitāra valsts" at bounding box center [599, 264] width 660 height 34
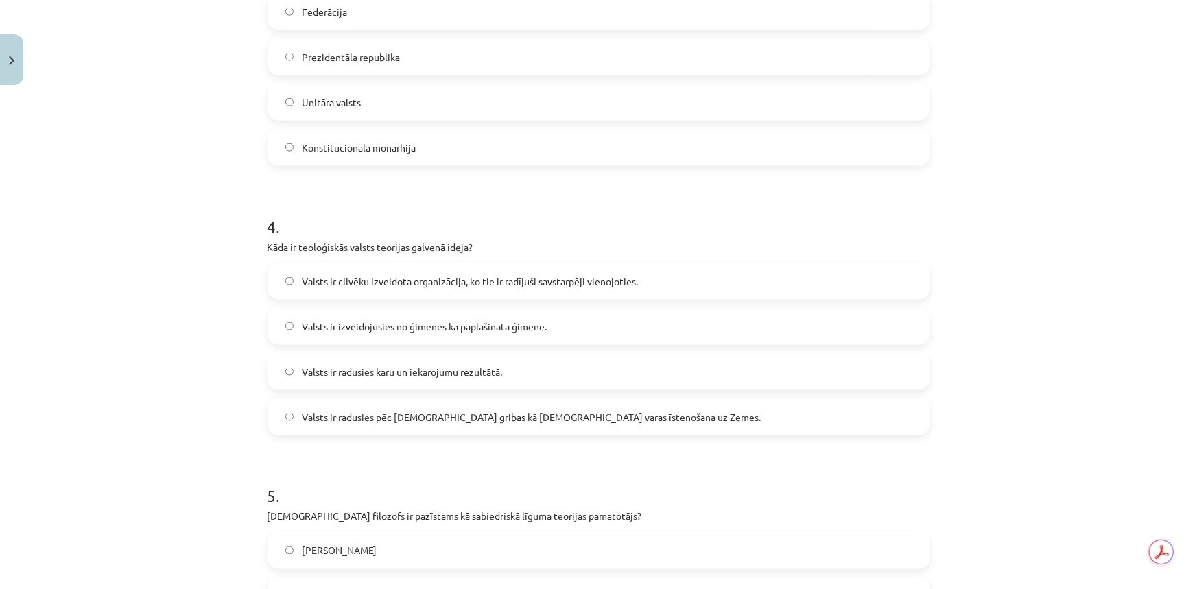
scroll to position [913, 0]
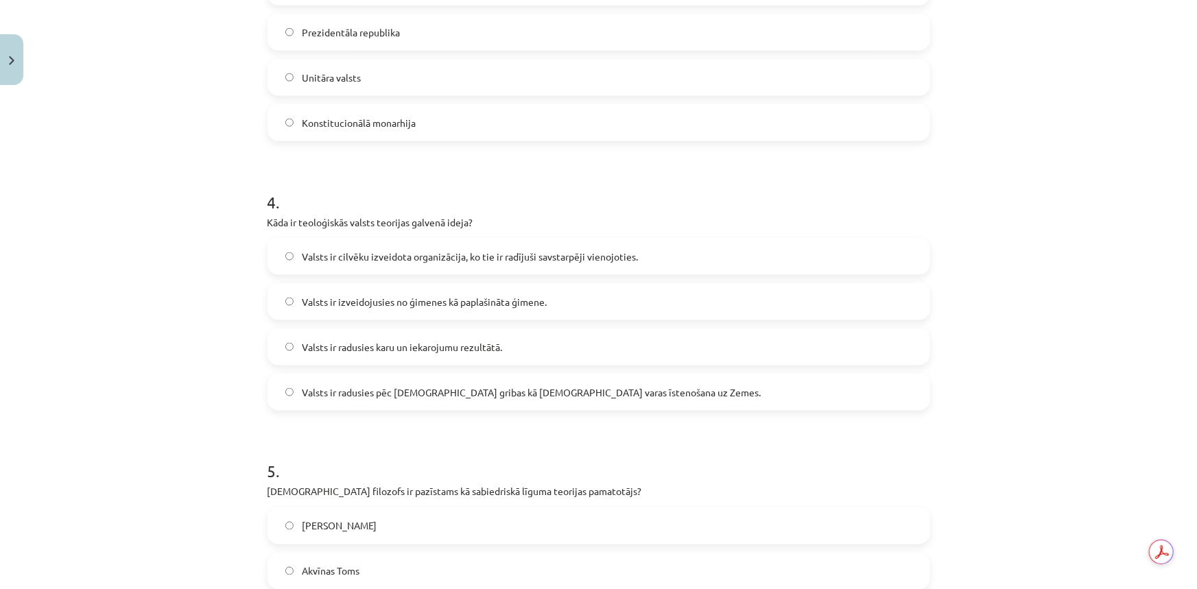
click at [501, 390] on span "Valsts ir radusies pēc [DEMOGRAPHIC_DATA] gribas kā [DEMOGRAPHIC_DATA] varas īs…" at bounding box center [531, 393] width 459 height 14
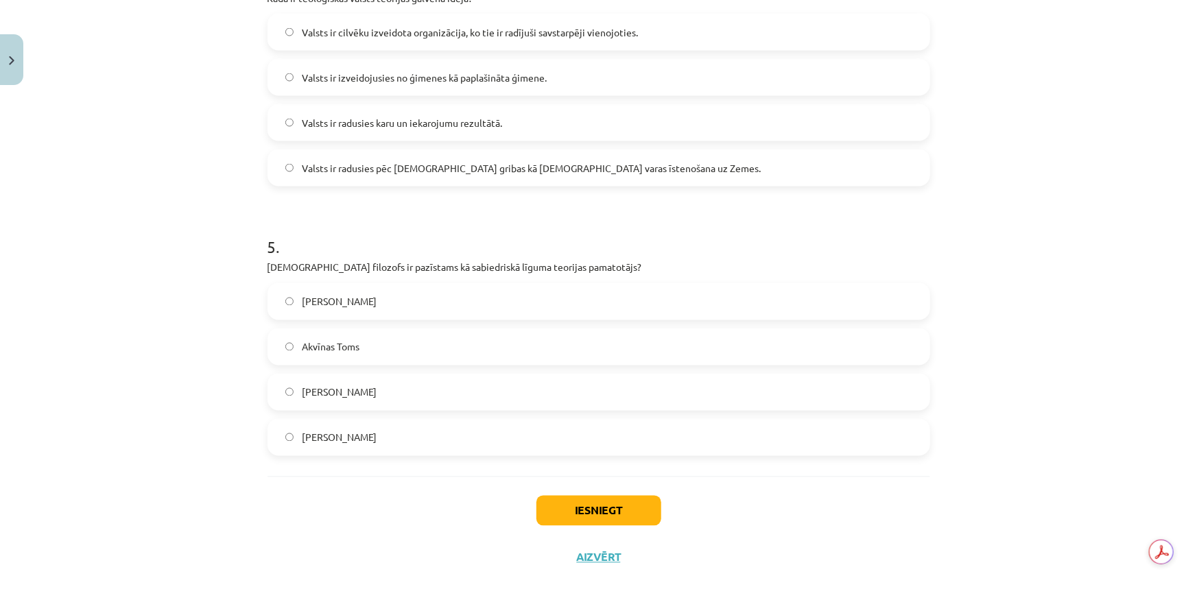
scroll to position [1163, 0]
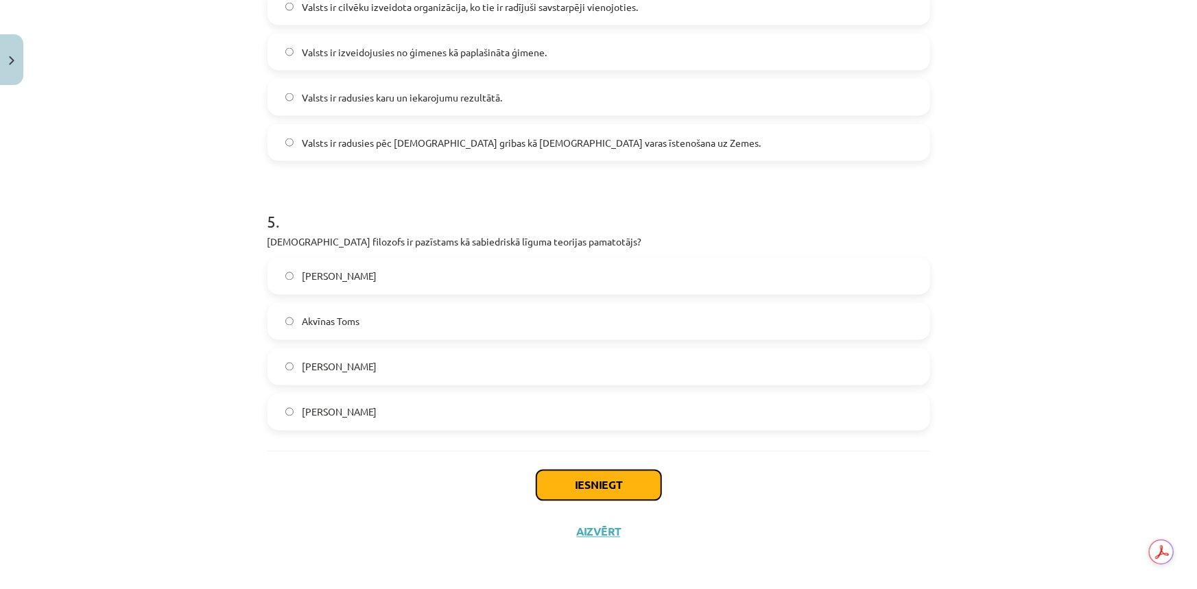
click at [603, 487] on button "Iesniegt" at bounding box center [599, 486] width 125 height 30
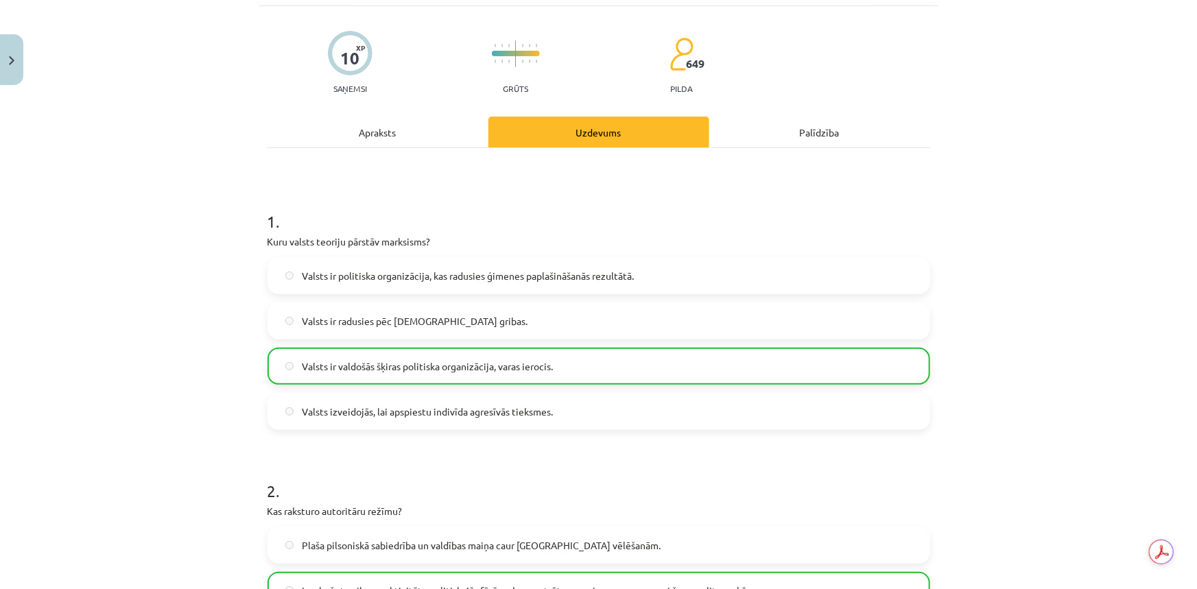
scroll to position [0, 0]
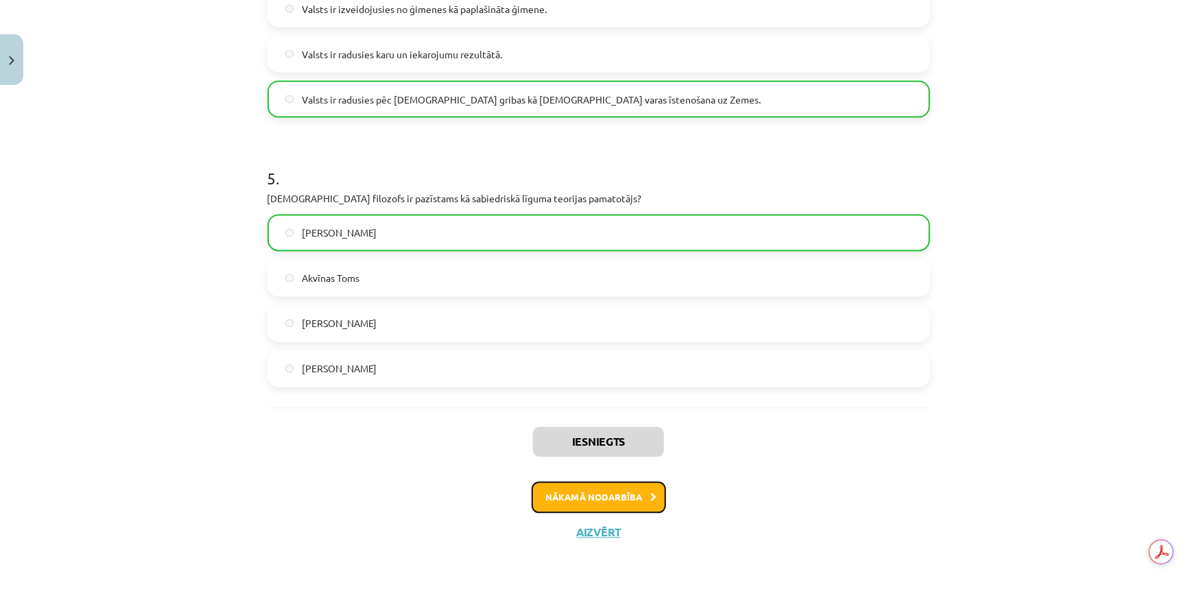
click at [583, 482] on button "Nākamā nodarbība" at bounding box center [599, 498] width 134 height 32
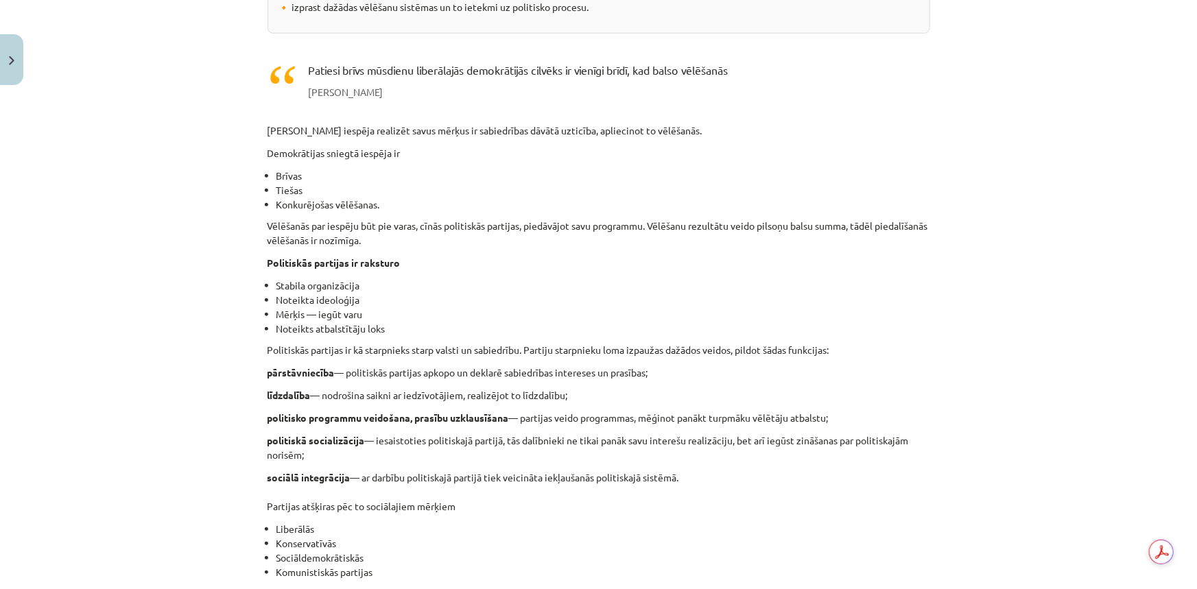
scroll to position [889, 0]
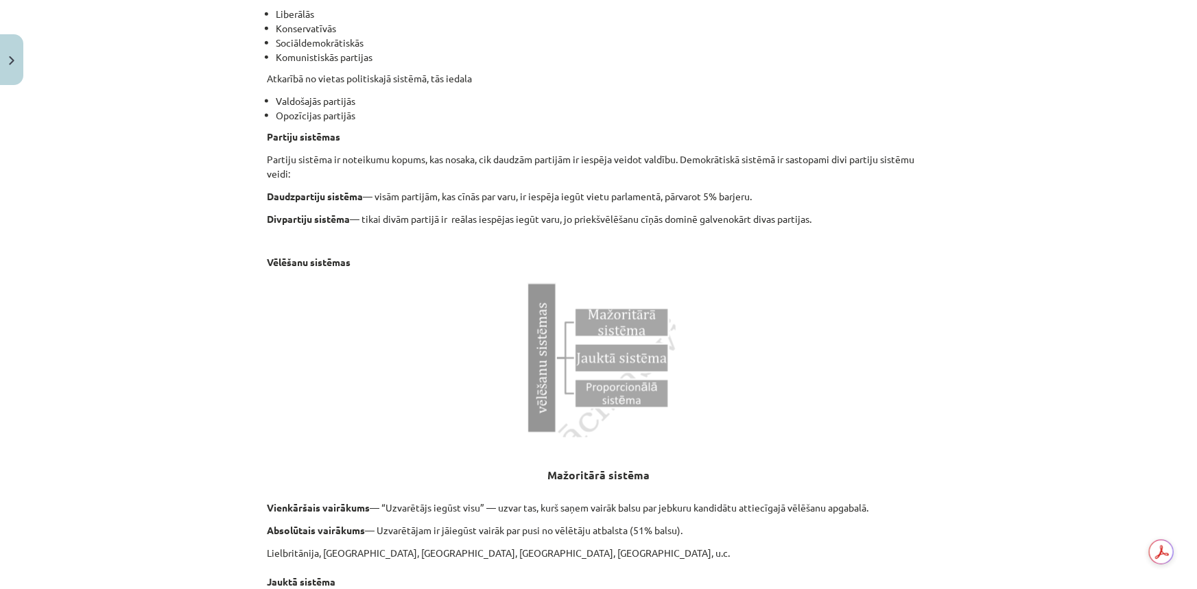
drag, startPoint x: 732, startPoint y: 48, endPoint x: 734, endPoint y: 40, distance: 7.8
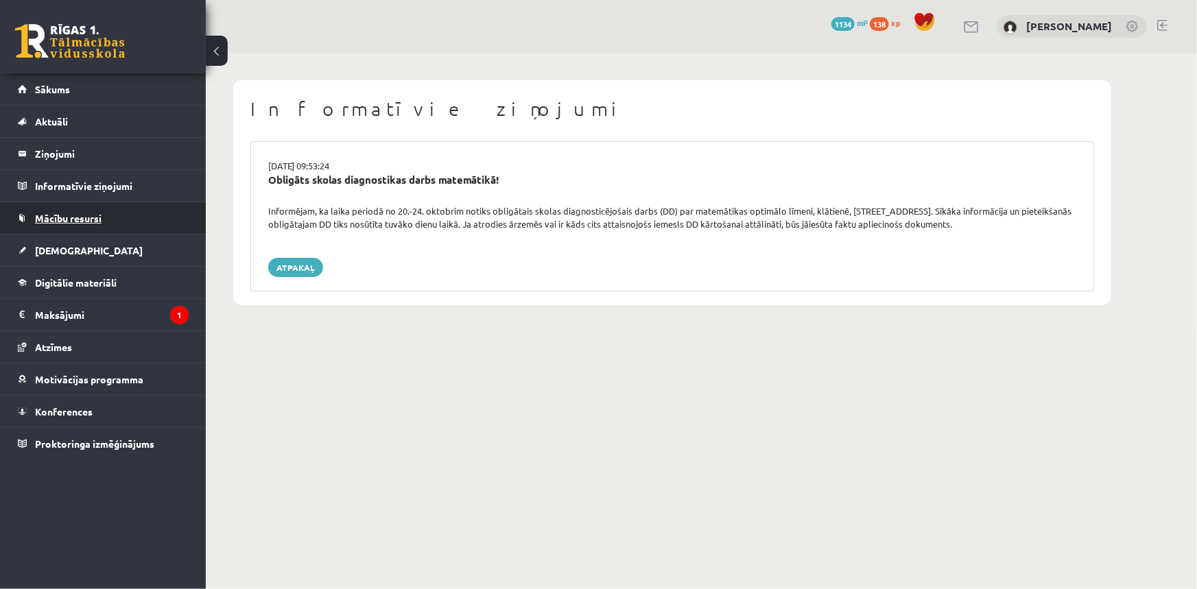
click at [82, 223] on link "Mācību resursi" at bounding box center [103, 218] width 171 height 32
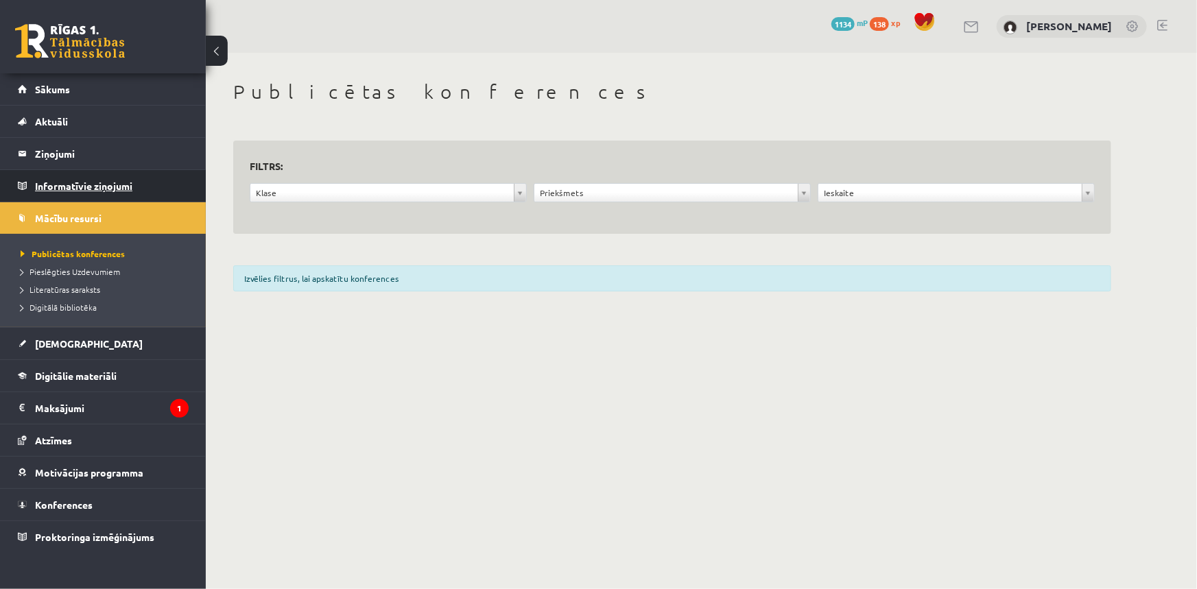
click at [93, 188] on legend "Informatīvie ziņojumi 0" at bounding box center [112, 186] width 154 height 32
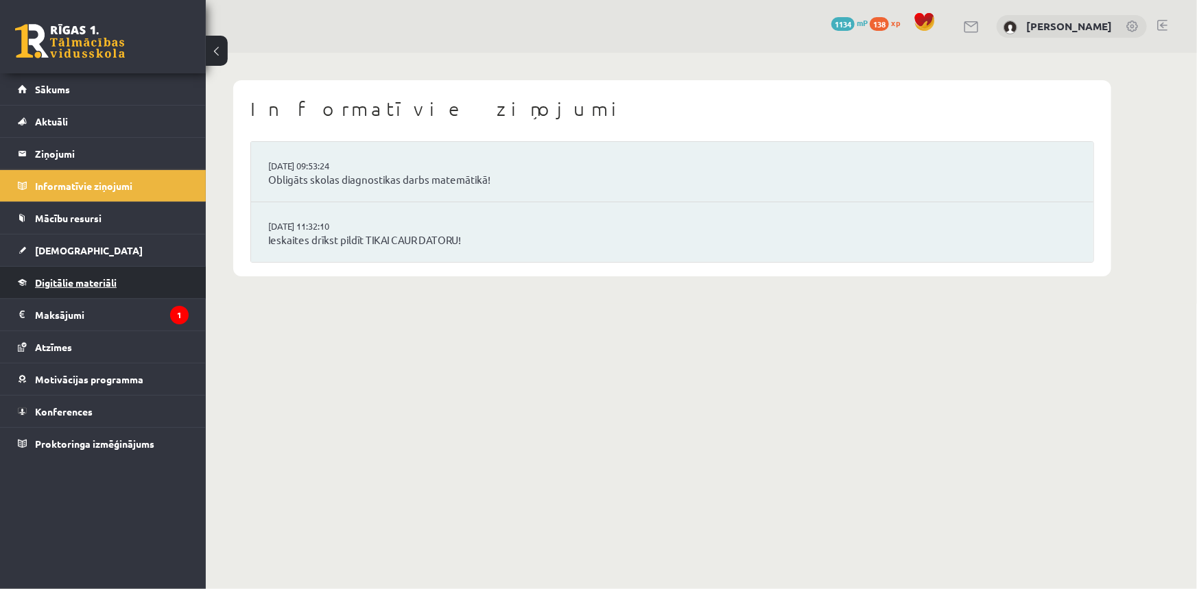
click at [81, 285] on span "Digitālie materiāli" at bounding box center [76, 283] width 82 height 12
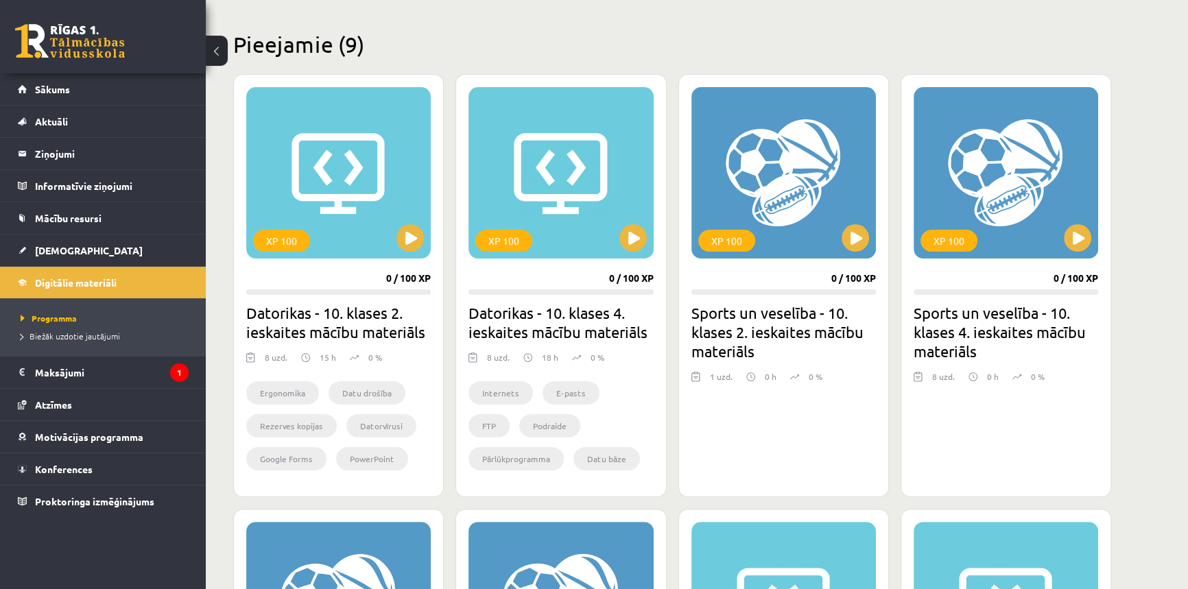
scroll to position [935, 0]
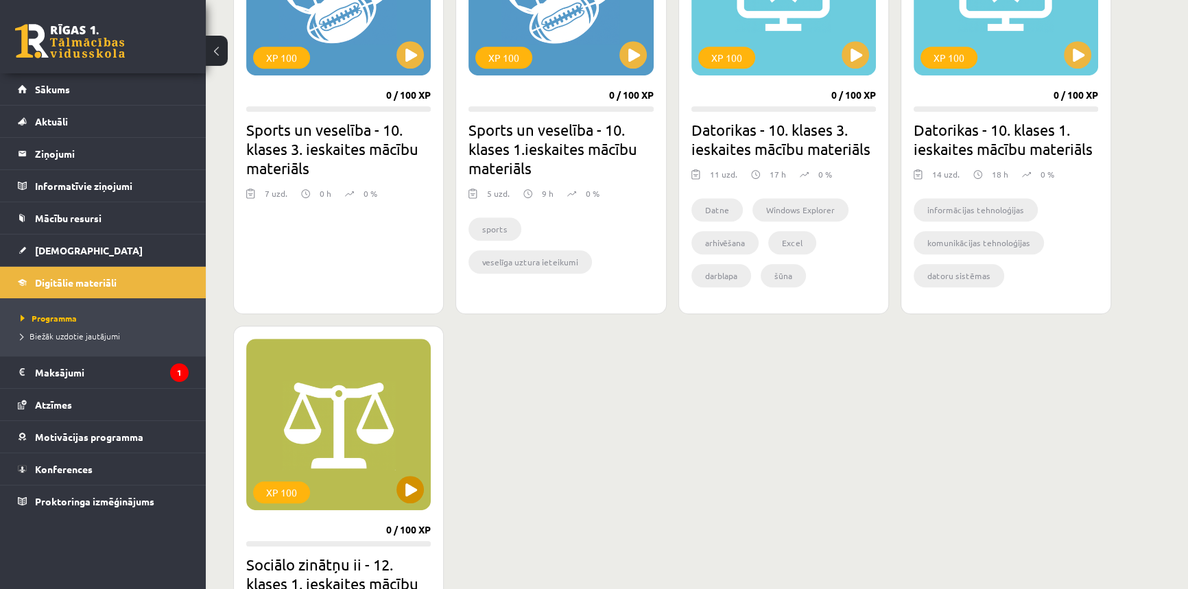
click at [342, 380] on div "XP 100" at bounding box center [338, 425] width 185 height 172
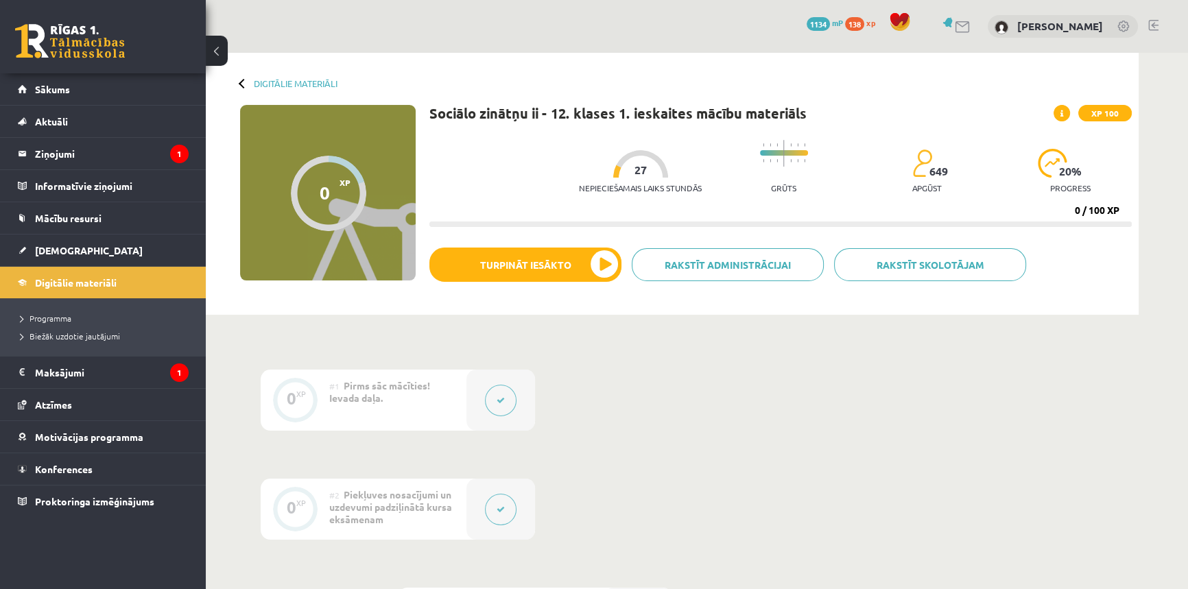
click at [556, 283] on div "Rakstīt skolotājam Rakstīt administrācijai Turpināt iesākto" at bounding box center [781, 270] width 703 height 45
click at [547, 259] on button "Turpināt iesākto" at bounding box center [526, 265] width 192 height 34
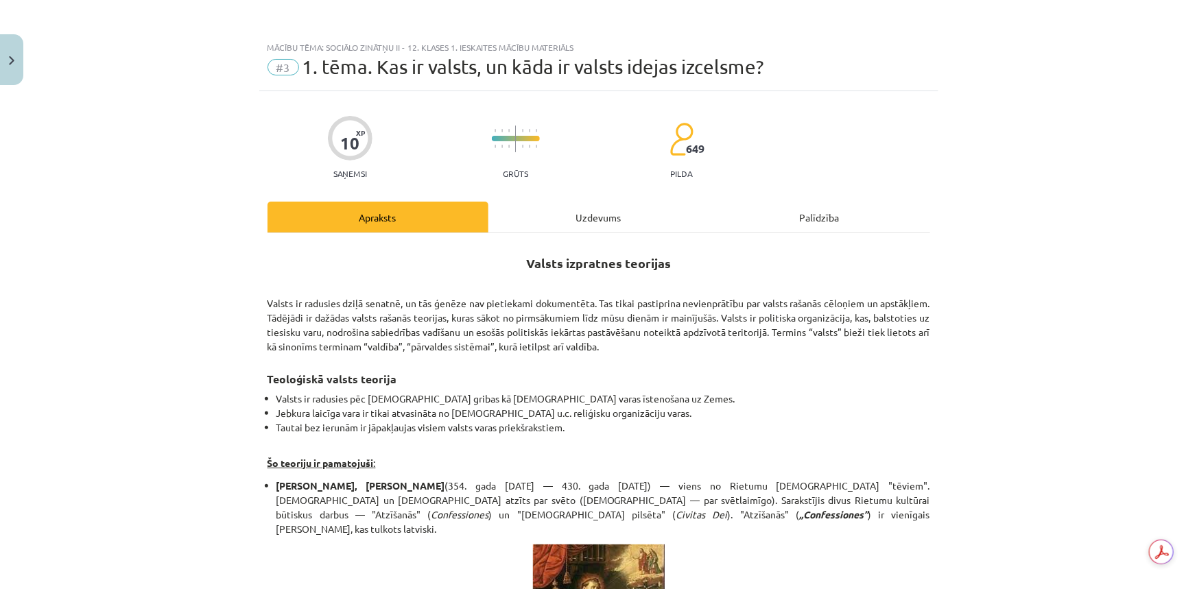
scroll to position [311, 0]
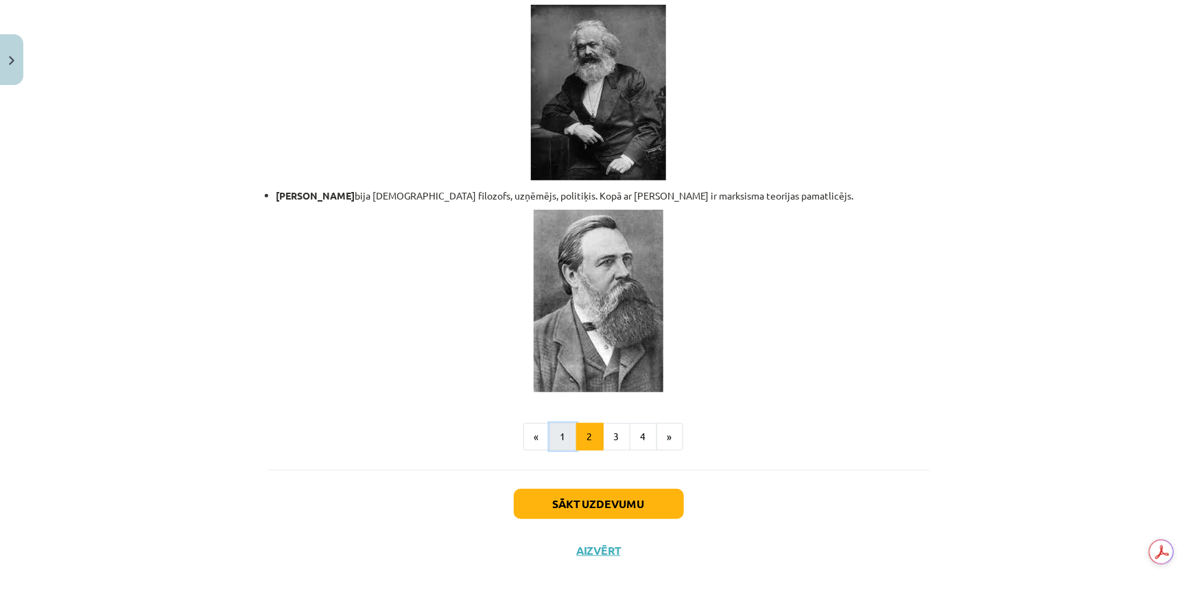
click at [558, 424] on button "1" at bounding box center [563, 436] width 27 height 27
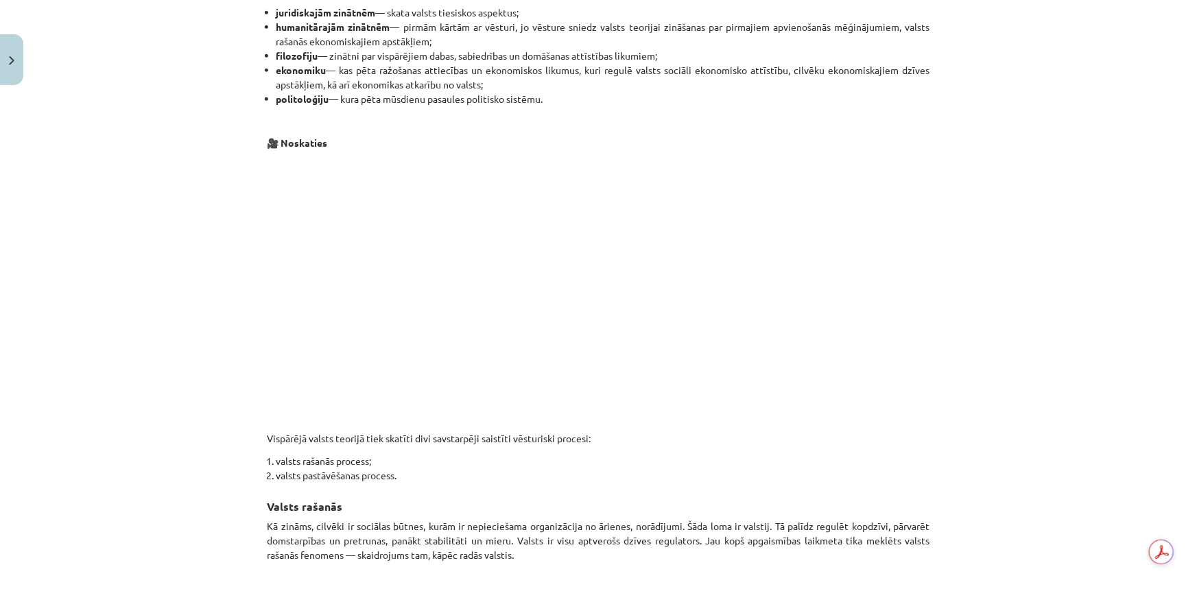
scroll to position [682, 0]
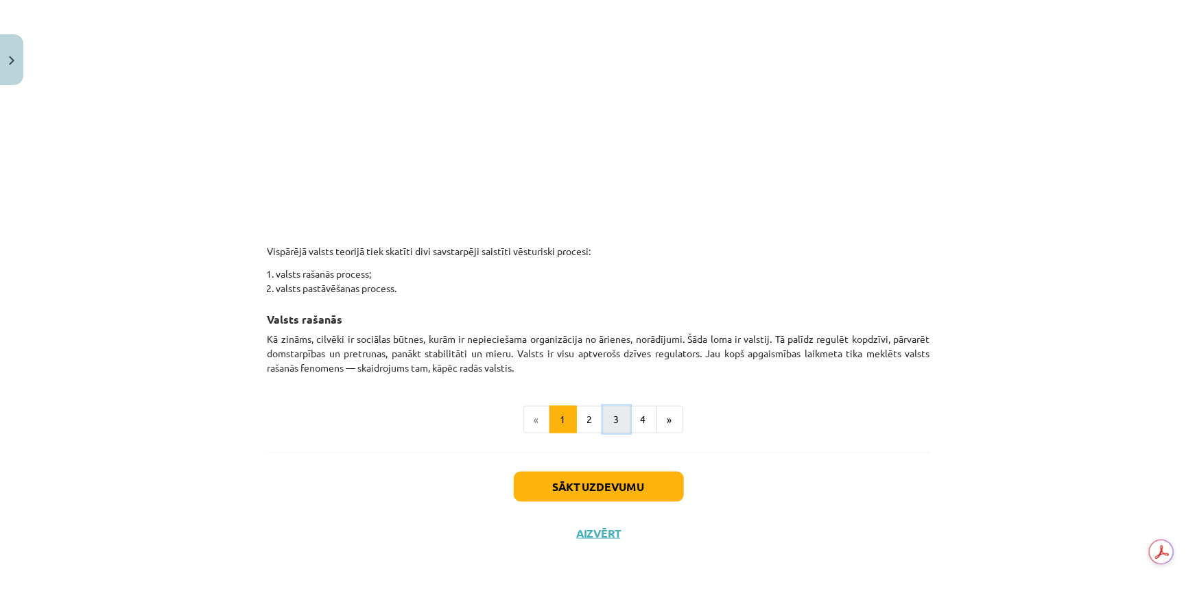
click at [616, 419] on button "3" at bounding box center [616, 419] width 27 height 27
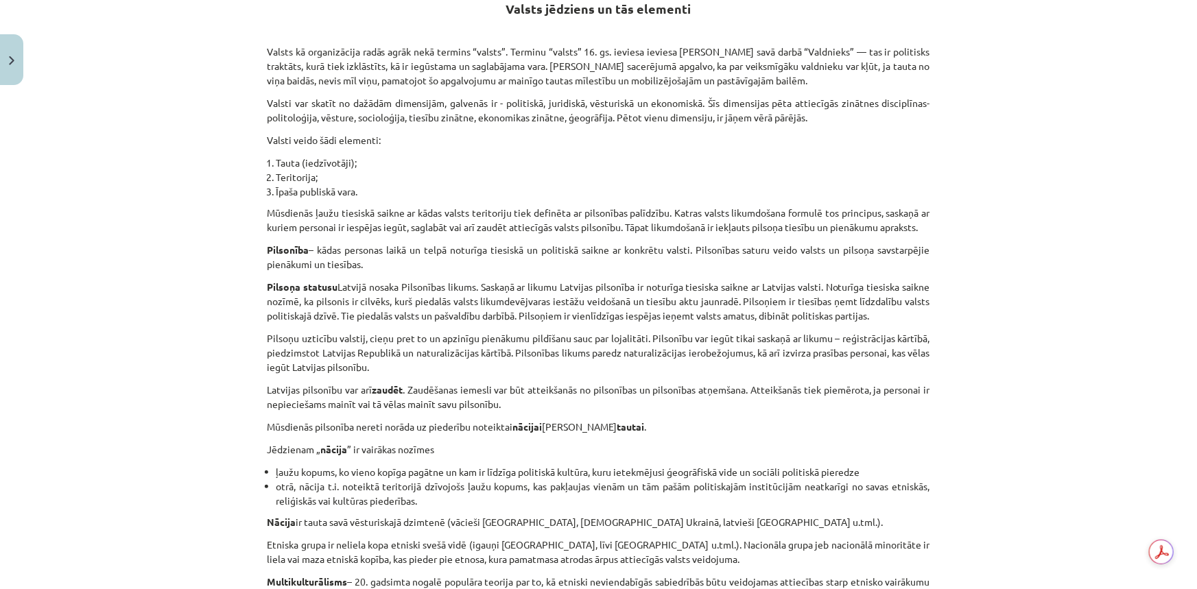
scroll to position [246, 0]
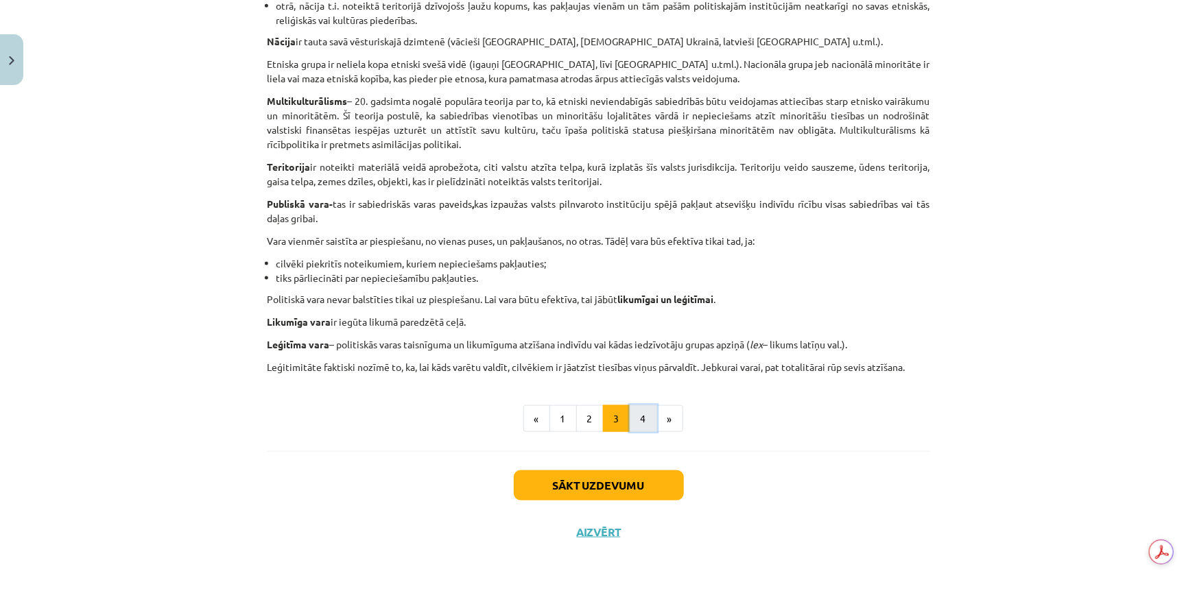
click at [644, 419] on button "4" at bounding box center [643, 418] width 27 height 27
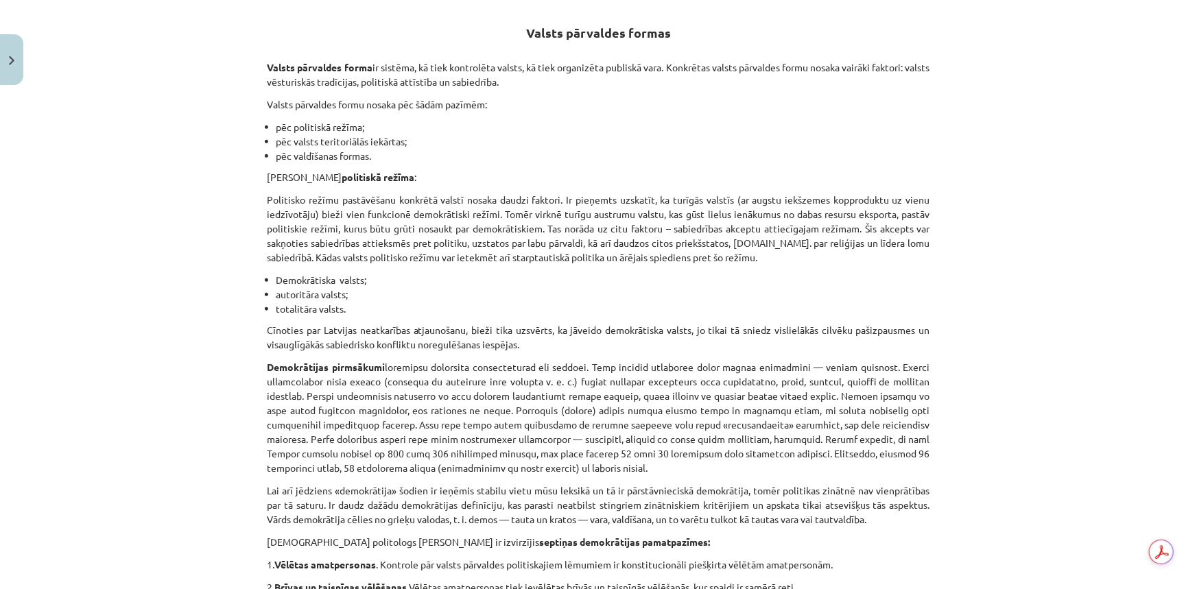
click at [1096, 103] on div "Mācību tēma: Sociālo zinātņu ii - 12. klases 1. ieskaites mācību materiāls #3 1…" at bounding box center [598, 294] width 1197 height 589
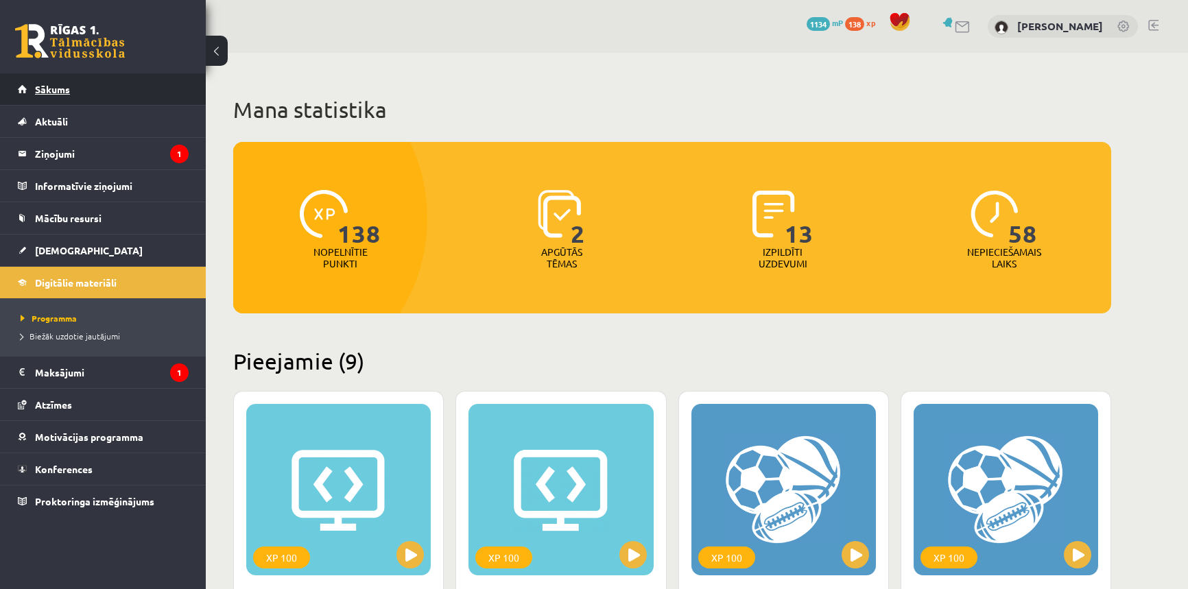
scroll to position [1058, 0]
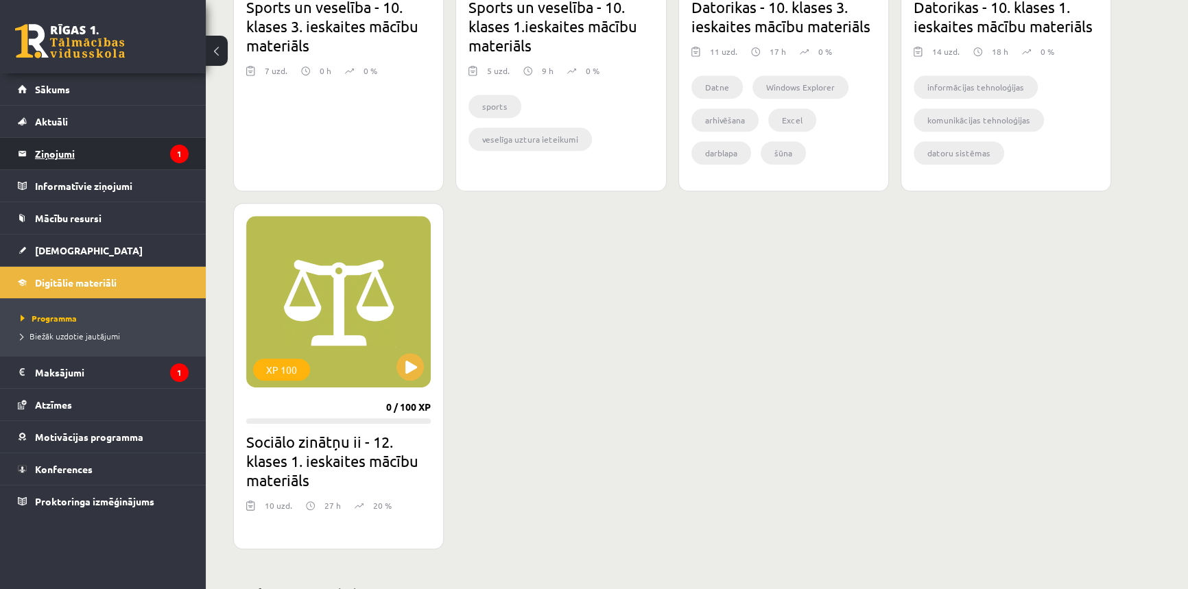
click at [55, 154] on legend "Ziņojumi 1" at bounding box center [112, 154] width 154 height 32
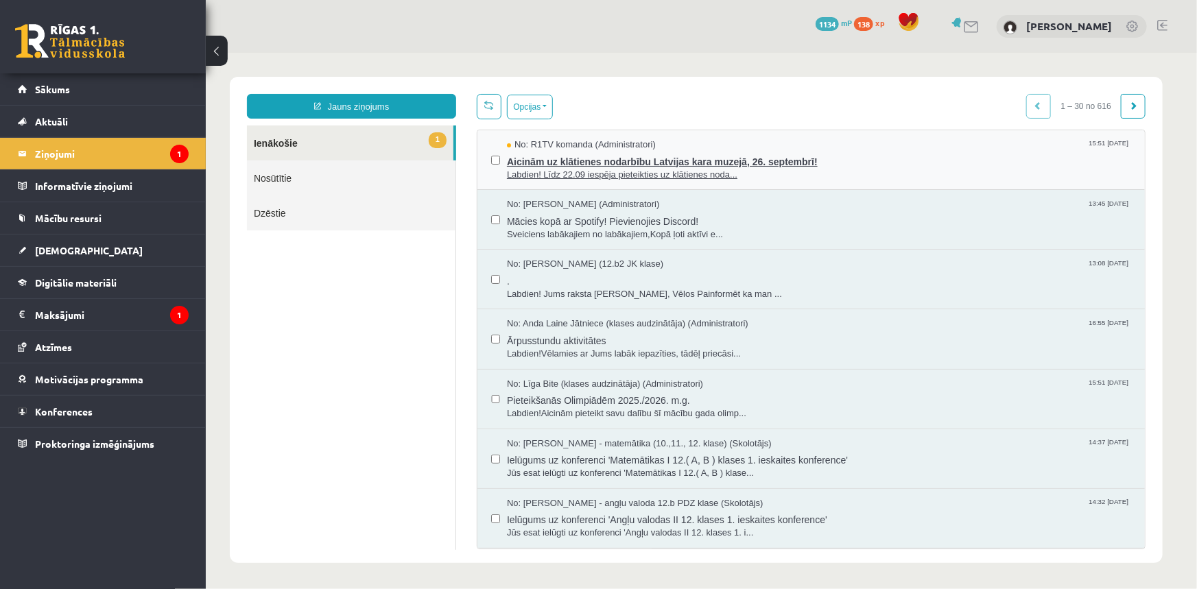
click at [527, 157] on span "Aicinām uz klātienes nodarbību Latvijas kara muzejā, 26. septembrī!" at bounding box center [818, 159] width 624 height 17
